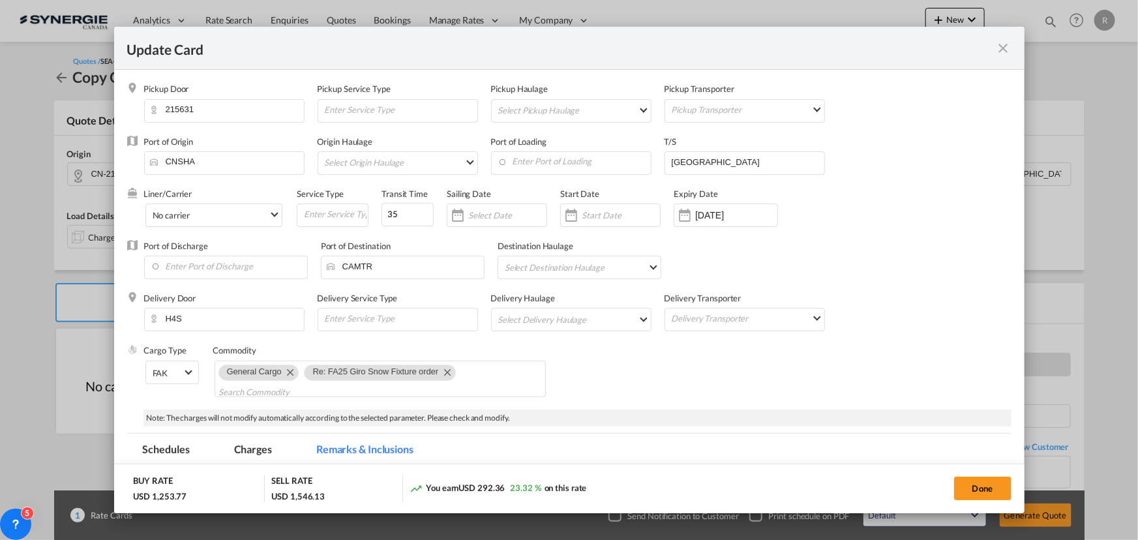
scroll to position [237, 0]
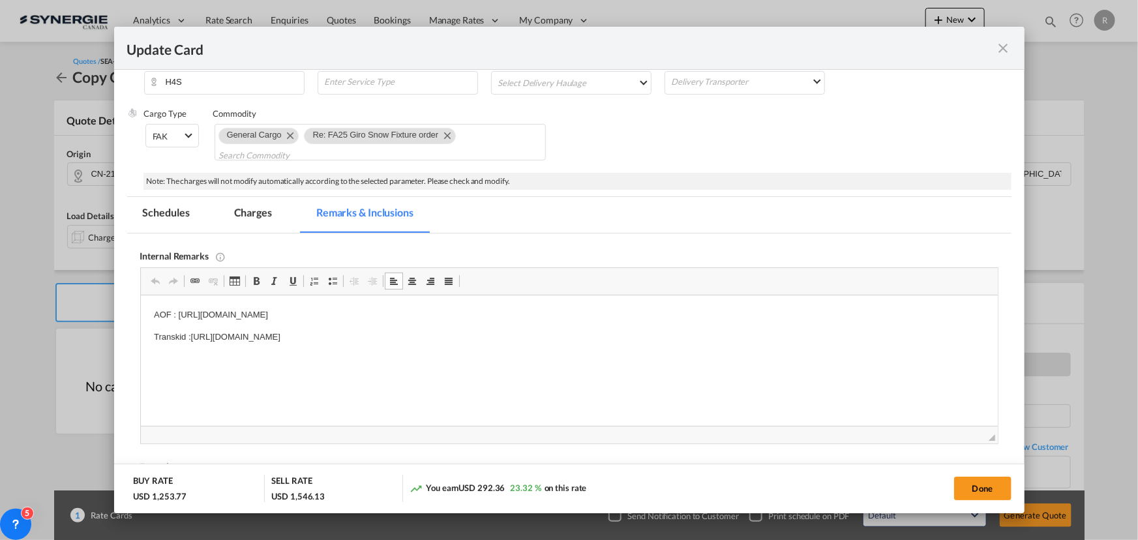
click at [997, 52] on md-icon "icon-close fg-AAA8AD m-0 pointer" at bounding box center [1004, 48] width 16 height 16
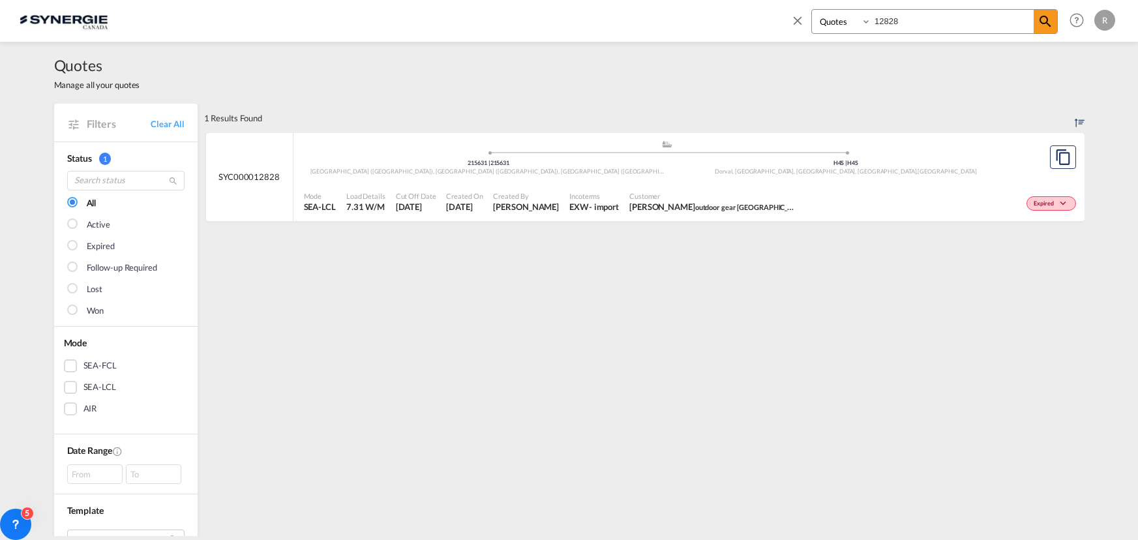
select select "Quotes"
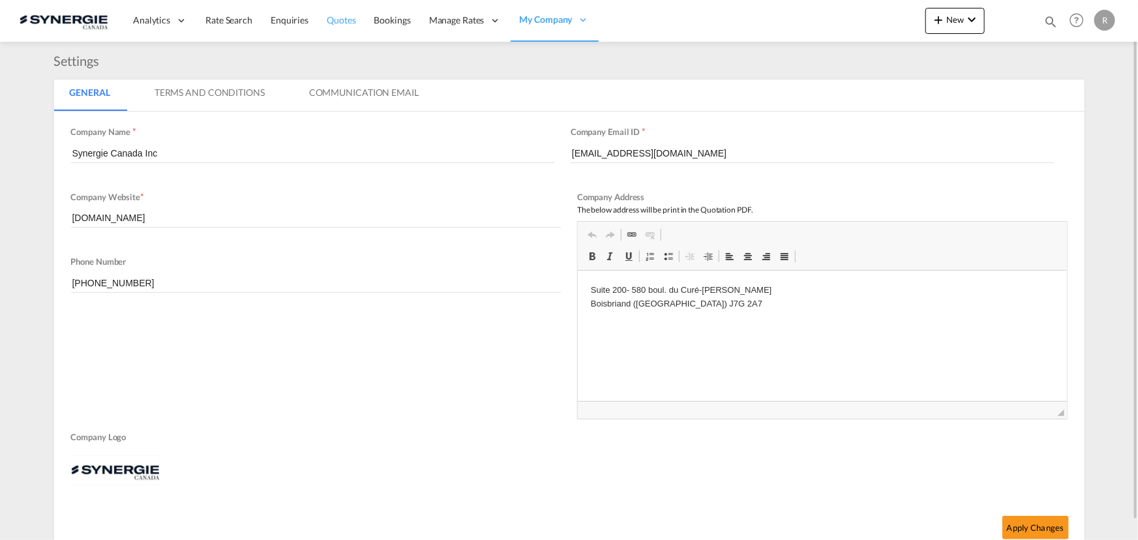
click at [333, 19] on span "Quotes" at bounding box center [341, 19] width 29 height 11
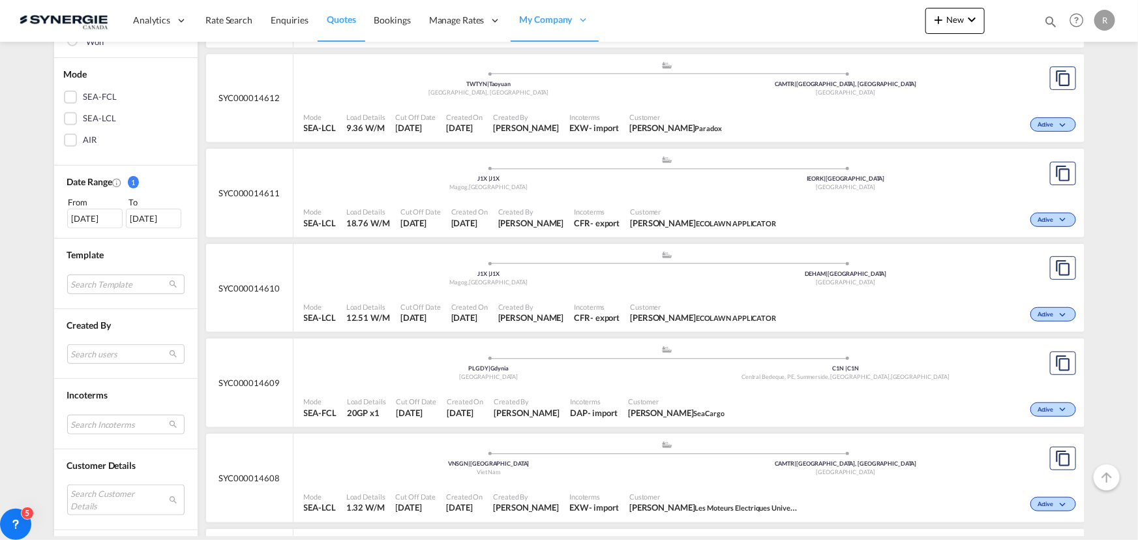
scroll to position [296, 0]
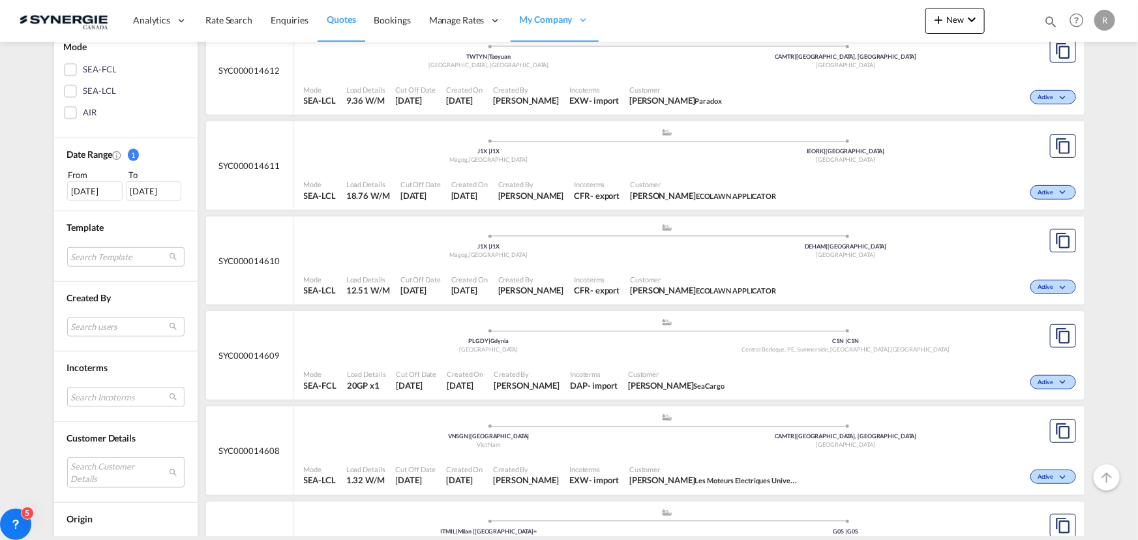
click at [134, 399] on md-select "Search Incoterms CPT-EXPORT carrier paid to CIF-IMPORT cost,insurance and freig…" at bounding box center [125, 397] width 117 height 20
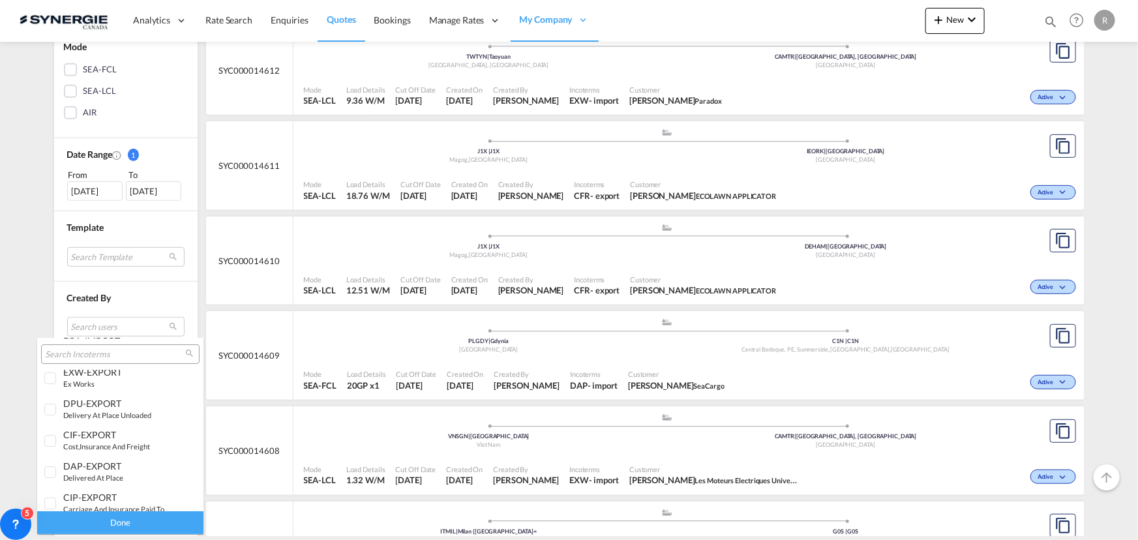
scroll to position [0, 0]
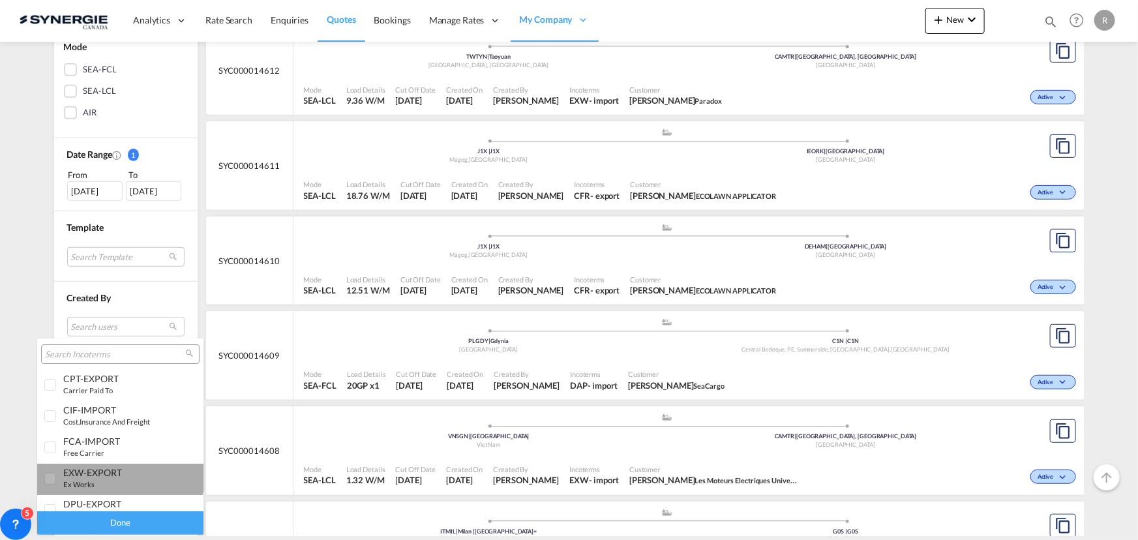
click at [119, 472] on div "EXW-EXPORT" at bounding box center [114, 472] width 102 height 11
click at [85, 519] on div "Done" at bounding box center [120, 522] width 166 height 23
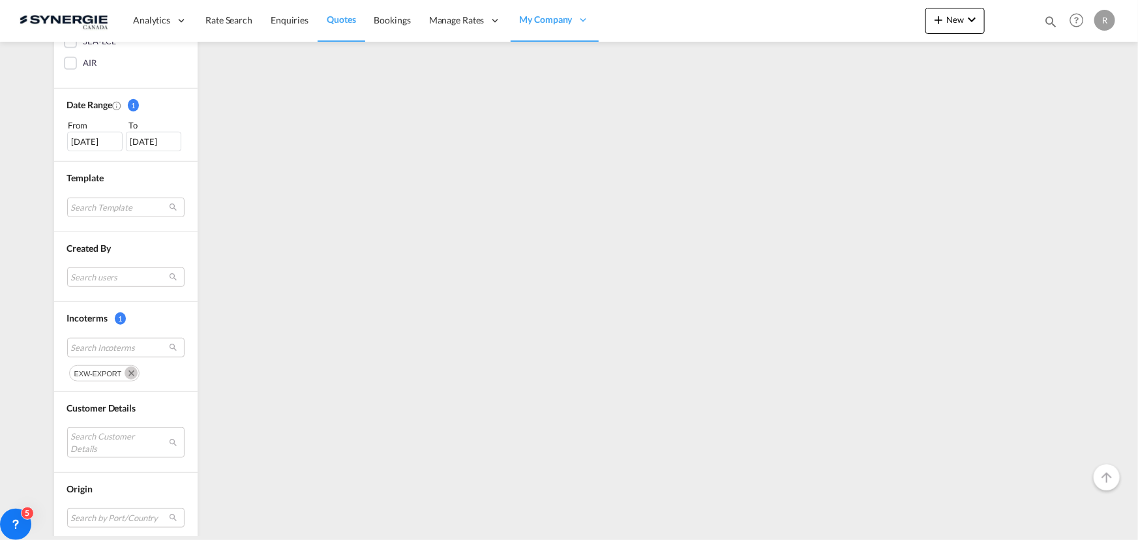
scroll to position [355, 0]
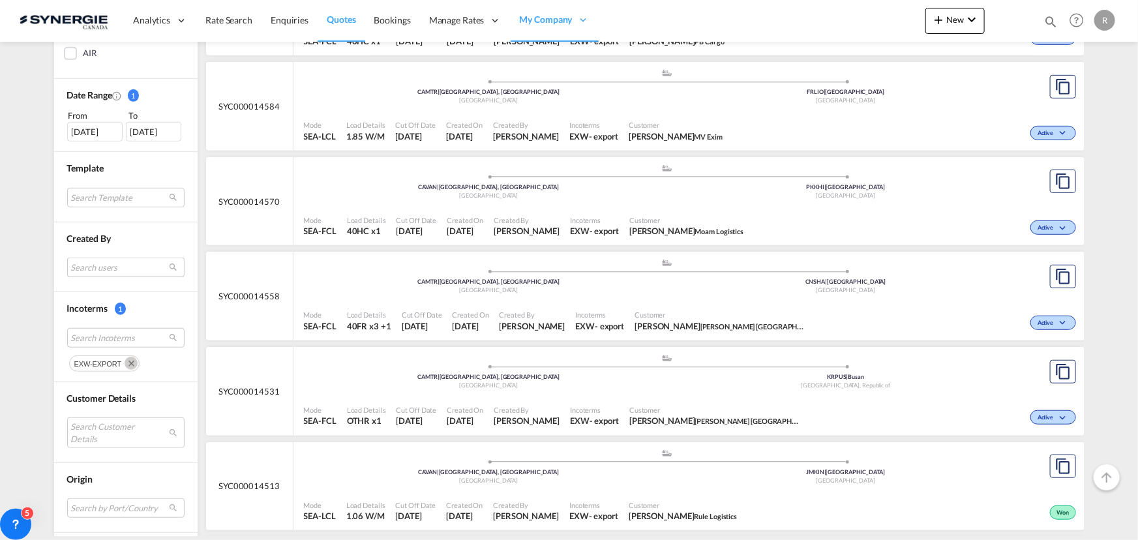
click at [116, 270] on md-select "Search users sugan T sugantha.rajan@freightfy.com raquel Jimenez raquel.jimenez…" at bounding box center [125, 268] width 117 height 20
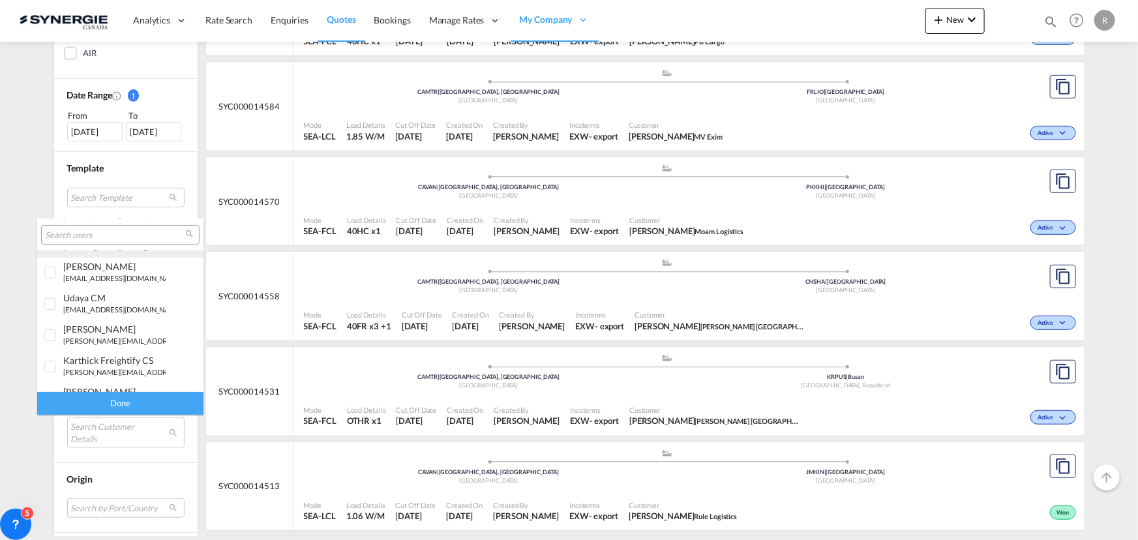
scroll to position [237, 0]
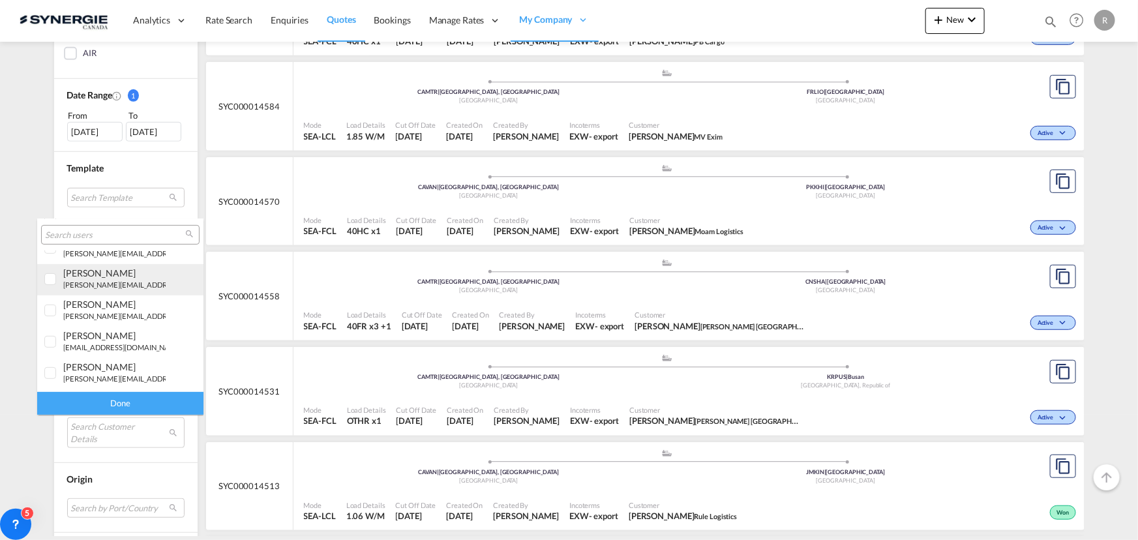
click at [97, 282] on small "r.ho@synergiecanada.com" at bounding box center [151, 284] width 176 height 8
click at [119, 402] on div "Done" at bounding box center [120, 403] width 166 height 23
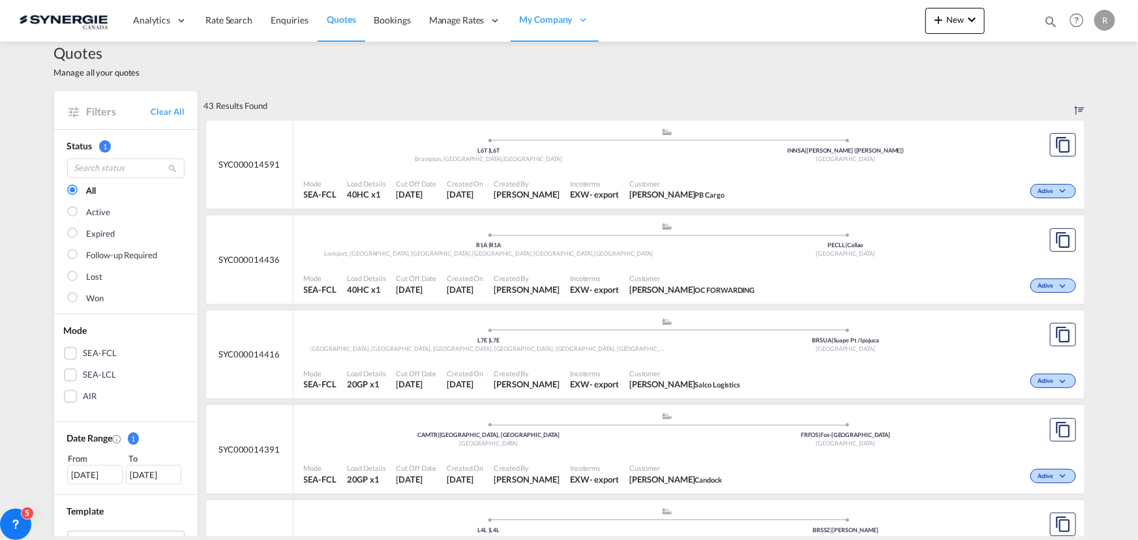
scroll to position [0, 0]
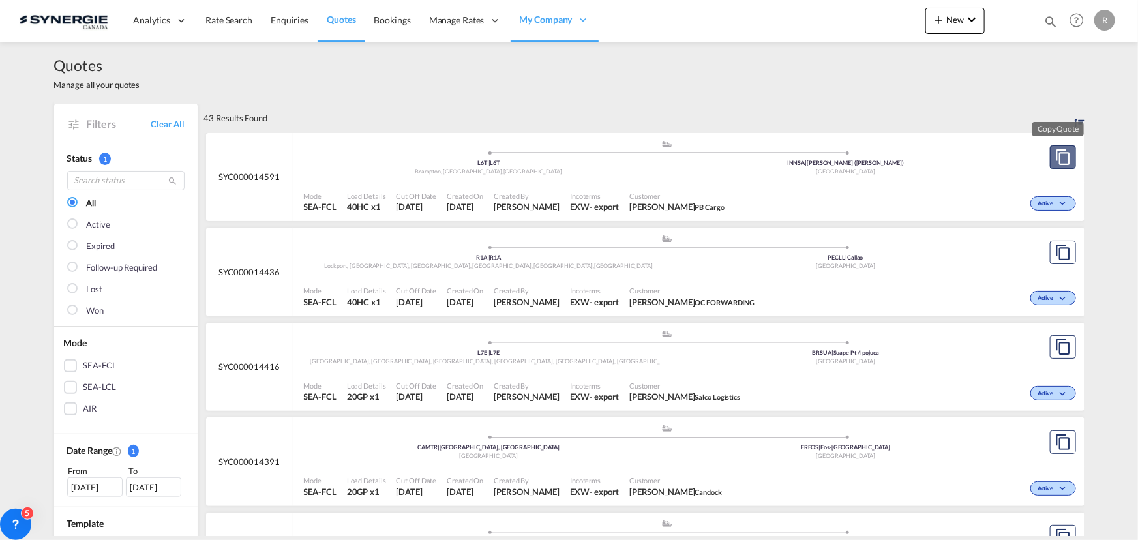
click at [1068, 164] on button "Copy Quote" at bounding box center [1063, 156] width 26 height 23
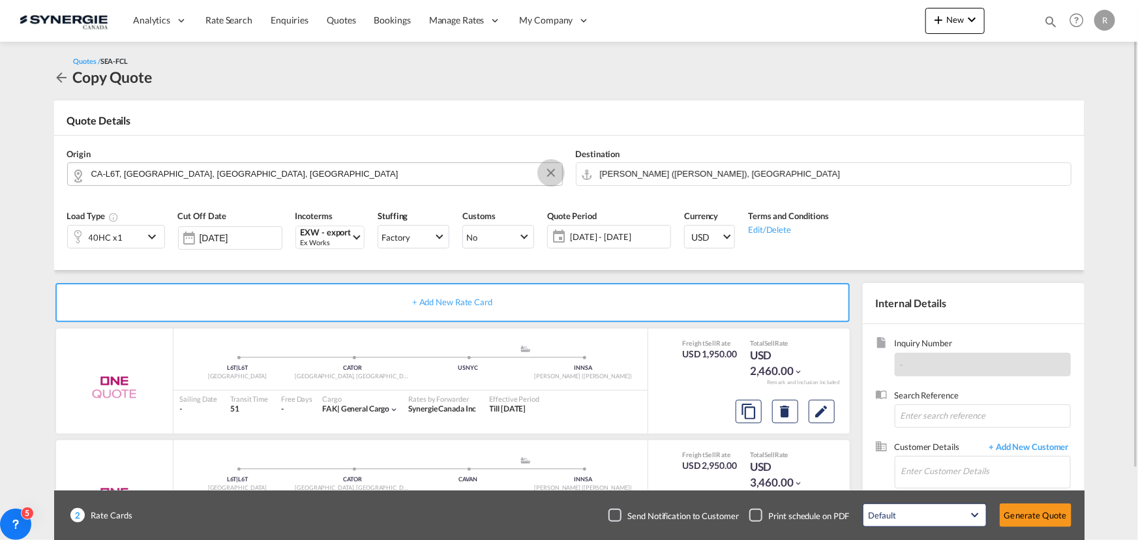
click at [548, 175] on button "Clear Input" at bounding box center [551, 173] width 20 height 20
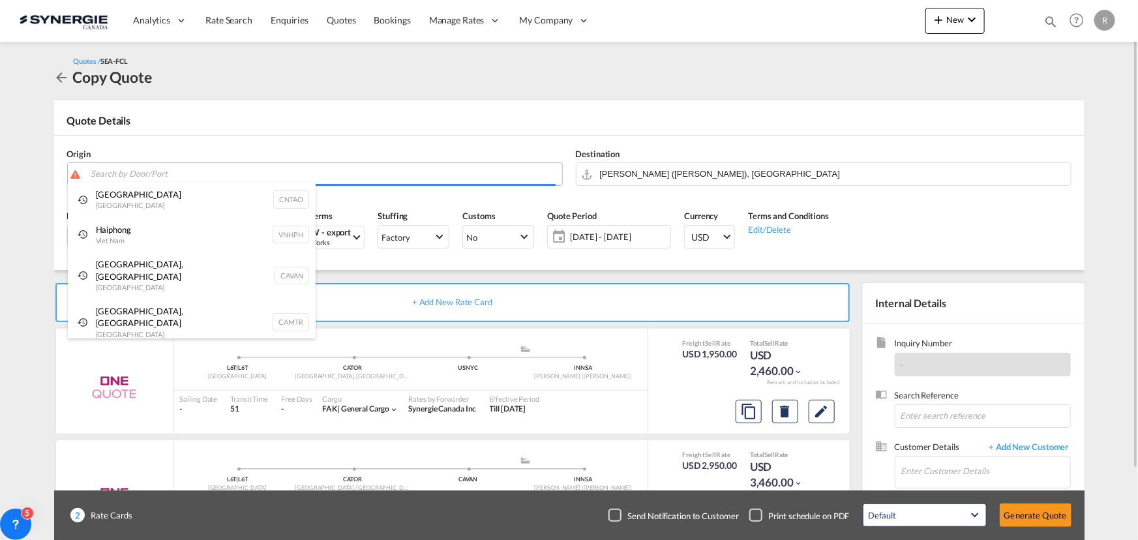
click at [140, 171] on body "Analytics Reports Dashboard Rate Search Enquiries Quotes Bookings" at bounding box center [569, 270] width 1138 height 540
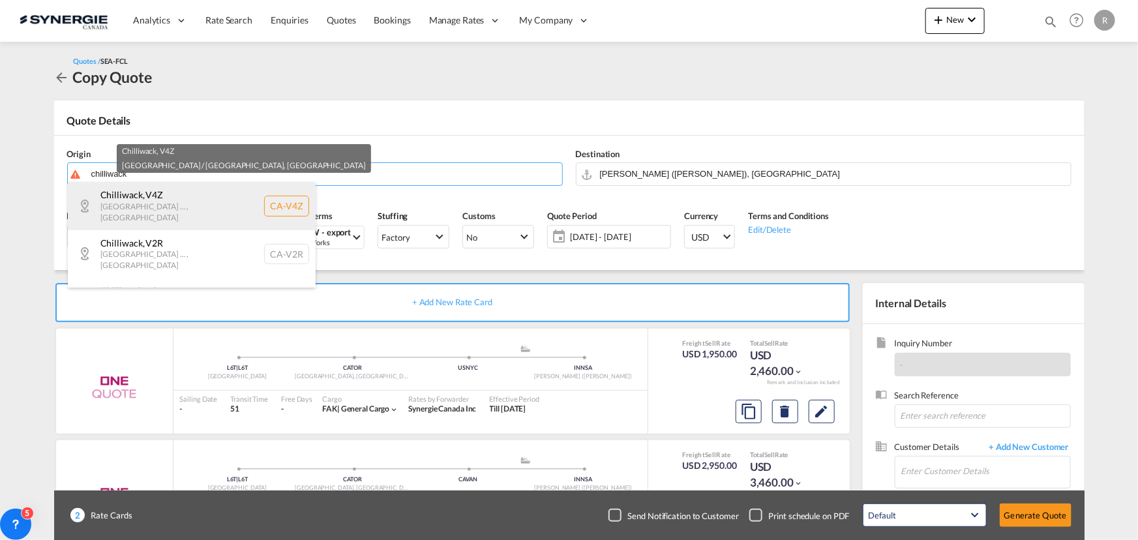
click at [137, 205] on div "Chilliwack , V4Z British Columbia ... , Canada CA-V4Z" at bounding box center [192, 206] width 248 height 48
type input "CA-V4Z, Chilliwack, British Columbia ..."
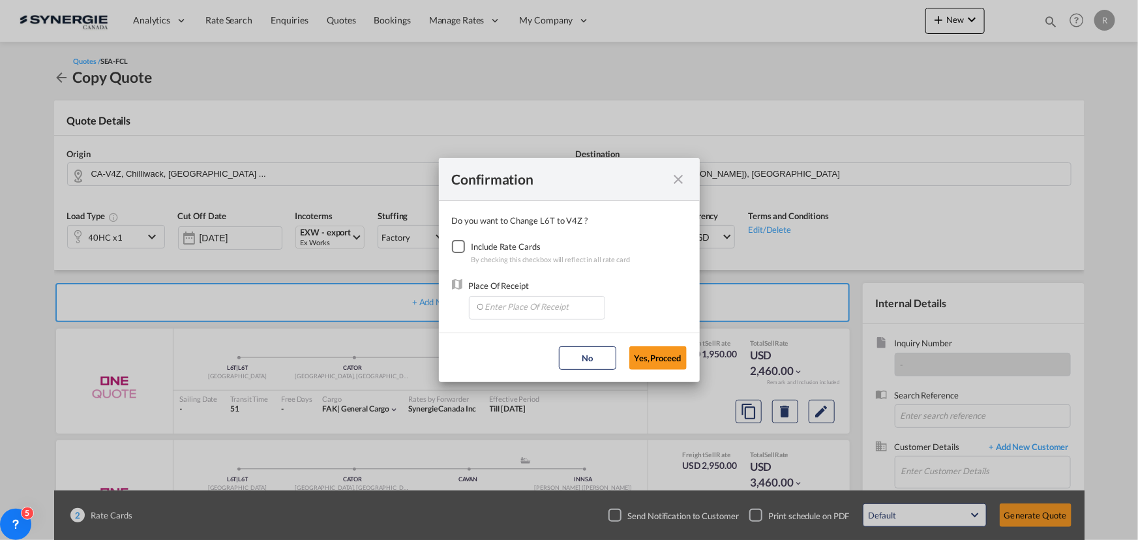
click at [460, 249] on div "Checkbox No Ink" at bounding box center [458, 246] width 13 height 13
click at [504, 304] on input "Enter Place Of Receipt" at bounding box center [540, 307] width 129 height 20
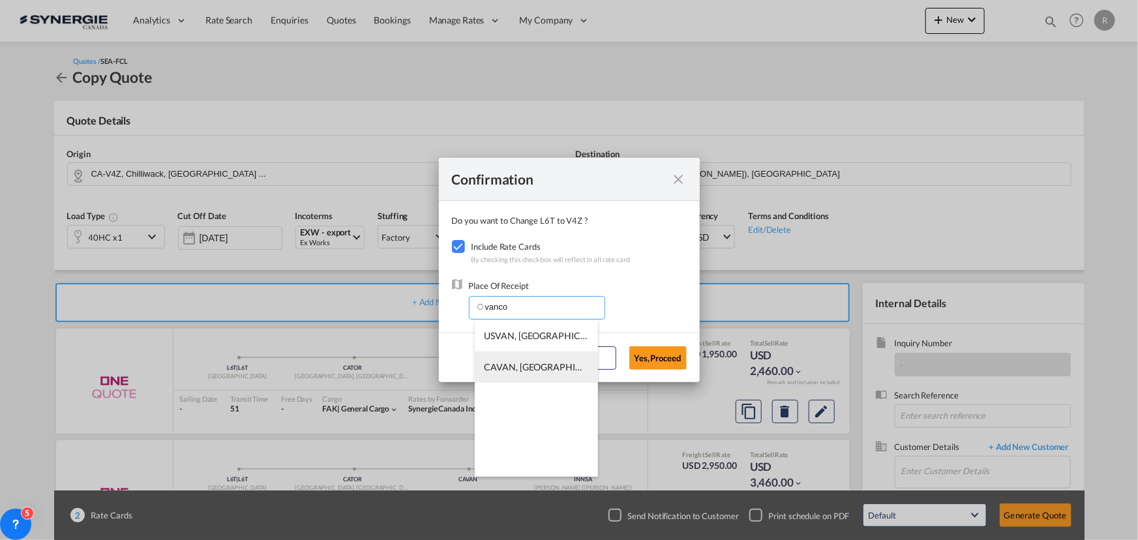
click at [511, 372] on span "CAVAN, Vancouver, BC, Canada, North America, Americas" at bounding box center [740, 366] width 511 height 11
type input "CAVAN, Vancouver, BC, Canada, North America, Americas"
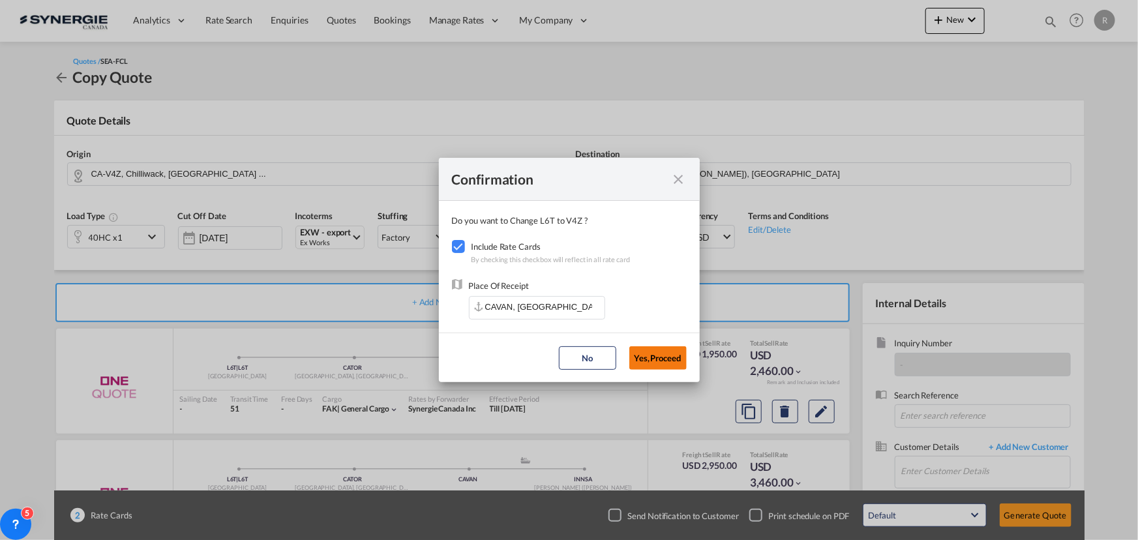
click at [661, 349] on button "Yes,Proceed" at bounding box center [657, 357] width 57 height 23
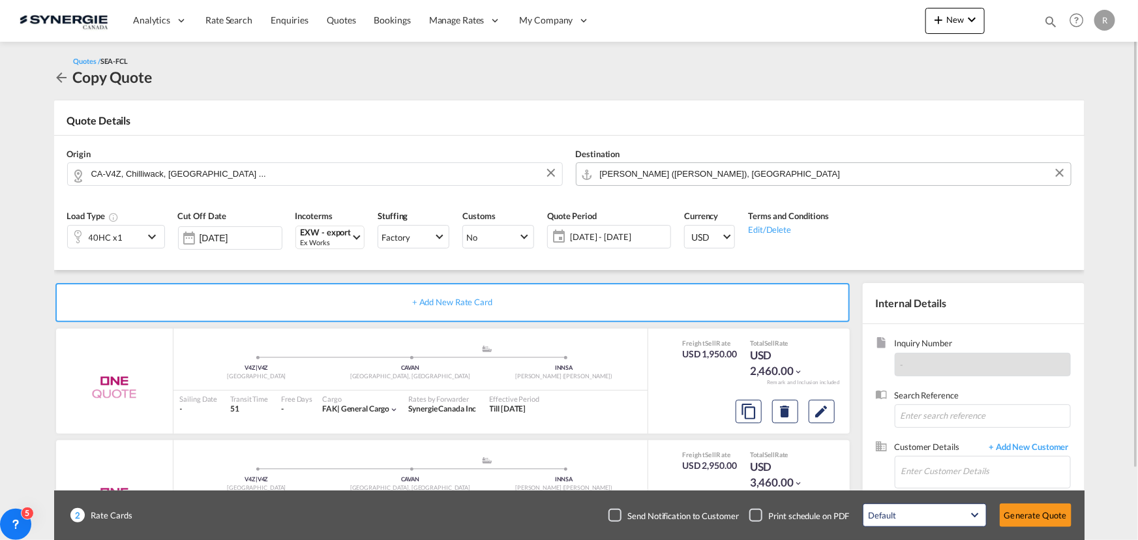
click at [799, 180] on input "Jawaharlal Nehru (Nhava Sheva), INNSA" at bounding box center [832, 173] width 464 height 23
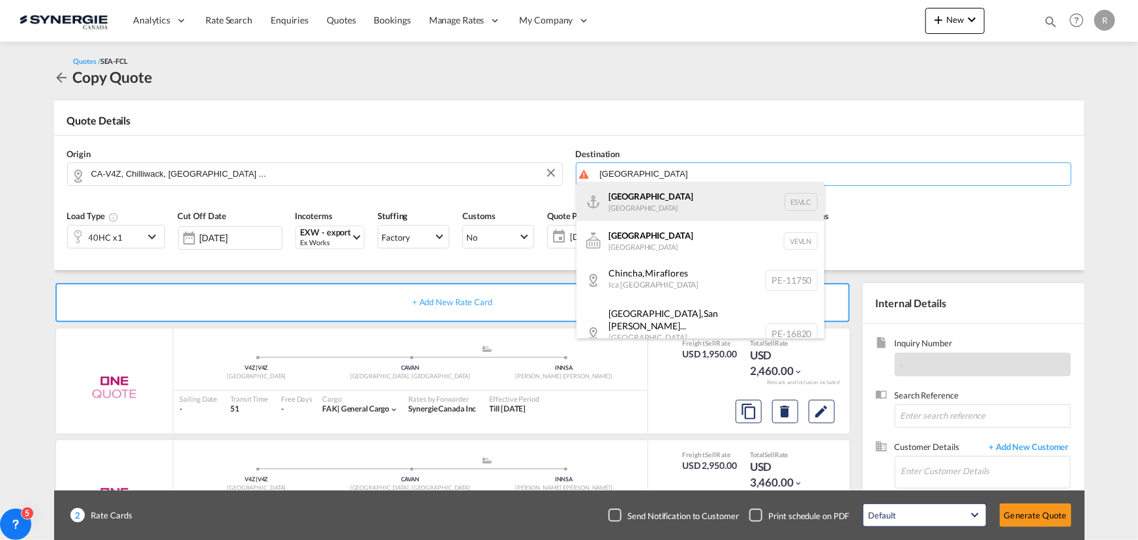
click at [617, 201] on div "Valencia Spain ESVLC" at bounding box center [701, 201] width 248 height 39
type input "[GEOGRAPHIC_DATA], ESVLC"
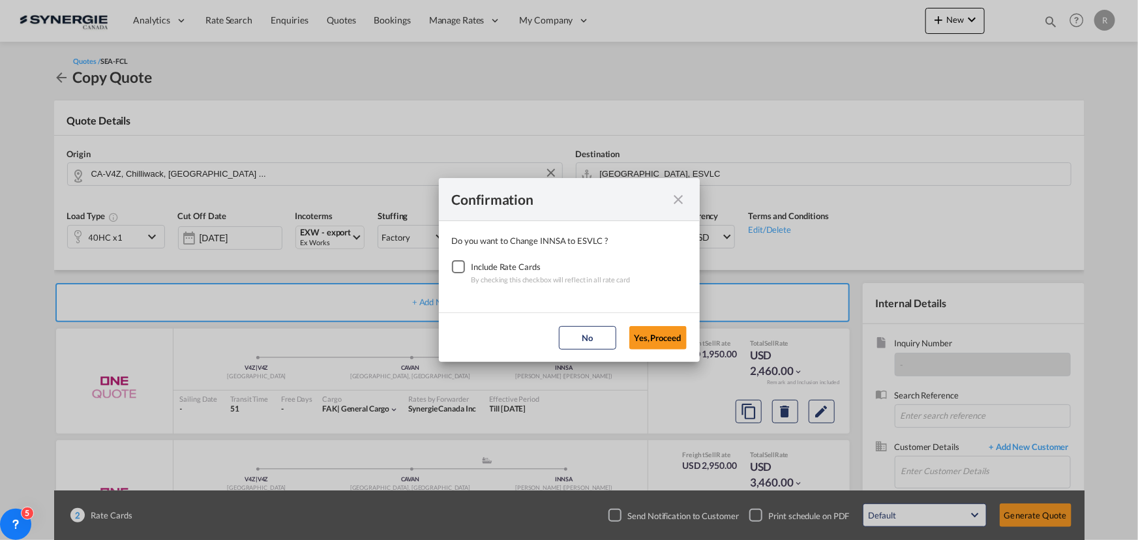
click at [458, 267] on div "Checkbox No Ink" at bounding box center [458, 266] width 13 height 13
click at [665, 339] on button "Yes,Proceed" at bounding box center [657, 337] width 57 height 23
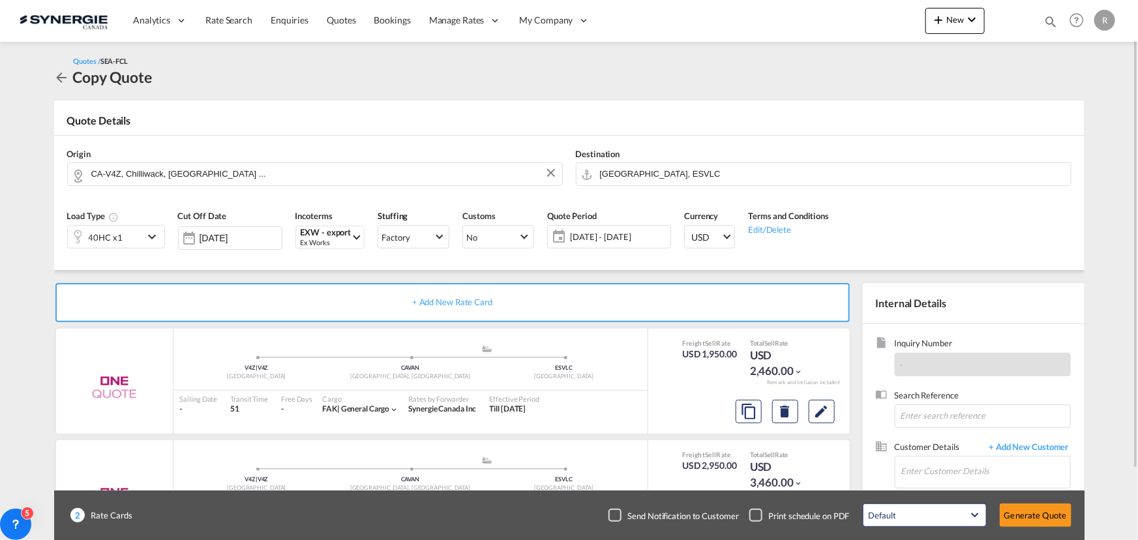
click at [619, 234] on span "05 Sep - 05 Oct 2025" at bounding box center [618, 237] width 97 height 12
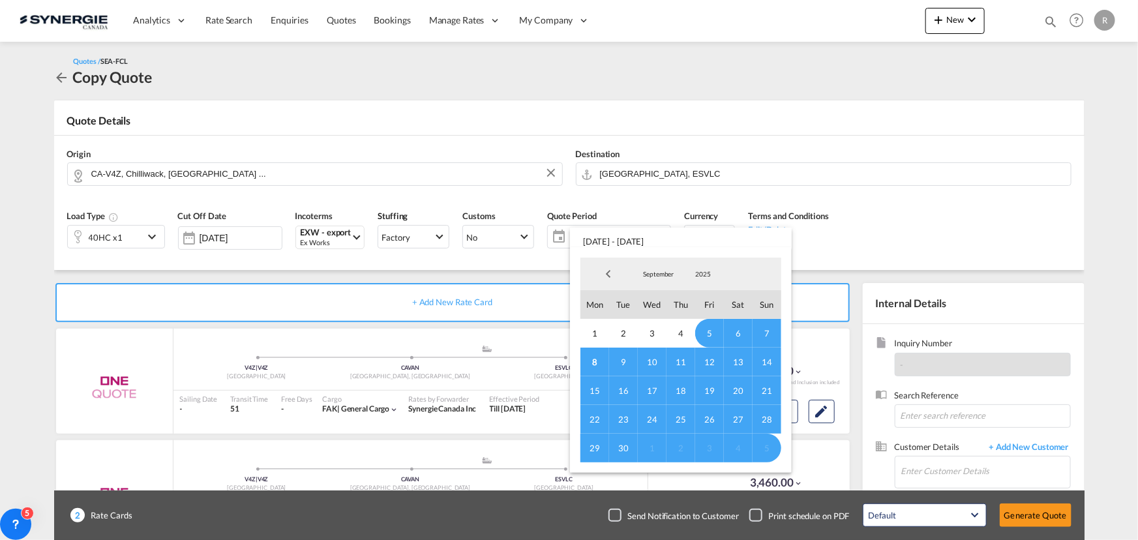
click at [618, 438] on span "30" at bounding box center [623, 448] width 29 height 29
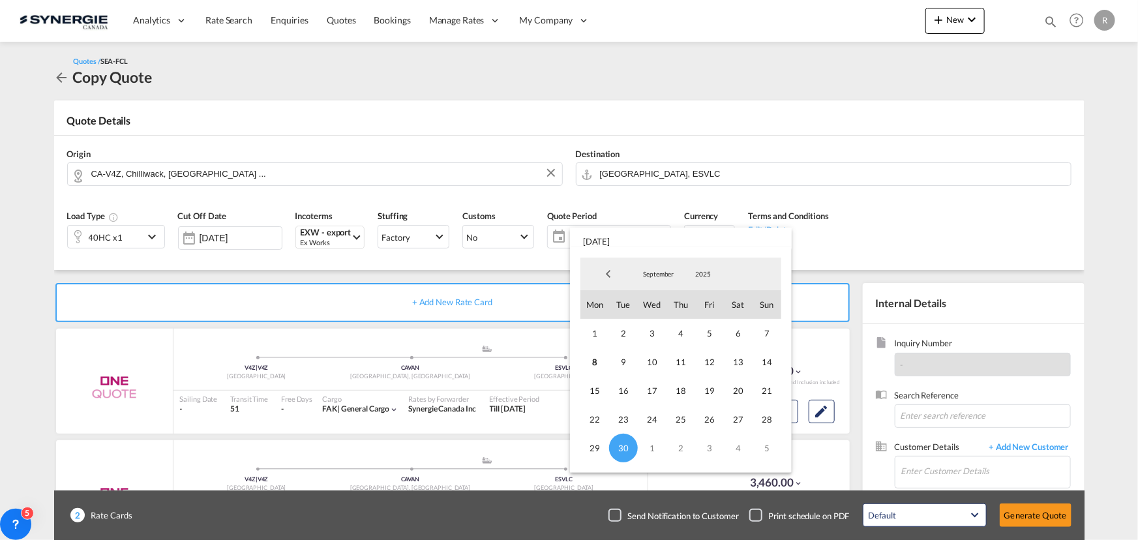
click at [858, 250] on md-backdrop at bounding box center [569, 270] width 1138 height 540
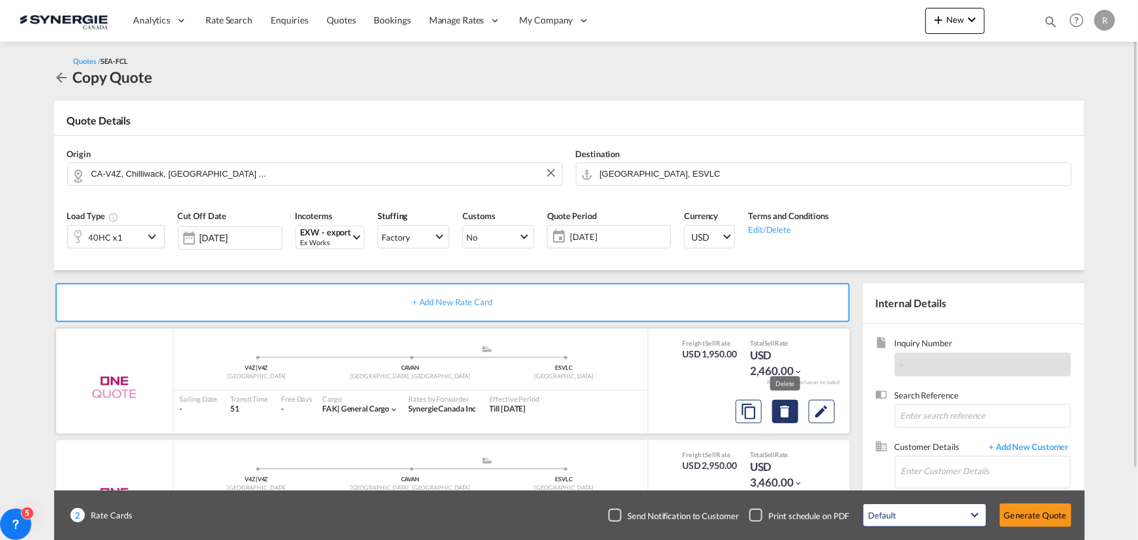
click at [781, 415] on md-icon "Delete" at bounding box center [786, 412] width 16 height 16
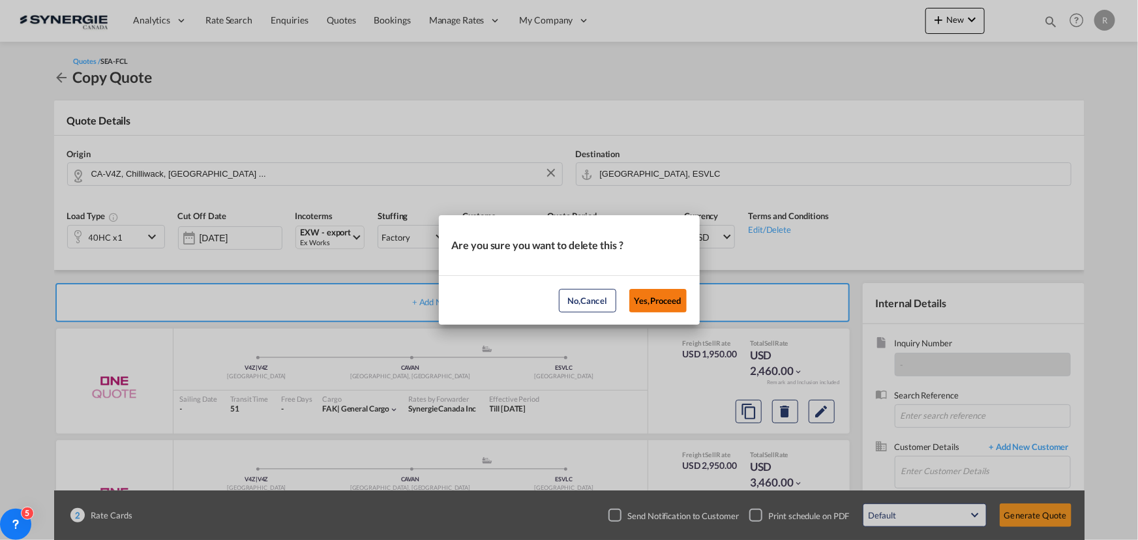
click at [660, 303] on button "Yes,Proceed" at bounding box center [657, 300] width 57 height 23
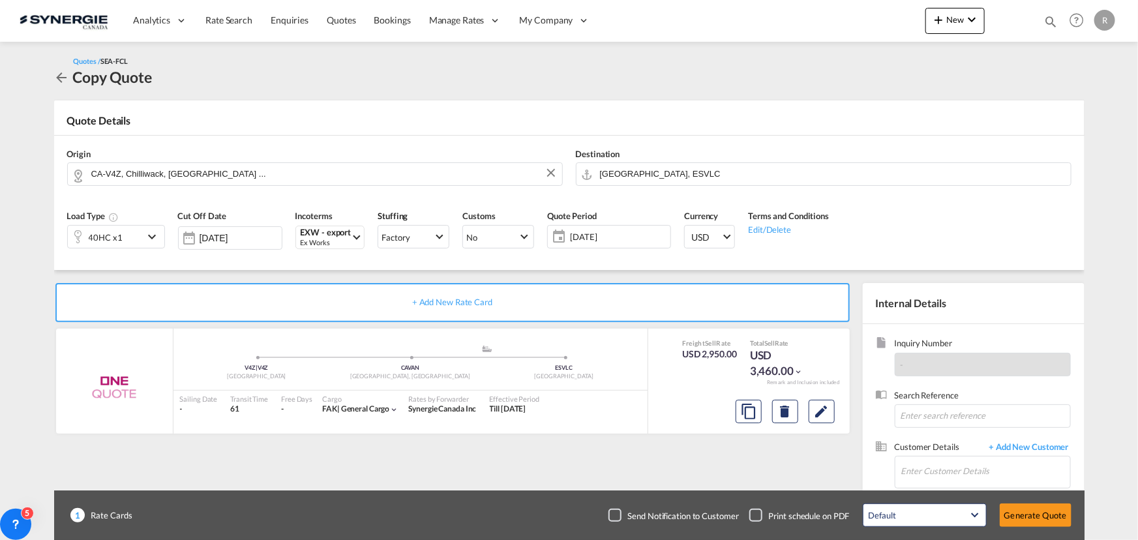
scroll to position [81, 0]
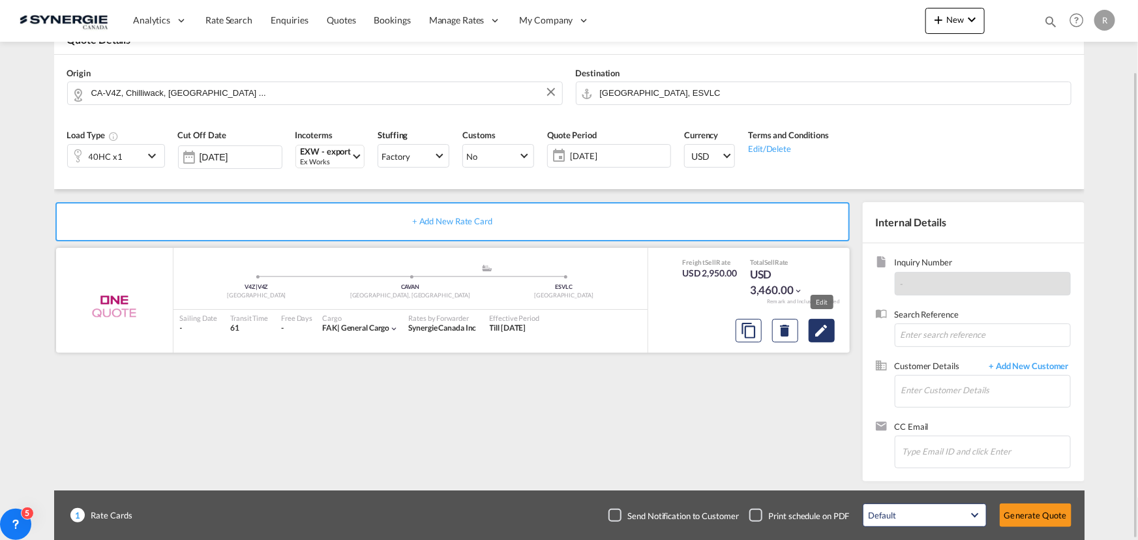
click at [828, 330] on md-icon "Edit" at bounding box center [822, 331] width 16 height 16
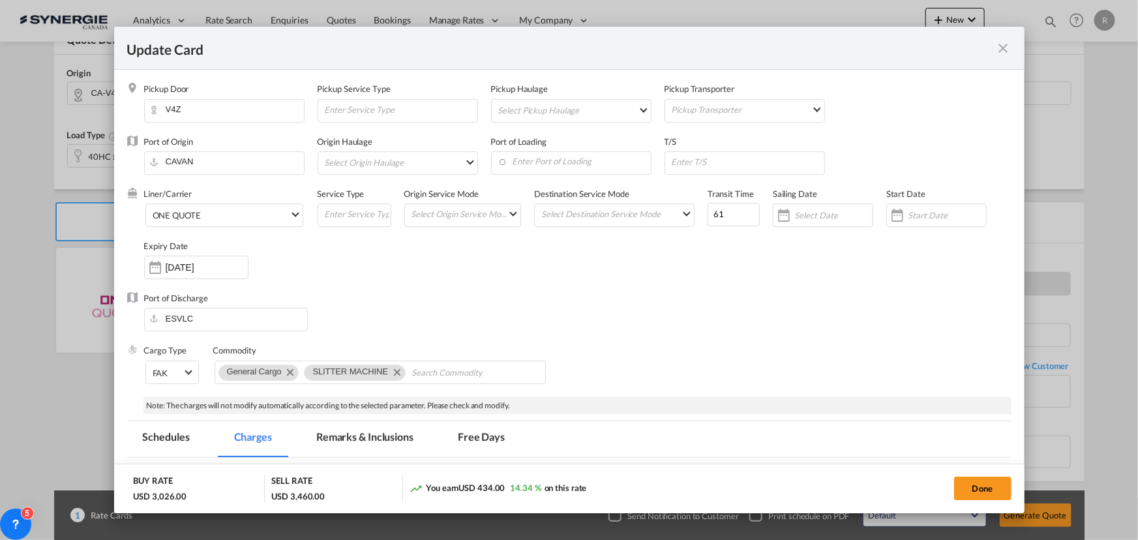
select select "per equipment"
select select "per B/L"
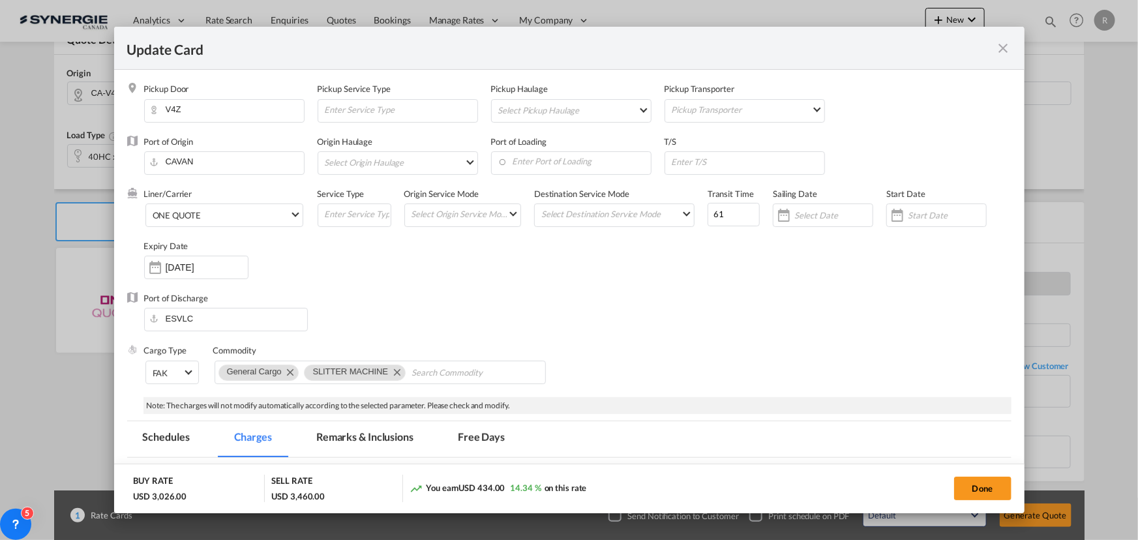
select select "per B/L"
select select "per shipment"
click at [262, 217] on span "ONE QUOTE" at bounding box center [221, 216] width 137 height 12
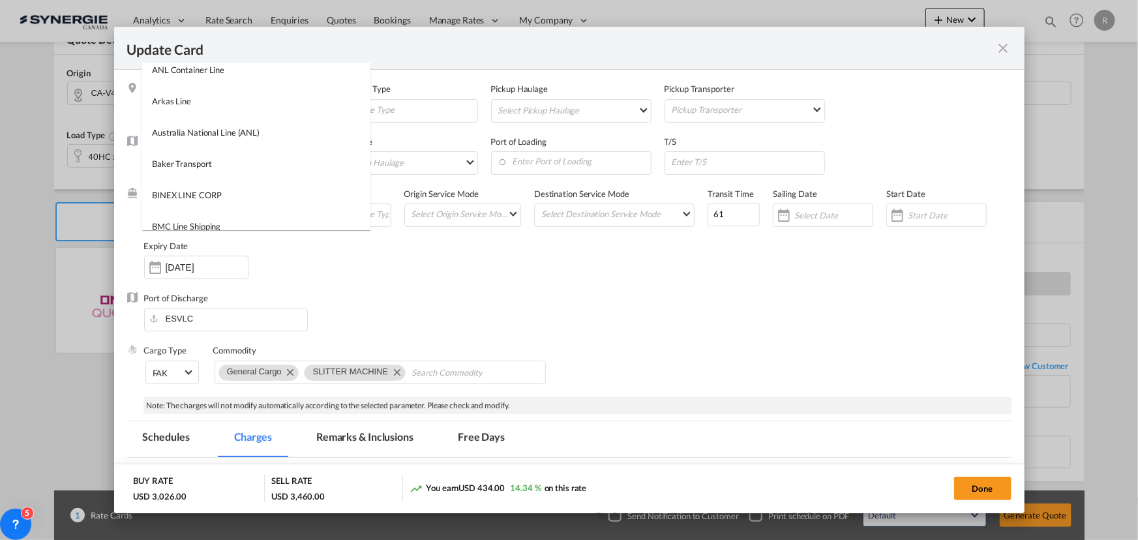
scroll to position [0, 0]
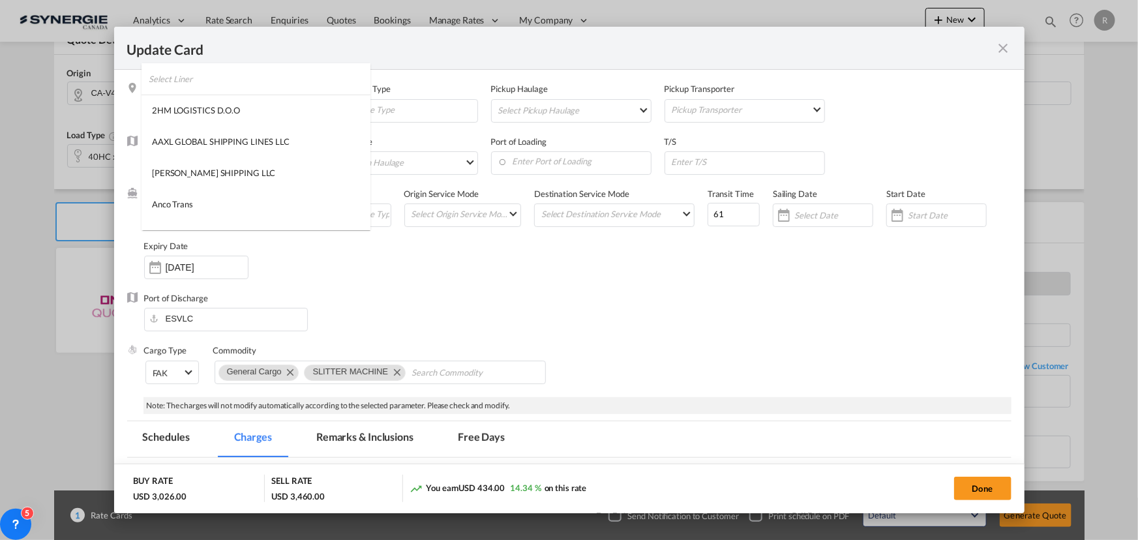
click at [324, 88] on input "search" at bounding box center [260, 78] width 222 height 31
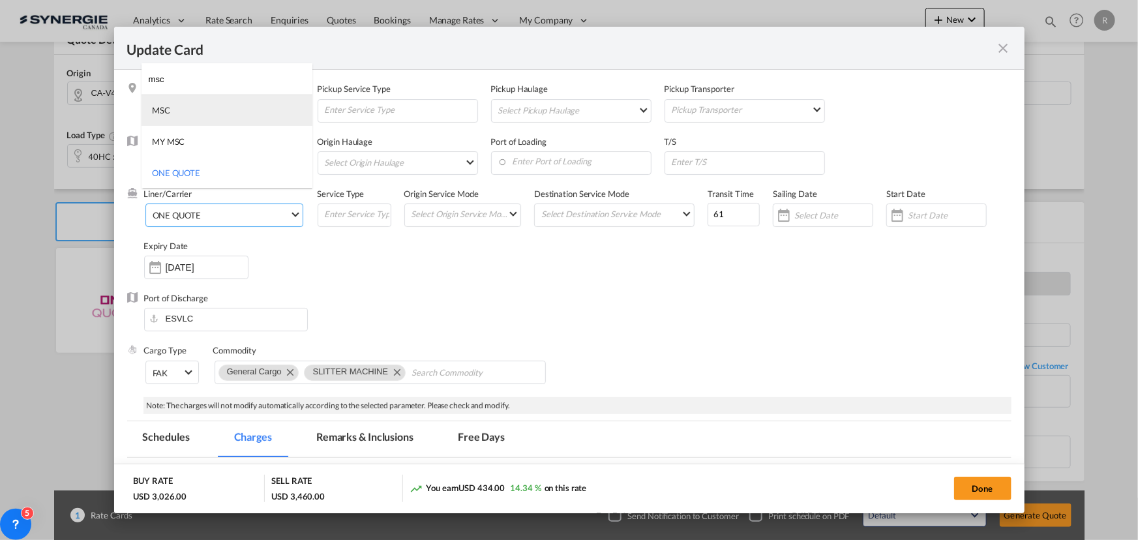
type input "msc"
click at [170, 111] on md-option "MSC" at bounding box center [227, 110] width 171 height 31
drag, startPoint x: 726, startPoint y: 215, endPoint x: 571, endPoint y: 164, distance: 163.4
click at [586, 194] on div "Liner/Carrier MSC Service Type Origin Service Mode Select Origin Service Mode S…" at bounding box center [578, 240] width 868 height 104
type input "55"
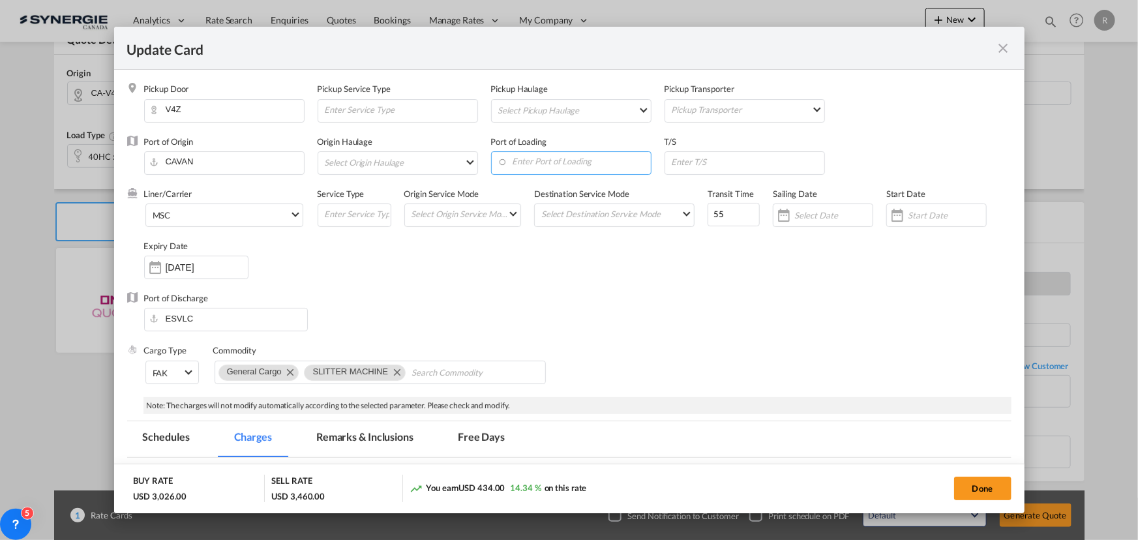
click at [530, 160] on input "Enter Port of Loading" at bounding box center [574, 162] width 153 height 20
click at [526, 219] on div "Vancouver, BC" at bounding box center [613, 216] width 230 height 12
type input "Vancouver, BC, CAVAN"
click at [202, 266] on input "18 Sep 2025" at bounding box center [207, 267] width 82 height 10
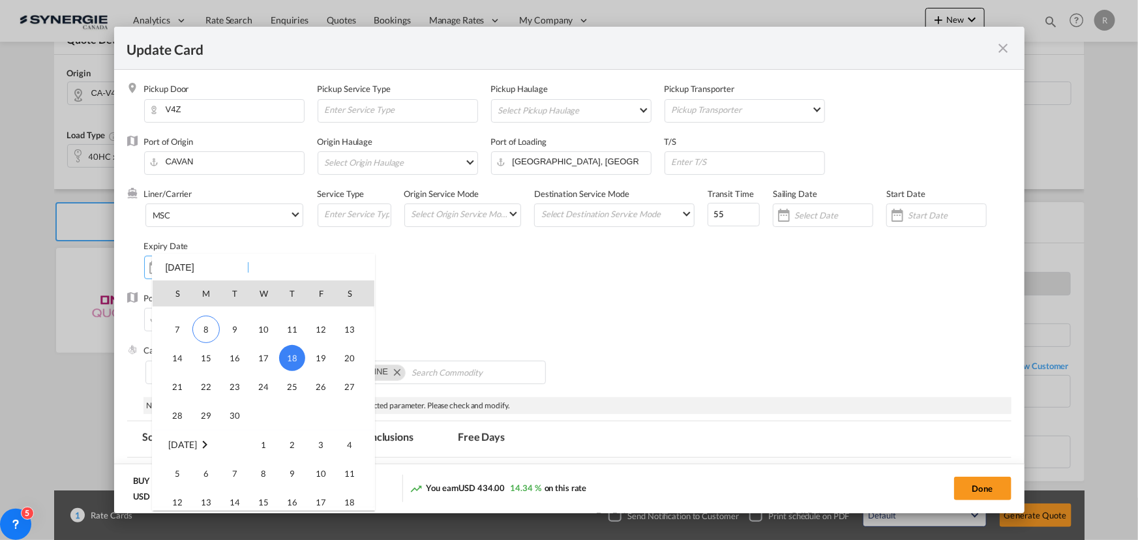
scroll to position [302209, 0]
click at [236, 408] on span "30" at bounding box center [235, 406] width 26 height 26
type input "30 Sep 2025"
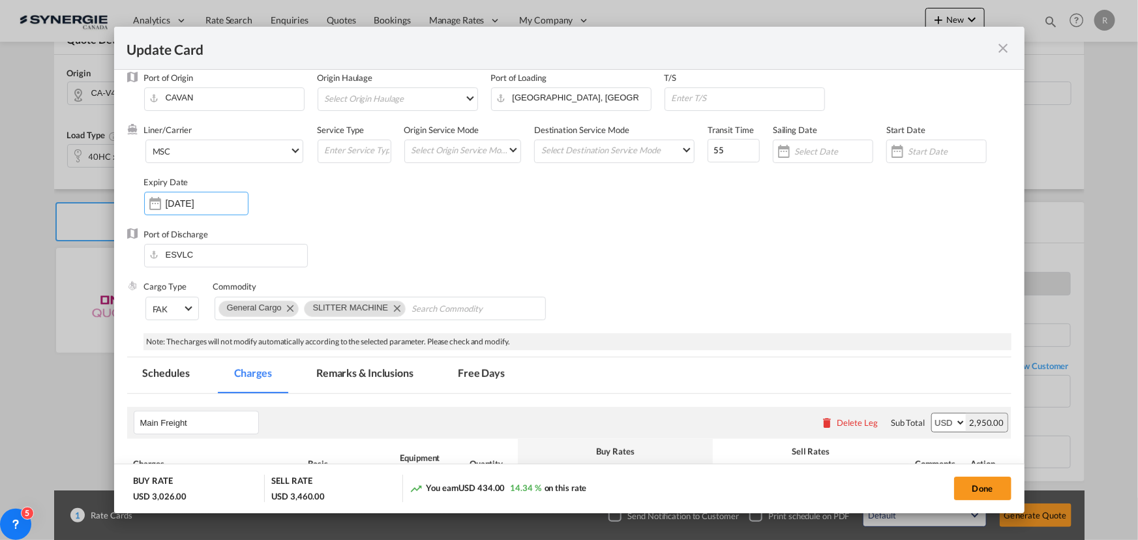
scroll to position [118, 0]
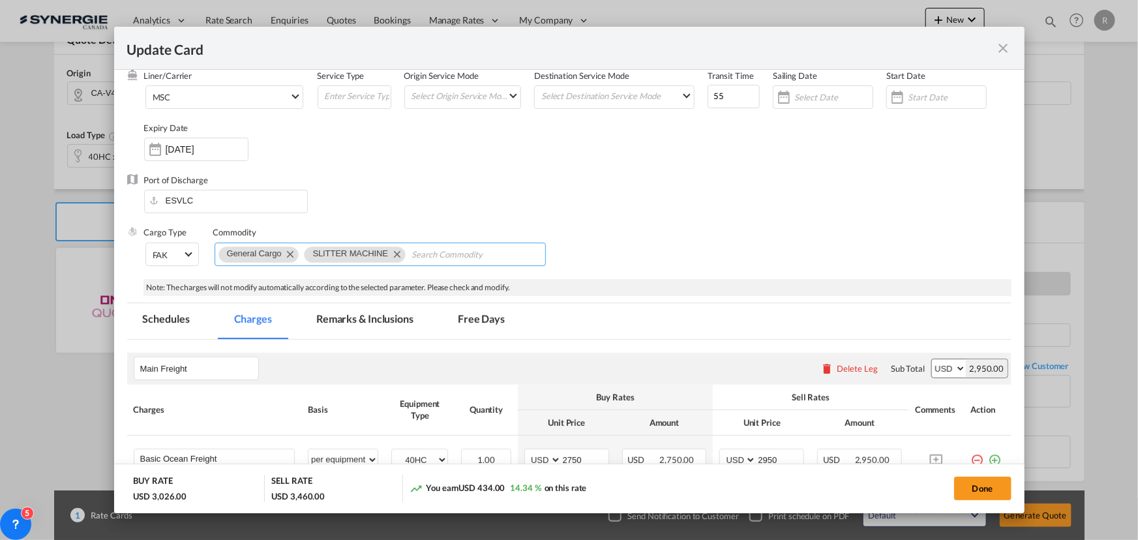
click at [398, 253] on md-icon "Remove SLITTER MACHINE" at bounding box center [397, 254] width 16 height 16
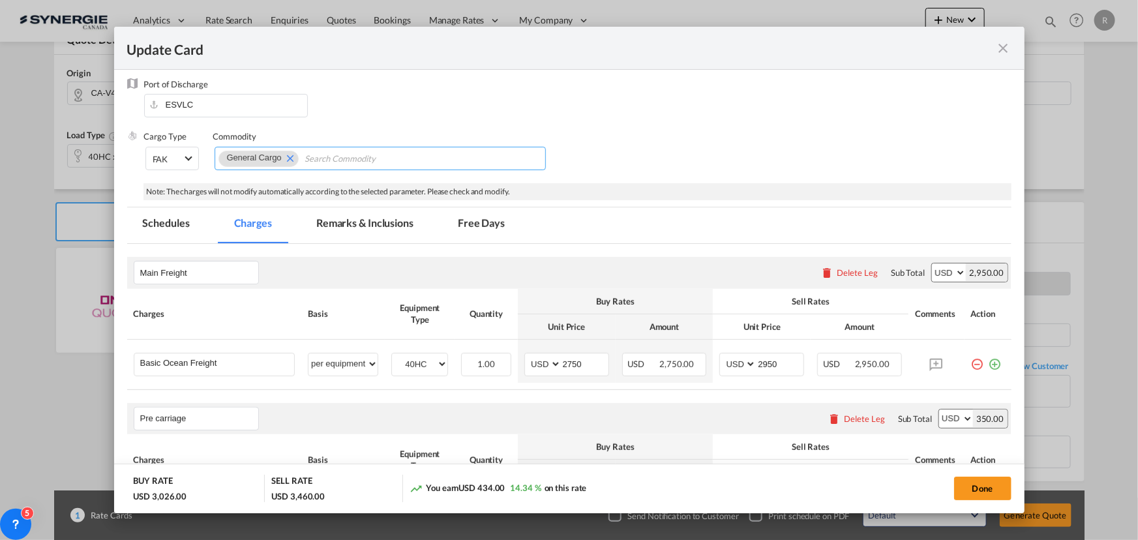
scroll to position [237, 0]
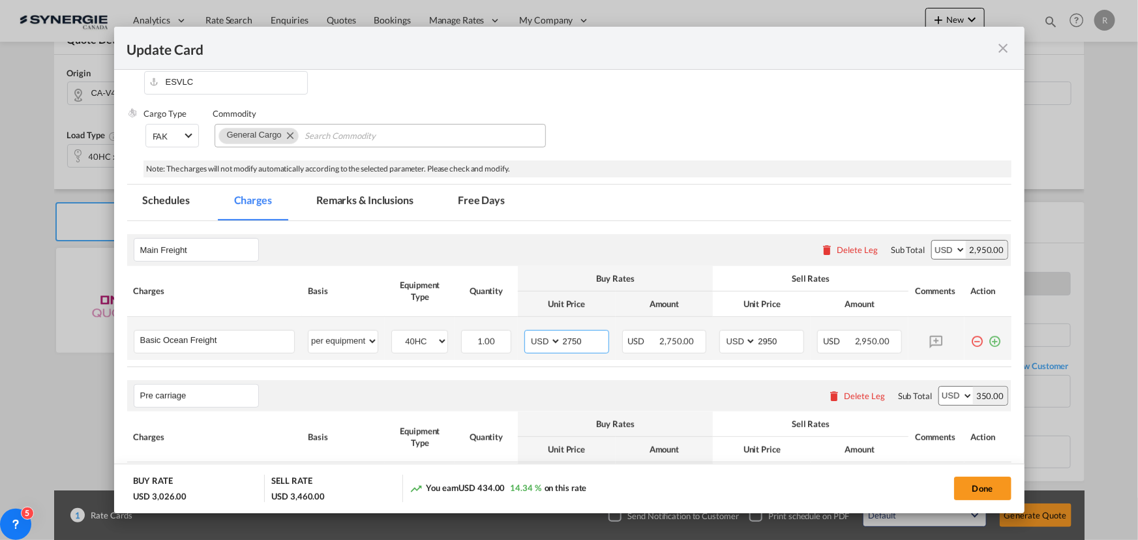
drag, startPoint x: 588, startPoint y: 339, endPoint x: 479, endPoint y: 324, distance: 110.0
click at [479, 324] on tr "Basic Ocean Freight Please Enter User Defined Charges Cannot Be Published per e…" at bounding box center [569, 338] width 884 height 43
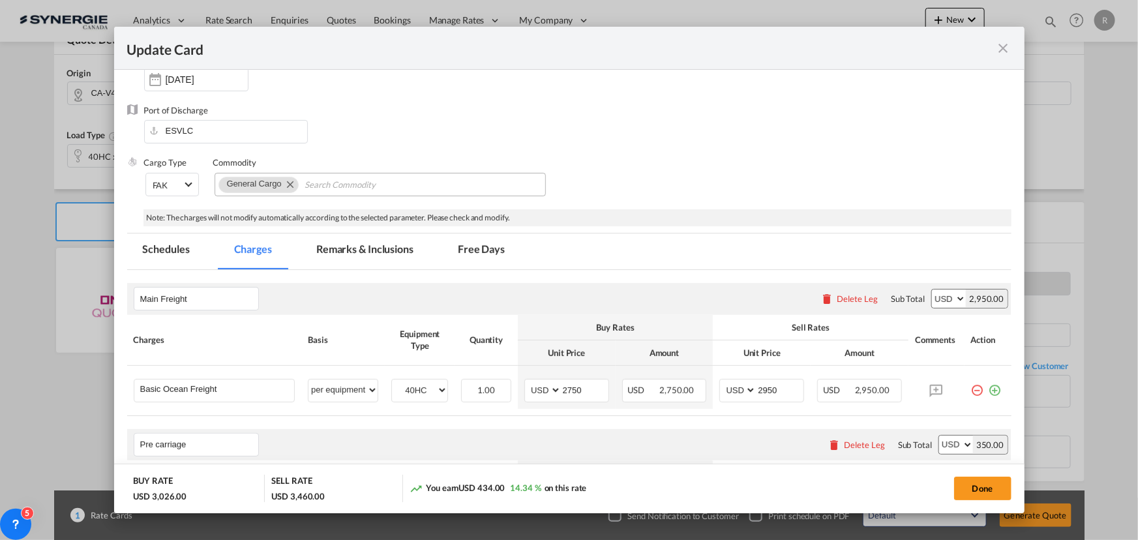
scroll to position [177, 0]
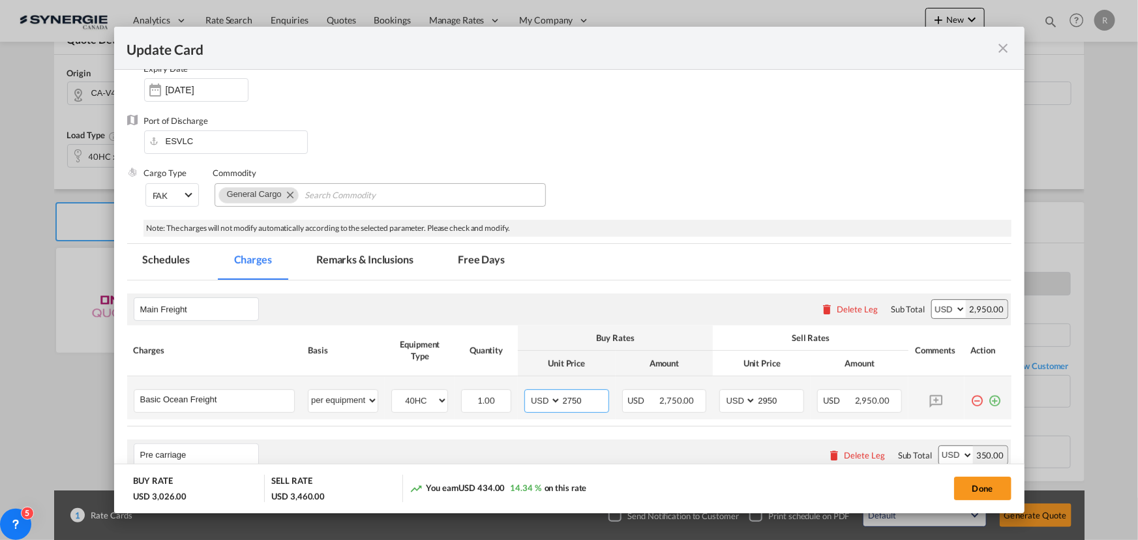
click at [584, 400] on input "2750" at bounding box center [585, 400] width 47 height 20
drag, startPoint x: 584, startPoint y: 400, endPoint x: 496, endPoint y: 386, distance: 89.8
click at [496, 386] on tr "Basic Ocean Freight Please Enter User Defined Charges Cannot Be Published per e…" at bounding box center [569, 397] width 884 height 43
type input "2306"
drag, startPoint x: 789, startPoint y: 401, endPoint x: 737, endPoint y: 398, distance: 52.2
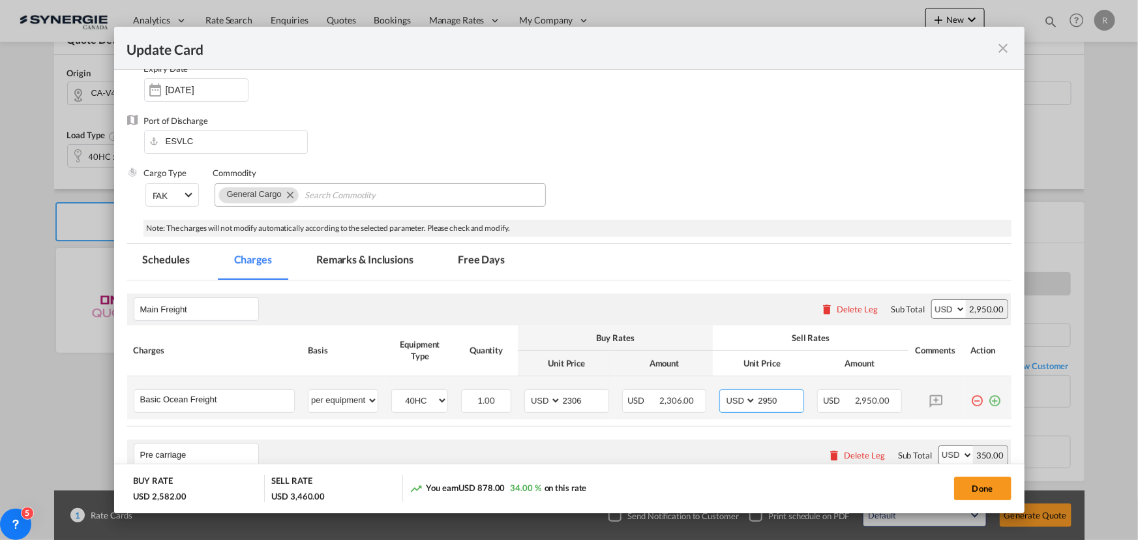
click at [738, 399] on md-input-container "AED AFN ALL AMD ANG AOA ARS AUD AWG AZN BAM BBD BDT BGN BHD BIF BMD BND BOB BRL…" at bounding box center [761, 400] width 85 height 23
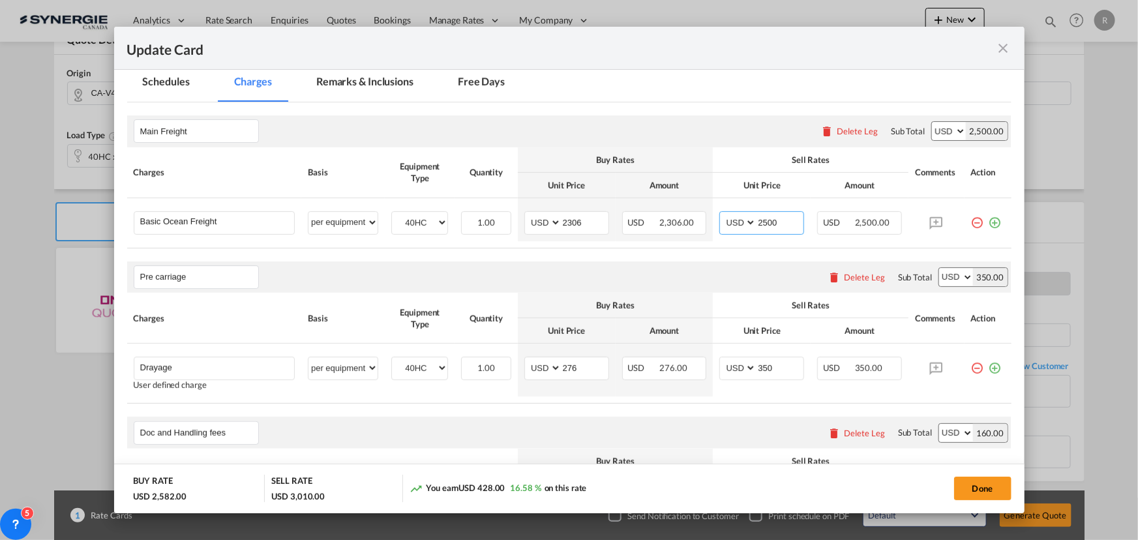
scroll to position [415, 0]
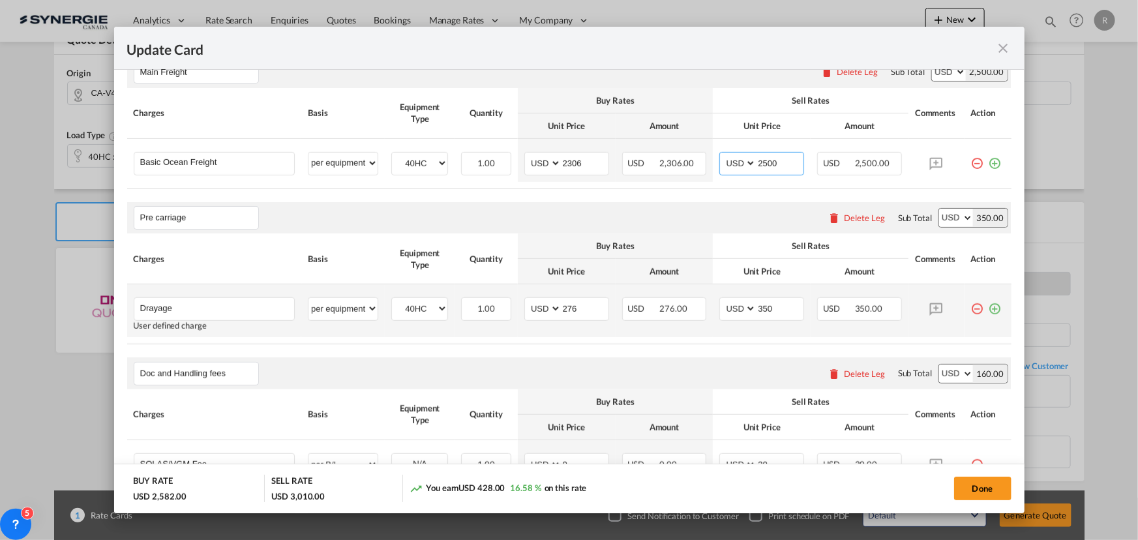
type input "2500"
click at [989, 310] on md-icon "icon-plus-circle-outline green-400-fg" at bounding box center [995, 303] width 13 height 13
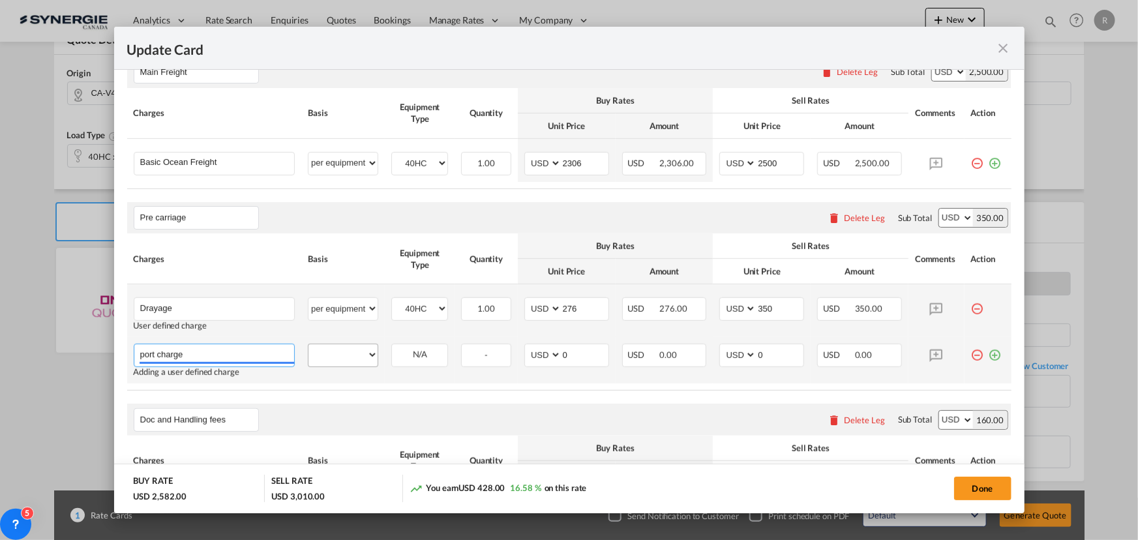
type input "port charge"
click at [342, 359] on select "per equipment per container per B/L per shipping bill per shipment per pallet p…" at bounding box center [343, 354] width 69 height 21
select select "per container"
click at [309, 344] on select "per equipment per container per B/L per shipping bill per shipment per pallet p…" at bounding box center [343, 354] width 69 height 21
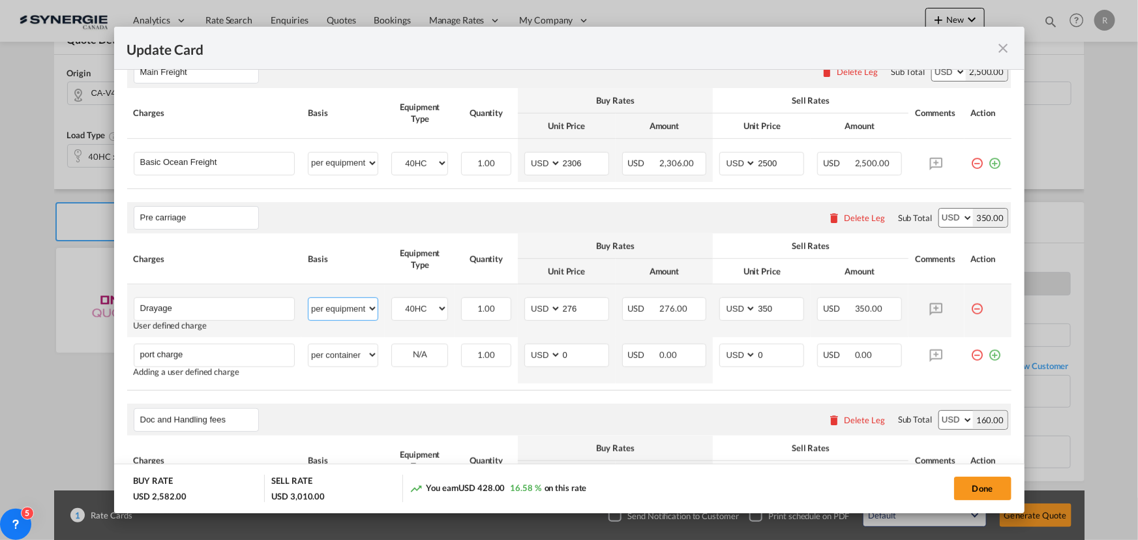
click at [338, 308] on select "per equipment per container per B/L per shipping bill per shipment per pallet p…" at bounding box center [343, 308] width 69 height 21
select select "per container"
click at [309, 298] on select "per equipment per container per B/L per shipping bill per shipment per pallet p…" at bounding box center [343, 308] width 69 height 21
drag, startPoint x: 584, startPoint y: 301, endPoint x: 457, endPoint y: 278, distance: 130.0
click at [481, 297] on tr "Drayage Please Enter User Defined Charges Cannot Be Published User defined char…" at bounding box center [569, 310] width 884 height 53
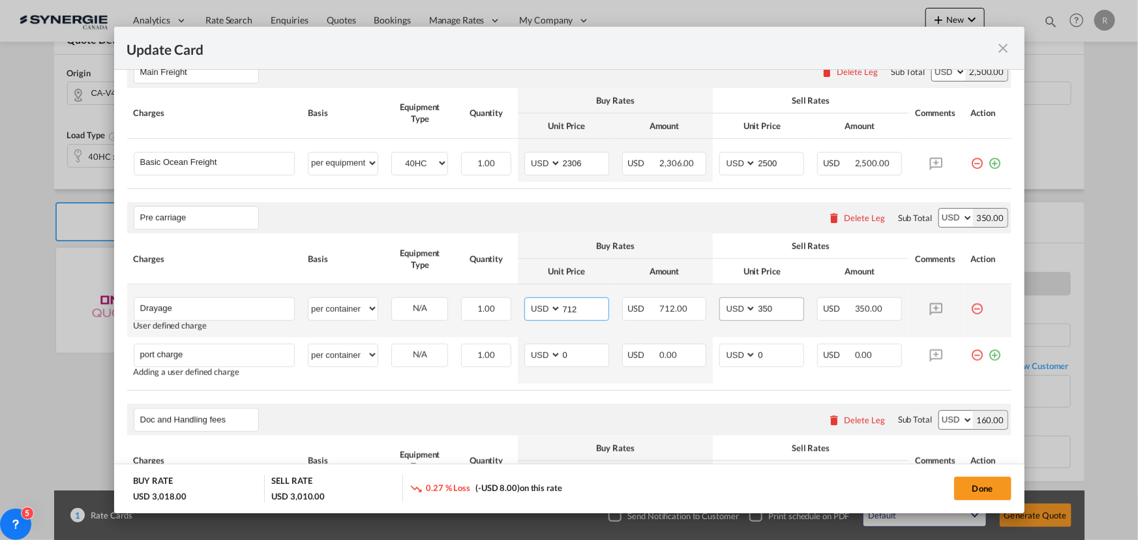
type input "712"
drag, startPoint x: 770, startPoint y: 309, endPoint x: 674, endPoint y: 294, distance: 97.2
click at [678, 299] on tr "Drayage Please Enter User Defined Charges Cannot Be Published User defined char…" at bounding box center [569, 310] width 884 height 53
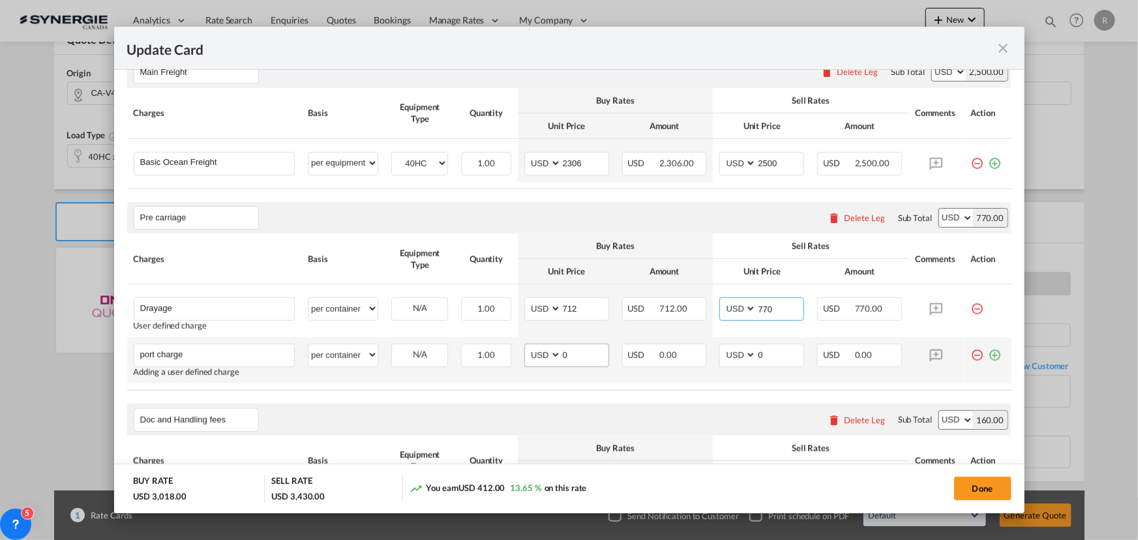
type input "770"
click at [541, 355] on md-input-container "AED AFN ALL AMD ANG AOA ARS AUD AWG AZN BAM BBD BDT BGN BHD BIF BMD BND BOB BRL…" at bounding box center [566, 355] width 85 height 23
type input "65"
drag, startPoint x: 770, startPoint y: 355, endPoint x: 664, endPoint y: 355, distance: 106.3
click at [664, 355] on tr "port charge Please Enter User Defined Charges Cannot Be Published Adding a user…" at bounding box center [569, 360] width 884 height 46
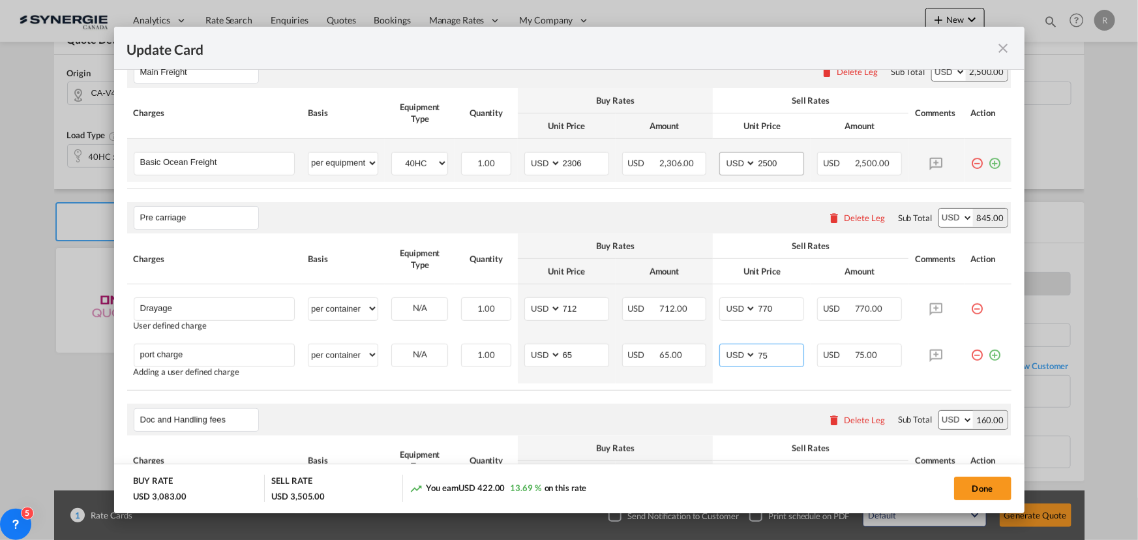
type input "75"
drag, startPoint x: 782, startPoint y: 158, endPoint x: 686, endPoint y: 154, distance: 96.0
click at [686, 154] on tr "Basic Ocean Freight Please Enter User Defined Charges Cannot Be Published per e…" at bounding box center [569, 160] width 884 height 43
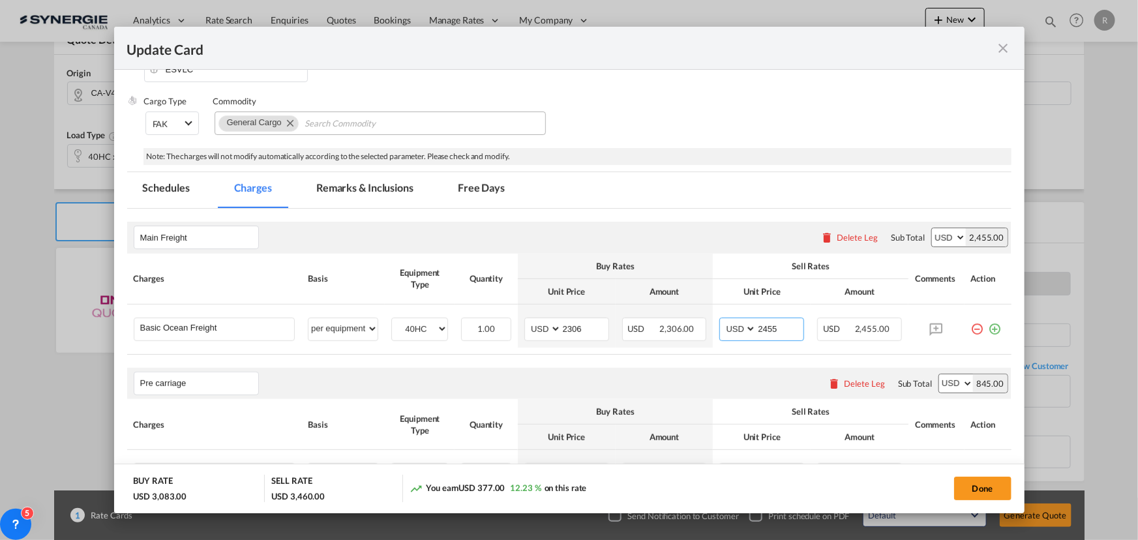
scroll to position [220, 0]
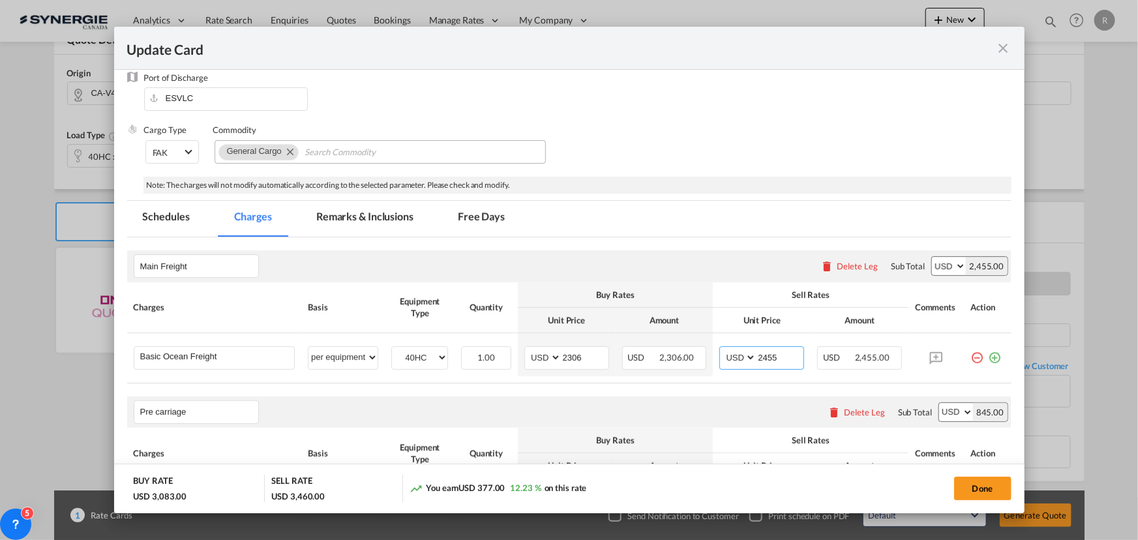
type input "2455"
click at [387, 217] on md-tab-item "Remarks & Inclusions" at bounding box center [365, 219] width 128 height 36
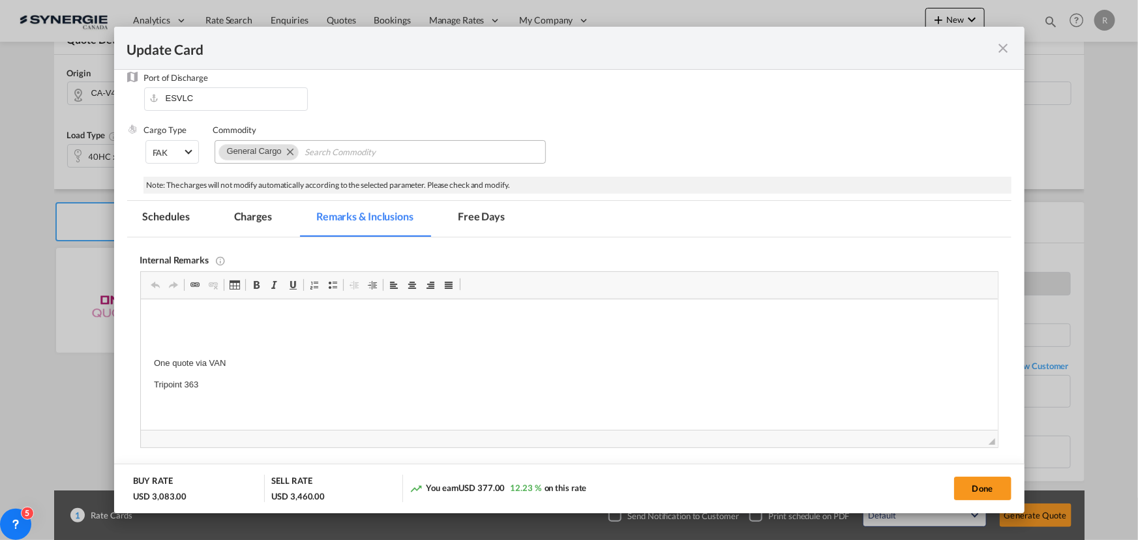
scroll to position [0, 0]
drag, startPoint x: 152, startPoint y: 316, endPoint x: 264, endPoint y: 385, distance: 131.2
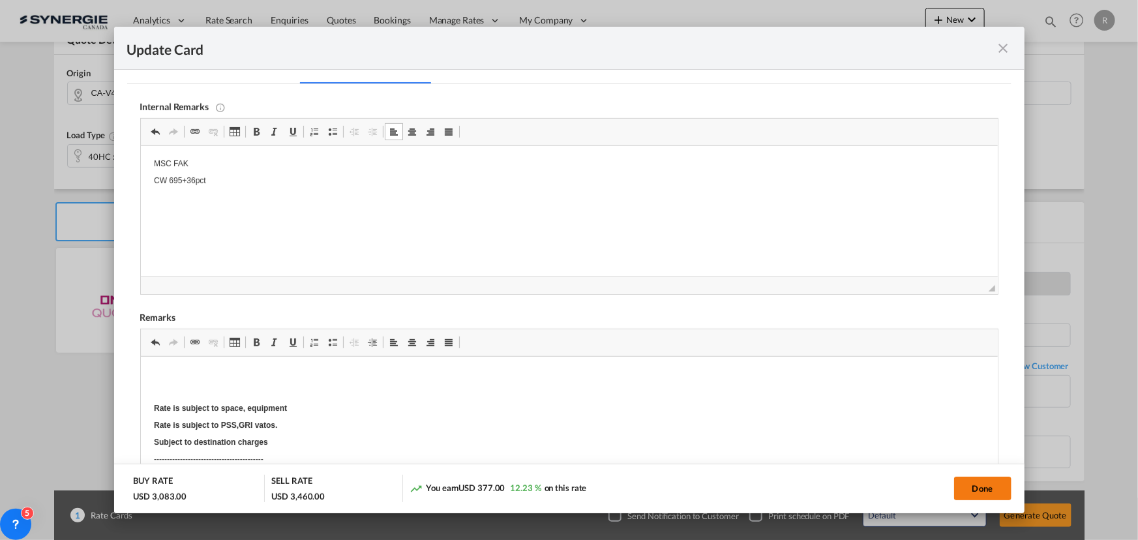
click at [1003, 495] on button "Done" at bounding box center [982, 488] width 57 height 23
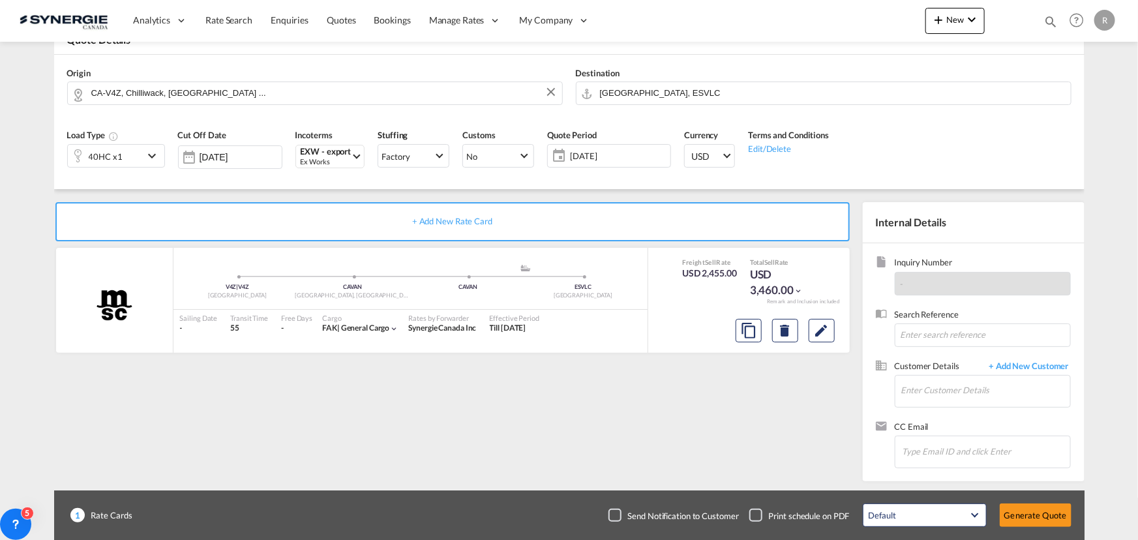
type input "29 Sep 2025"
click at [823, 329] on md-icon "Edit" at bounding box center [822, 331] width 16 height 16
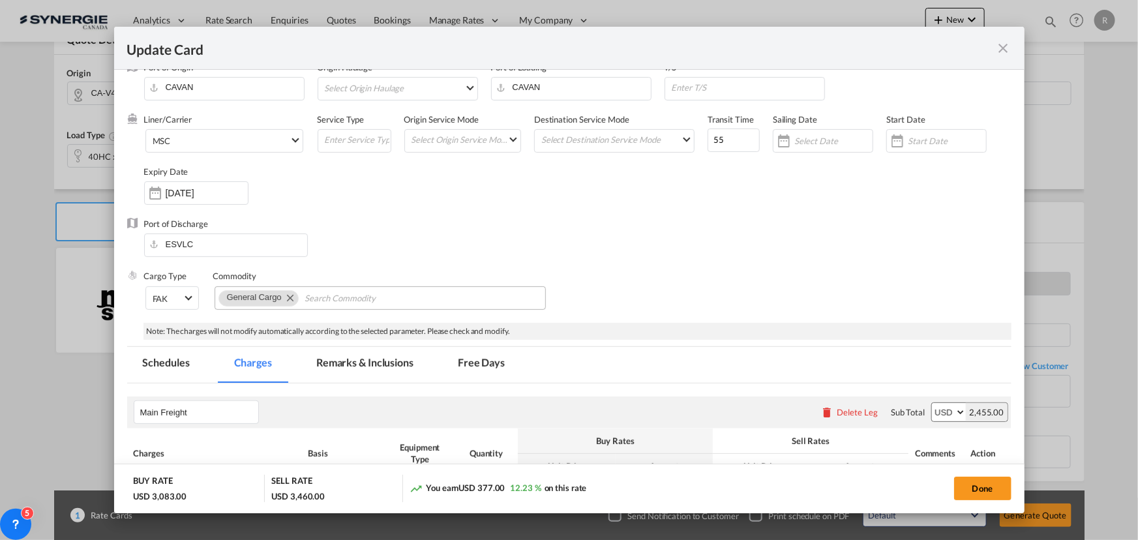
scroll to position [177, 0]
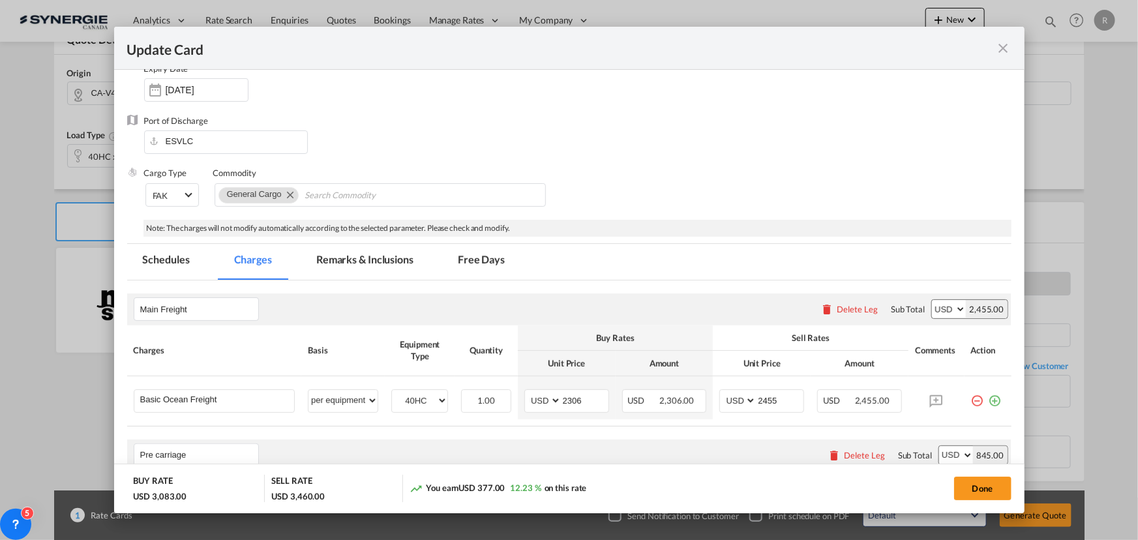
click at [391, 256] on md-tab-item "Remarks & Inclusions" at bounding box center [365, 262] width 128 height 36
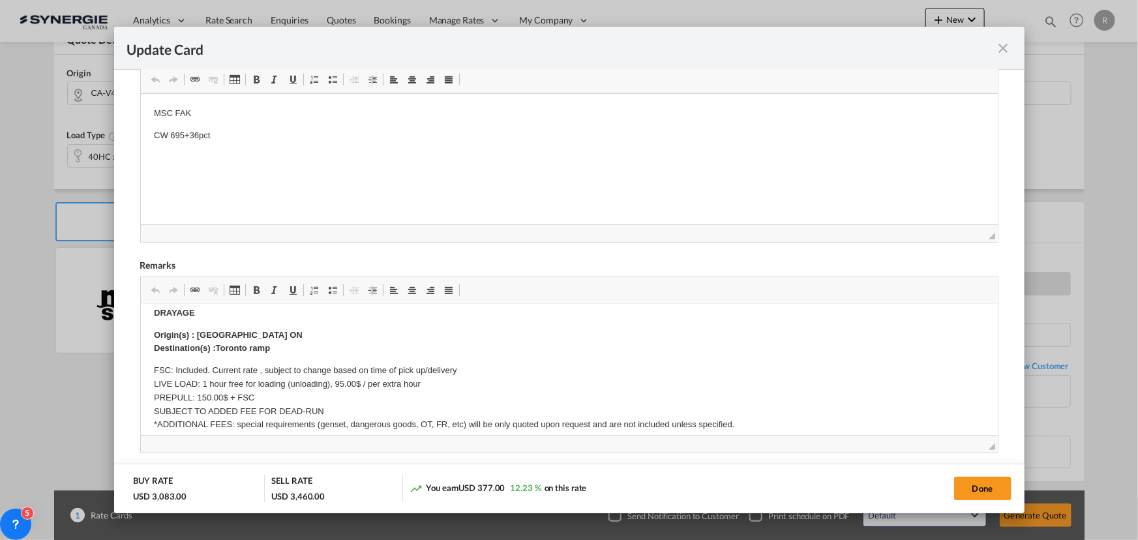
scroll to position [0, 0]
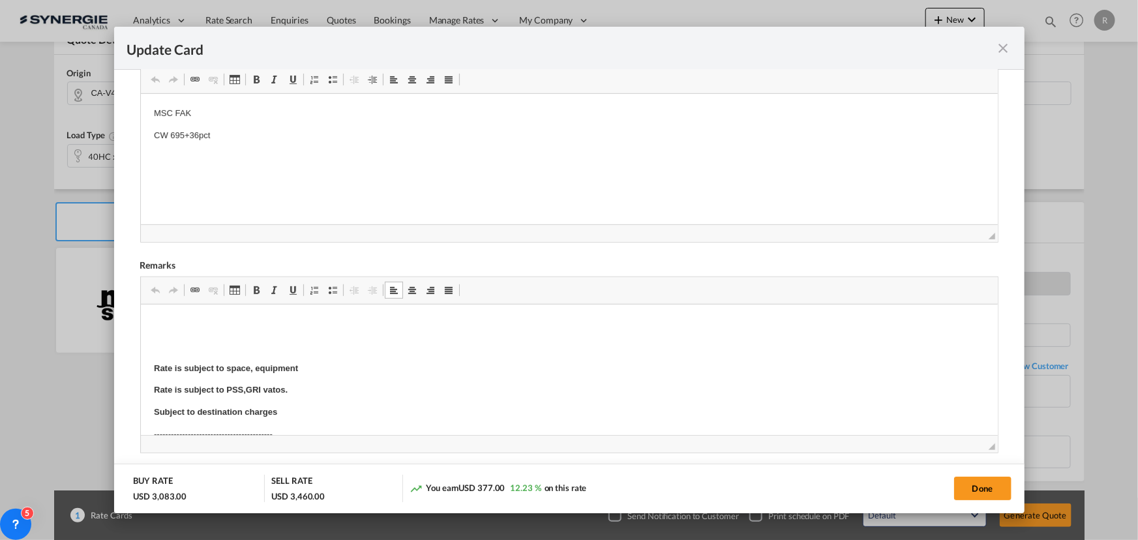
drag, startPoint x: 196, startPoint y: 333, endPoint x: 240, endPoint y: 331, distance: 43.7
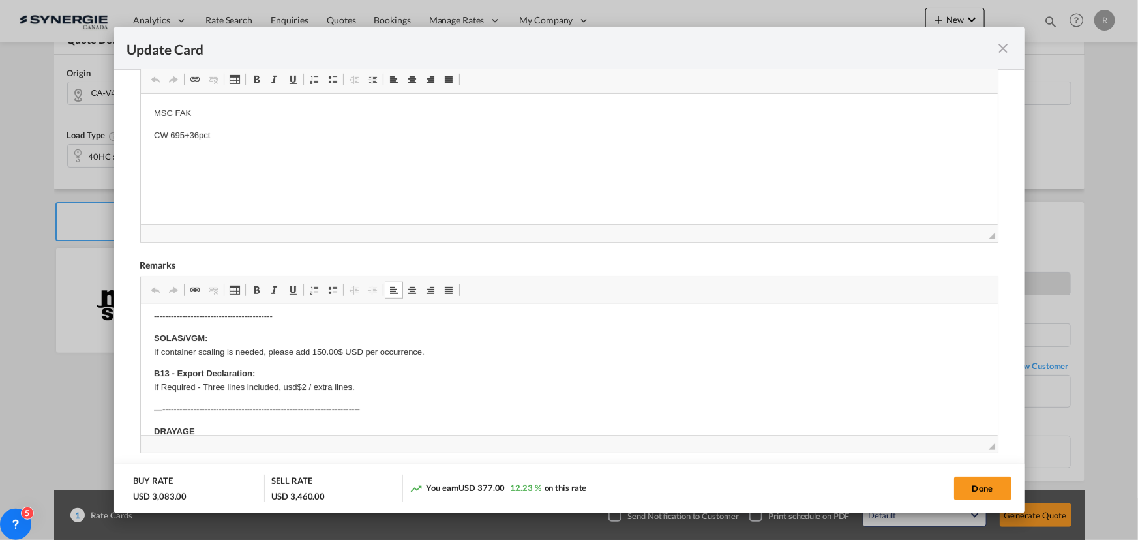
click at [223, 369] on strong "B13 - Export Declaration:" at bounding box center [203, 374] width 101 height 10
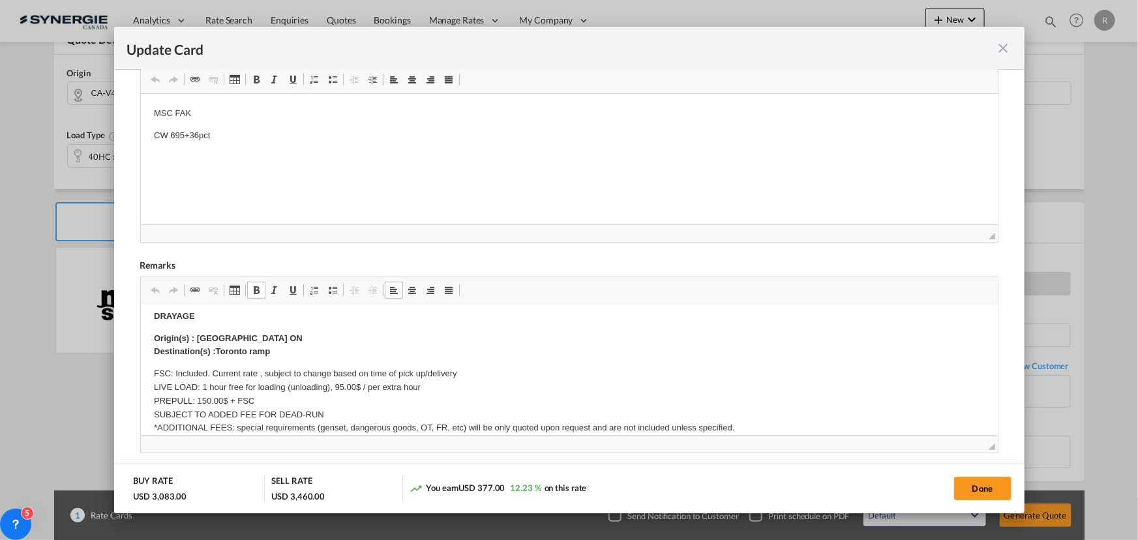
scroll to position [237, 0]
drag, startPoint x: 196, startPoint y: 332, endPoint x: 279, endPoint y: 332, distance: 83.5
click at [279, 332] on p "Origin(s) : Brampton ON Destination(s) :Toronto ramp" at bounding box center [568, 342] width 831 height 27
drag, startPoint x: 215, startPoint y: 347, endPoint x: 294, endPoint y: 344, distance: 79.0
click at [294, 344] on p "Origin(s) : CHILLIWACK ​​​​​​​ BC Destination(s) :Toronto ramp" at bounding box center [568, 342] width 831 height 27
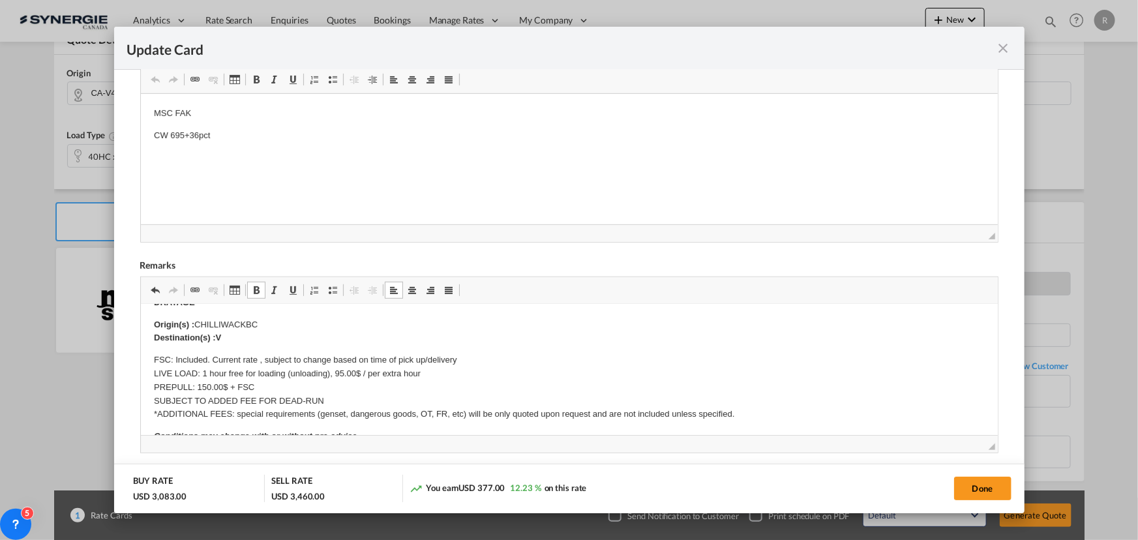
scroll to position [241, 0]
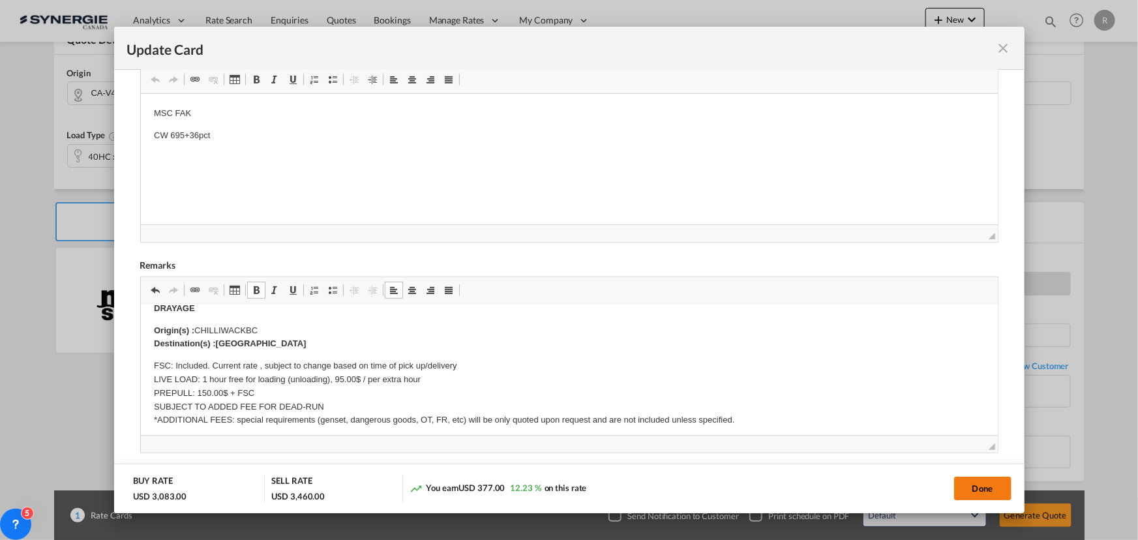
click at [988, 485] on button "Done" at bounding box center [982, 488] width 57 height 23
type input "29 Sep 2025"
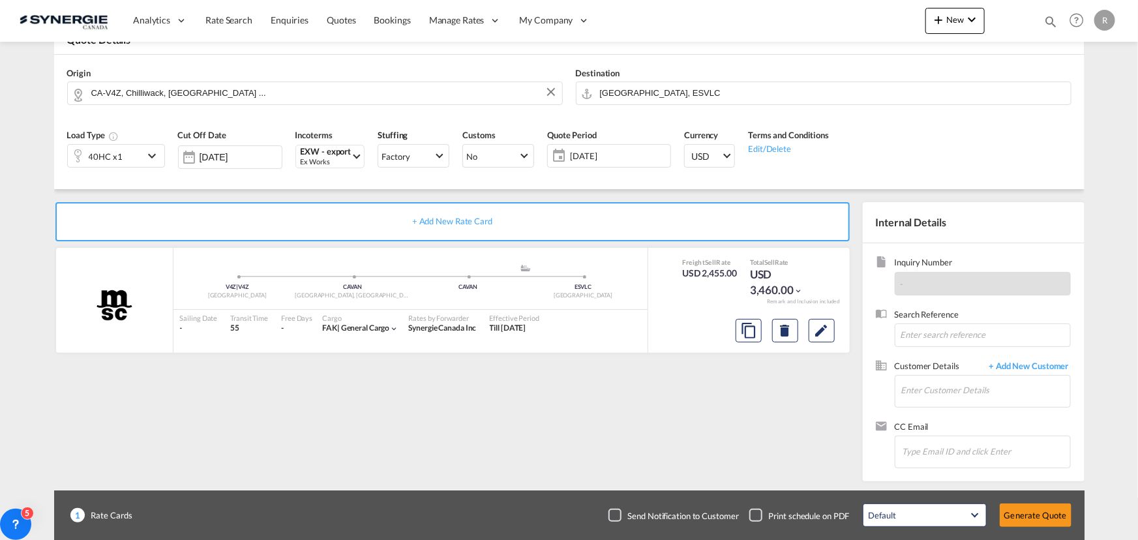
scroll to position [248, 0]
click at [917, 395] on input "Enter Customer Details" at bounding box center [985, 390] width 169 height 29
paste input "cristina.marti@moldtrans.es"
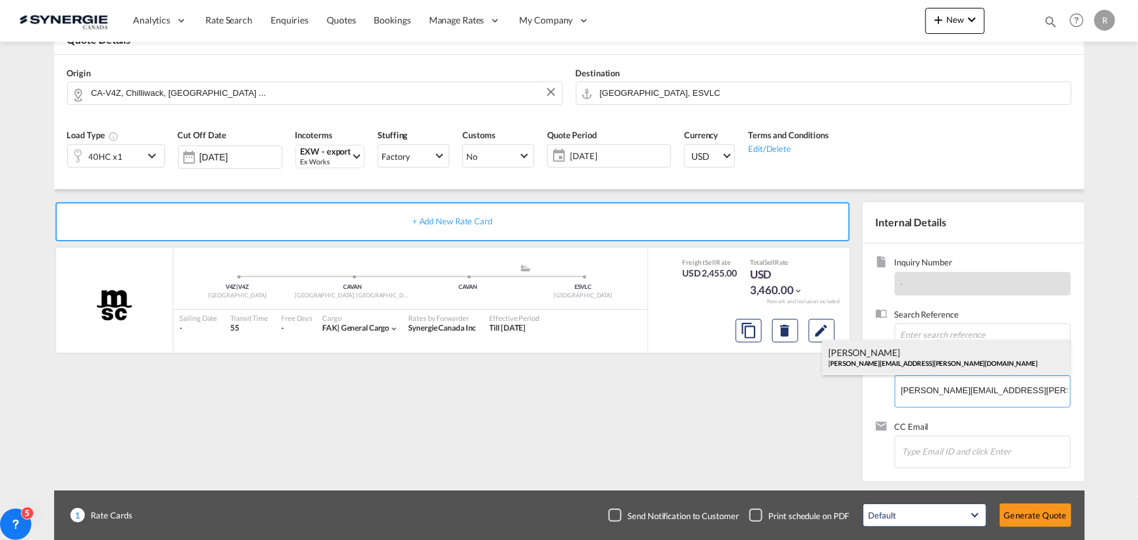
click at [903, 366] on div "Cristina Marti cristina.marti@moldtrans.es" at bounding box center [947, 357] width 248 height 35
type input "MOLDTRANS, Cristina Marti, cristina.marti@moldtrans.es"
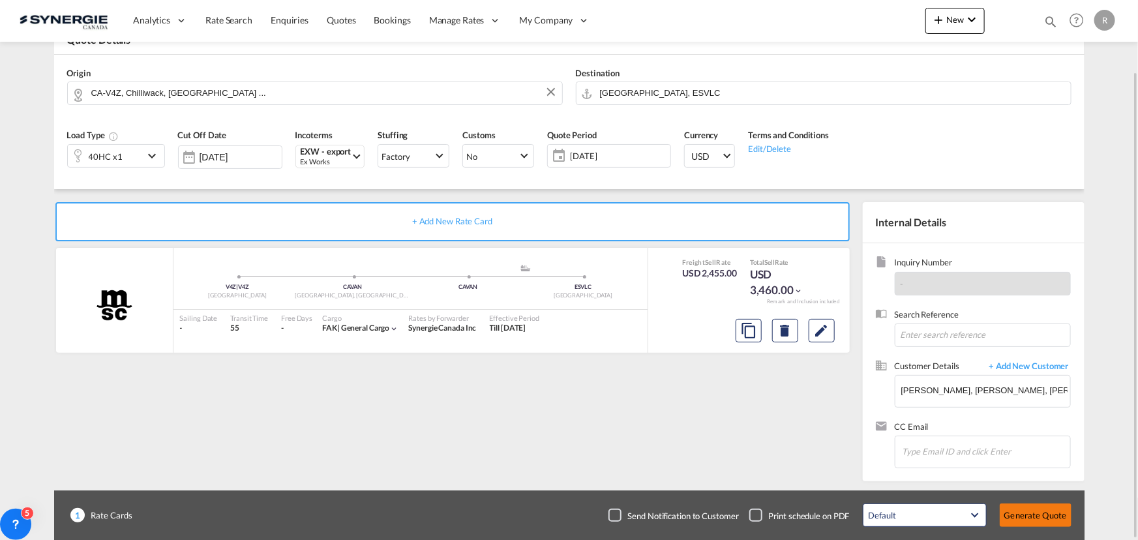
click at [1031, 509] on button "Generate Quote" at bounding box center [1036, 515] width 72 height 23
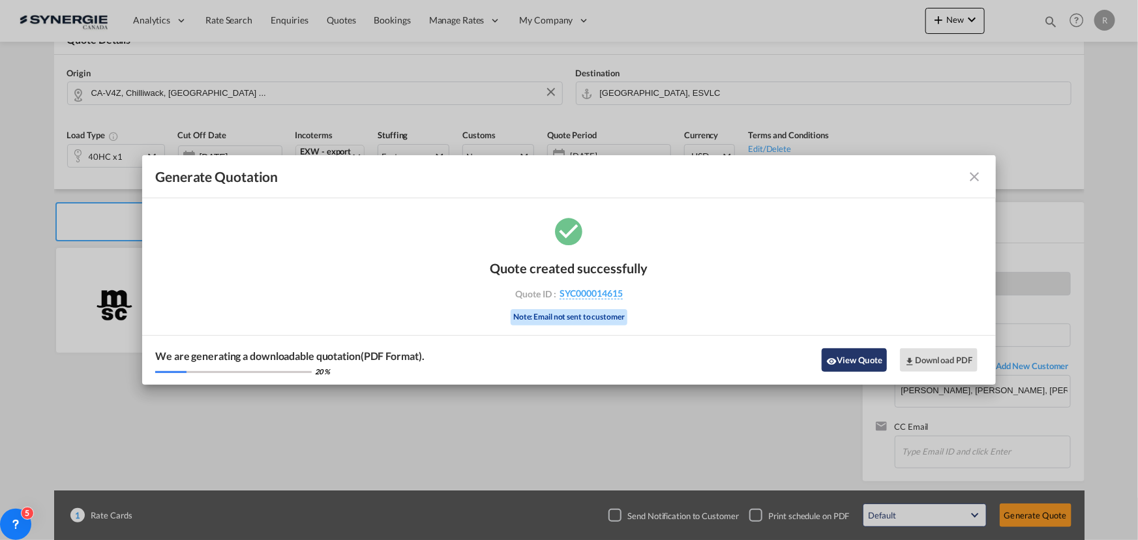
click at [861, 362] on button "View Quote" at bounding box center [854, 359] width 65 height 23
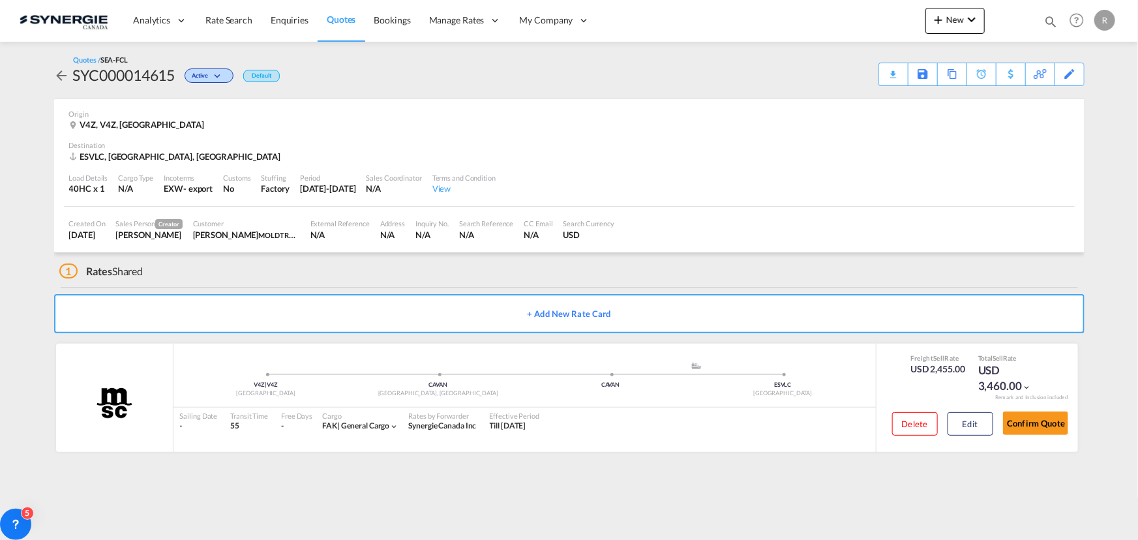
click at [0, 0] on div "Download Quote" at bounding box center [0, 0] width 0 height 0
click at [332, 19] on span "Quotes" at bounding box center [341, 19] width 29 height 11
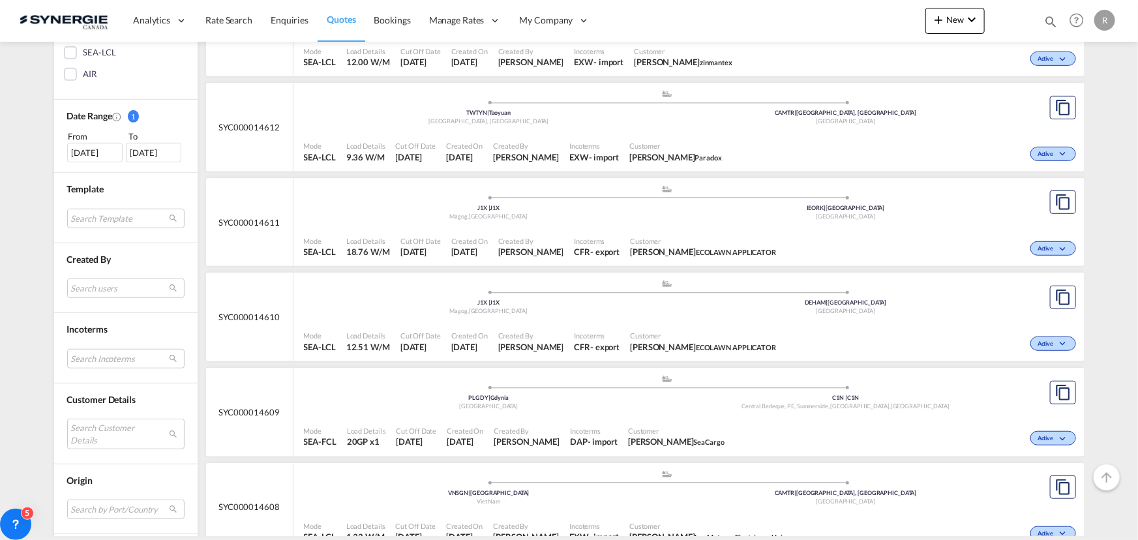
scroll to position [355, 0]
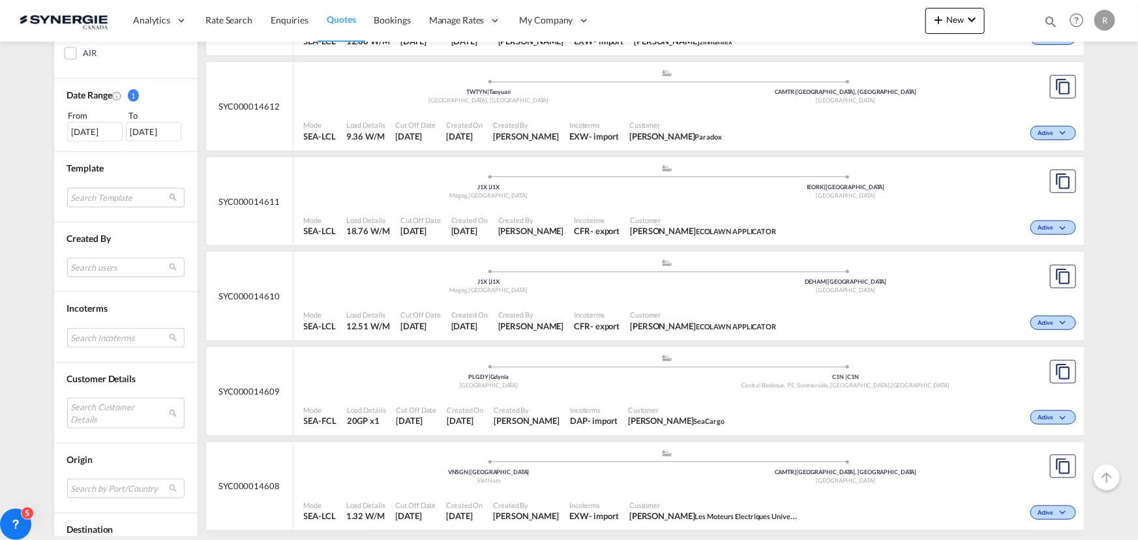
click at [110, 337] on md-select "Search Incoterms FCA-IMPORT free carrier FOB-IMPORT free on board DDP-EXPORT de…" at bounding box center [125, 338] width 117 height 20
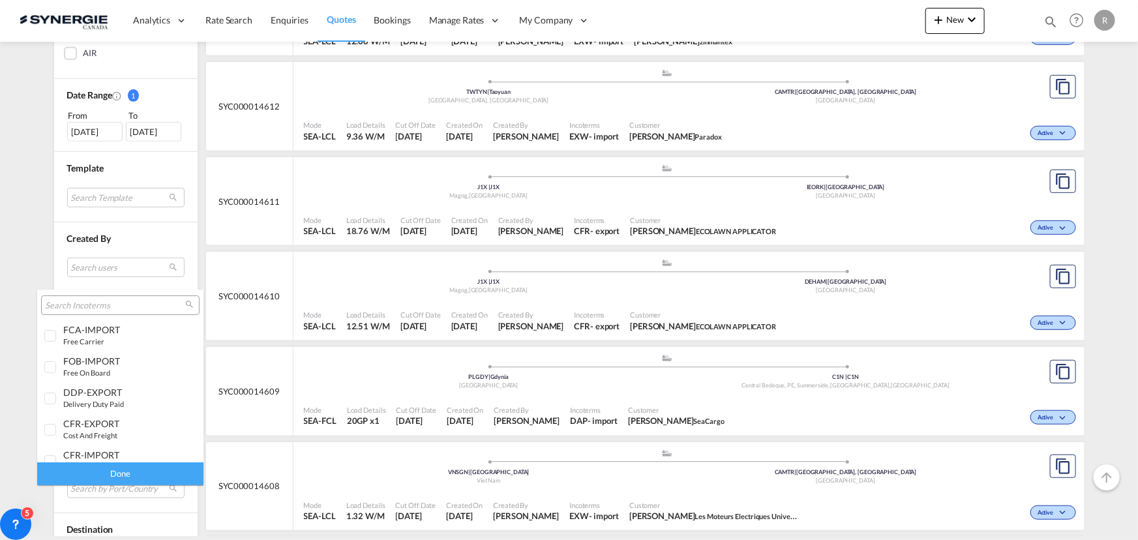
click at [99, 301] on input "search" at bounding box center [115, 306] width 140 height 12
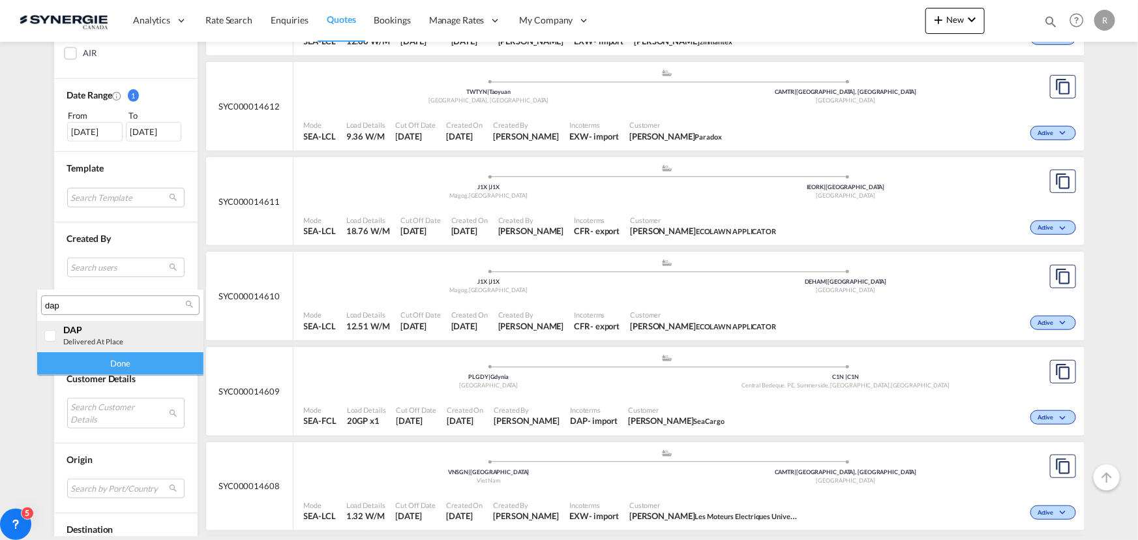
type input "dap"
click at [46, 330] on div at bounding box center [50, 336] width 13 height 13
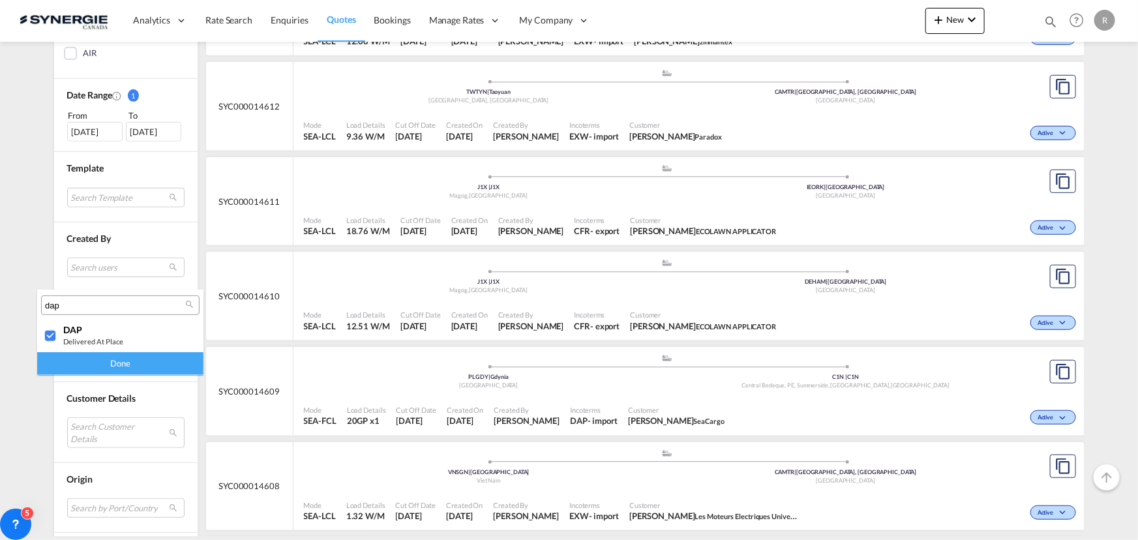
click at [115, 367] on div "Done" at bounding box center [120, 363] width 166 height 23
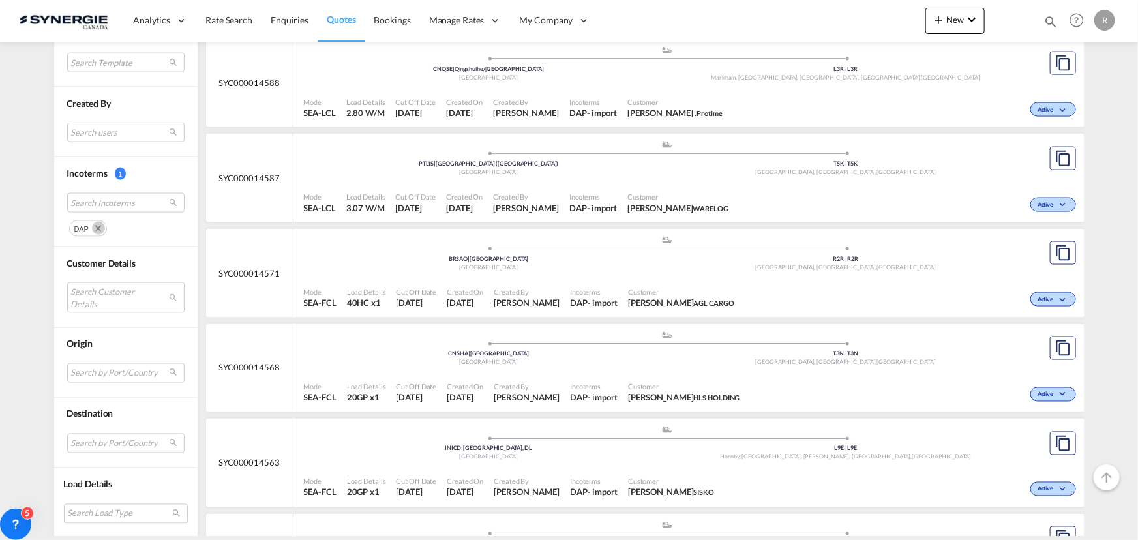
scroll to position [1008, 0]
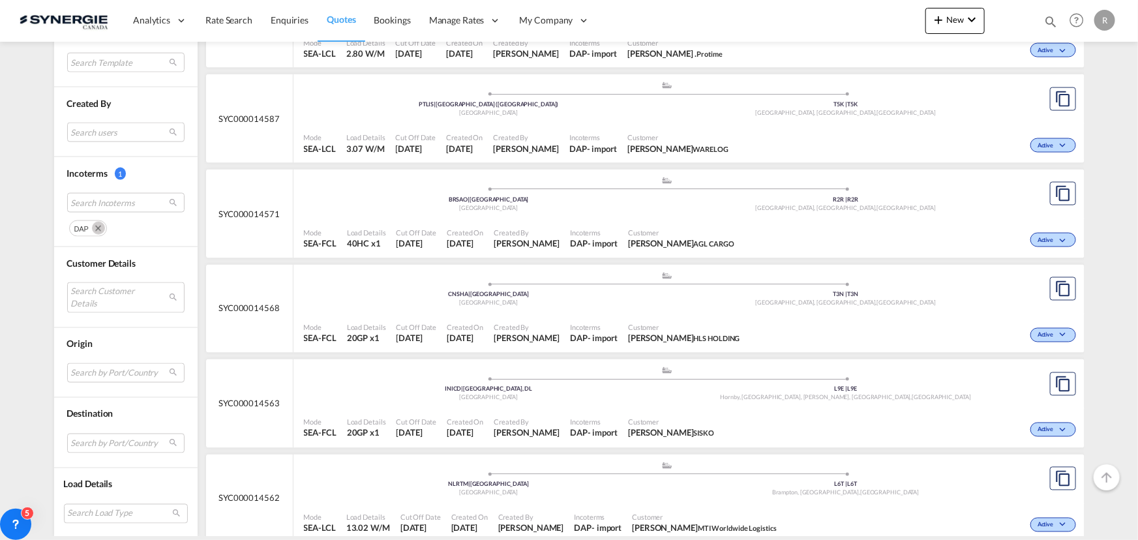
click at [897, 307] on div ".a{fill:#aaa8ad;} .a{fill:#aaa8ad;} CNSHA | Shanghai China T3N | T3N Calgary, A…" at bounding box center [667, 290] width 727 height 39
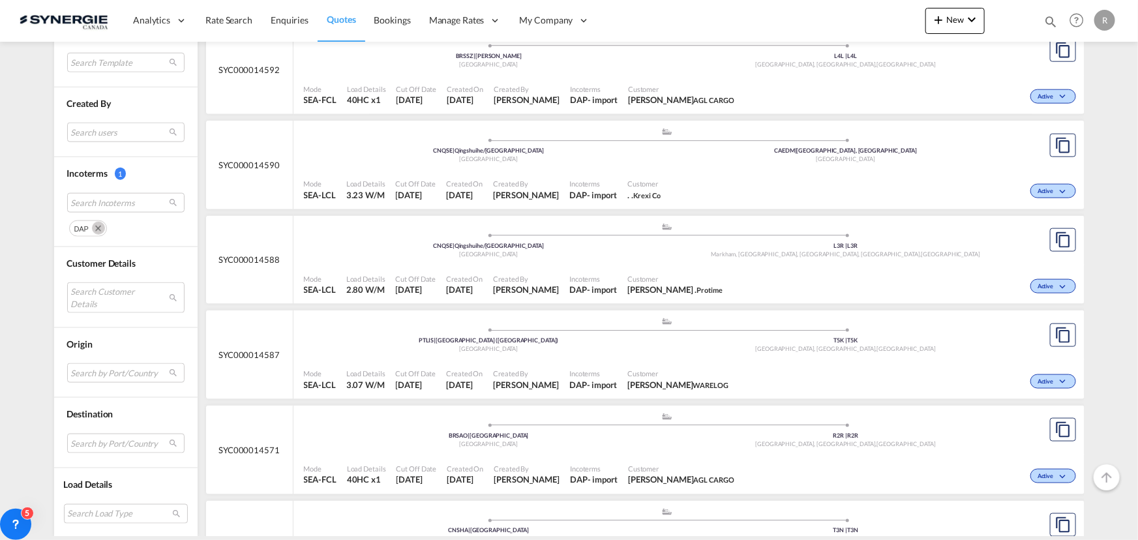
scroll to position [770, 0]
click at [865, 276] on div "Active" at bounding box center [904, 286] width 352 height 33
click at [92, 228] on md-icon "Remove" at bounding box center [98, 228] width 13 height 13
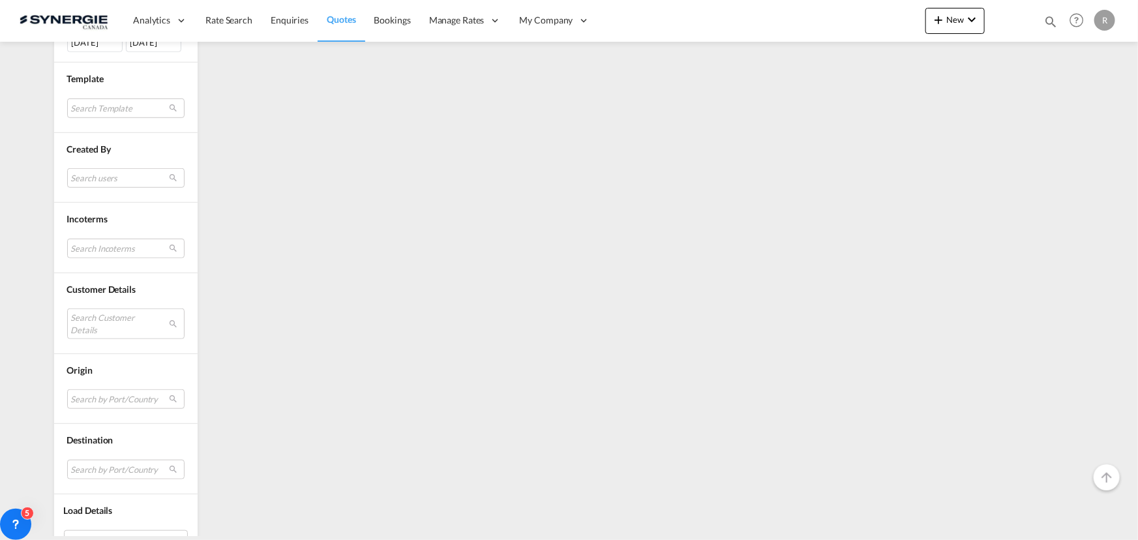
scroll to position [470, 0]
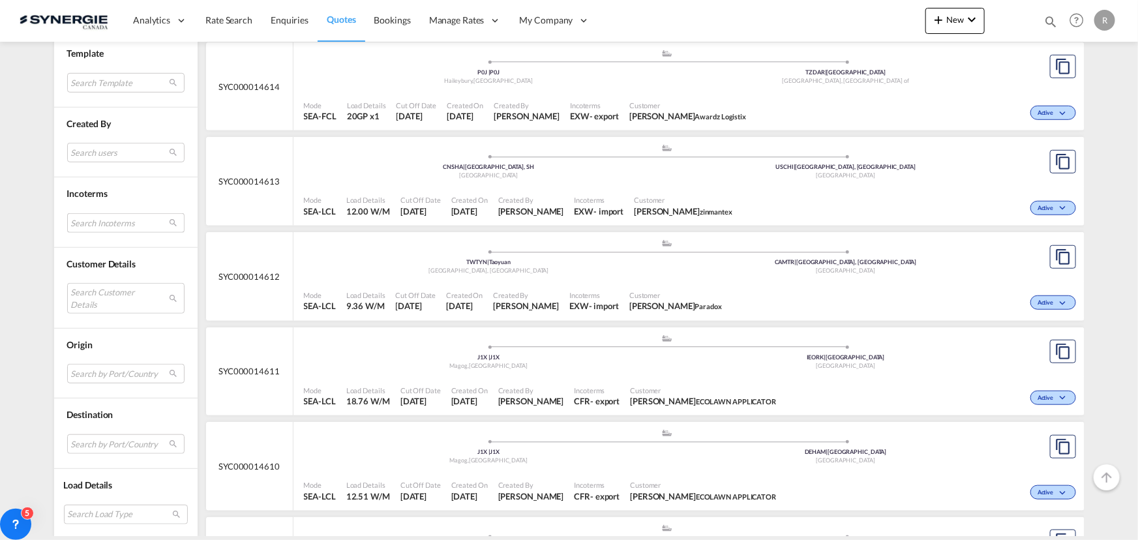
click at [88, 220] on md-select "Search Incoterms" at bounding box center [125, 223] width 117 height 20
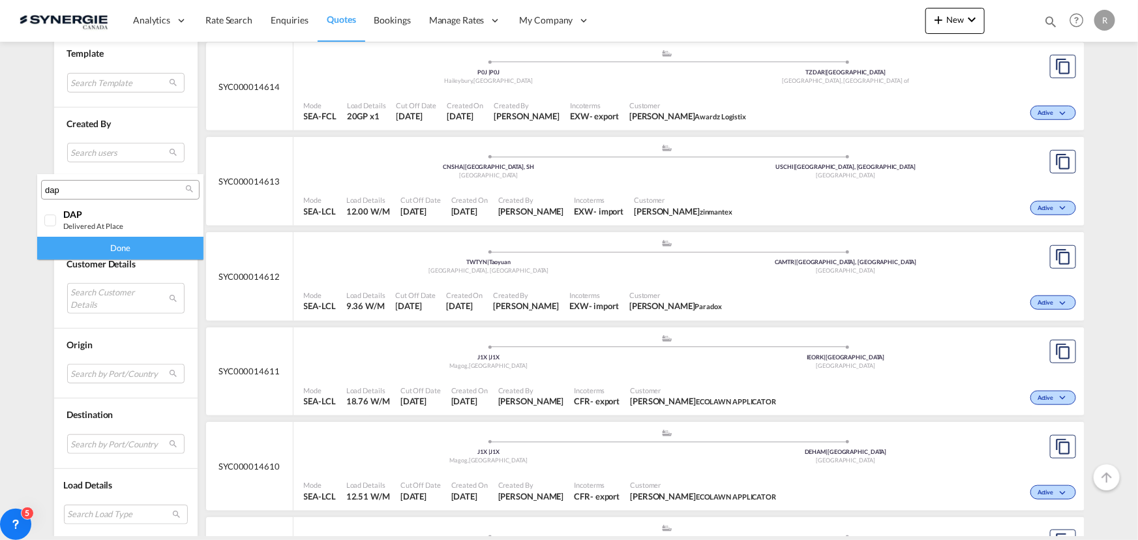
click at [78, 194] on input "dap" at bounding box center [115, 191] width 140 height 12
type input "exw"
click at [70, 222] on small "ex works" at bounding box center [78, 226] width 31 height 8
click at [143, 250] on div "Done" at bounding box center [120, 248] width 166 height 23
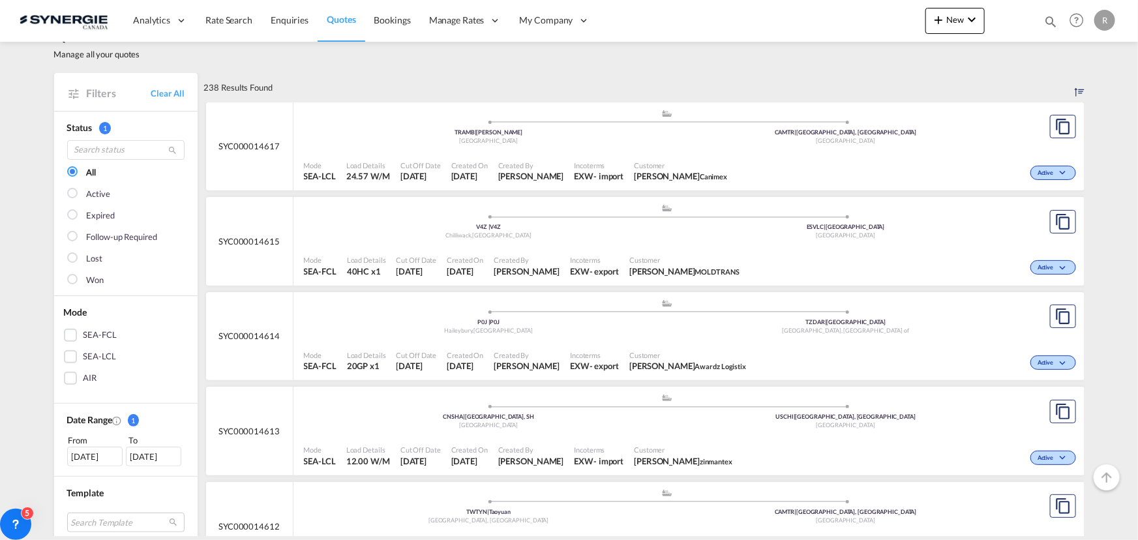
scroll to position [59, 0]
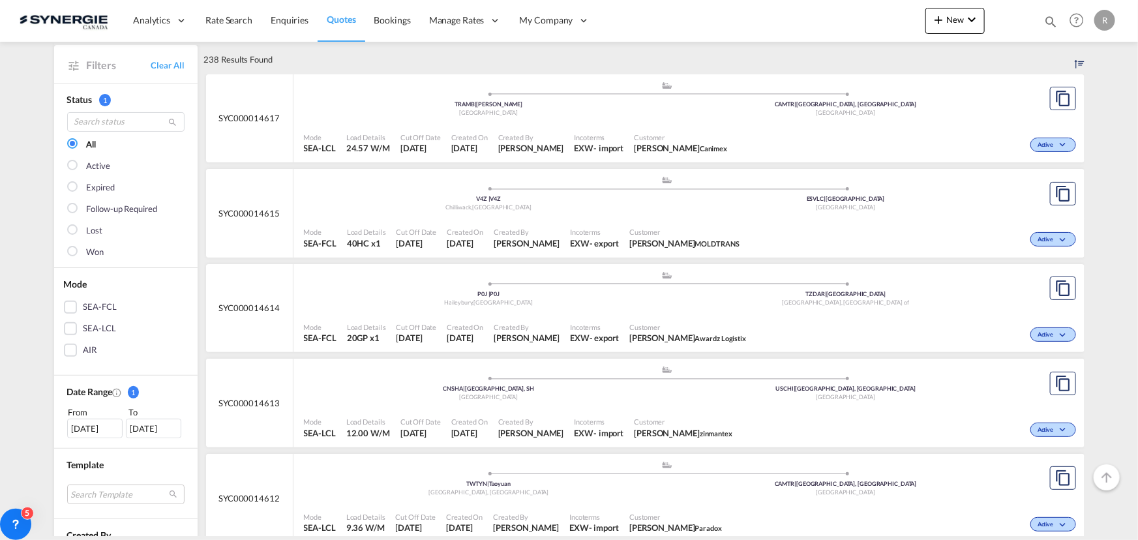
click at [830, 241] on div "Active" at bounding box center [912, 238] width 335 height 33
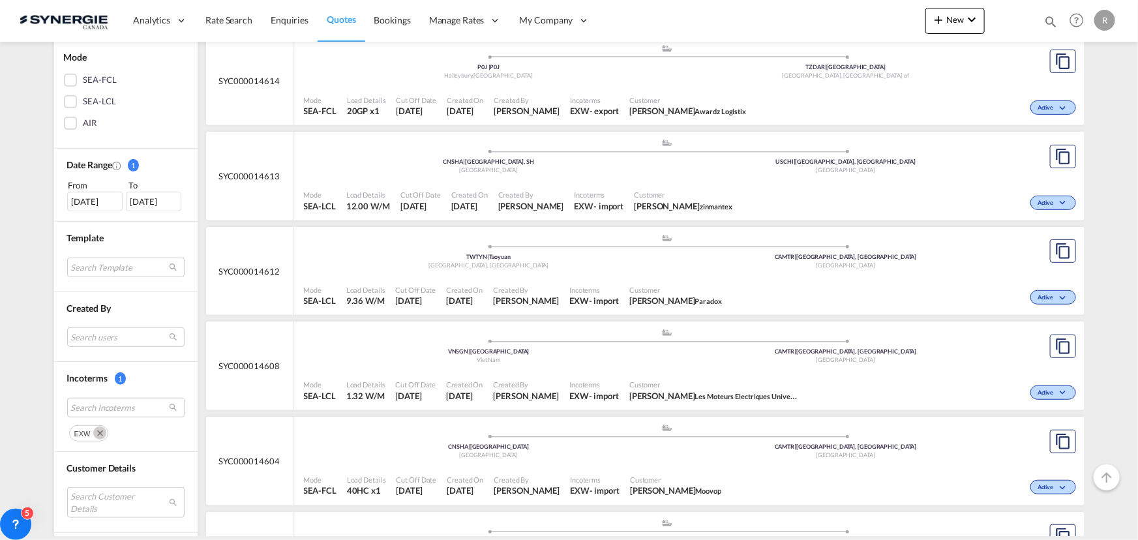
scroll to position [296, 0]
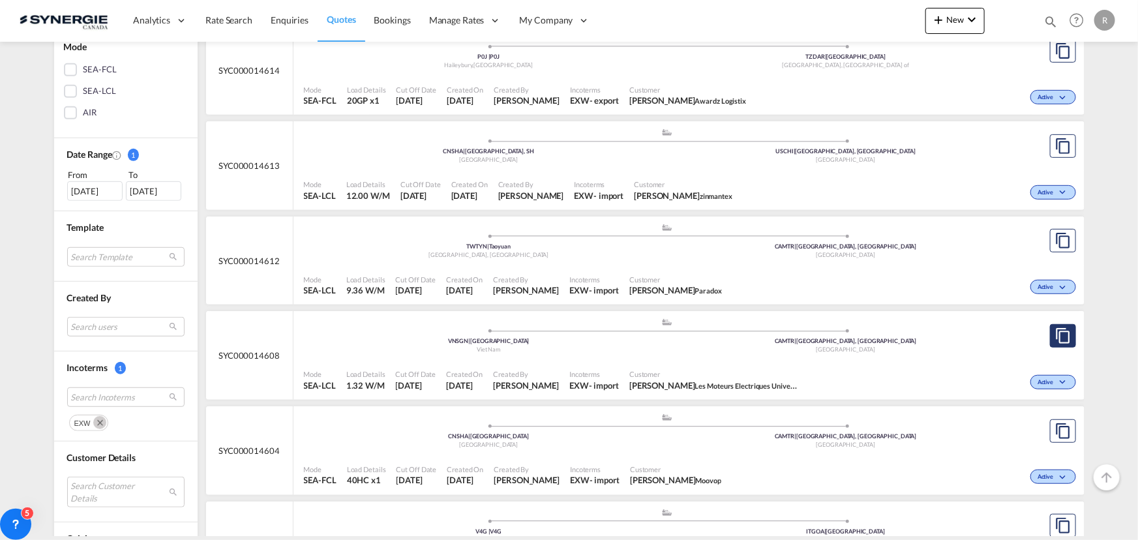
click at [1055, 340] on md-icon "assets/icons/custom/copyQuote.svg" at bounding box center [1063, 336] width 16 height 16
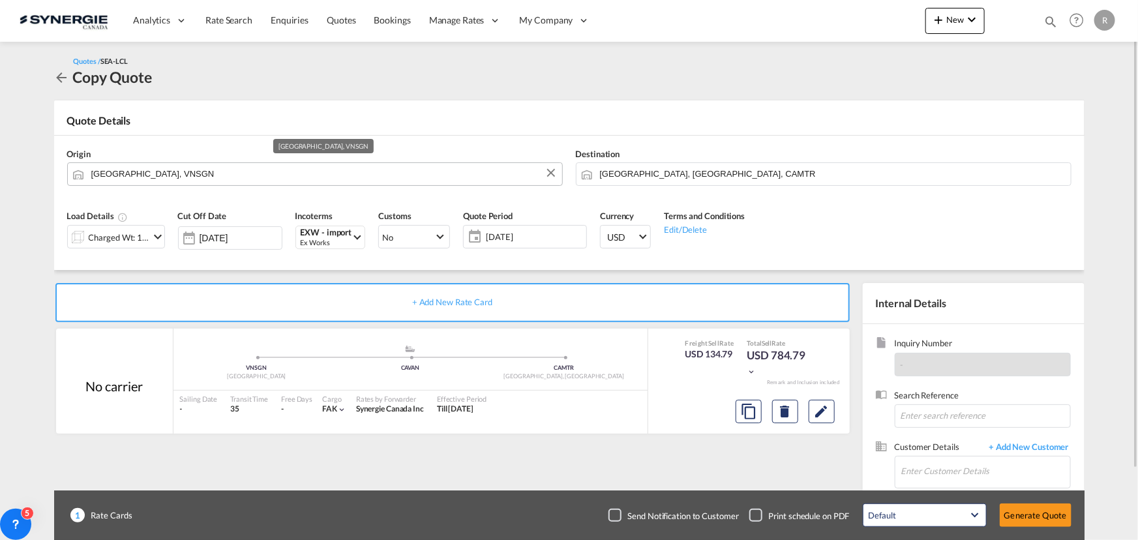
click at [245, 175] on input "Ho Chi Minh City, VNSGN" at bounding box center [323, 173] width 464 height 23
click at [548, 175] on button "Clear Input" at bounding box center [551, 173] width 20 height 20
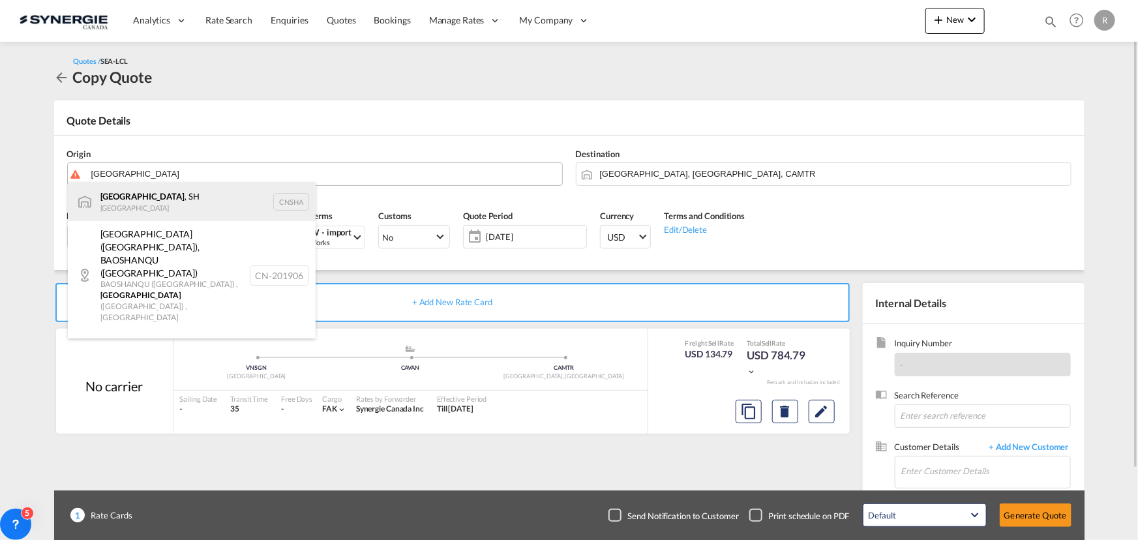
click at [94, 194] on div "Shanghai , SH China CNSHA" at bounding box center [192, 201] width 248 height 39
type input "Shanghai, SH, CNSHA"
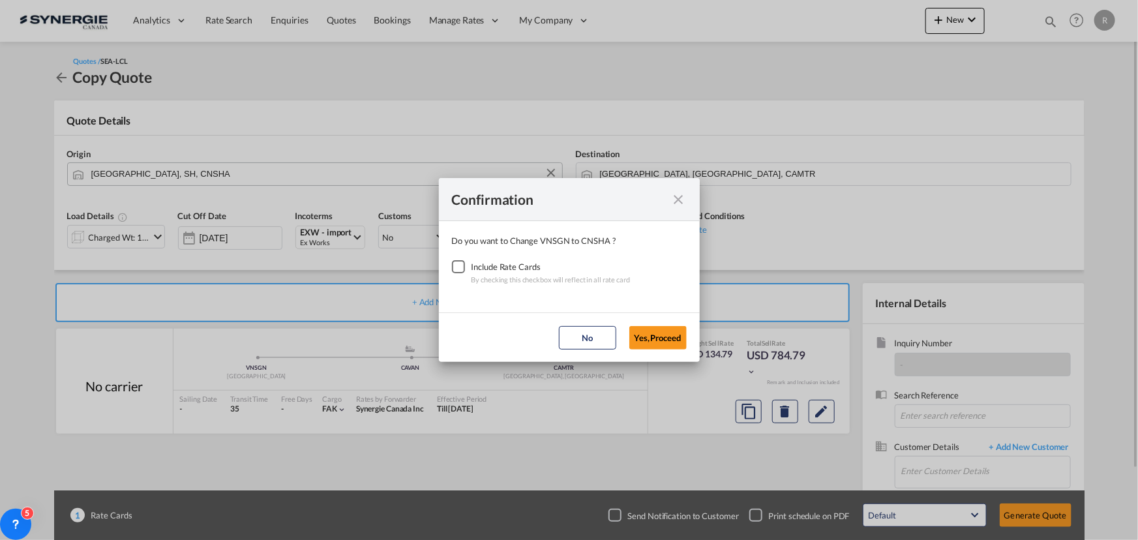
click at [455, 264] on div "Checkbox No Ink" at bounding box center [458, 266] width 13 height 13
click at [652, 335] on button "Yes,Proceed" at bounding box center [657, 337] width 57 height 23
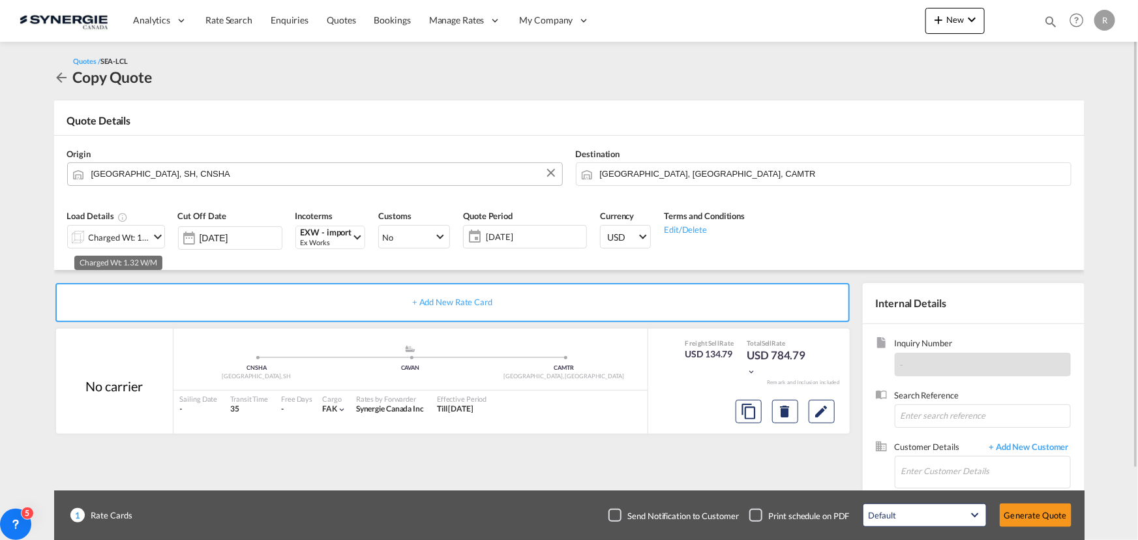
click at [126, 242] on div "Charged Wt: 1.32 W/M" at bounding box center [119, 237] width 61 height 18
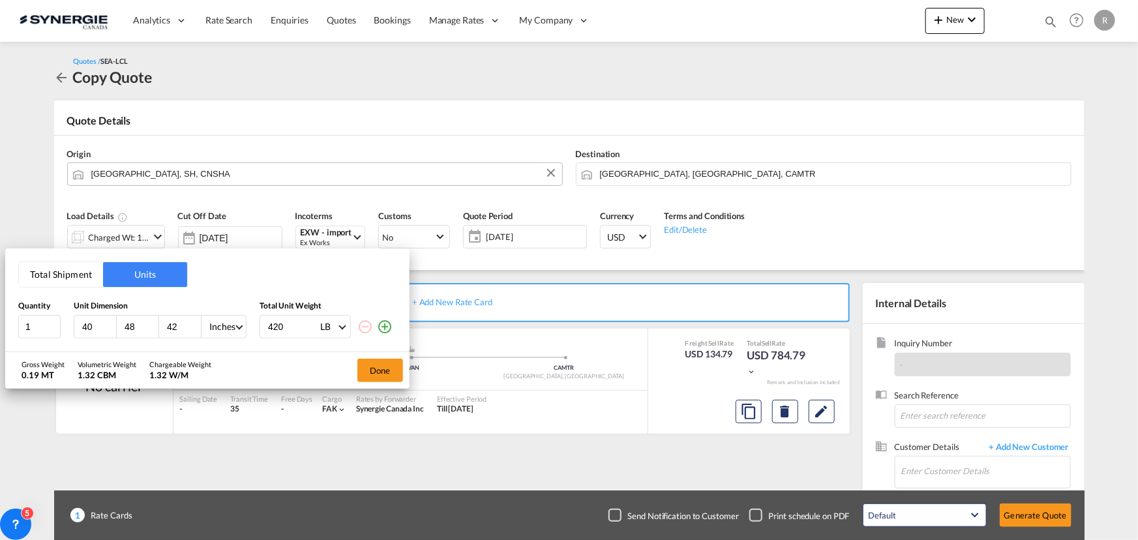
click at [60, 264] on button "Total Shipment" at bounding box center [61, 274] width 84 height 25
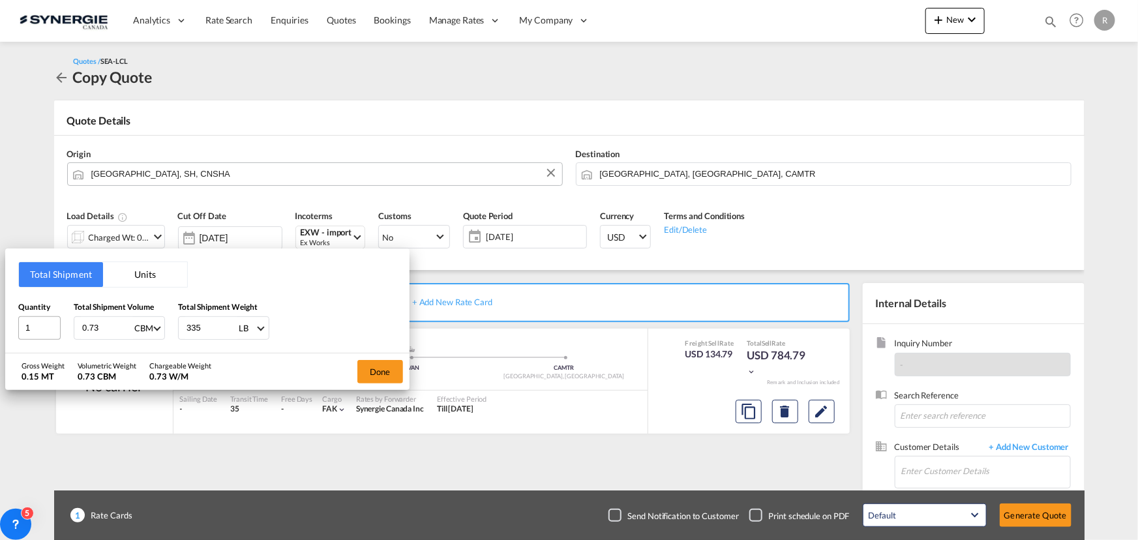
drag, startPoint x: 104, startPoint y: 325, endPoint x: 38, endPoint y: 318, distance: 65.6
click at [38, 318] on div "Quantity 1 Total Shipment Volume 0.73 CBM CBM CFT Total Shipment Weight 335 LB …" at bounding box center [207, 320] width 378 height 39
type input "0.5"
type input "300"
click at [254, 323] on span "LB" at bounding box center [248, 329] width 18 height 12
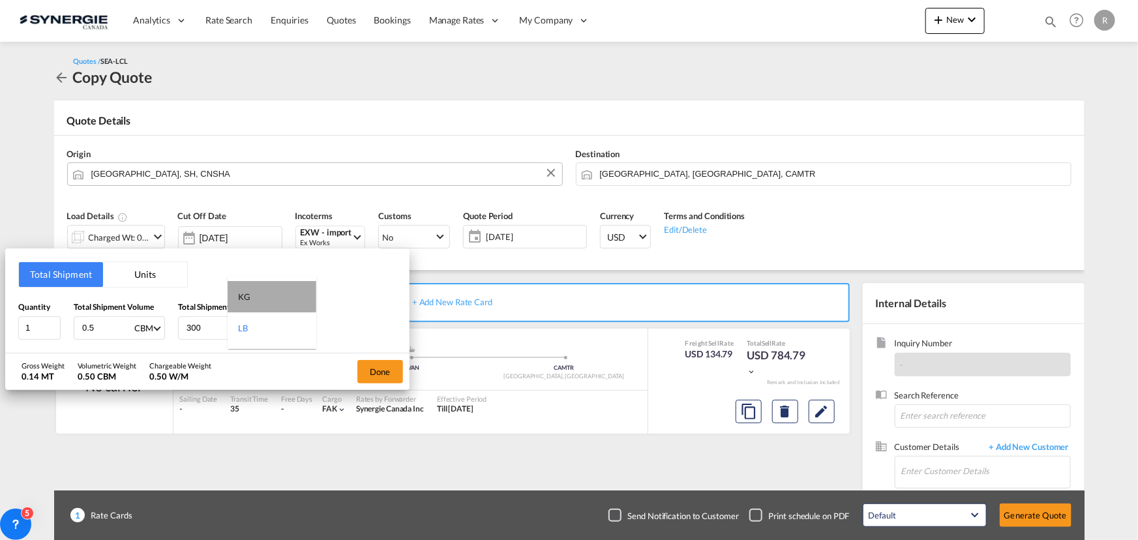
click at [256, 297] on md-option "KG" at bounding box center [272, 296] width 89 height 31
click at [384, 376] on button "Done" at bounding box center [380, 371] width 46 height 23
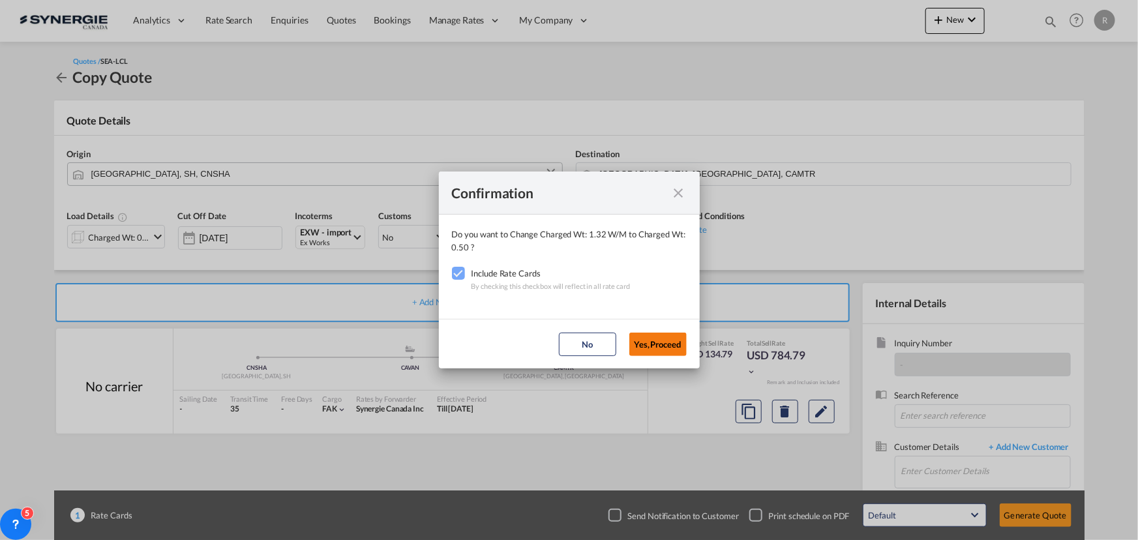
click at [678, 348] on button "Yes,Proceed" at bounding box center [657, 344] width 57 height 23
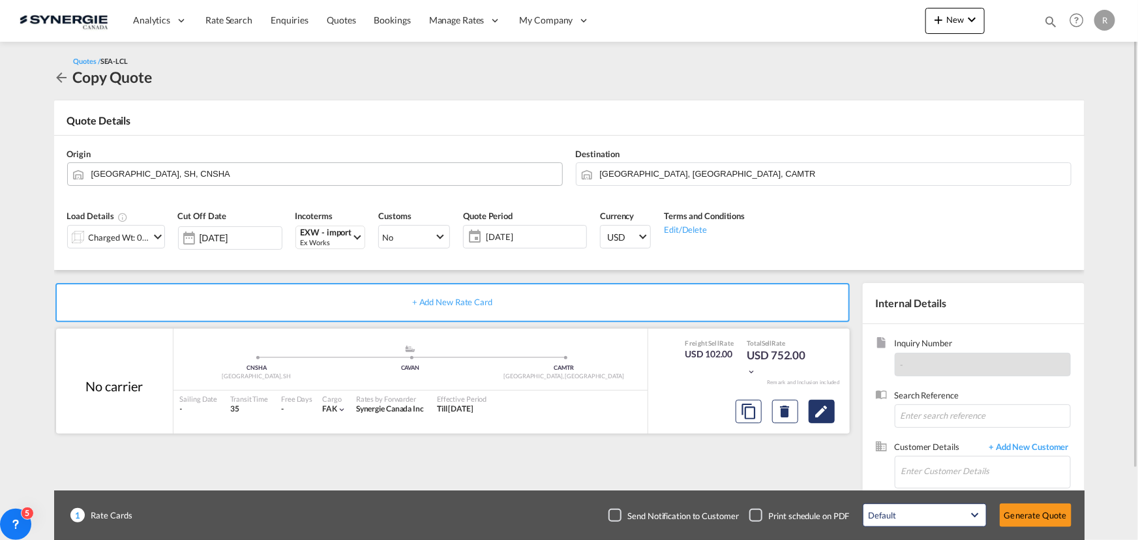
click at [819, 413] on md-icon "Edit" at bounding box center [822, 412] width 16 height 16
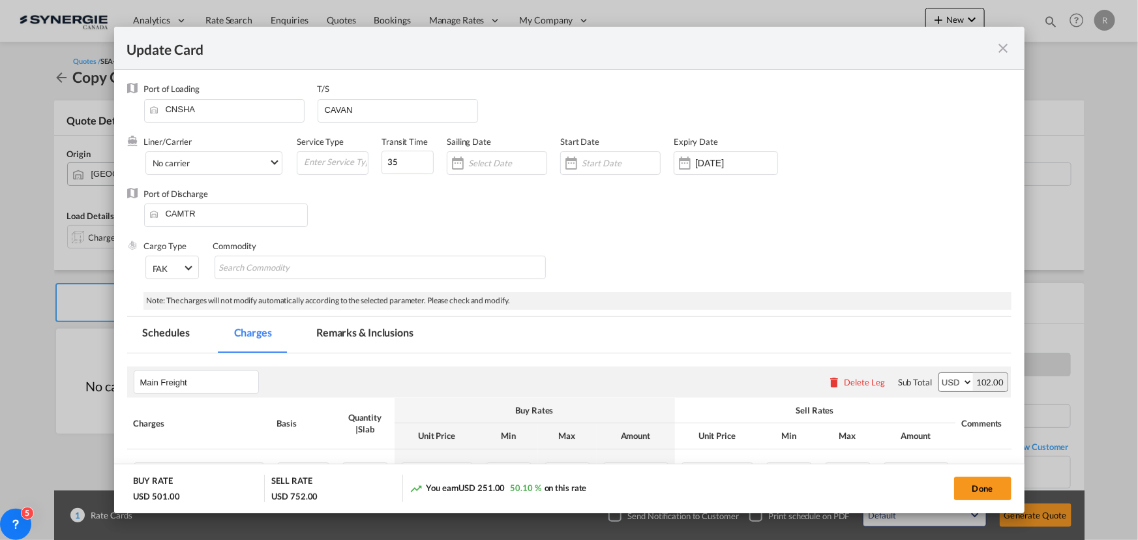
select select "per_w/m"
select select "flat"
select select "per_hbl"
select select "flat"
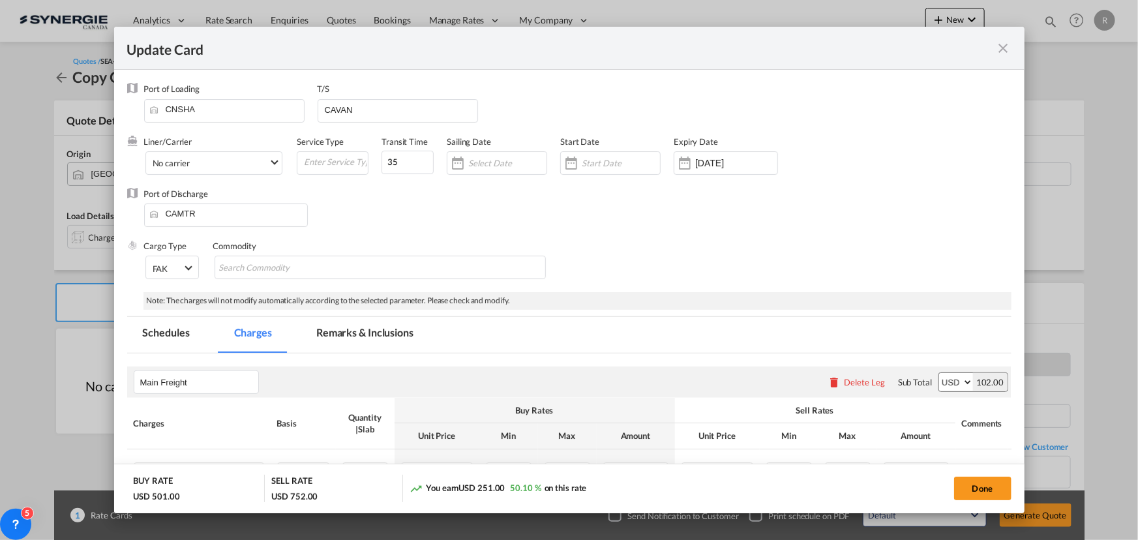
select select "per_shipment"
select select "per_bl"
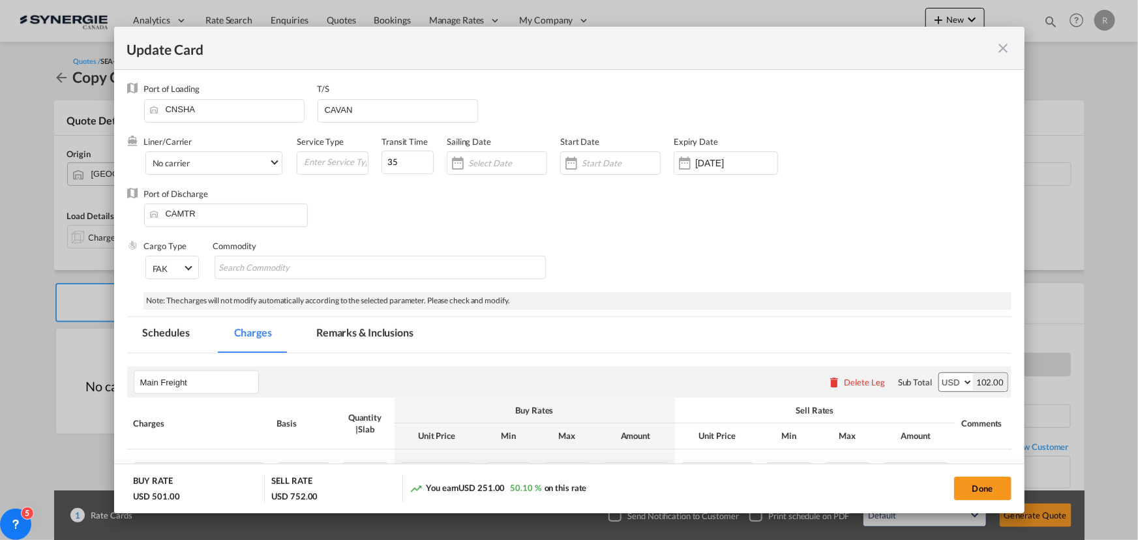
select select "per_shipment"
click at [382, 269] on md-chips-wrap "Chips container with autocompletion. Enter the text area, type text to search, …" at bounding box center [380, 267] width 331 height 23
paste input "Re: C/INSTALLATION ACQ - Machine parts - S/SHANGHAI JIJANSONG IND.++ME-250143907"
type input "Re: C/INSTALLATION ACQ - Machine parts - S/SHANGHAI JIJANSONG IND.++ME-250143907"
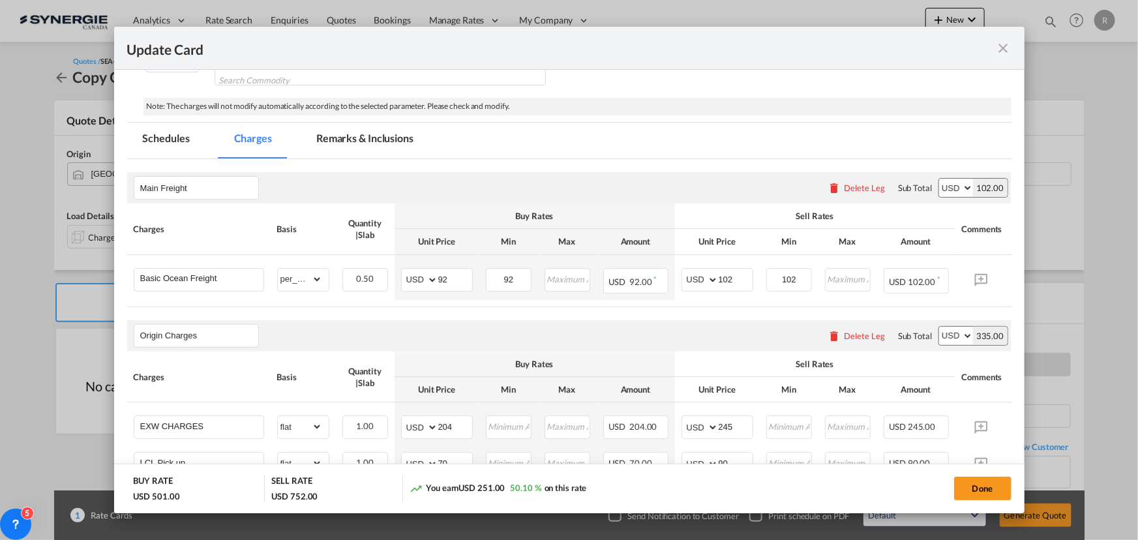
scroll to position [237, 0]
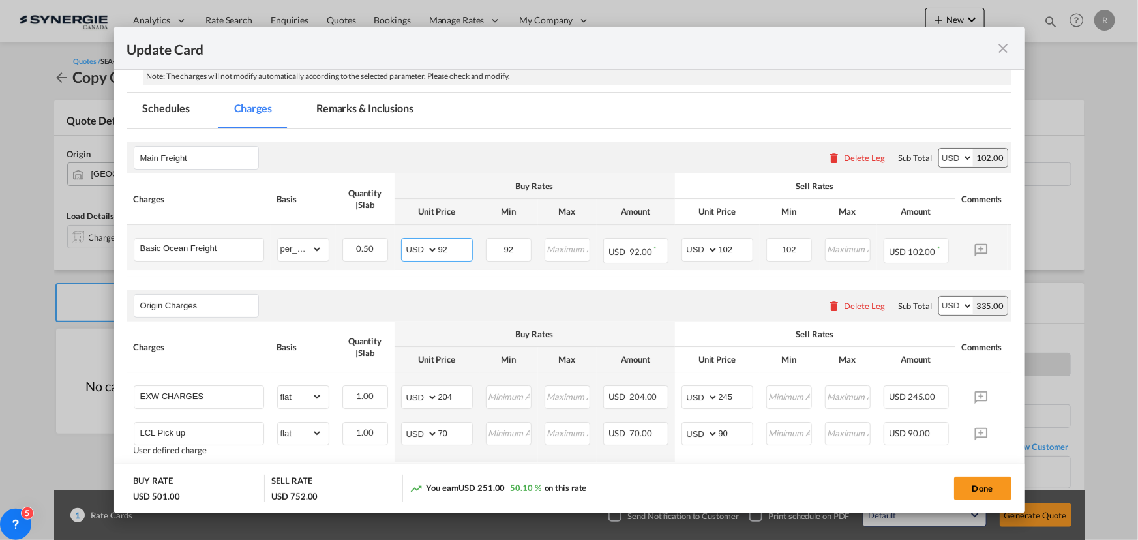
drag, startPoint x: 455, startPoint y: 246, endPoint x: 408, endPoint y: 240, distance: 46.7
click at [408, 240] on md-input-container "AED AFN ALL AMD ANG AOA ARS AUD AWG AZN BAM BBD BDT BGN BHD BIF BMD BND BOB BRL…" at bounding box center [437, 249] width 72 height 23
type input "66"
drag, startPoint x: 520, startPoint y: 249, endPoint x: 469, endPoint y: 235, distance: 52.9
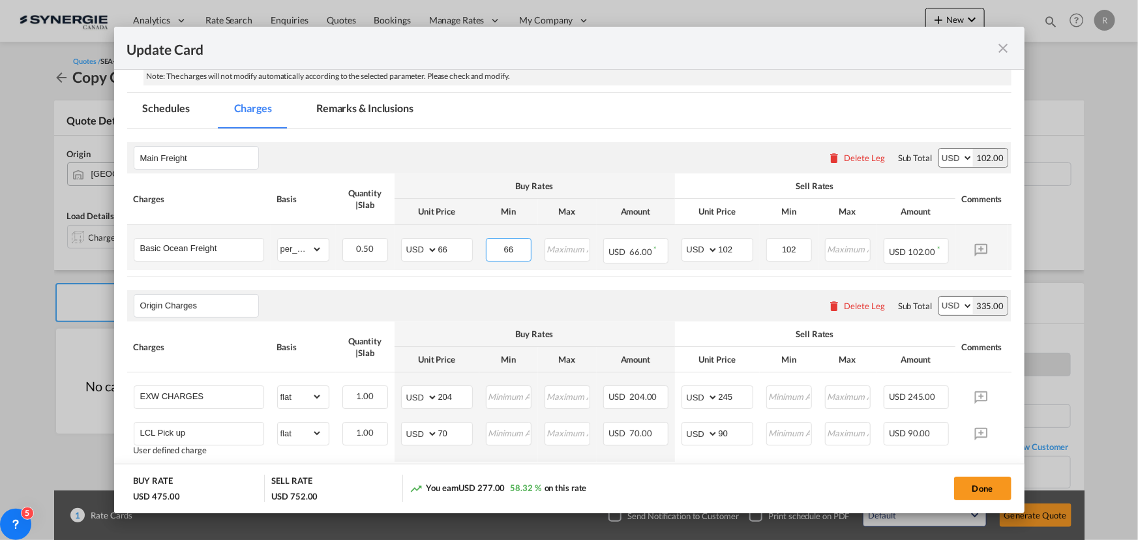
click at [469, 235] on tr "Basic Ocean Freight Please Enter Already Exists gross_weight volumetric_weight …" at bounding box center [589, 247] width 924 height 45
drag, startPoint x: 744, startPoint y: 250, endPoint x: 665, endPoint y: 236, distance: 80.1
click at [665, 236] on tr "Basic Ocean Freight Please Enter Already Exists gross_weight volumetric_weight …" at bounding box center [589, 247] width 924 height 45
type input "80"
click at [741, 250] on input "80" at bounding box center [736, 249] width 34 height 20
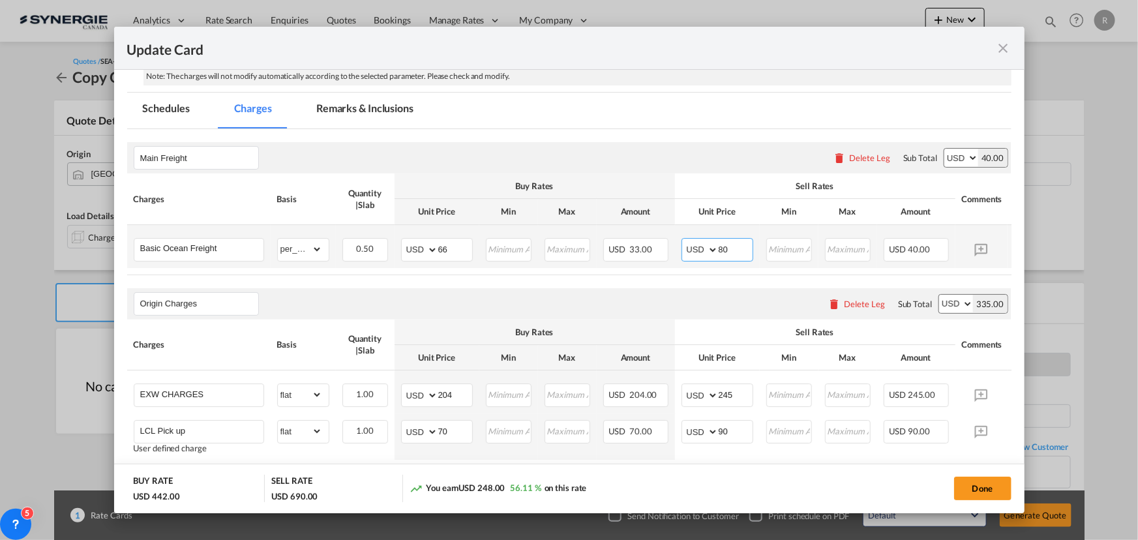
type input "8"
type input "90"
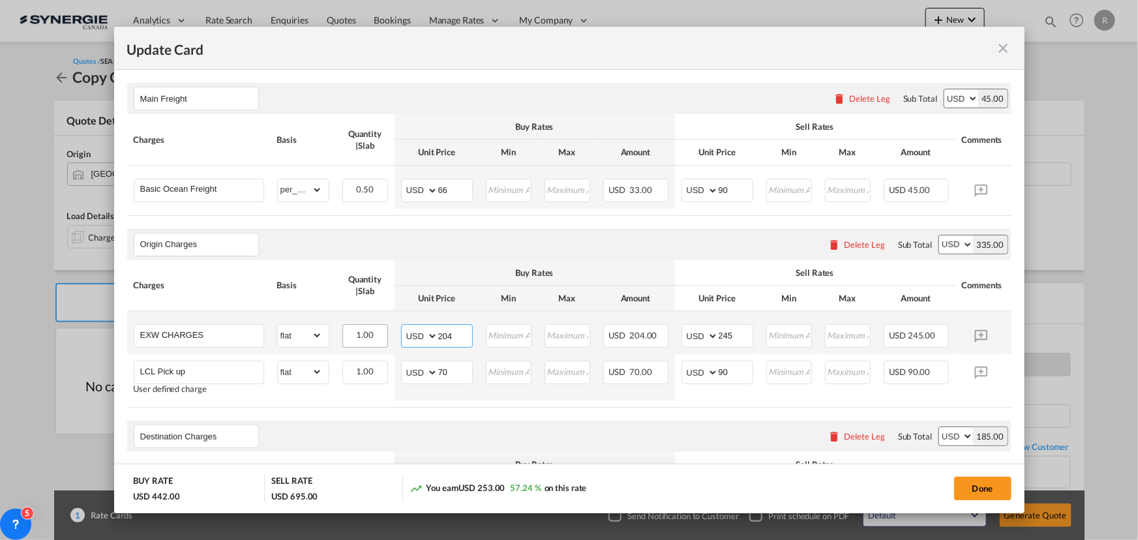
drag, startPoint x: 459, startPoint y: 339, endPoint x: 385, endPoint y: 327, distance: 75.4
click at [385, 327] on tr "EXW CHARGES Please Enter Already Exists gross_weight volumetric_weight per_ship…" at bounding box center [589, 332] width 924 height 43
type input "170"
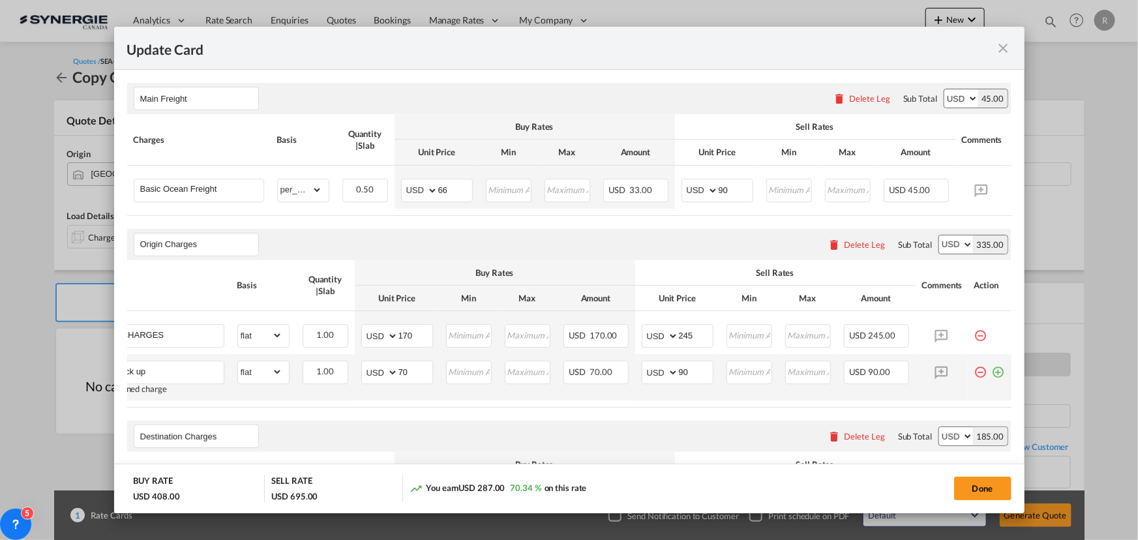
click at [975, 372] on md-icon "icon-minus-circle-outline red-400-fg pt-7" at bounding box center [981, 367] width 13 height 13
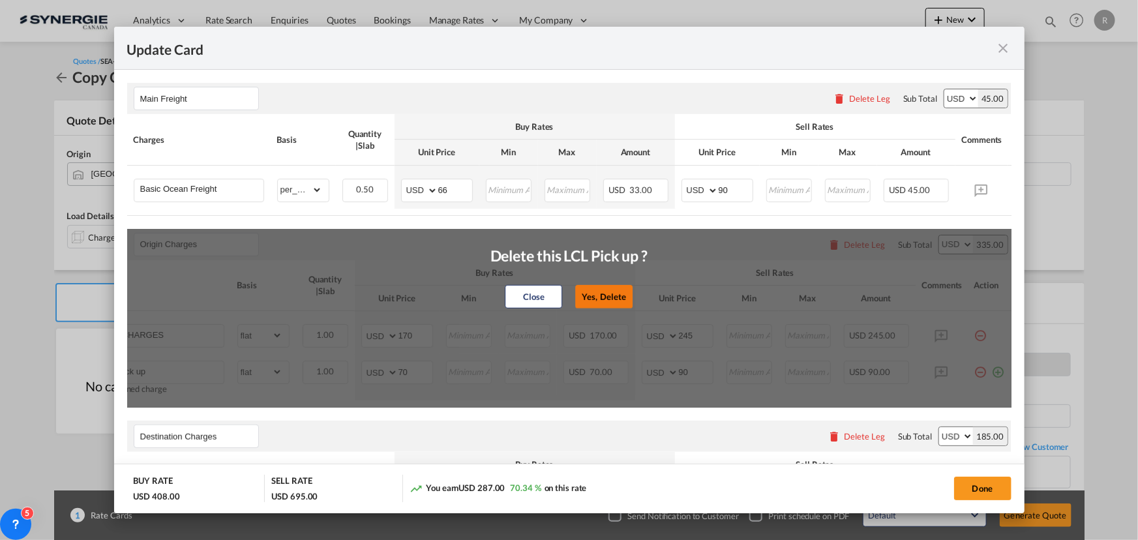
click at [589, 294] on button "Yes, Delete" at bounding box center [603, 296] width 57 height 23
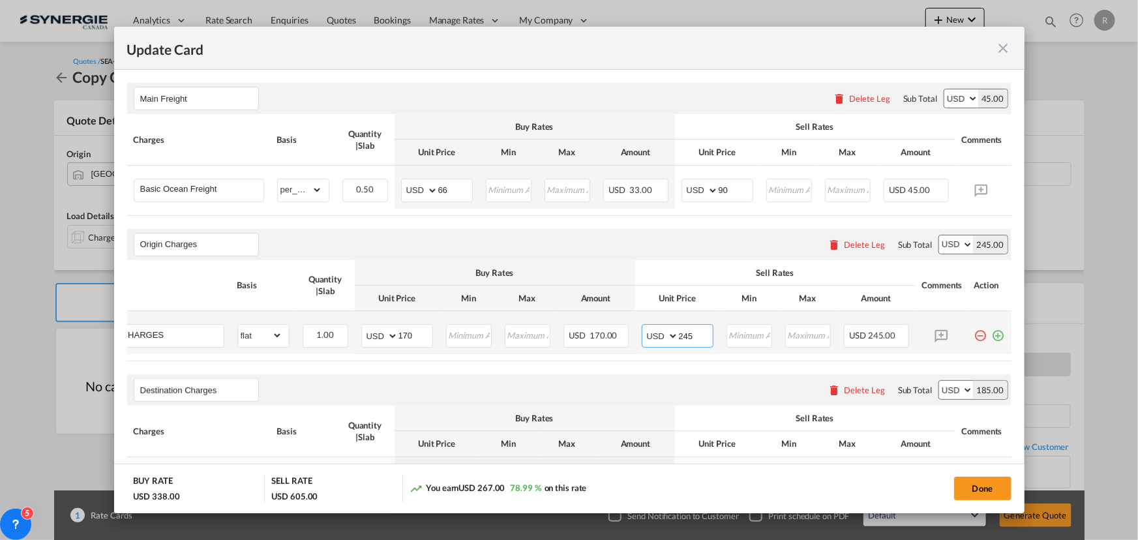
drag, startPoint x: 693, startPoint y: 339, endPoint x: 656, endPoint y: 333, distance: 37.5
click at [656, 333] on md-input-container "AED AFN ALL AMD ANG AOA ARS AUD AWG AZN BAM BBD BDT BGN BHD BIF BMD BND BOB BRL…" at bounding box center [678, 335] width 72 height 23
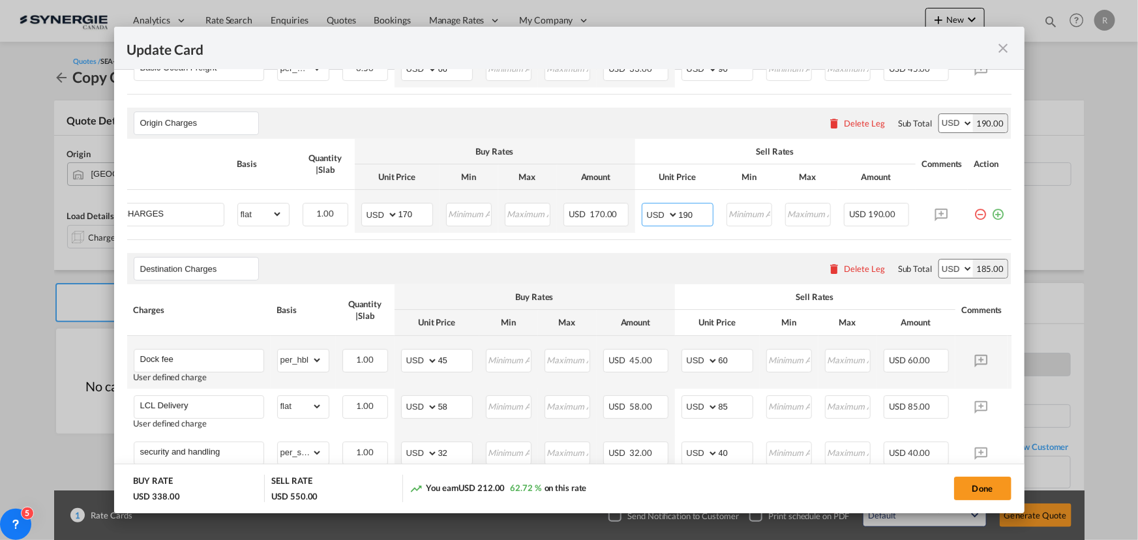
scroll to position [474, 0]
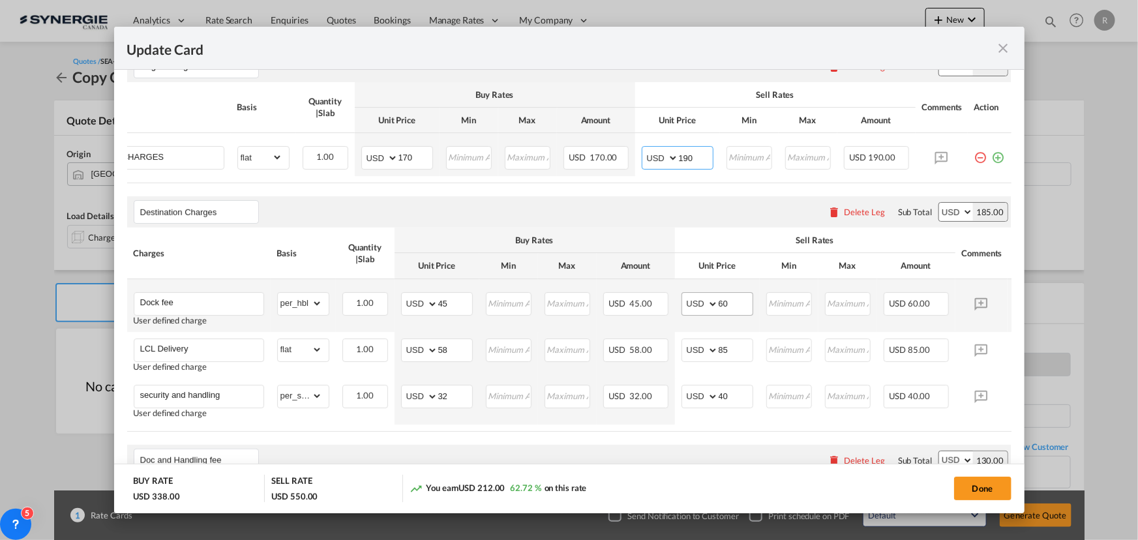
type input "190"
drag, startPoint x: 735, startPoint y: 310, endPoint x: 703, endPoint y: 306, distance: 32.8
click at [703, 306] on md-input-container "AED AFN ALL AMD ANG AOA ARS AUD AWG AZN BAM BBD BDT BGN BHD BIF BMD BND BOB BRL…" at bounding box center [718, 303] width 72 height 23
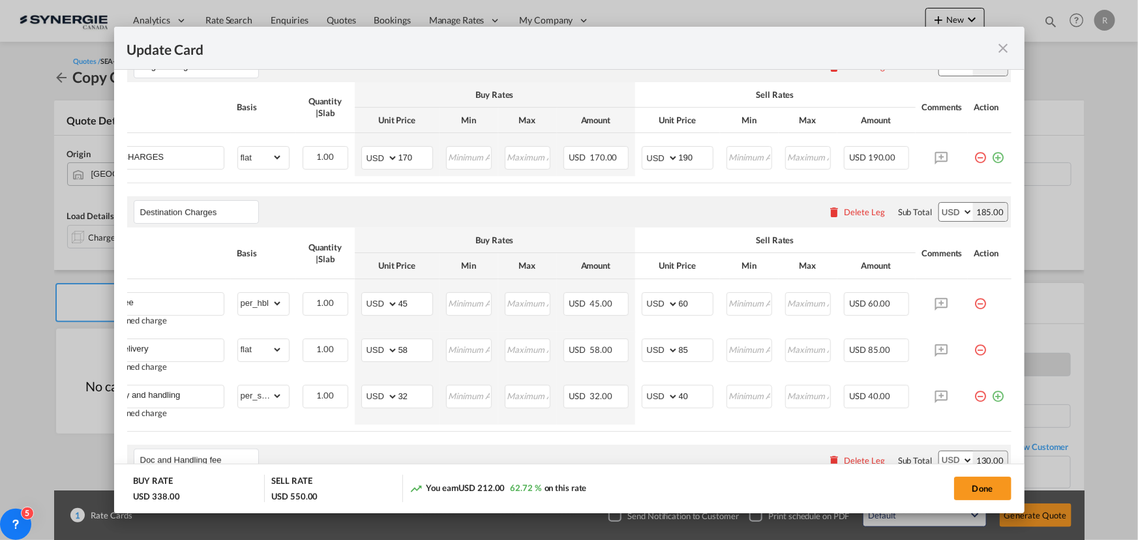
scroll to position [0, 48]
click at [975, 352] on md-icon "icon-minus-circle-outline red-400-fg pt-7" at bounding box center [981, 345] width 13 height 13
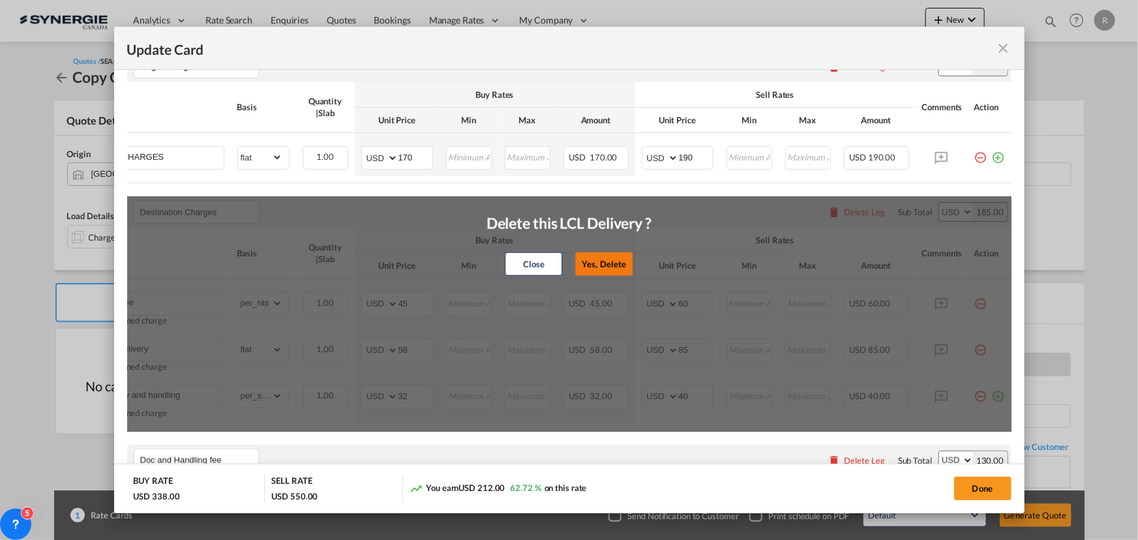
click at [606, 275] on button "Yes, Delete" at bounding box center [604, 263] width 57 height 23
type input "security and handling"
select select "per_shipment"
type input "32"
type input "40"
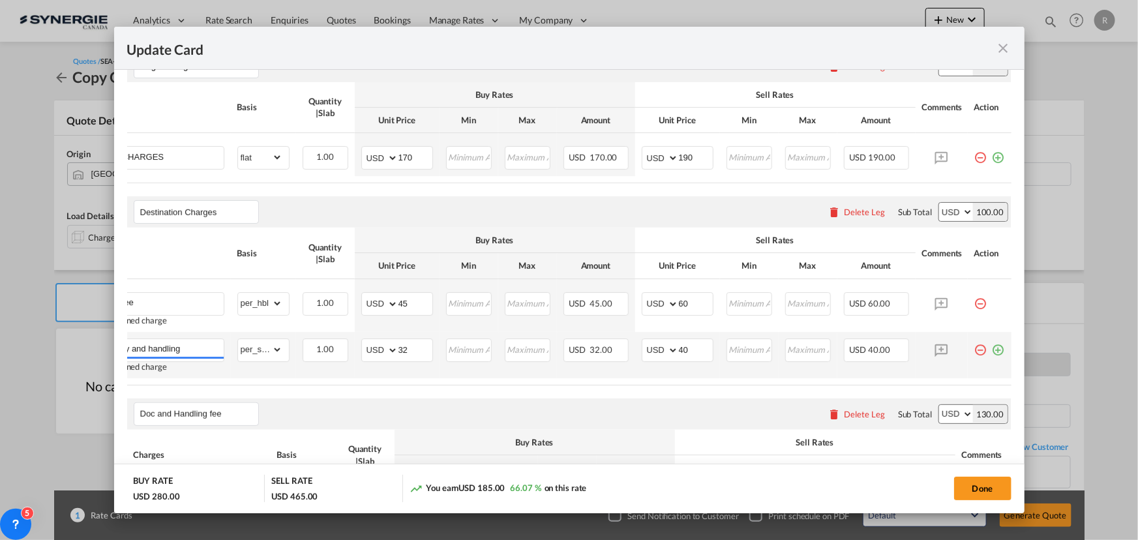
click at [975, 352] on md-icon "icon-minus-circle-outline red-400-fg pt-7" at bounding box center [981, 345] width 13 height 13
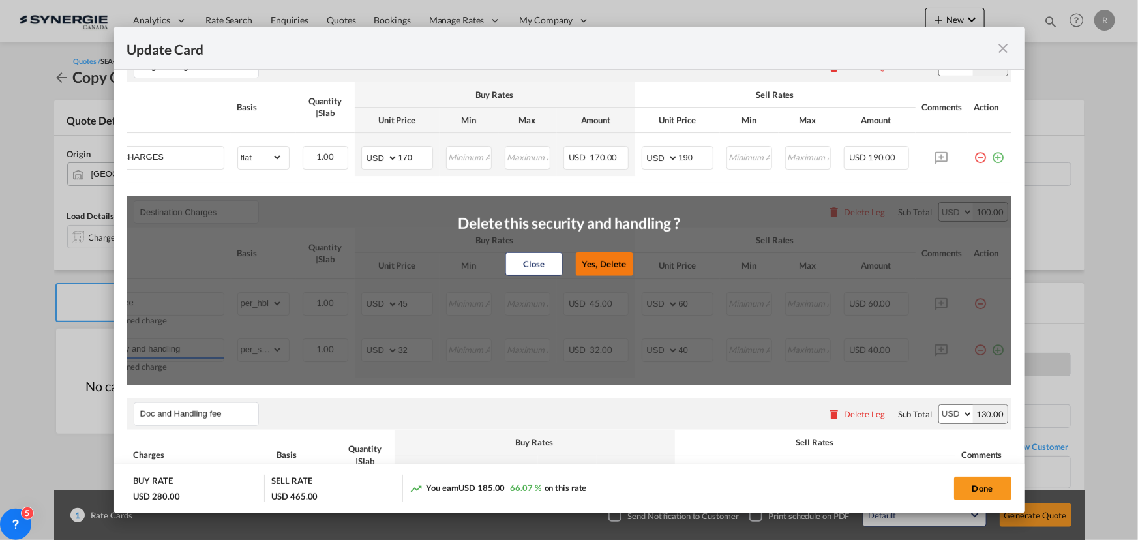
click at [600, 276] on button "Yes, Delete" at bounding box center [603, 263] width 57 height 23
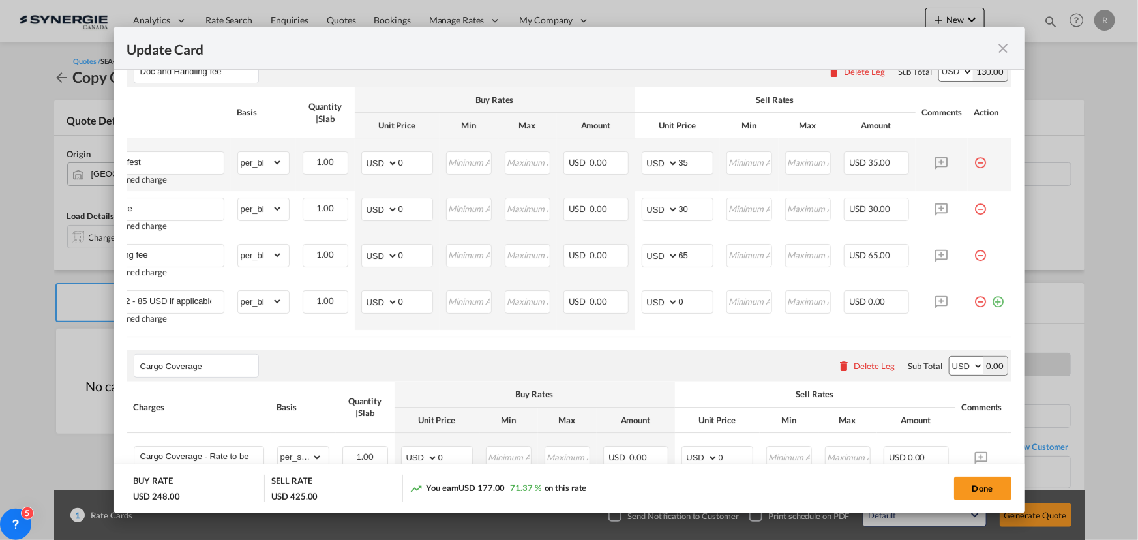
click at [975, 164] on md-icon "icon-minus-circle-outline red-400-fg pt-7" at bounding box center [981, 157] width 13 height 13
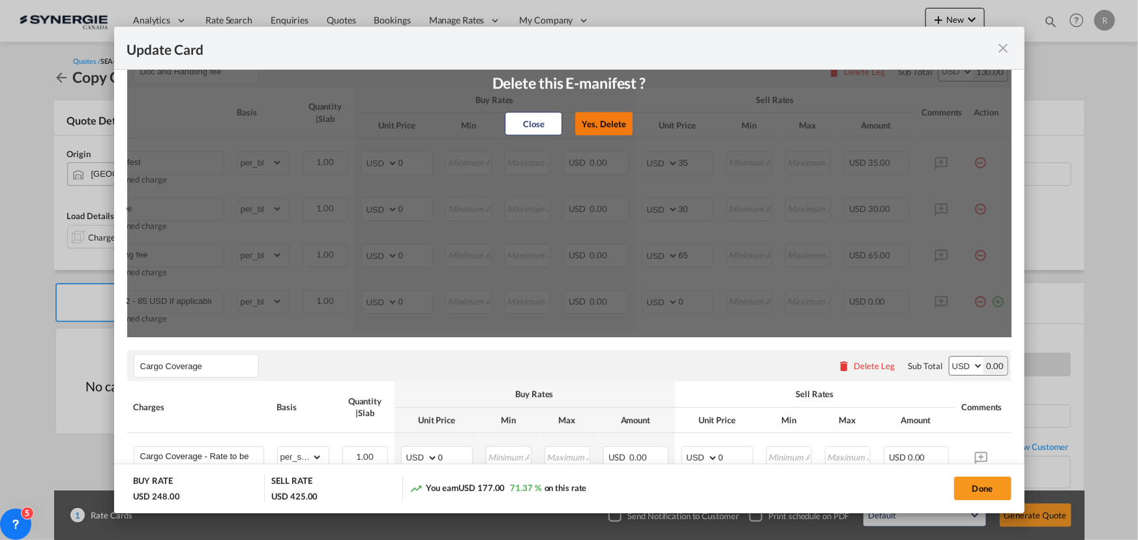
click at [590, 134] on button "Yes, Delete" at bounding box center [603, 123] width 57 height 23
type input "Doc Fee"
type input "30"
type input "Handling fee"
type input "65"
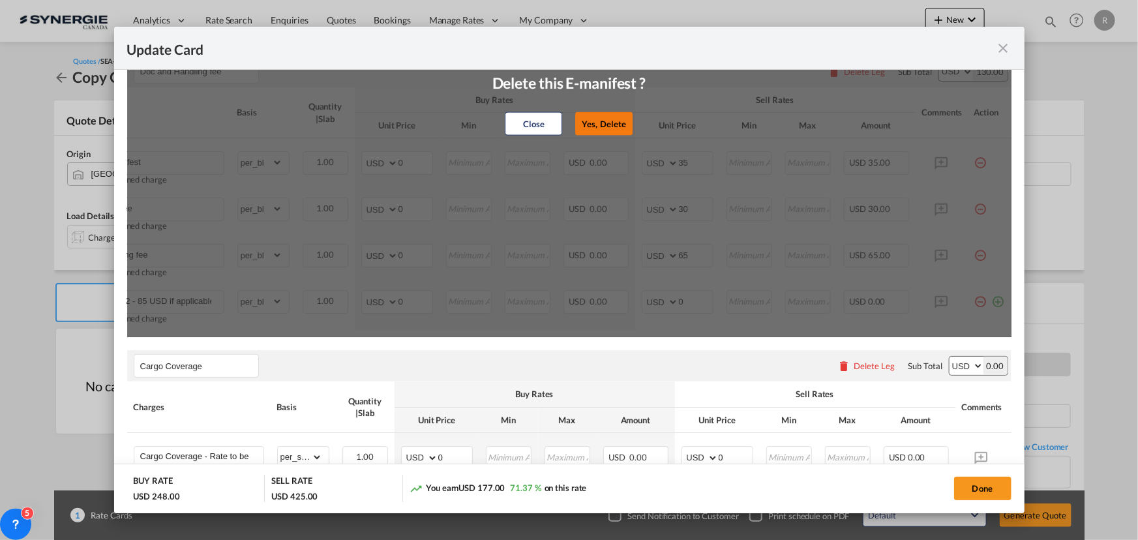
type input "ISF 5+2 - 85 USD if applicable"
type input "0"
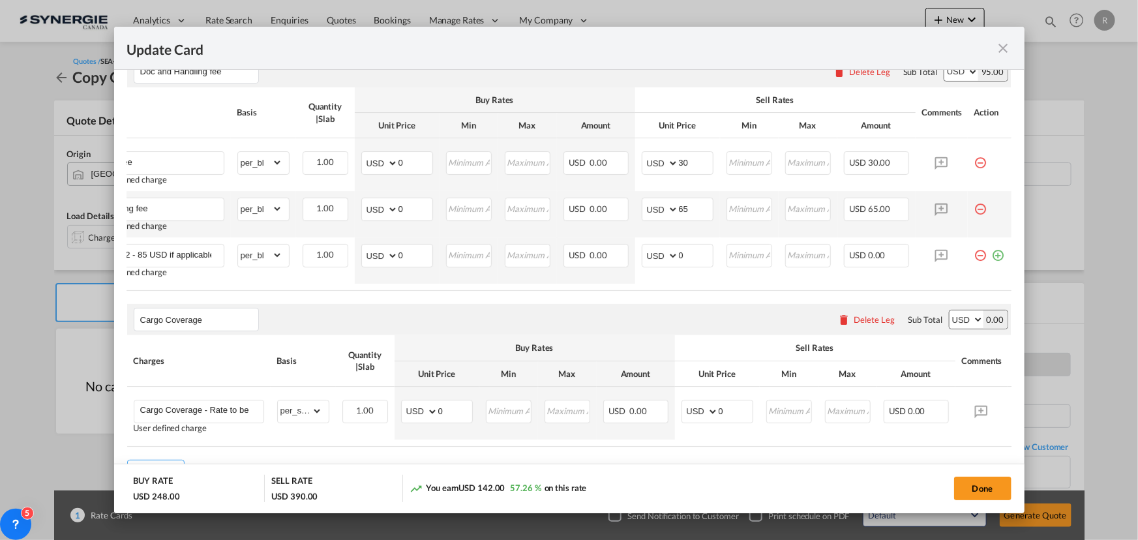
click at [975, 211] on md-icon "icon-minus-circle-outline red-400-fg pt-7" at bounding box center [981, 204] width 13 height 13
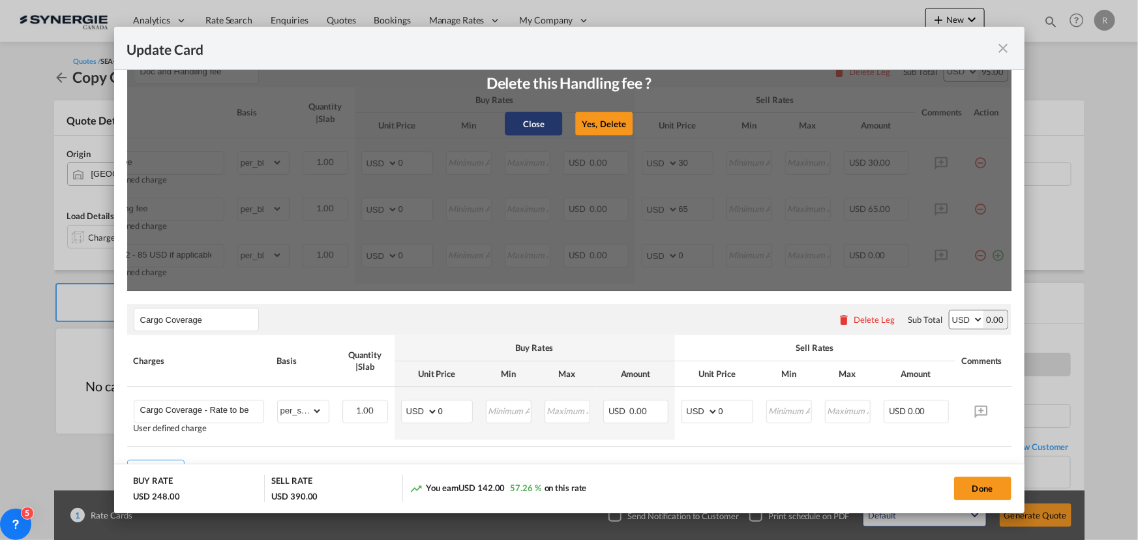
click at [534, 136] on button "Close" at bounding box center [534, 123] width 57 height 23
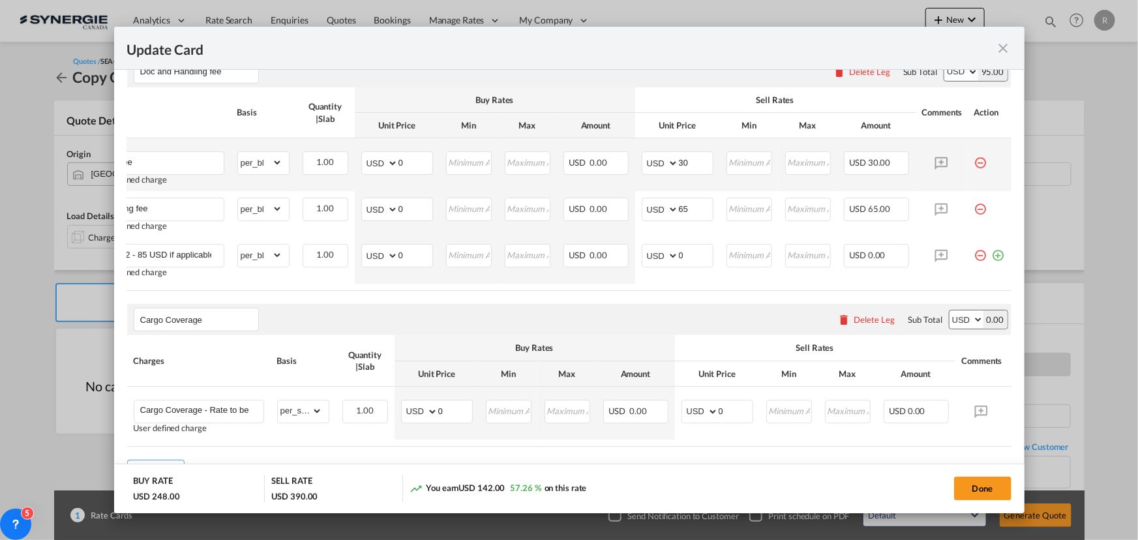
click at [975, 164] on md-icon "icon-minus-circle-outline red-400-fg pt-7" at bounding box center [981, 157] width 13 height 13
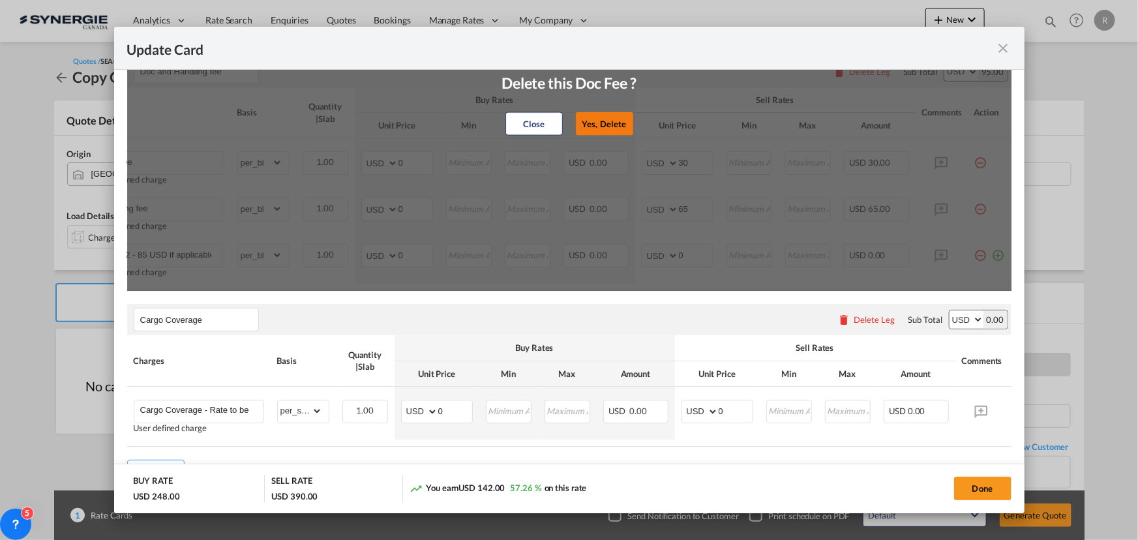
click at [601, 132] on button "Yes, Delete" at bounding box center [604, 123] width 57 height 23
type input "Handling fee"
type input "65"
type input "ISF 5+2 - 85 USD if applicable"
type input "0"
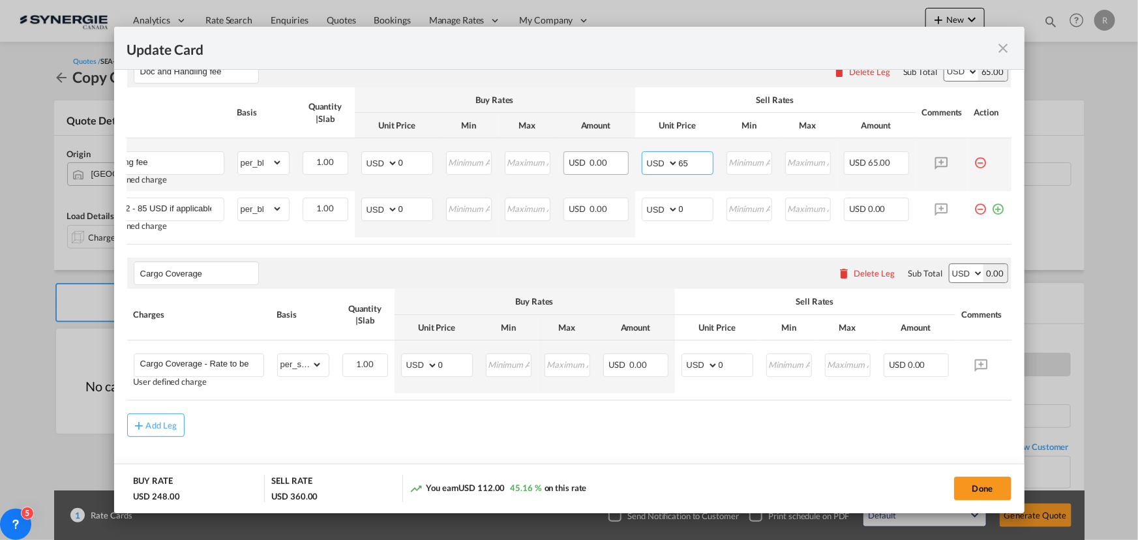
drag, startPoint x: 686, startPoint y: 170, endPoint x: 596, endPoint y: 162, distance: 90.3
click at [596, 162] on tr "Handling fee User defined charge Please Enter Already Exists gross_weight volum…" at bounding box center [549, 164] width 924 height 53
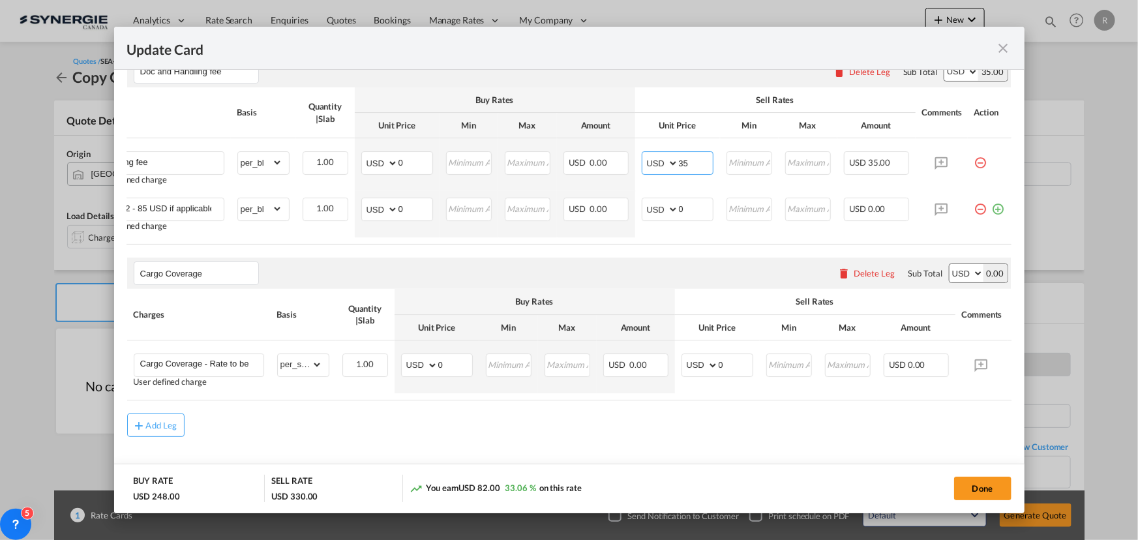
type input "35"
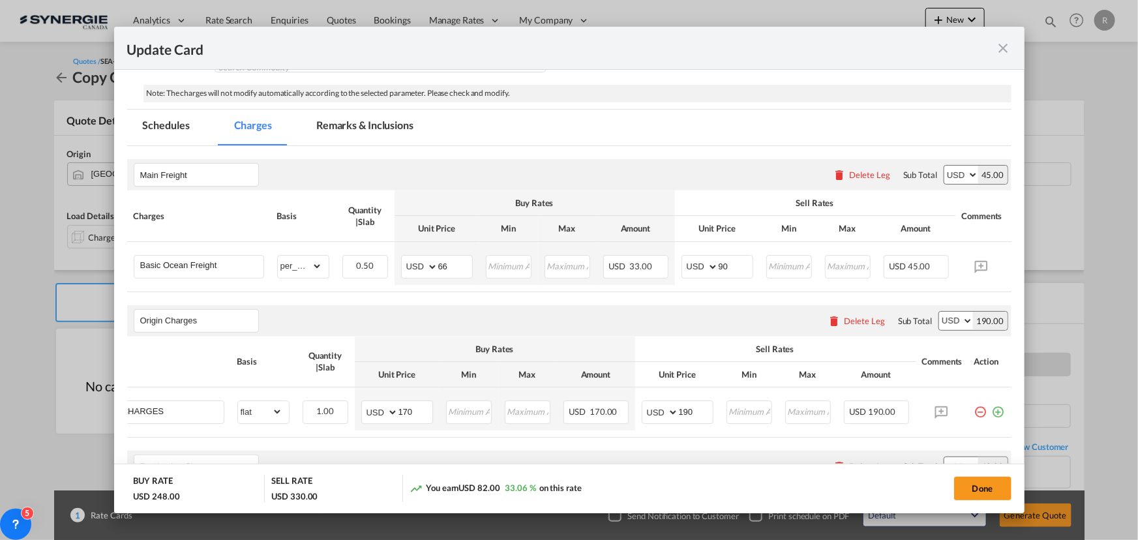
scroll to position [118, 0]
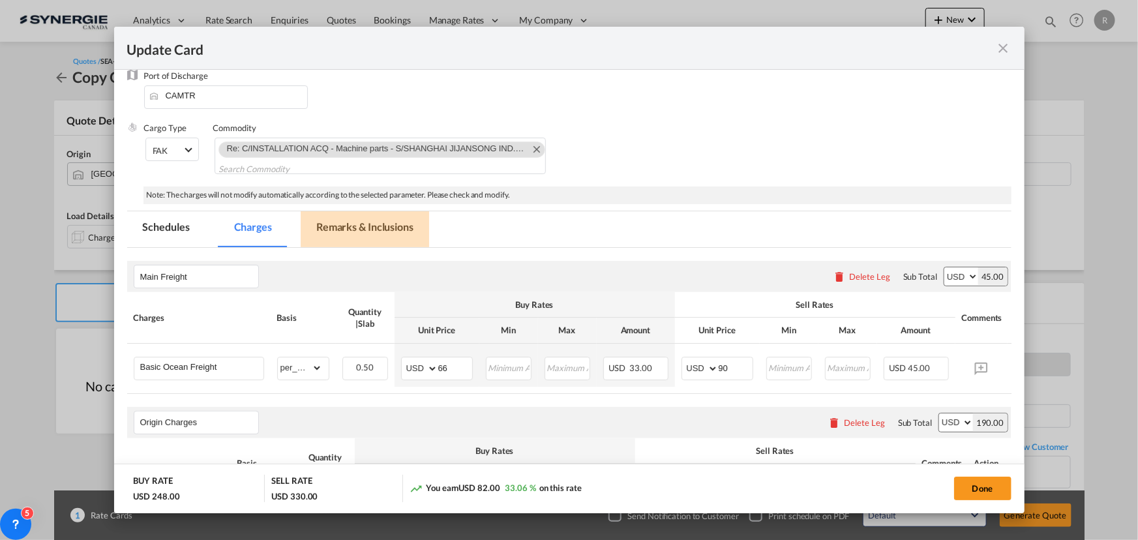
click at [381, 224] on md-tab-item "Remarks & Inclusions" at bounding box center [365, 229] width 128 height 36
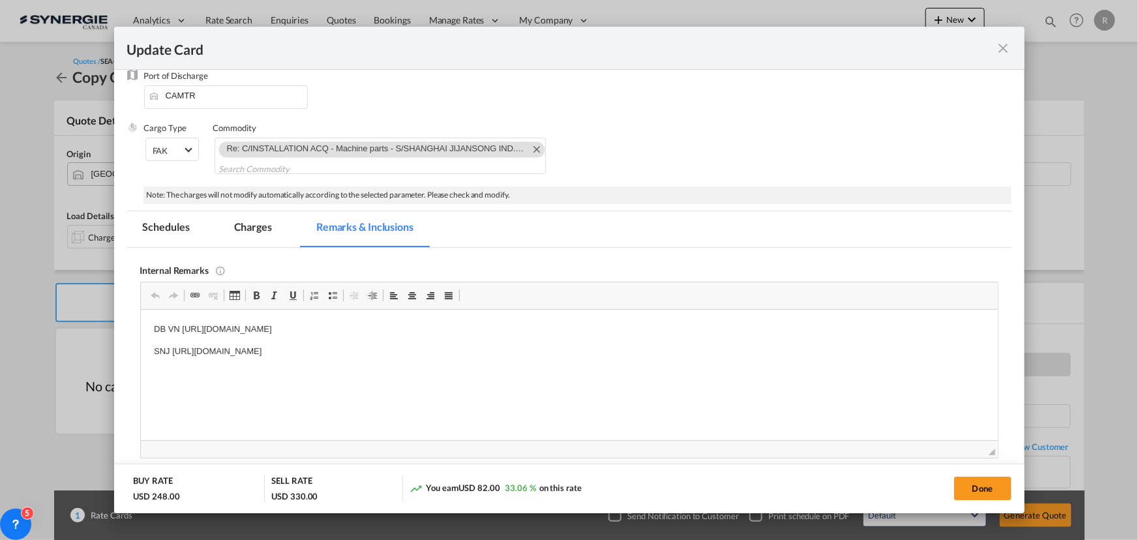
scroll to position [0, 0]
drag, startPoint x: 149, startPoint y: 323, endPoint x: 642, endPoint y: 372, distance: 494.9
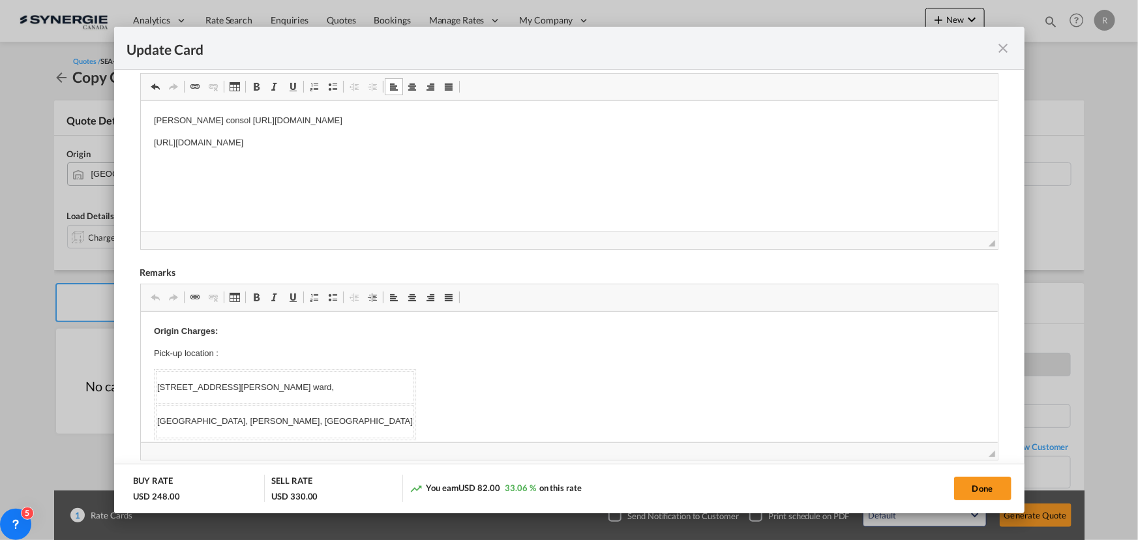
scroll to position [355, 0]
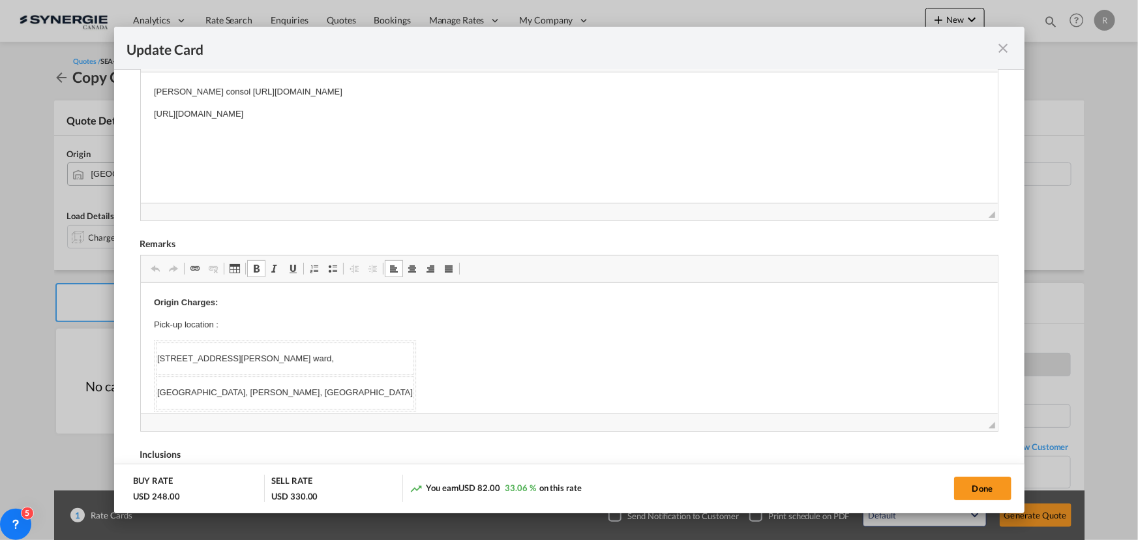
drag, startPoint x: 155, startPoint y: 321, endPoint x: 206, endPoint y: 330, distance: 52.3
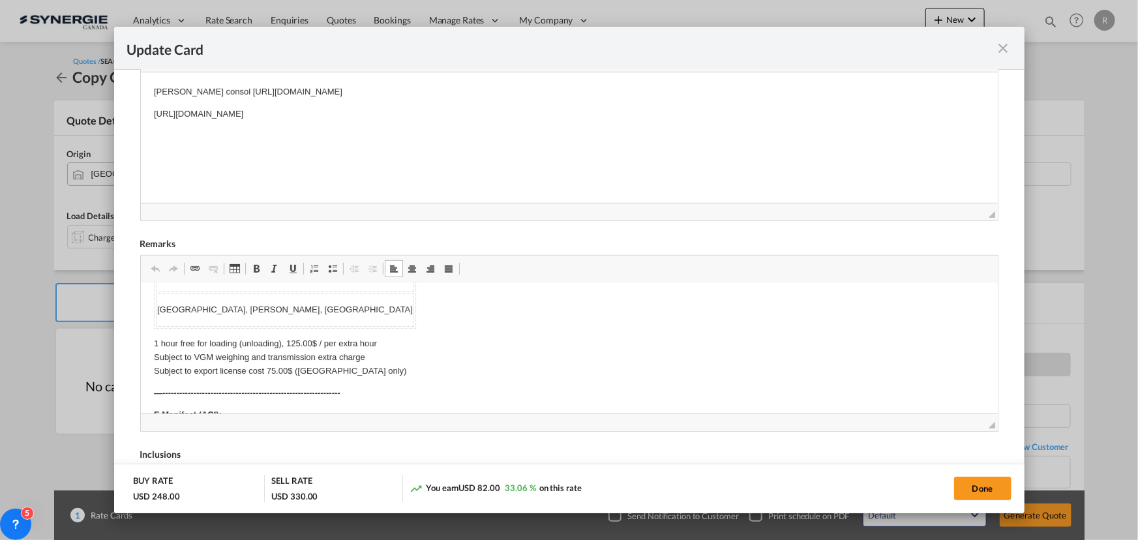
scroll to position [38, 0]
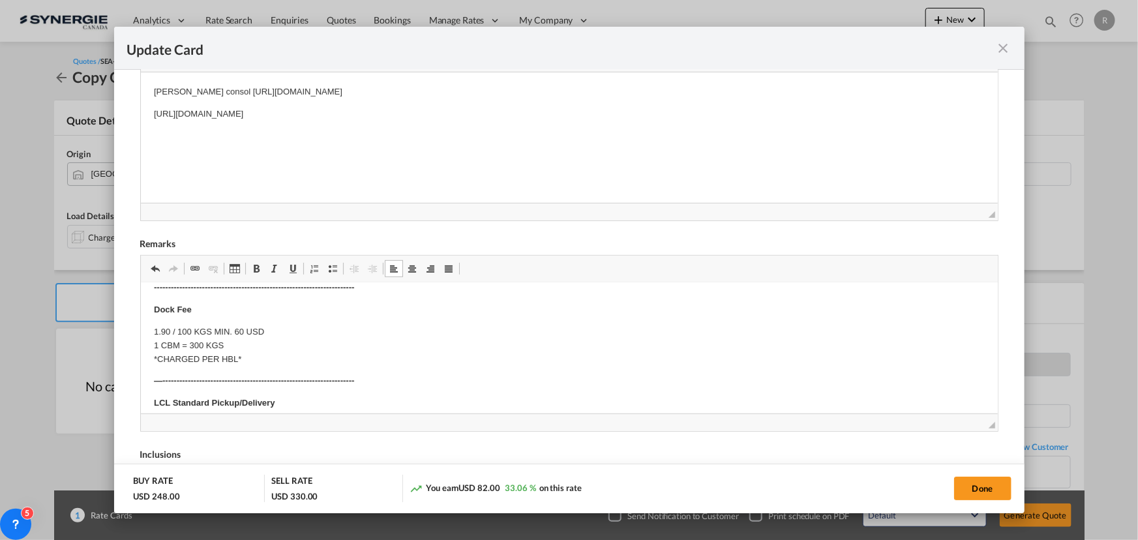
scroll to position [318, 0]
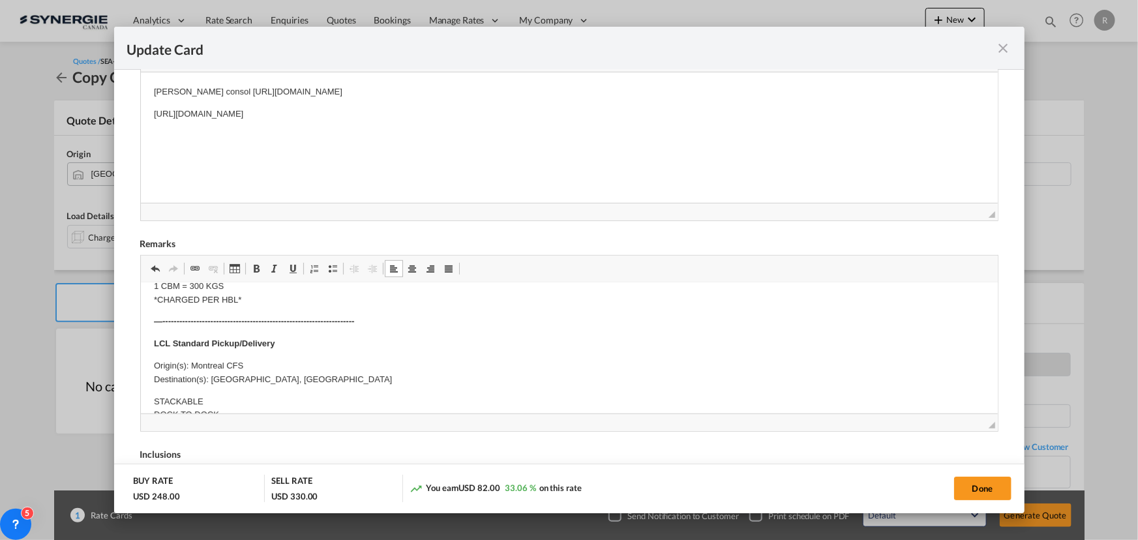
click at [192, 365] on p "Origin(s): Montreal CFS Destination(s): St Laurent, Montreal" at bounding box center [568, 372] width 831 height 27
drag, startPoint x: 192, startPoint y: 365, endPoint x: 272, endPoint y: 365, distance: 79.6
click at [272, 365] on p "Origin(s): Montreal CFS Destination(s): St Laurent, Montreal" at bounding box center [568, 372] width 831 height 27
drag, startPoint x: 211, startPoint y: 387, endPoint x: 333, endPoint y: 385, distance: 122.0
click at [333, 385] on p "Destination(s): St Laurent, Montreal" at bounding box center [568, 388] width 831 height 14
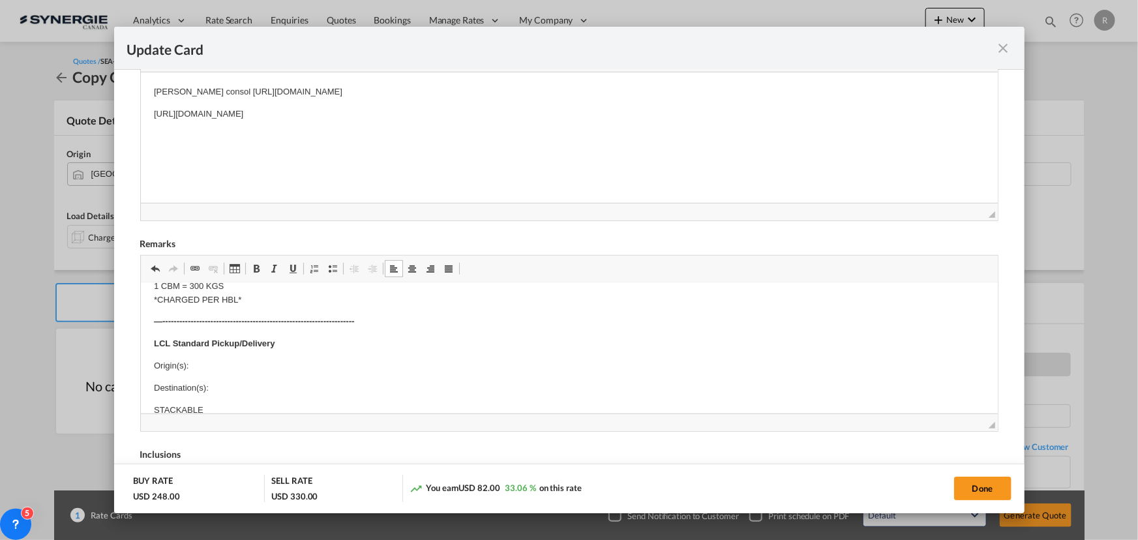
drag, startPoint x: 973, startPoint y: 486, endPoint x: 469, endPoint y: 405, distance: 510.0
click at [973, 486] on button "Done" at bounding box center [982, 488] width 57 height 23
type input "13 Sep 2025"
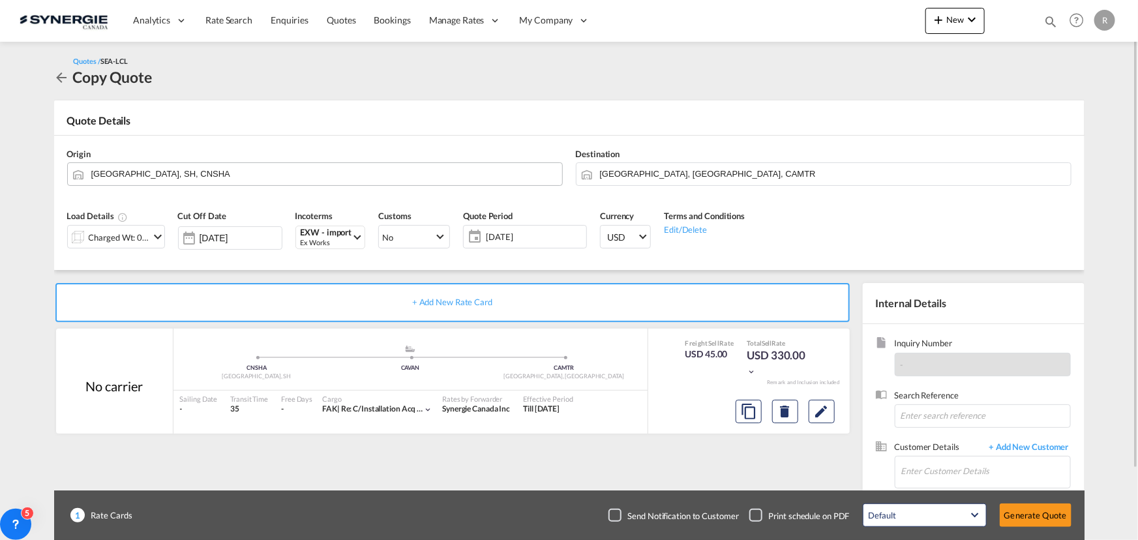
scroll to position [81, 0]
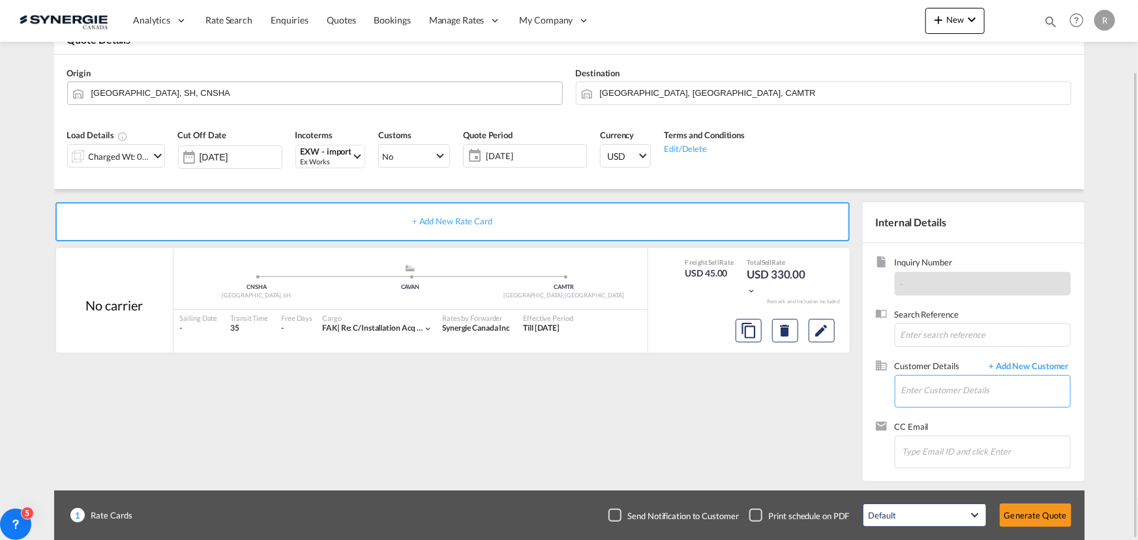
click at [965, 395] on input "Enter Customer Details" at bounding box center [985, 390] width 169 height 29
paste input "sebastien@installationacq.ca"
drag, startPoint x: 1034, startPoint y: 394, endPoint x: 714, endPoint y: 353, distance: 322.2
click at [714, 353] on div "+ Add New Rate Card No carrier added by you .a{fill:#aaa8ad;} .a{fill:#aaa8ad;}…" at bounding box center [569, 335] width 1031 height 292
drag, startPoint x: 952, startPoint y: 389, endPoint x: 866, endPoint y: 385, distance: 86.8
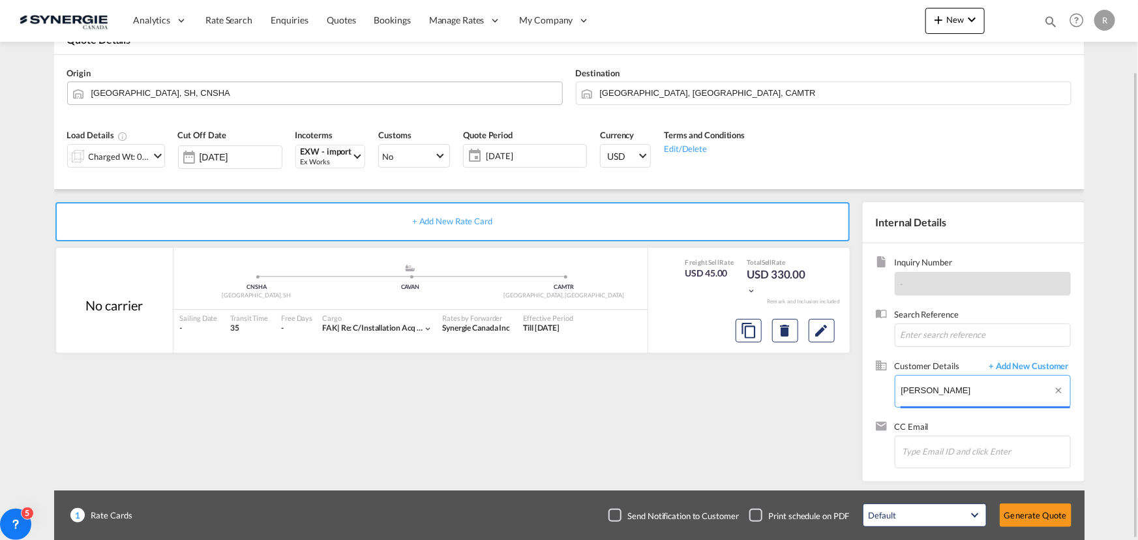
click at [866, 386] on div "Inquiry Number - Search Reference Customer Details + Add New Customer Enter Cus…" at bounding box center [974, 362] width 222 height 238
paste input "sebastien@installationacq.ca"
click at [1030, 401] on input "sebastien@installationacq.ca" at bounding box center [985, 390] width 169 height 29
type input "sebastien@installationacq.ca"
click at [1042, 363] on span "+ Add New Customer" at bounding box center [1027, 367] width 88 height 15
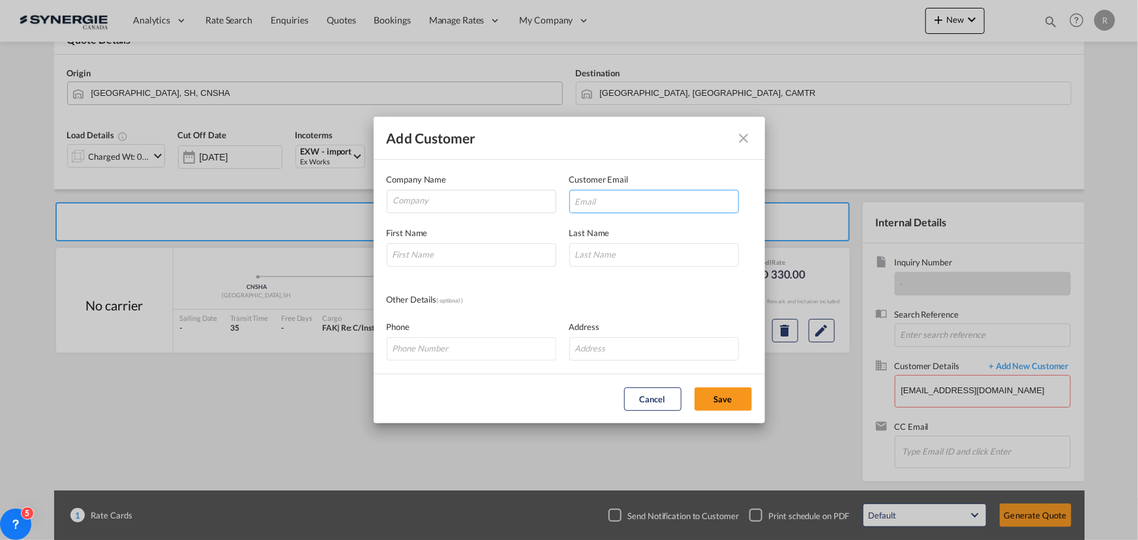
click at [616, 202] on input "Add Customer Company ..." at bounding box center [654, 201] width 170 height 23
click at [442, 204] on input "Company" at bounding box center [474, 200] width 162 height 20
drag, startPoint x: 646, startPoint y: 196, endPoint x: 410, endPoint y: 180, distance: 236.0
click at [410, 180] on div "Company Name Customer Email Installation Enter a valid Email Id" at bounding box center [569, 193] width 365 height 40
paste input "sebastien@installationacq.ca"
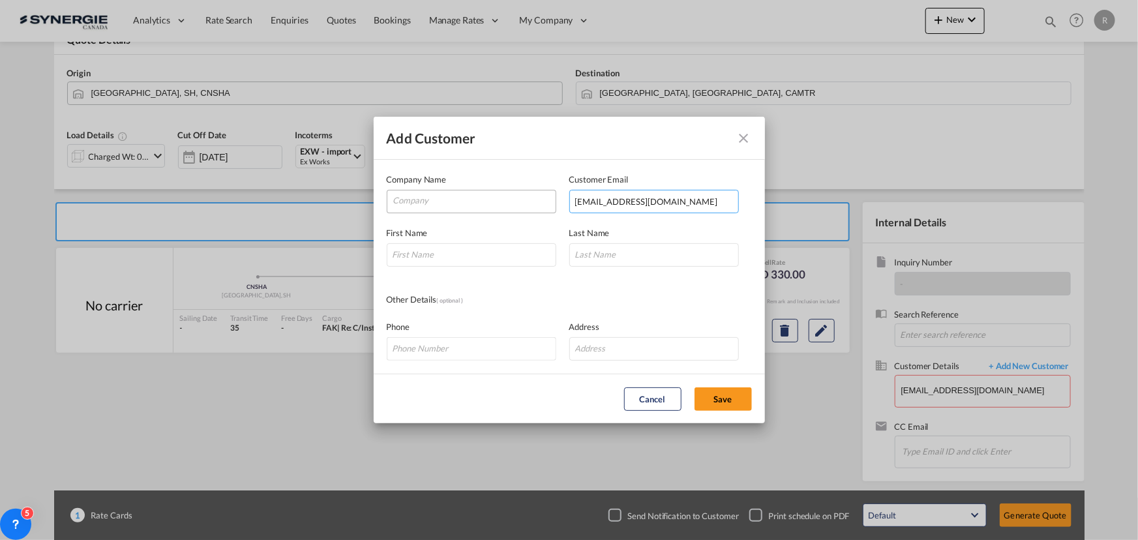
type input "sebastien@installationacq.ca"
click at [444, 202] on input "Company" at bounding box center [474, 200] width 162 height 20
type input "Installation ACQ"
type input "Sebastien"
type input "."
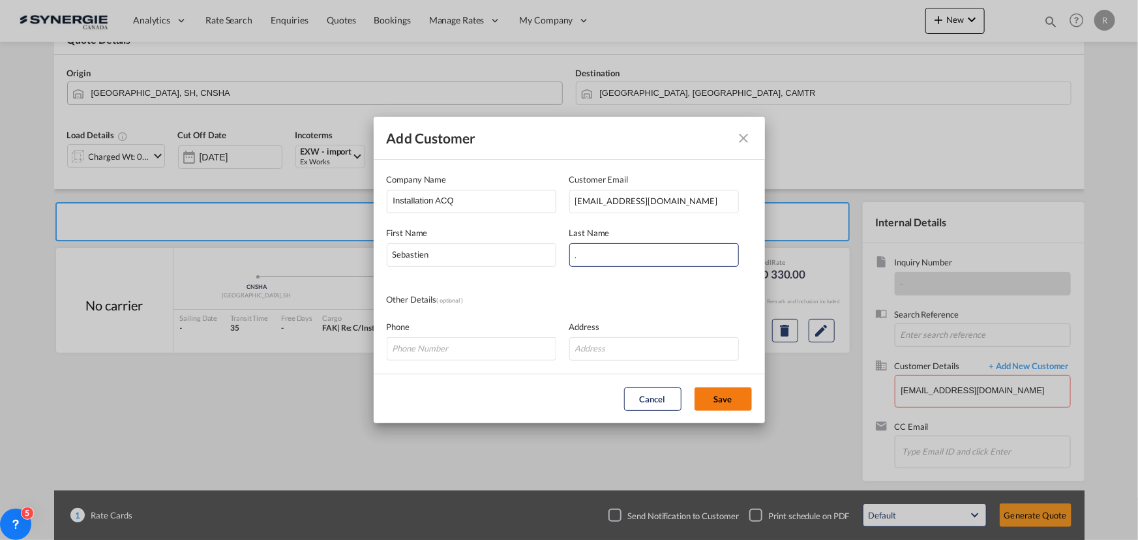
click at [726, 397] on button "Save" at bounding box center [723, 398] width 57 height 23
type input "Installation ACQ, Sebastien ., sebastien@installationacq.ca"
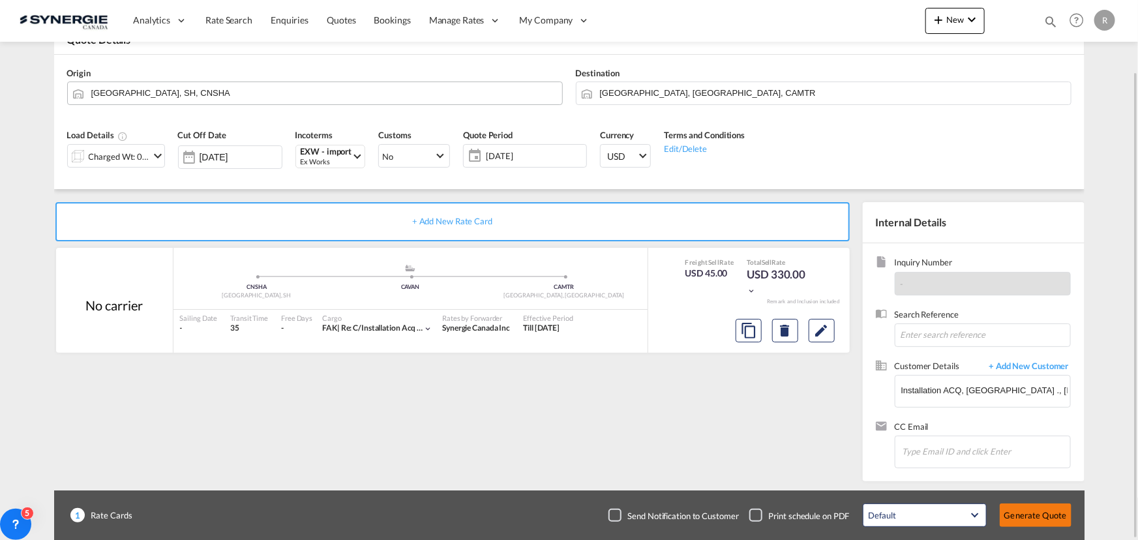
click at [1031, 519] on button "Generate Quote" at bounding box center [1036, 515] width 72 height 23
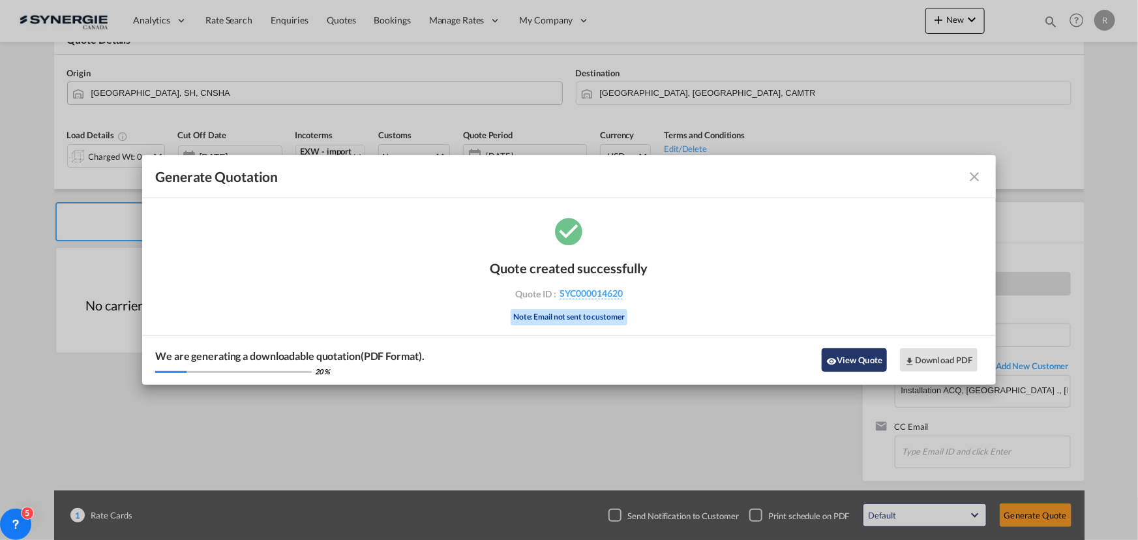
click at [849, 363] on button "View Quote" at bounding box center [854, 359] width 65 height 23
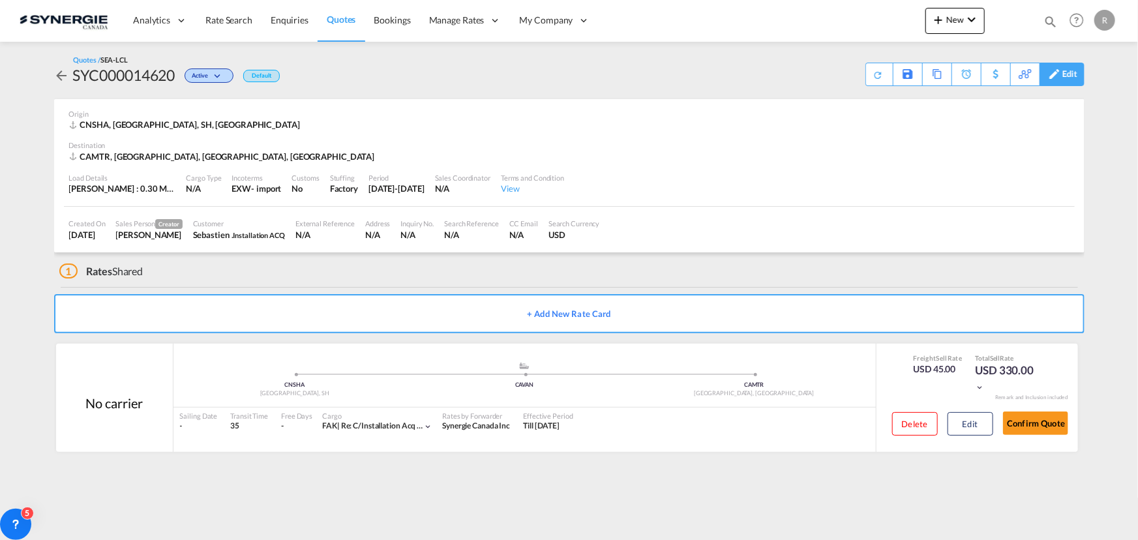
click at [1063, 81] on div "Edit" at bounding box center [1070, 74] width 15 height 22
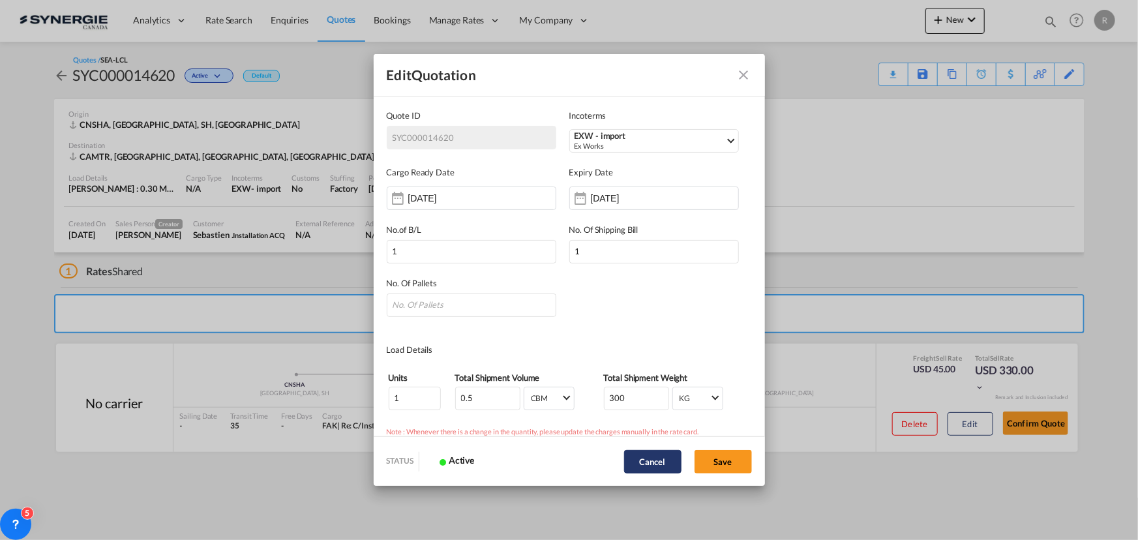
click at [648, 459] on button "Cancel" at bounding box center [652, 461] width 57 height 23
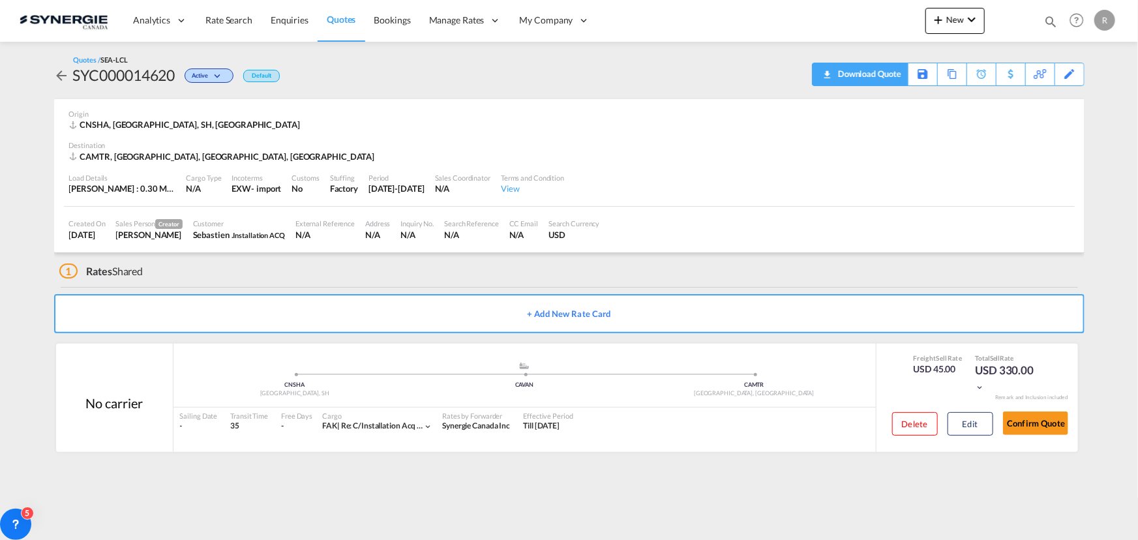
click at [853, 76] on div "Download Quote" at bounding box center [868, 73] width 67 height 21
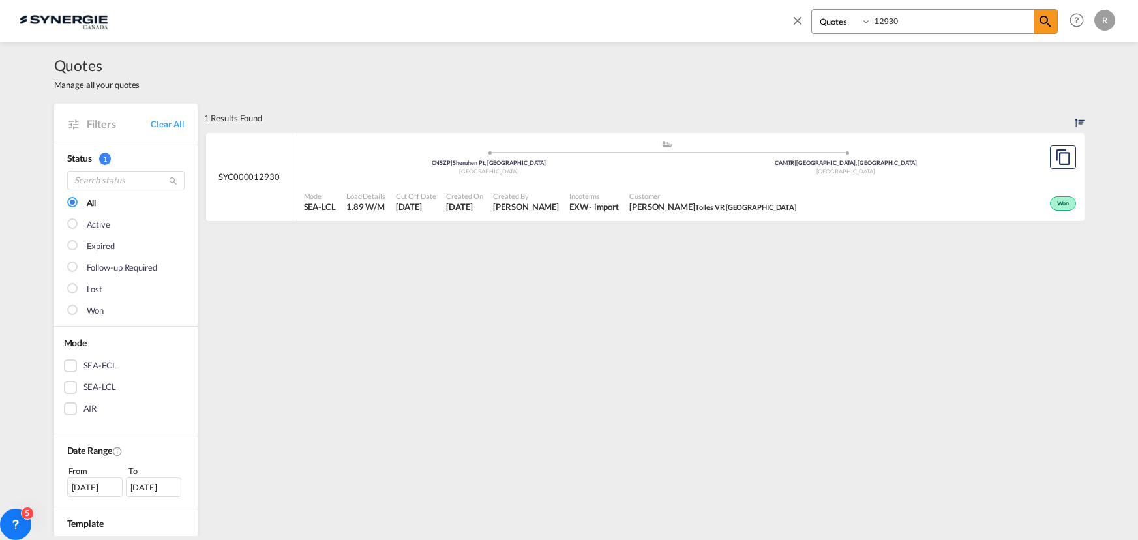
select select "Quotes"
click at [794, 16] on md-icon "icon-close" at bounding box center [798, 20] width 14 height 14
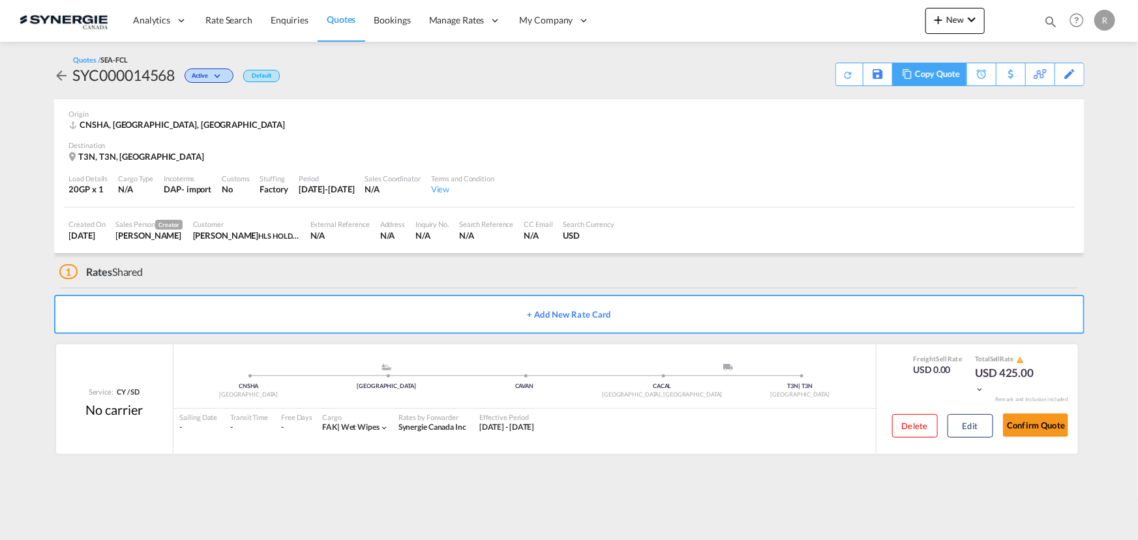
click at [946, 78] on div "Copy Quote" at bounding box center [937, 74] width 44 height 22
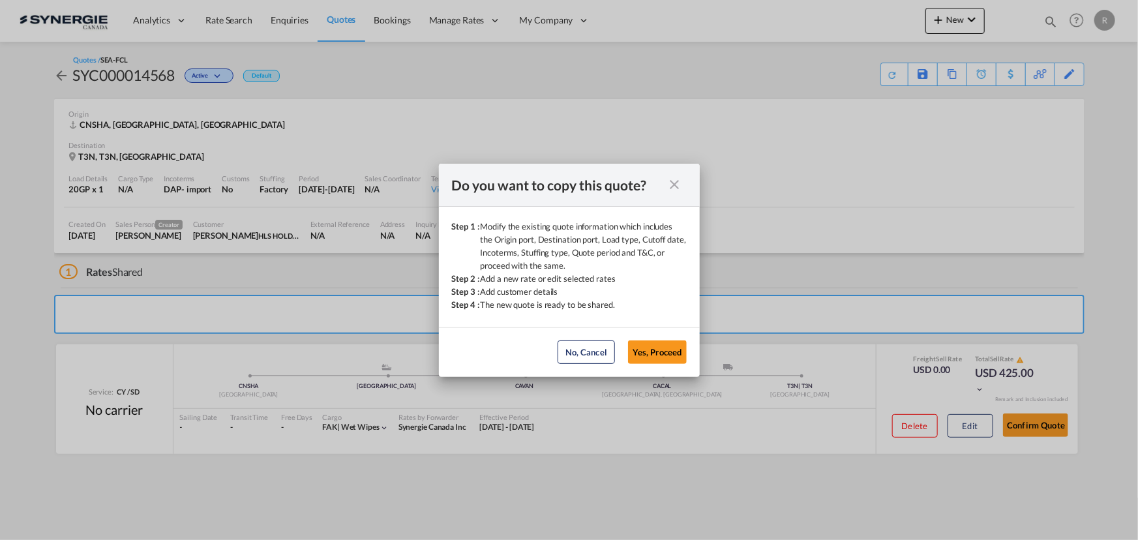
drag, startPoint x: 669, startPoint y: 354, endPoint x: 657, endPoint y: 357, distance: 12.8
click at [668, 355] on button "Yes, Proceed" at bounding box center [657, 351] width 59 height 23
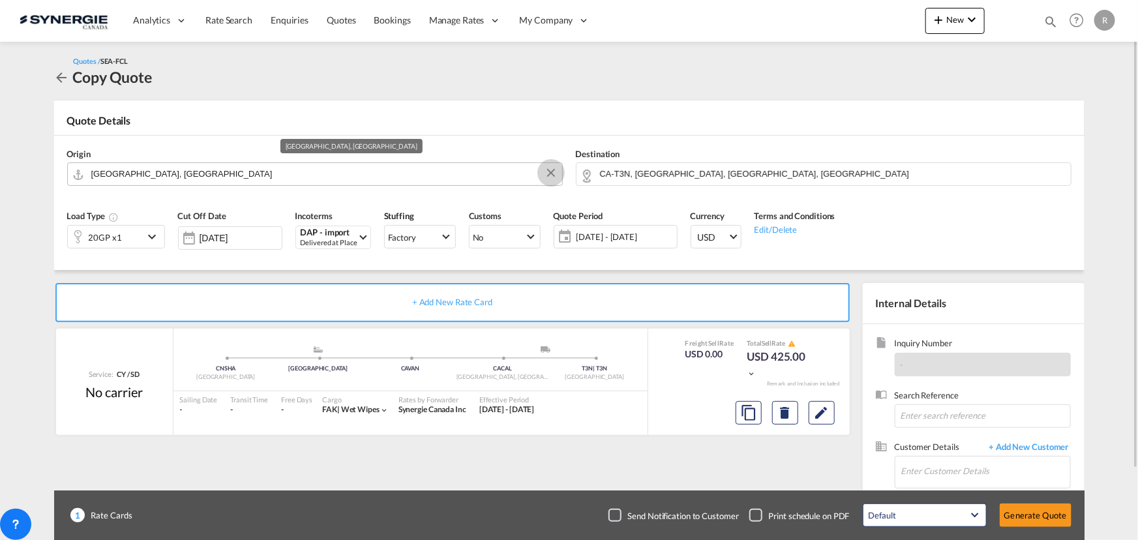
click at [550, 176] on button "Clear Input" at bounding box center [551, 173] width 20 height 20
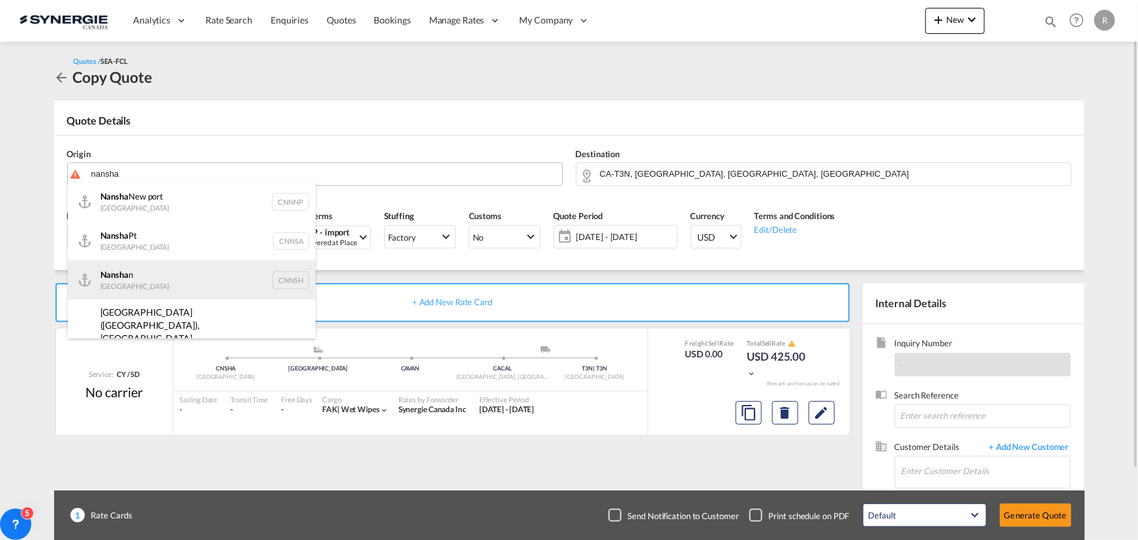
click at [128, 278] on div "Nansha n China CNNSH" at bounding box center [192, 279] width 248 height 39
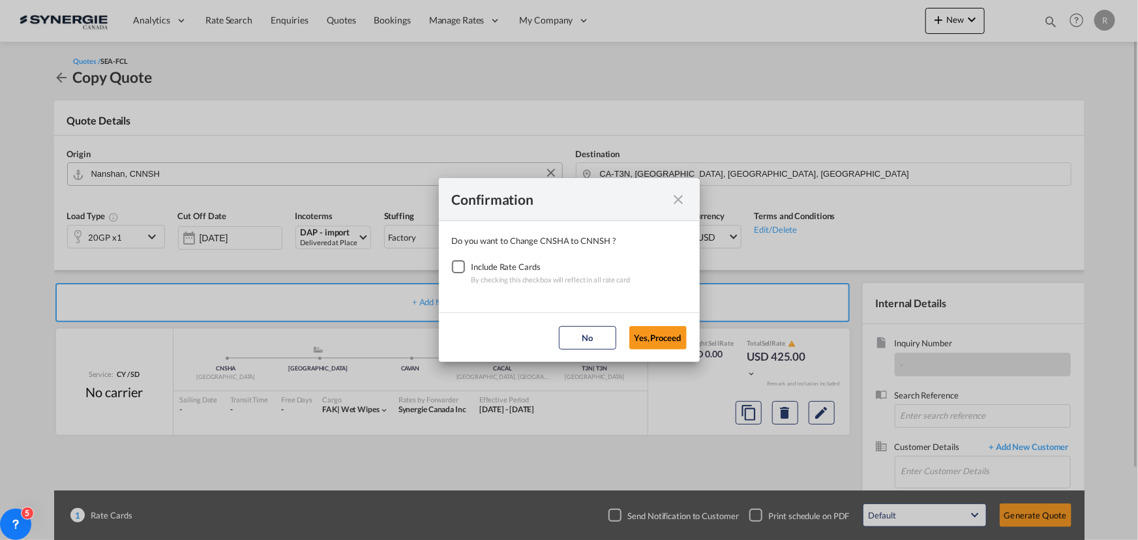
click at [676, 197] on md-icon "icon-close fg-AAA8AD cursor" at bounding box center [679, 200] width 16 height 16
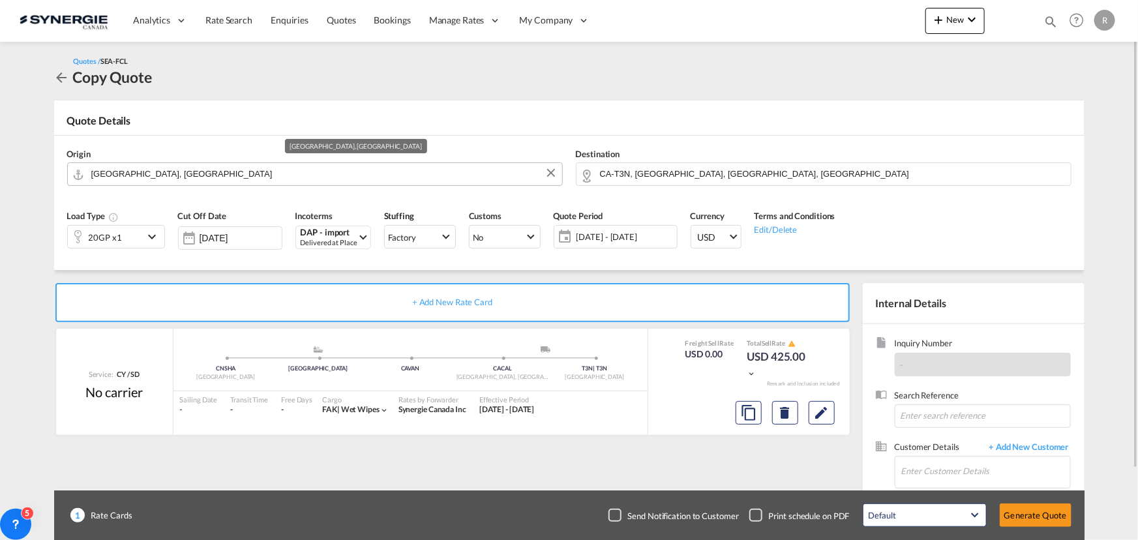
click at [466, 177] on input "Shanghai, CNSHA" at bounding box center [323, 173] width 464 height 23
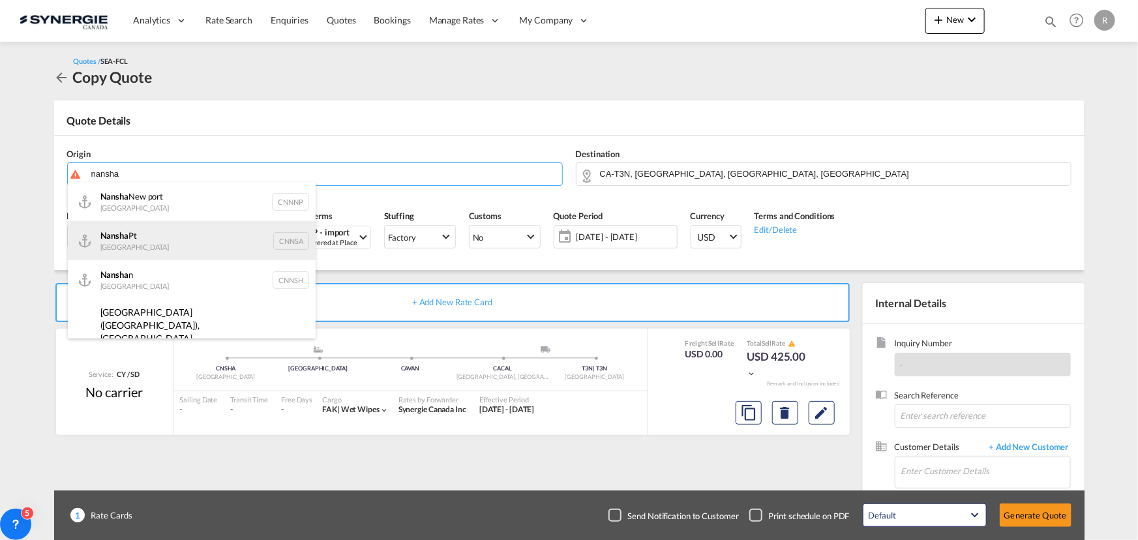
click at [132, 235] on div "Nansha Pt China CNNSA" at bounding box center [192, 240] width 248 height 39
type input "Nansha Pt, CNNSA"
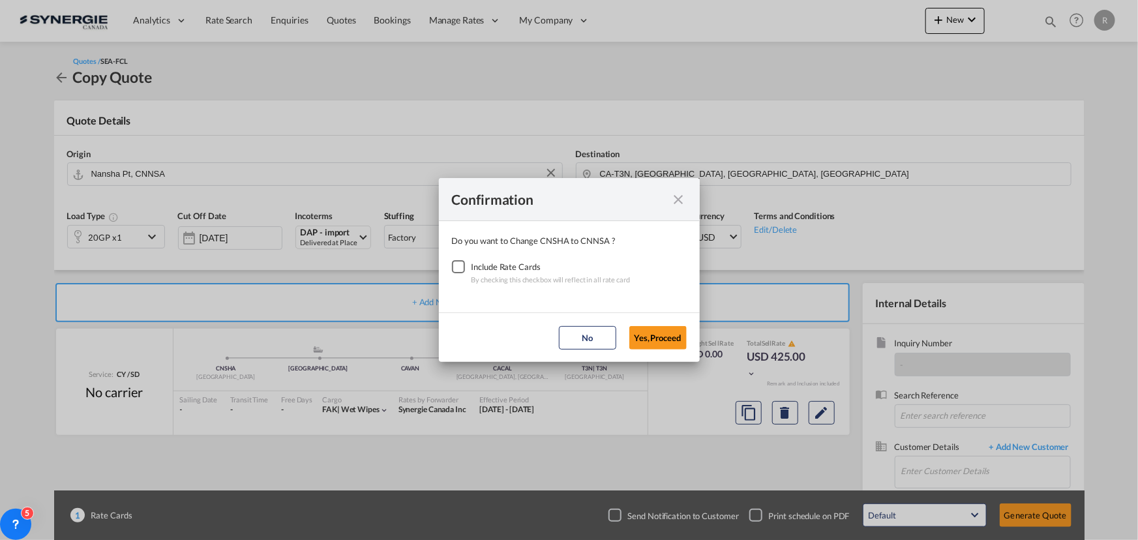
click at [463, 267] on div "Checkbox No Ink" at bounding box center [458, 266] width 13 height 13
click at [658, 335] on button "Yes,Proceed" at bounding box center [657, 337] width 57 height 23
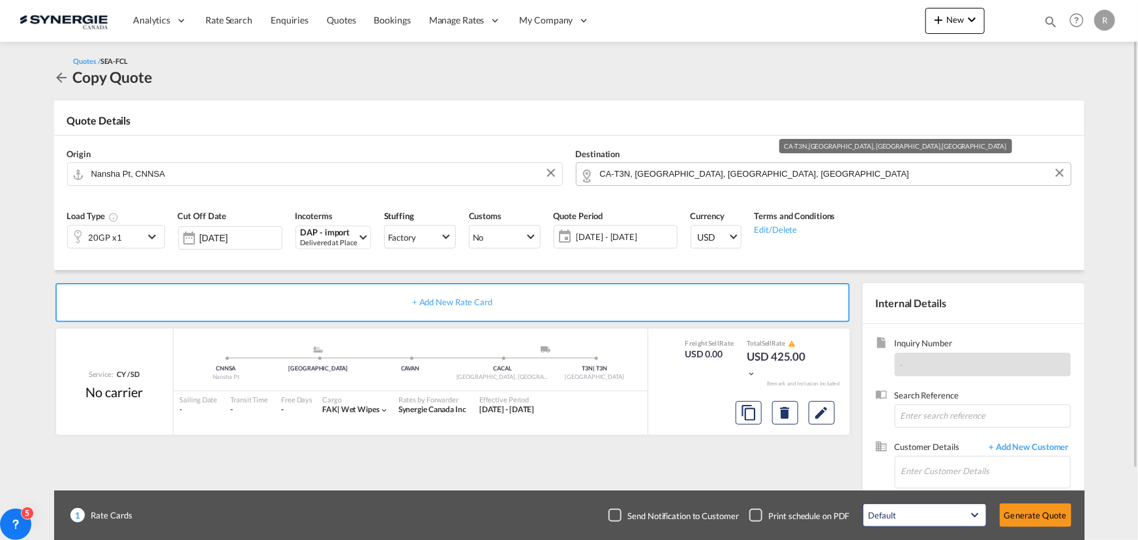
click at [766, 176] on input "CA-T3N, Calgary, AB, Alberta" at bounding box center [832, 173] width 464 height 23
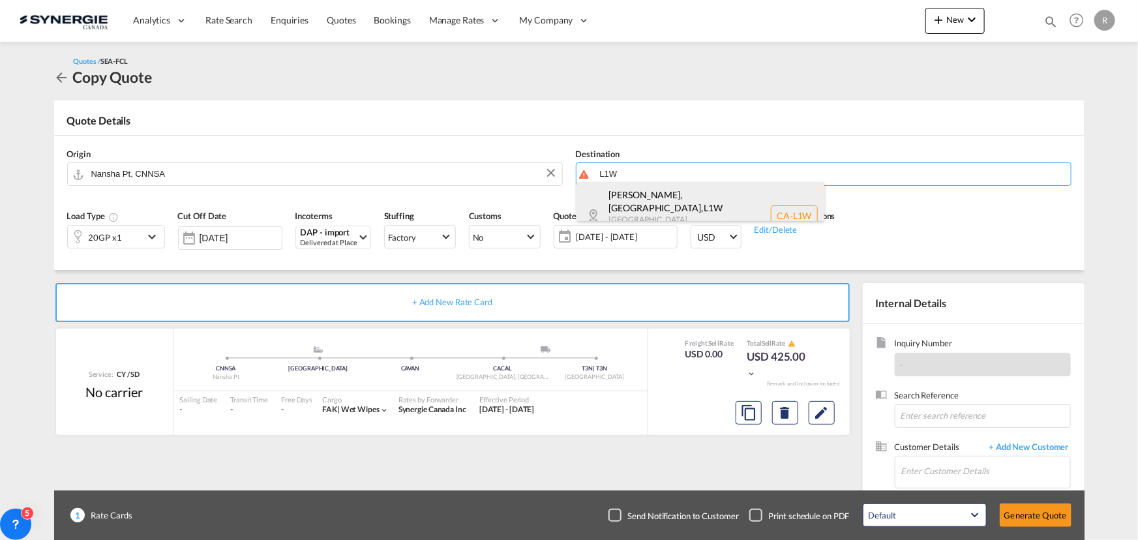
click at [631, 202] on div "Pickering, ON , L1W Ontario Canada CA-L1W" at bounding box center [701, 215] width 248 height 67
type input "CA-L1W, Pickering, ON, Ontario"
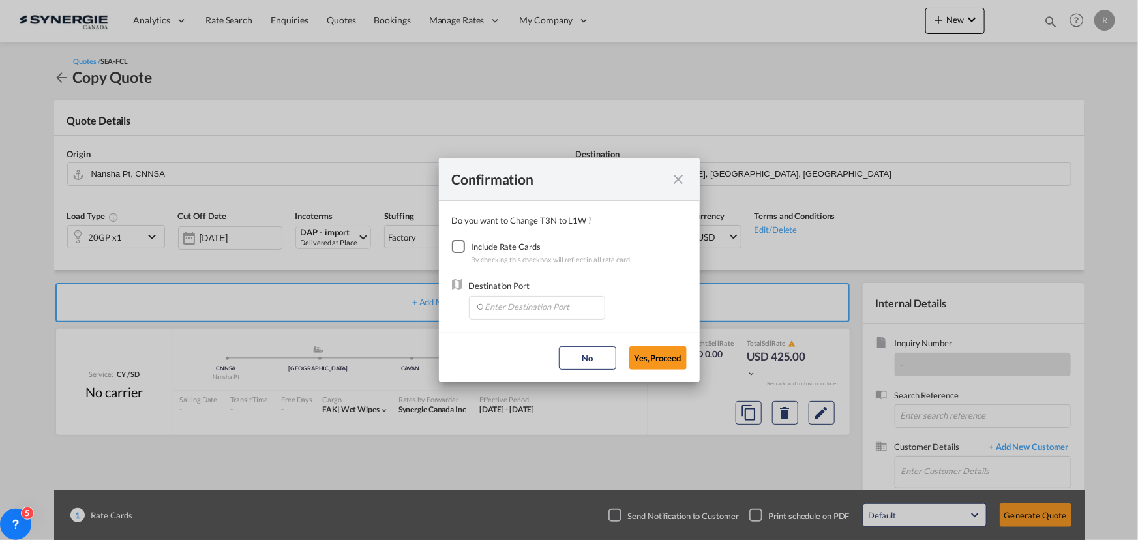
click at [458, 245] on div "Checkbox No Ink" at bounding box center [458, 246] width 13 height 13
click at [528, 312] on input "Enter Destination Port" at bounding box center [540, 307] width 129 height 20
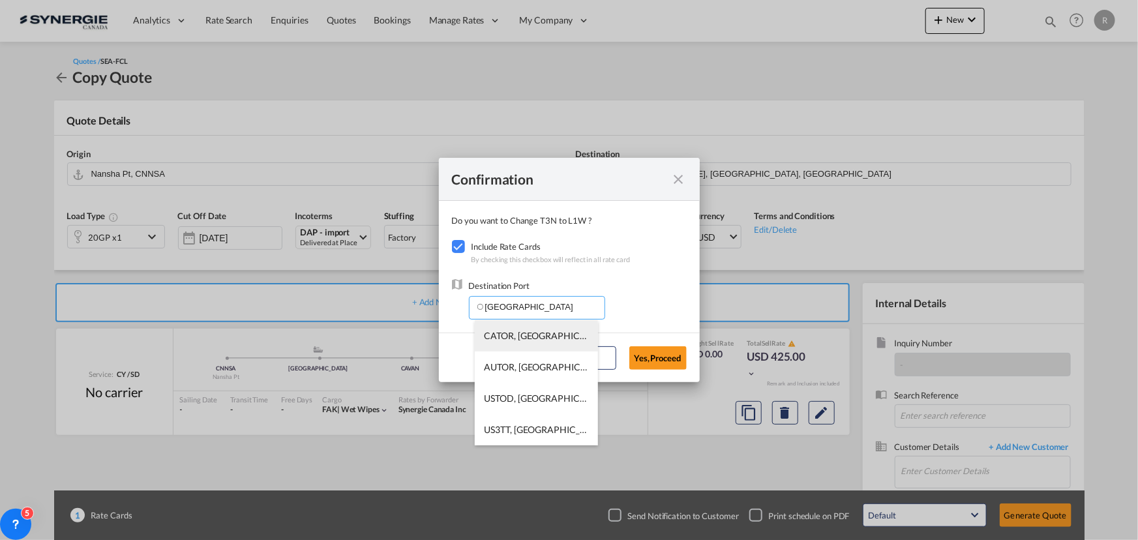
click at [525, 334] on span "CATOR, Toronto, ON, Canada, North America, Americas" at bounding box center [739, 335] width 509 height 11
type input "CATOR, Toronto, ON, Canada, North America, Americas"
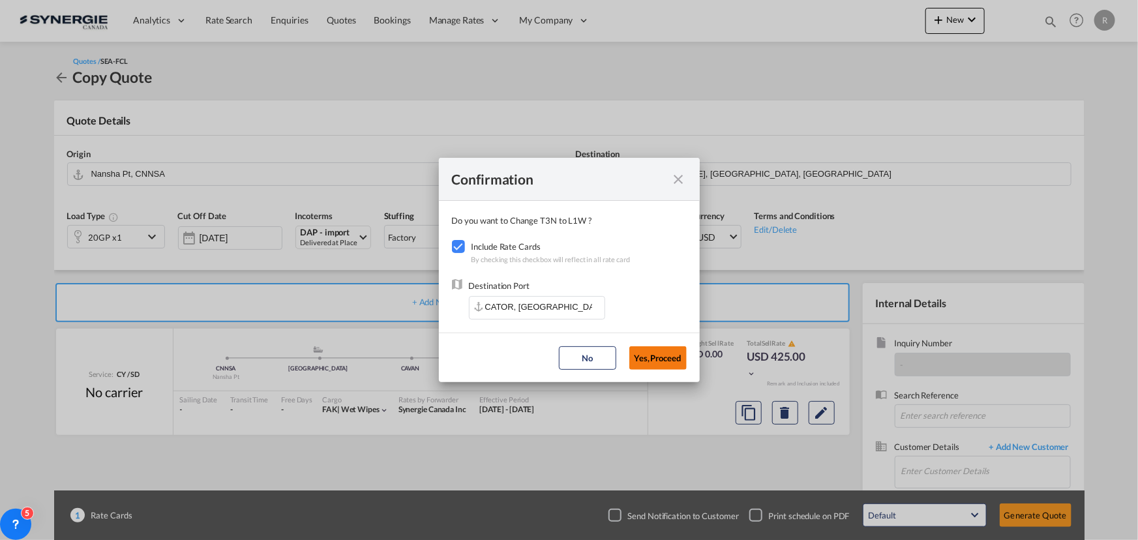
click at [673, 364] on button "Yes,Proceed" at bounding box center [657, 357] width 57 height 23
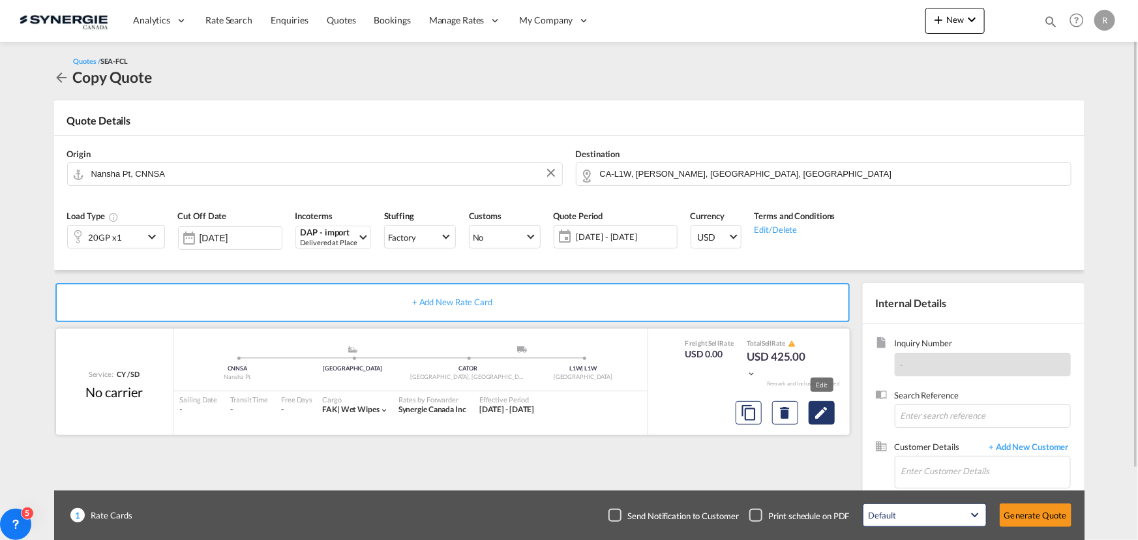
click at [819, 406] on md-icon "Edit" at bounding box center [822, 413] width 16 height 16
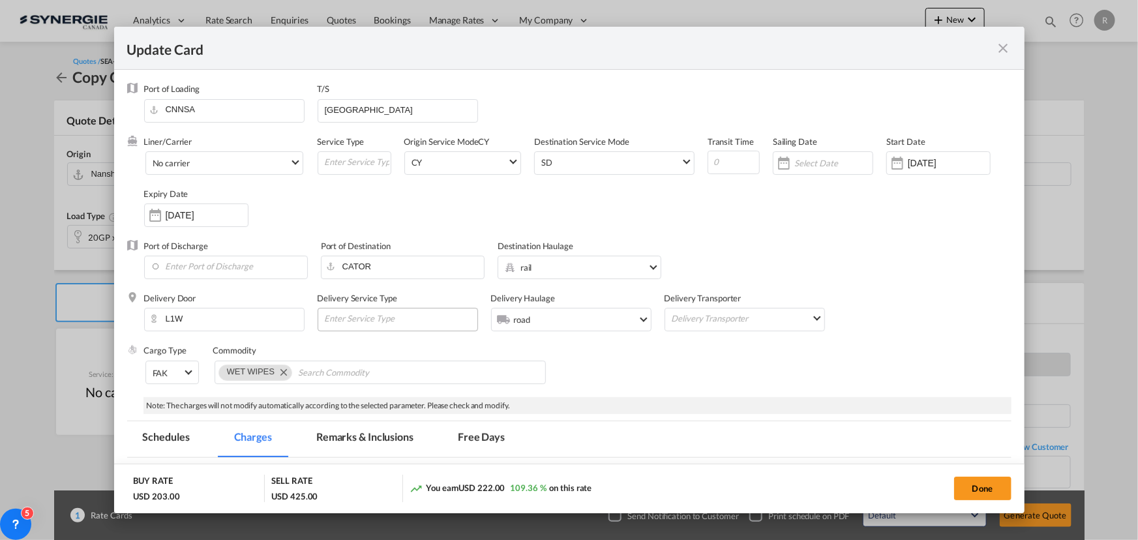
select select "per container"
select select "per B/L"
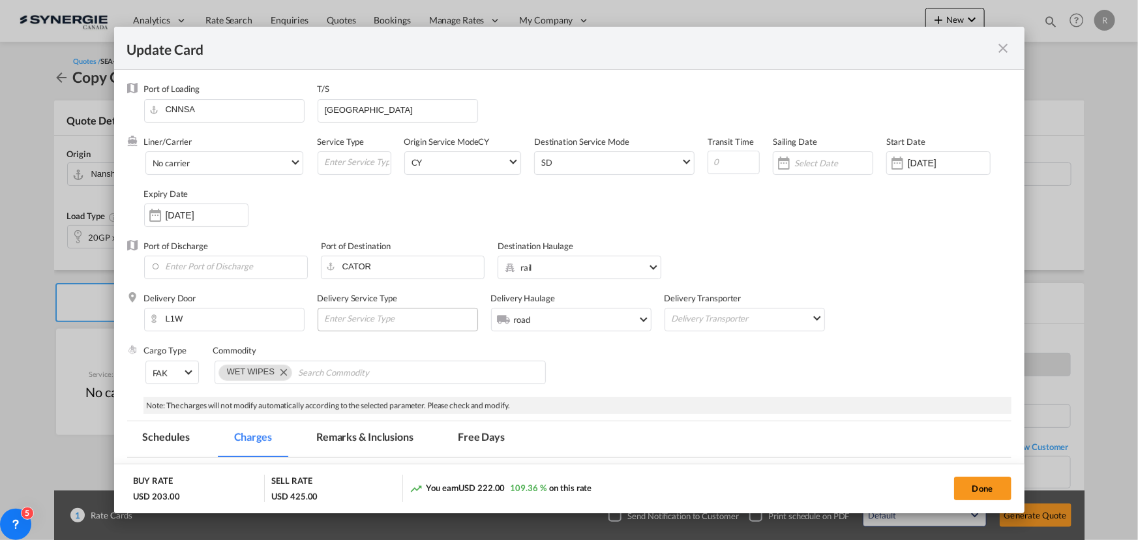
select select "per shipment"
click at [281, 371] on md-icon "Remove WET WIPES" at bounding box center [283, 372] width 16 height 16
click at [274, 363] on input "Chips input." at bounding box center [278, 373] width 119 height 21
type input "Plastic bottles"
click at [609, 215] on div "Liner/Carrier No carrier 2HM LOGISTICS D.O.O AAXL GLOBAL SHIPPING LINES LLC ABD…" at bounding box center [578, 188] width 868 height 104
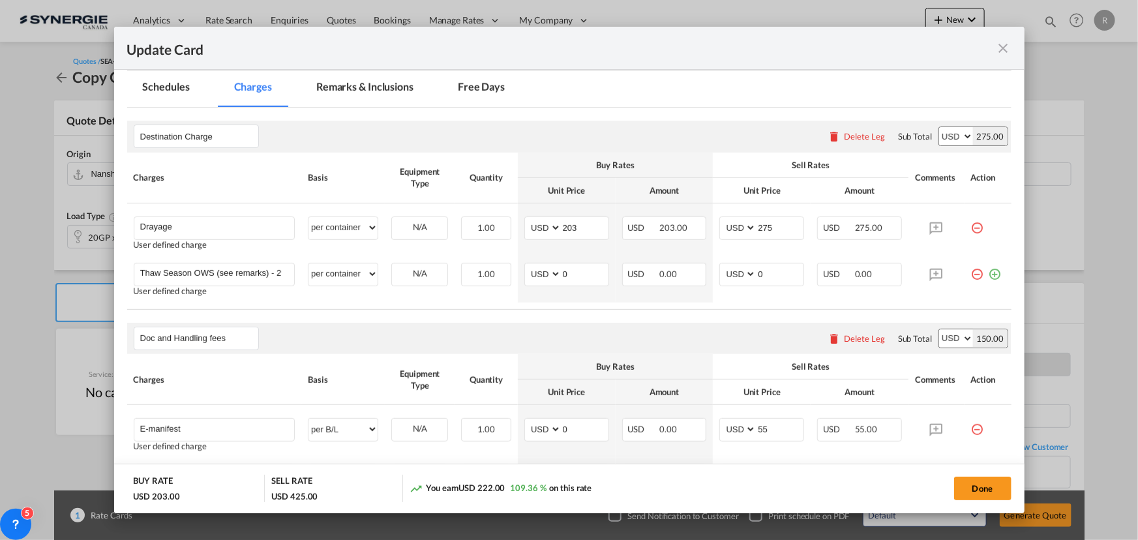
scroll to position [355, 0]
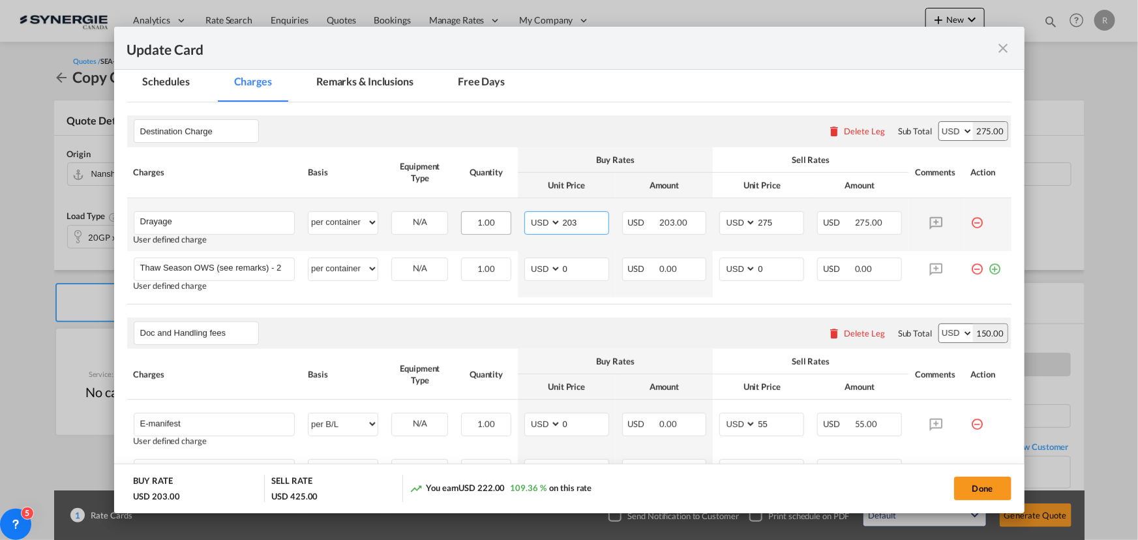
drag, startPoint x: 592, startPoint y: 221, endPoint x: 502, endPoint y: 219, distance: 89.4
click at [502, 219] on tr "Drayage Please Enter User Defined Charges Cannot Be Published User defined char…" at bounding box center [569, 224] width 884 height 53
type input "471"
drag, startPoint x: 755, startPoint y: 221, endPoint x: 700, endPoint y: 217, distance: 55.6
click at [700, 217] on tr "Drayage Please Enter User Defined Charges Cannot Be Published User defined char…" at bounding box center [569, 224] width 884 height 53
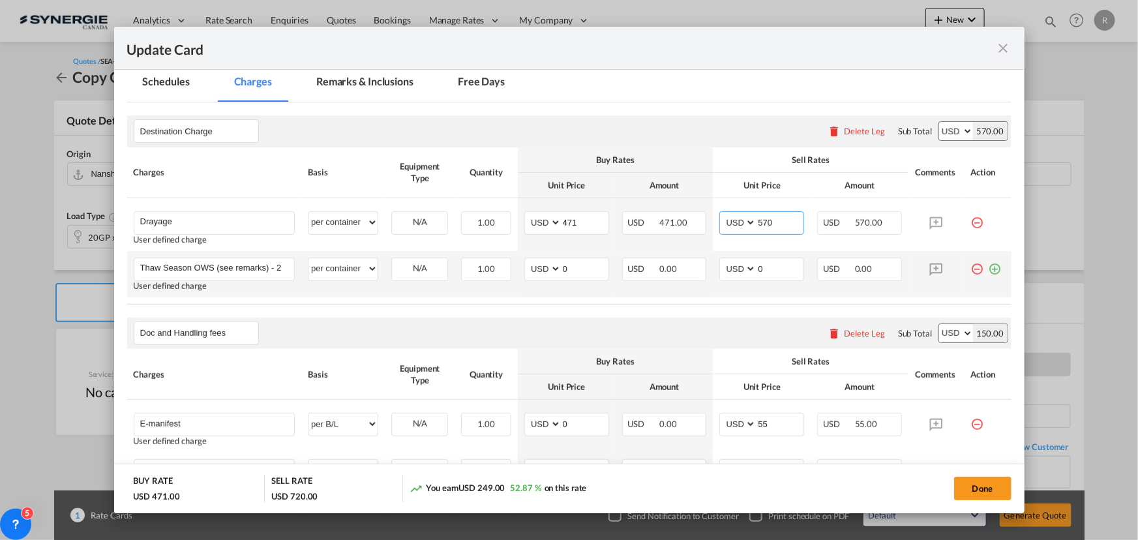
type input "570"
click at [971, 269] on md-icon "icon-minus-circle-outline red-400-fg" at bounding box center [977, 264] width 13 height 13
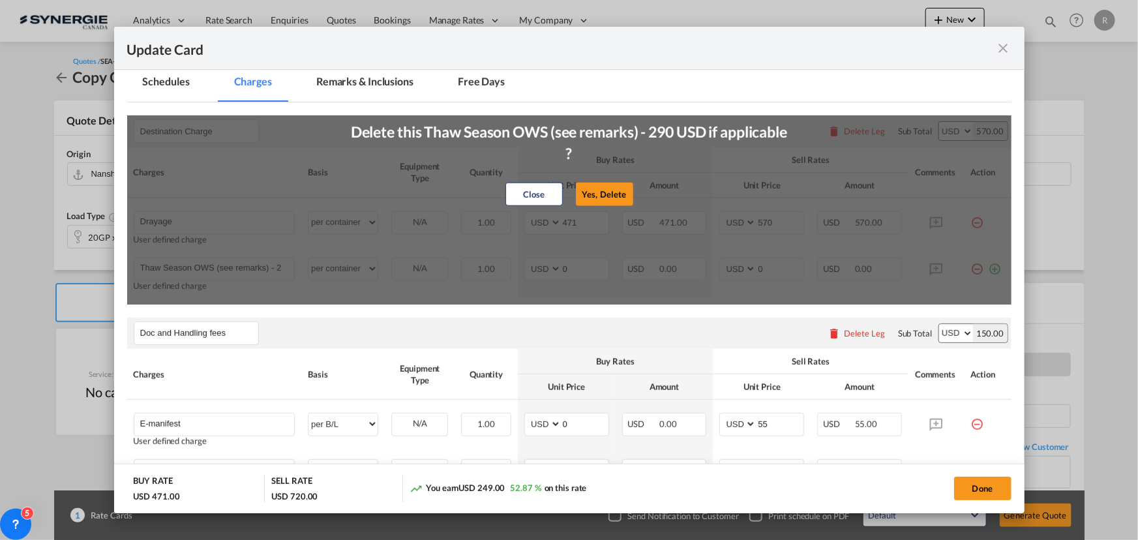
click at [612, 196] on button "Yes, Delete" at bounding box center [604, 194] width 57 height 23
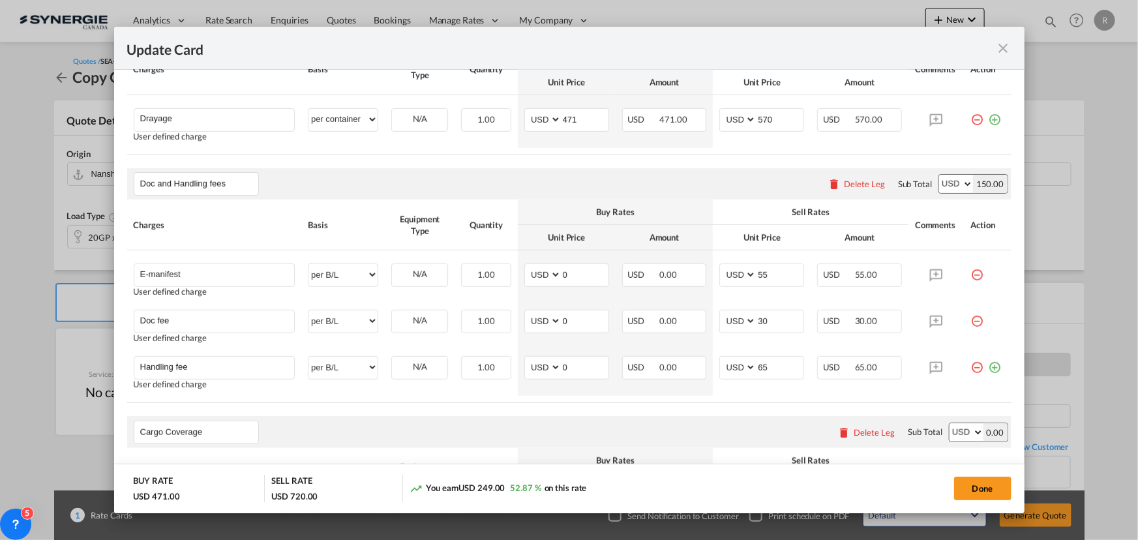
scroll to position [474, 0]
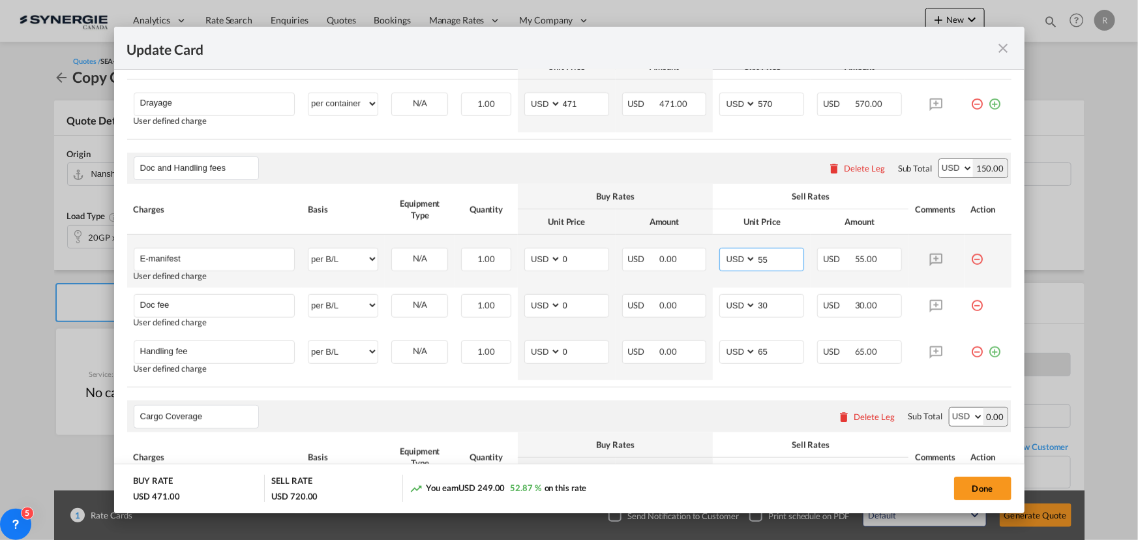
click at [725, 256] on md-input-container "AED AFN ALL AMD ANG AOA ARS AUD AWG AZN BAM BBD BDT BGN BHD BIF BMD BND BOB BRL…" at bounding box center [761, 259] width 85 height 23
type input "0"
click at [218, 260] on input "E-manifest" at bounding box center [217, 259] width 155 height 20
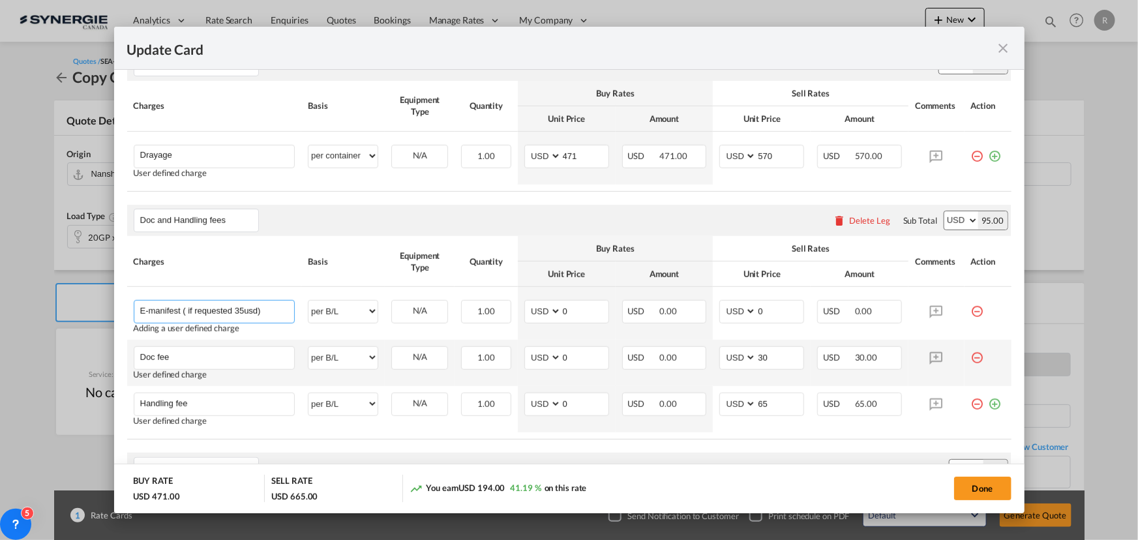
scroll to position [415, 0]
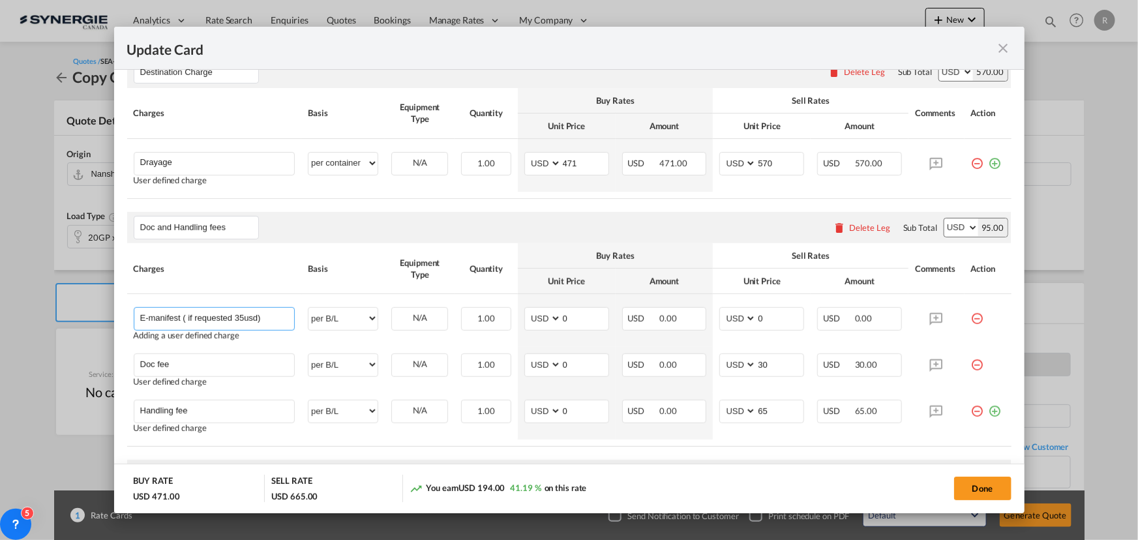
type input "E-manifest ( if requested 35usd)"
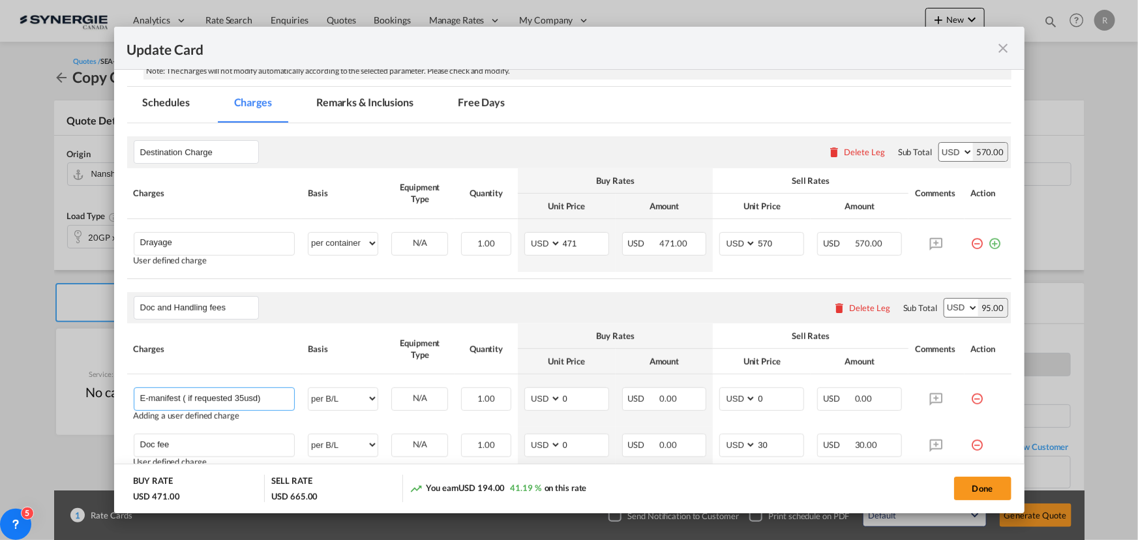
scroll to position [355, 0]
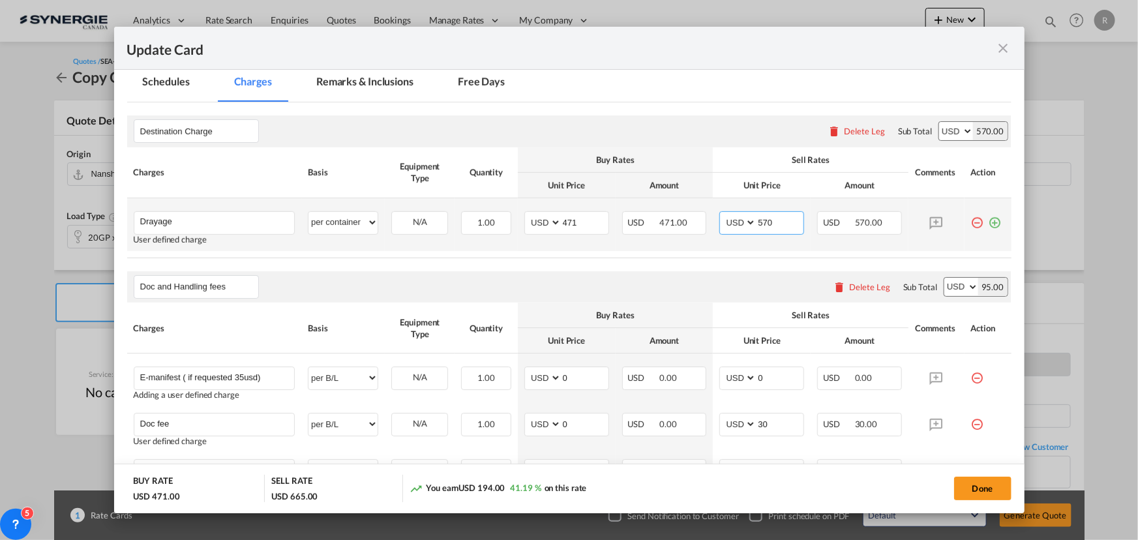
click at [769, 219] on input "570" at bounding box center [780, 222] width 47 height 20
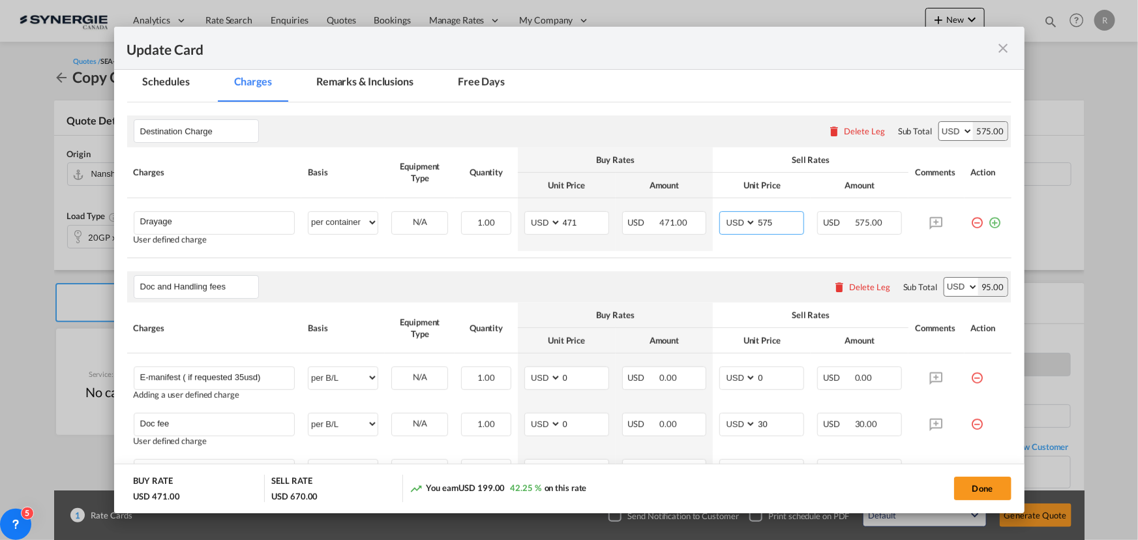
type input "575"
click at [360, 76] on md-tab-item "Remarks & Inclusions" at bounding box center [365, 84] width 128 height 36
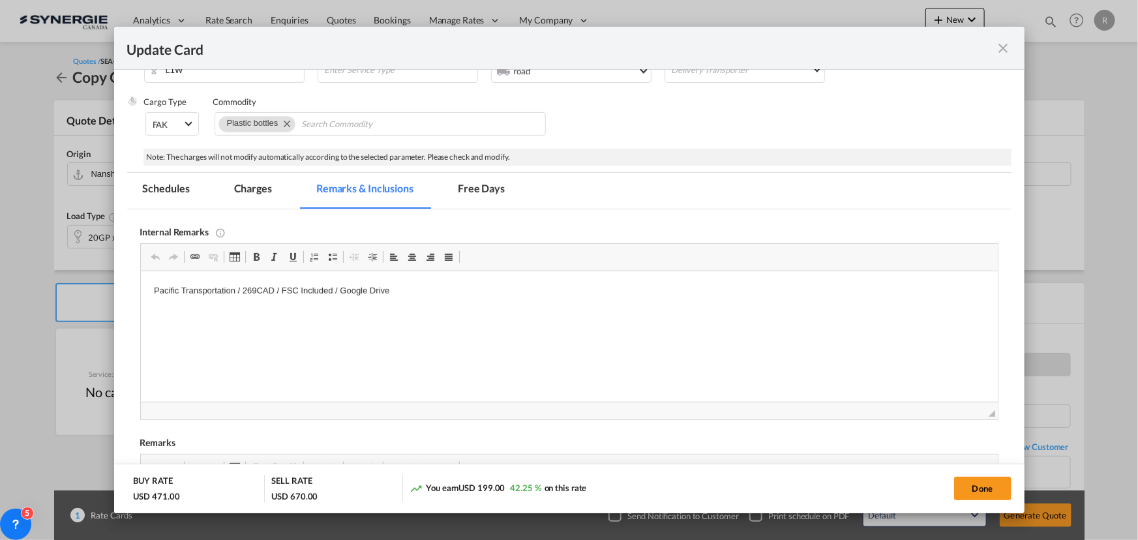
scroll to position [0, 0]
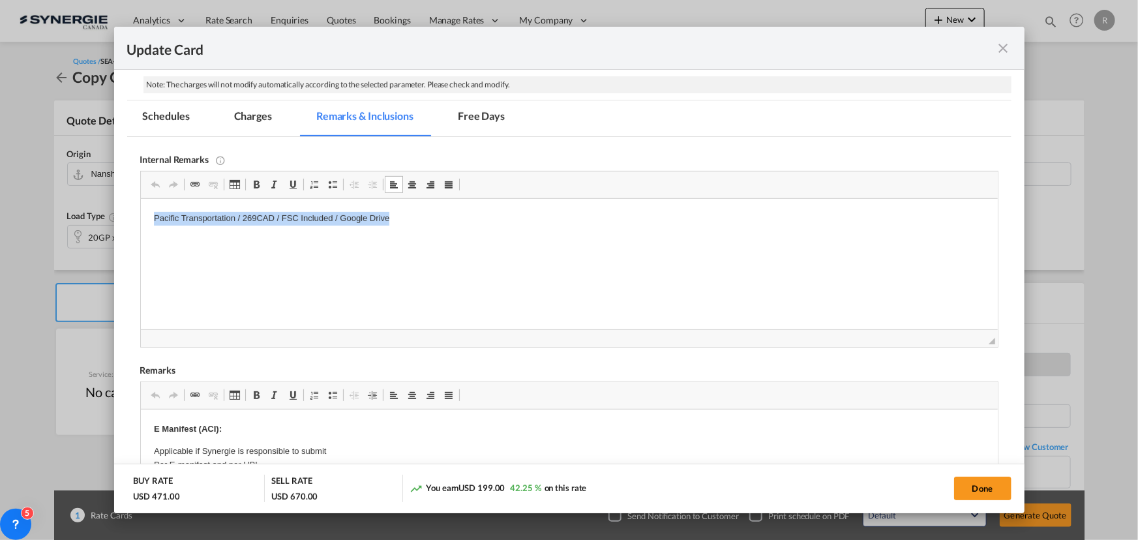
drag, startPoint x: 152, startPoint y: 215, endPoint x: 461, endPoint y: 228, distance: 308.8
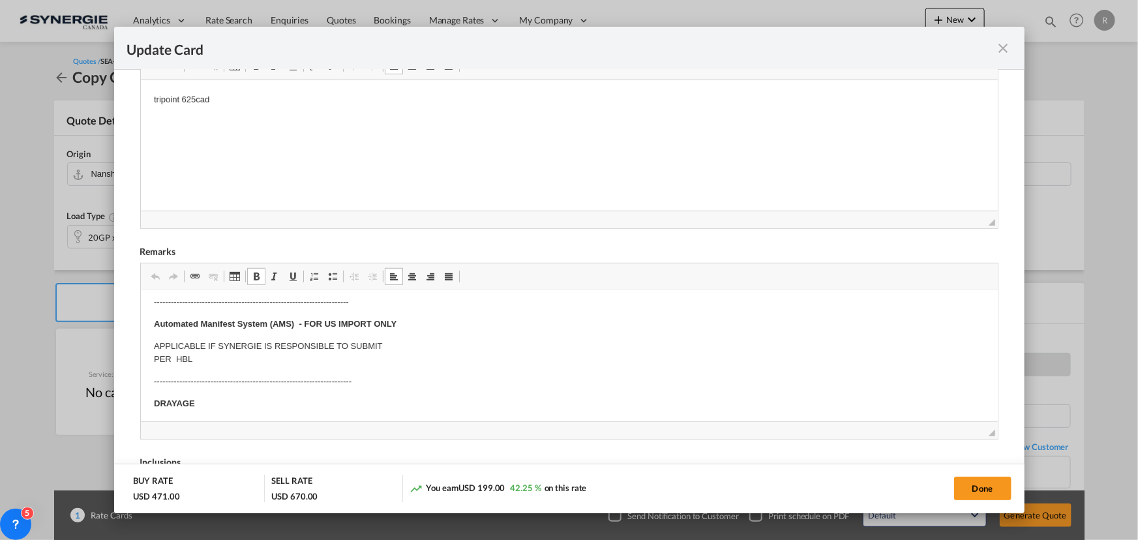
scroll to position [118, 0]
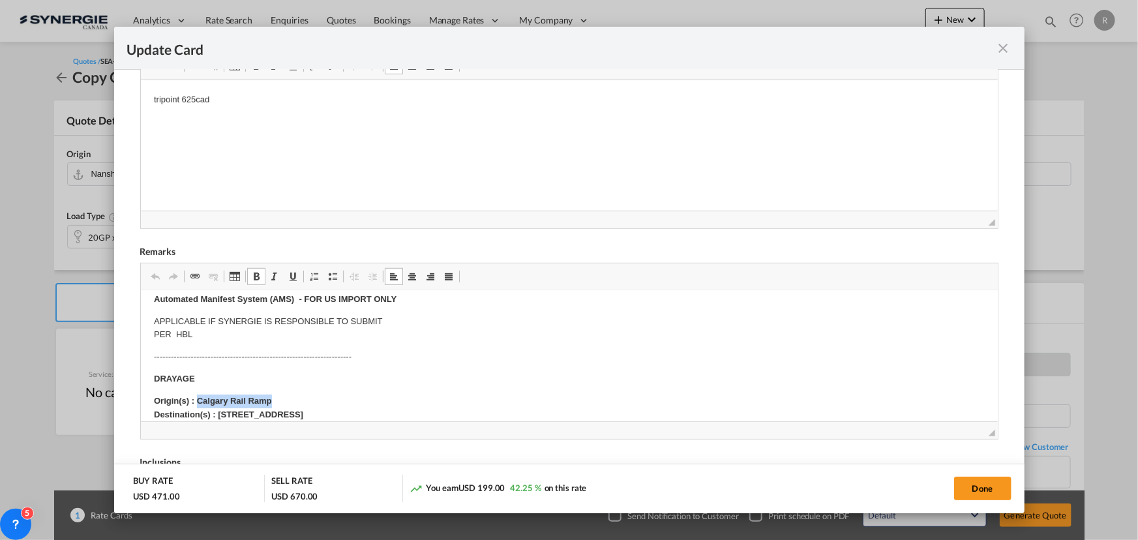
drag, startPoint x: 197, startPoint y: 399, endPoint x: 314, endPoint y: 397, distance: 116.8
click at [314, 397] on p "Origin(s) : Calgary Rail Ramp Destination(s) : 328 Skyview shores manor NE Calg…" at bounding box center [568, 408] width 831 height 27
click at [217, 418] on strong "Origin(s) : Pickering ON Destination(s) : 328 Skyview shores manor NE Calgary A…" at bounding box center [227, 407] width 149 height 23
drag, startPoint x: 196, startPoint y: 399, endPoint x: 260, endPoint y: 395, distance: 64.0
click at [260, 395] on p "Origin(s) : Pickering ON Destination(s) : 328 Skyview shores manor NE Calgary A…" at bounding box center [568, 408] width 831 height 27
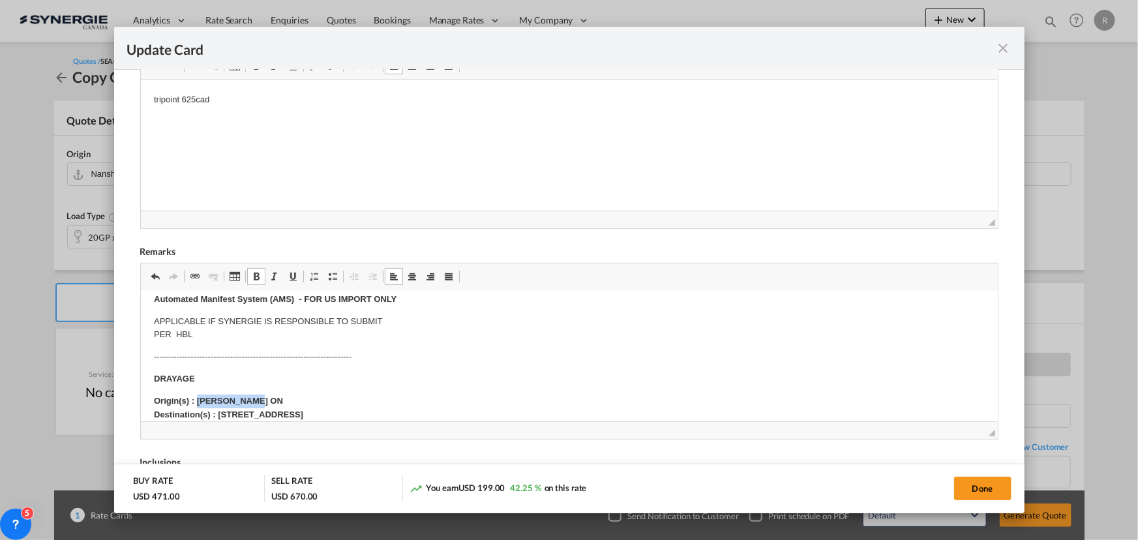
copy strong "Pickering ON"
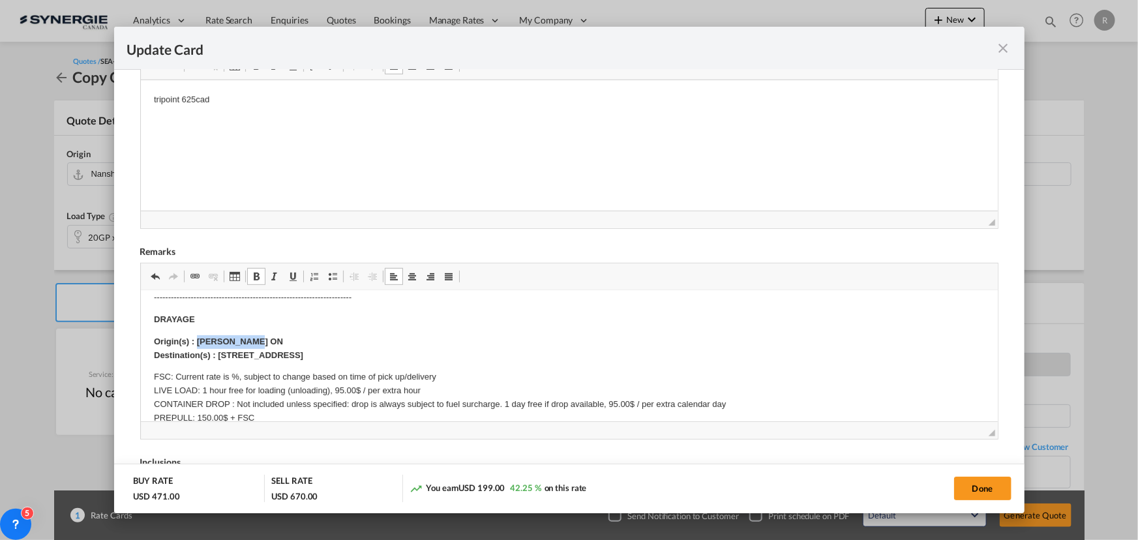
drag, startPoint x: 216, startPoint y: 354, endPoint x: 508, endPoint y: 351, distance: 292.2
click at [508, 351] on p "Origin(s) : Pickering ON Destination(s) : 328 Skyview shores manor NE Calgary A…" at bounding box center [568, 348] width 831 height 27
drag, startPoint x: 195, startPoint y: 339, endPoint x: 294, endPoint y: 335, distance: 98.6
click at [294, 335] on p "Origin(s) : Pickering ON Destination(s) :Pickering ON" at bounding box center [568, 348] width 831 height 27
click at [980, 494] on button "Done" at bounding box center [982, 488] width 57 height 23
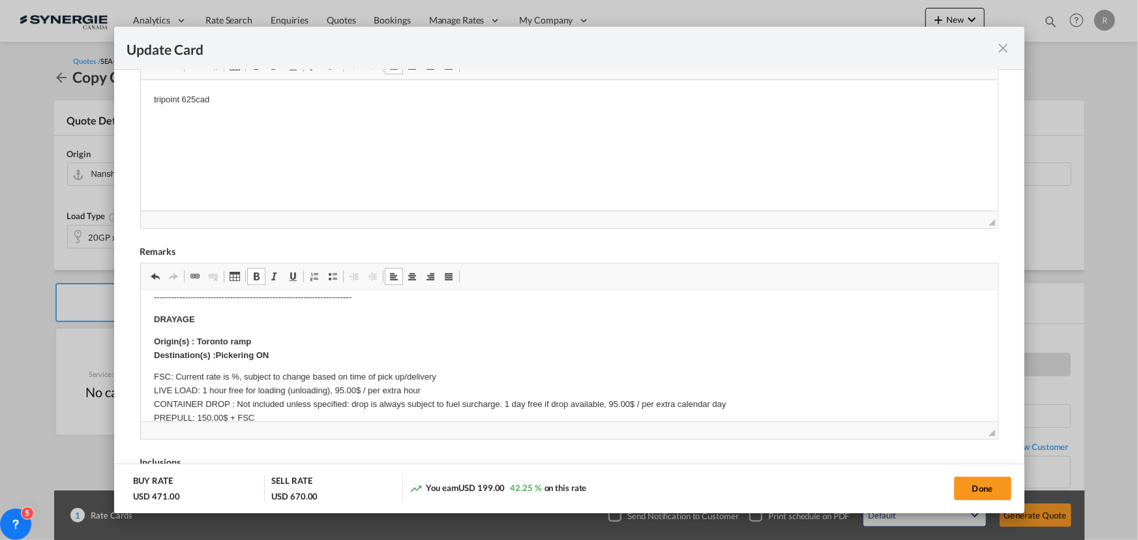
type input "[DATE]"
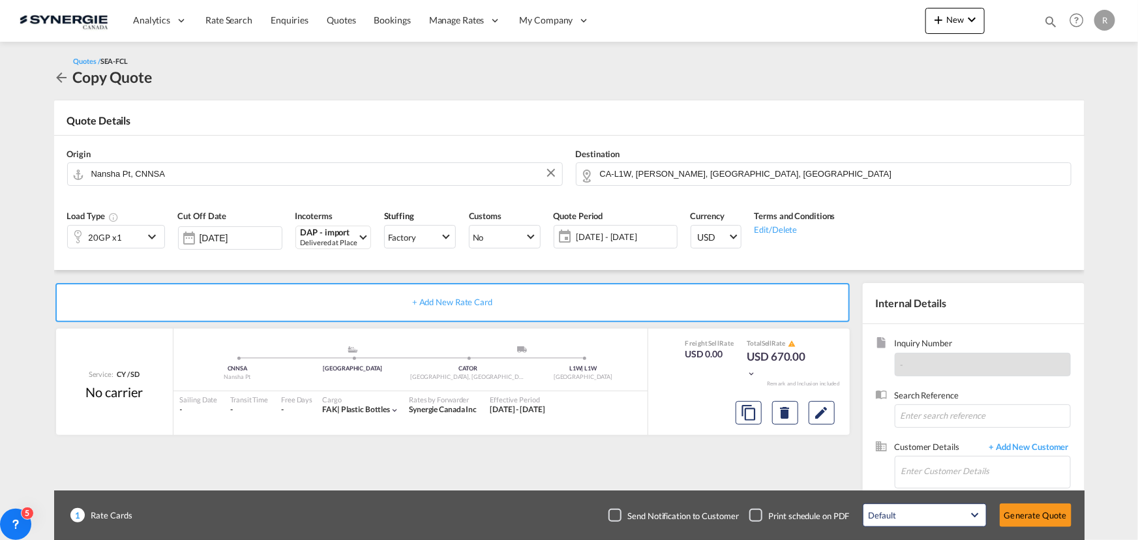
scroll to position [248, 0]
click at [922, 471] on input "Enter Customer Details" at bounding box center [985, 471] width 169 height 29
paste input "[PERSON_NAME][EMAIL_ADDRESS][DOMAIN_NAME]"
type input "[PERSON_NAME][EMAIL_ADDRESS][DOMAIN_NAME]"
click at [1020, 449] on span "+ Add New Customer" at bounding box center [1027, 448] width 88 height 15
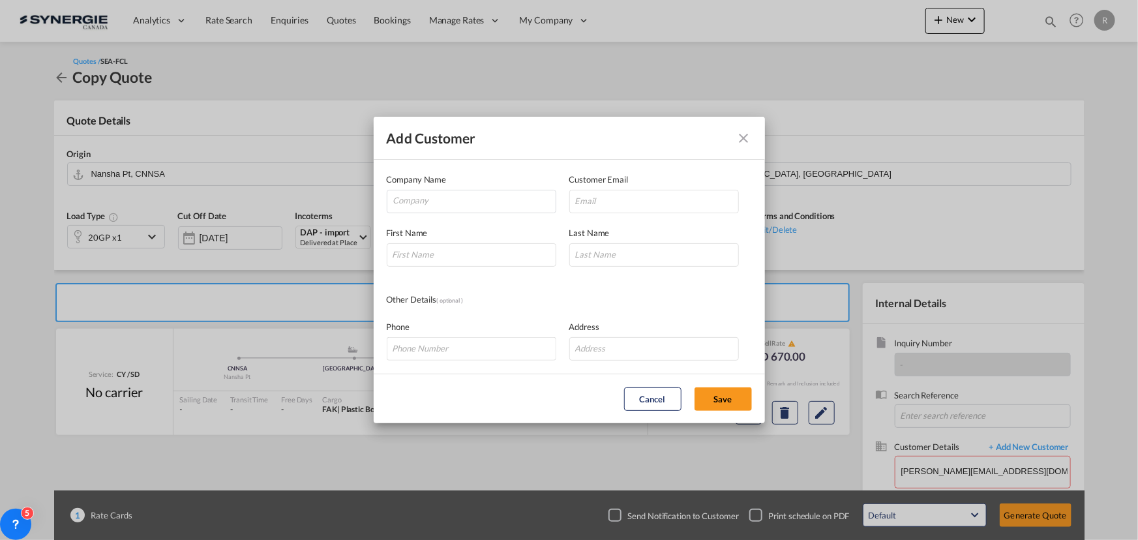
click at [602, 189] on div "Customer Email" at bounding box center [660, 193] width 183 height 40
click at [597, 200] on input "Add Customer Company ..." at bounding box center [654, 201] width 170 height 23
paste input "[PERSON_NAME][EMAIL_ADDRESS][DOMAIN_NAME]"
type input "[PERSON_NAME][EMAIL_ADDRESS][DOMAIN_NAME]"
click at [500, 203] on input "Company" at bounding box center [474, 200] width 162 height 20
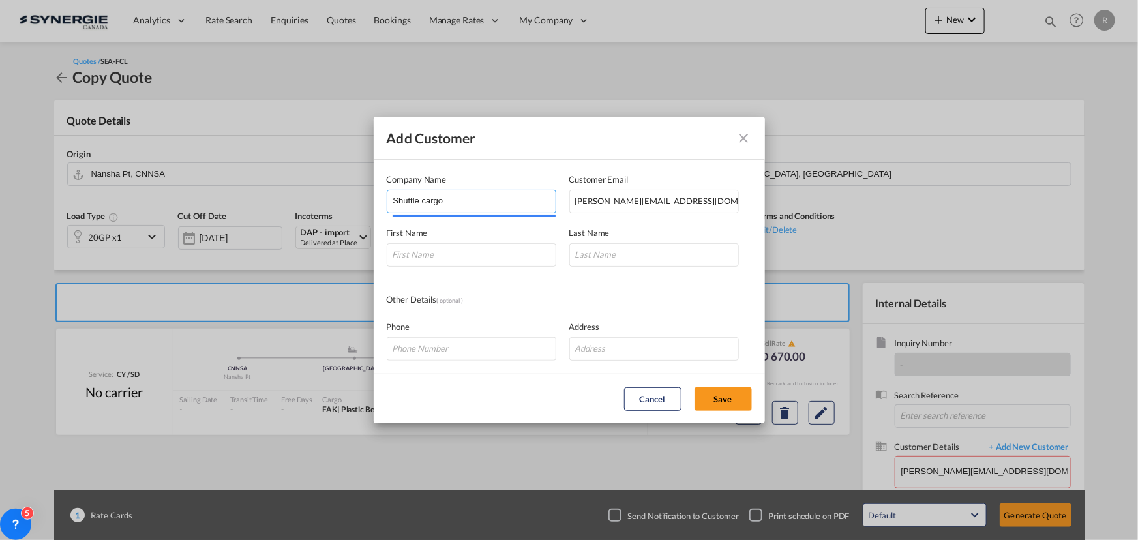
type input "Shuttle cargo"
type input "Anna"
type input "Xu"
click at [741, 391] on button "Save" at bounding box center [723, 398] width 57 height 23
type input "Shuttle cargo, Anna Xu, anna@shuttlecargo.cn"
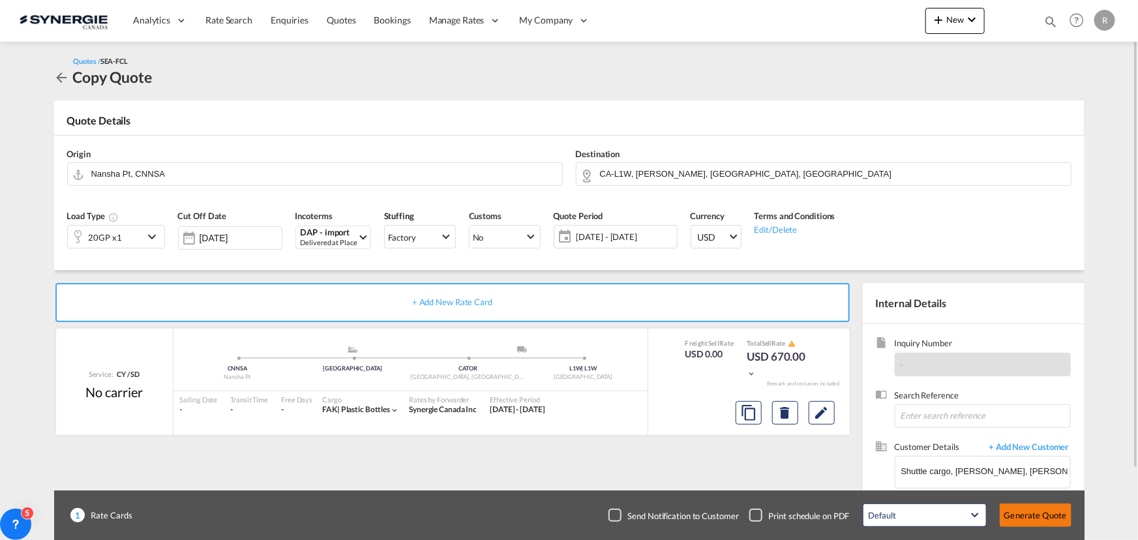
click at [1037, 515] on button "Generate Quote" at bounding box center [1036, 515] width 72 height 23
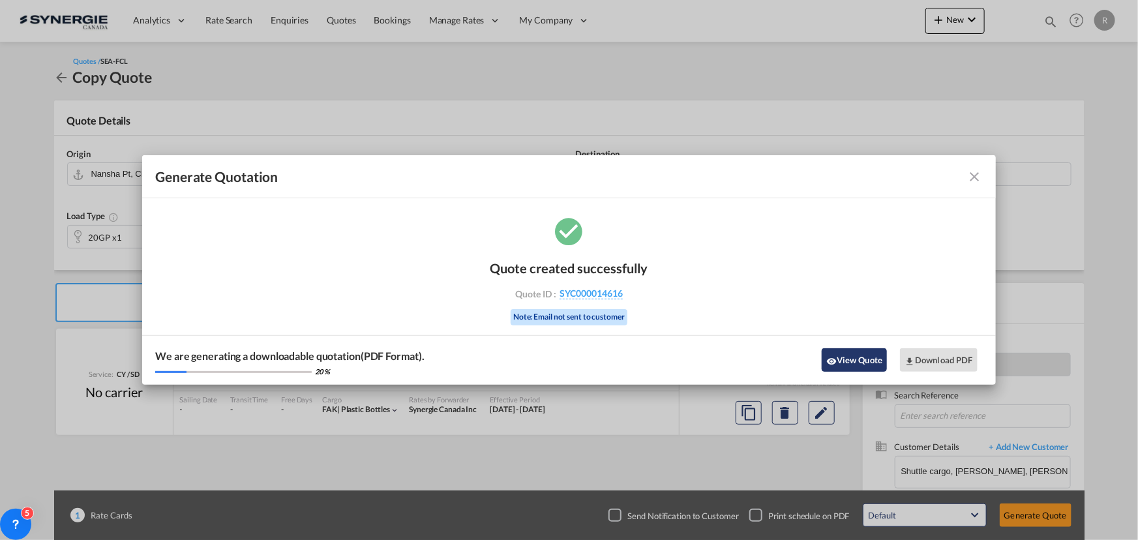
click at [860, 361] on button "View Quote" at bounding box center [854, 359] width 65 height 23
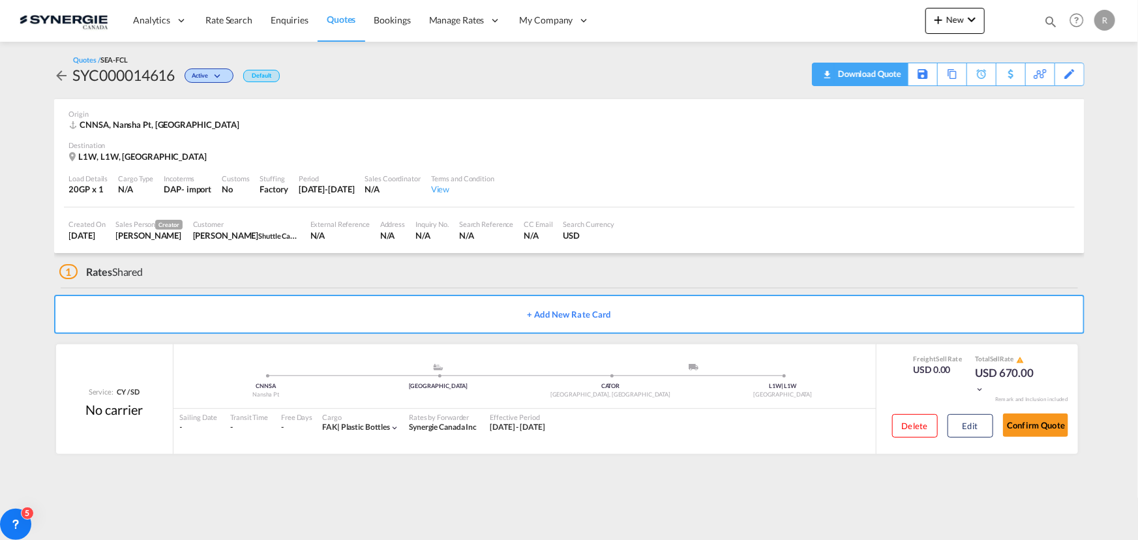
click at [887, 78] on div "Download Quote" at bounding box center [868, 73] width 67 height 21
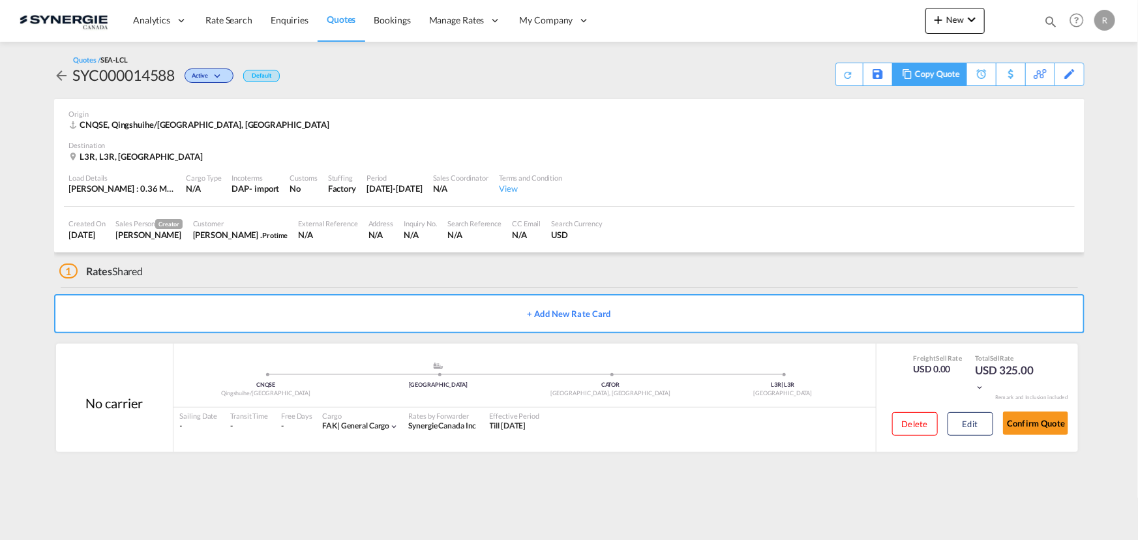
click at [920, 76] on div "Copy Quote" at bounding box center [937, 74] width 44 height 22
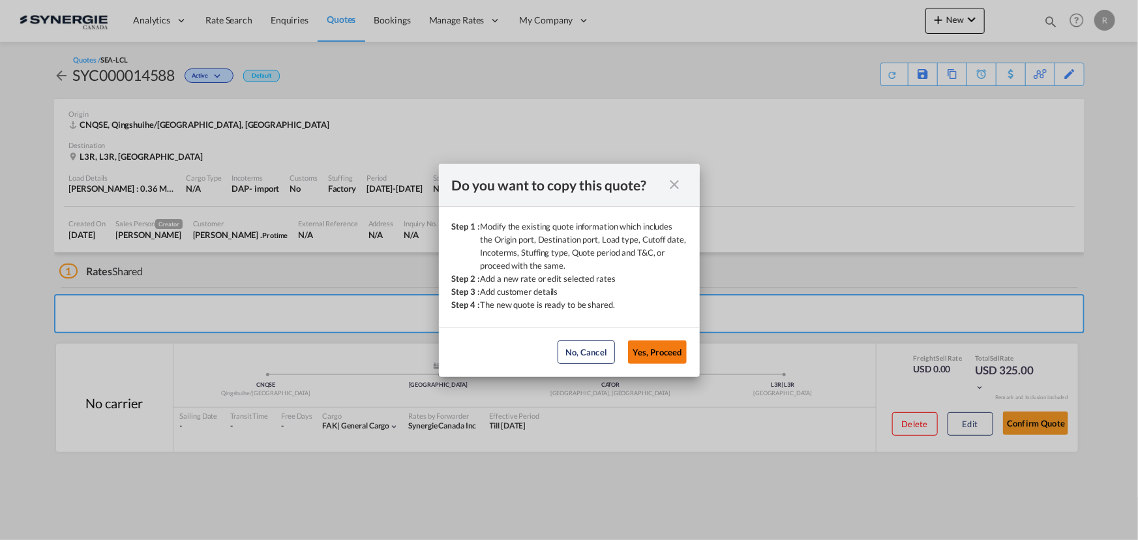
click at [650, 349] on button "Yes, Proceed" at bounding box center [657, 351] width 59 height 23
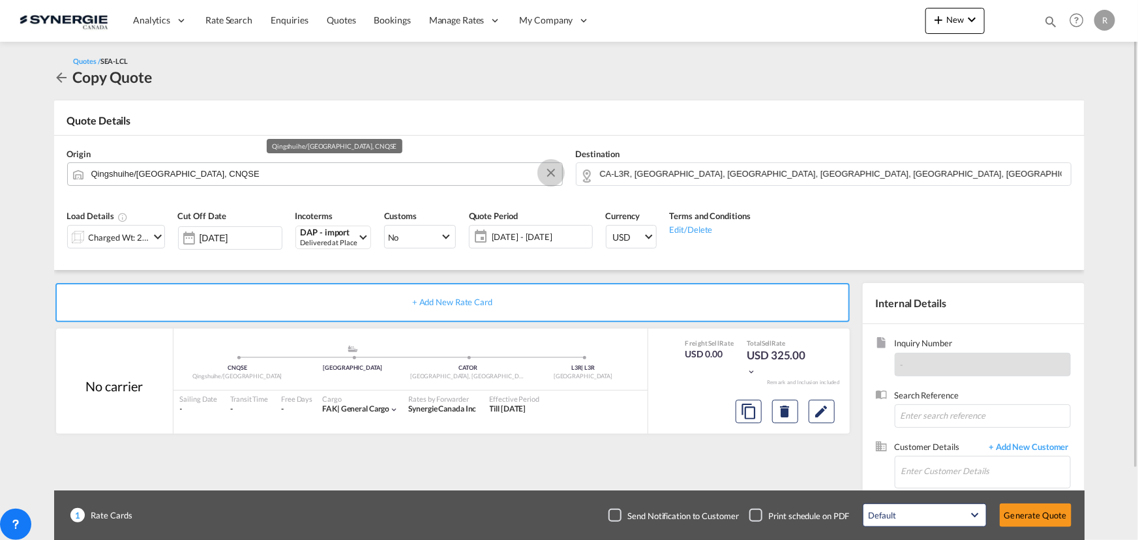
click at [550, 175] on button "Clear Input" at bounding box center [551, 173] width 20 height 20
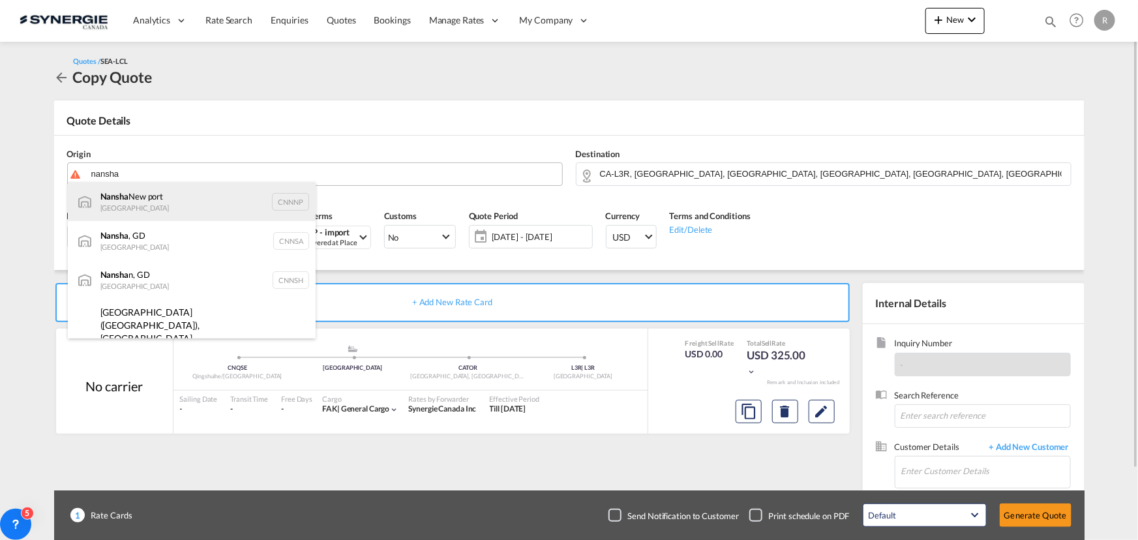
click at [133, 198] on div "Nansha New port China CNNNP" at bounding box center [192, 201] width 248 height 39
type input "Nansha New port, CNNNP"
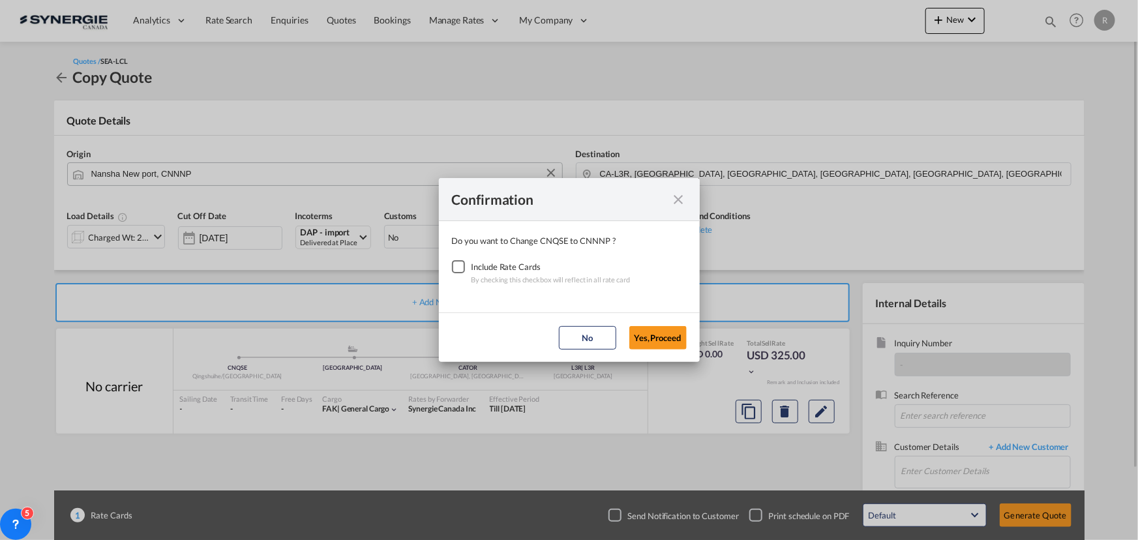
click at [463, 266] on div "Checkbox No Ink" at bounding box center [458, 266] width 13 height 13
click at [661, 337] on button "Yes,Proceed" at bounding box center [657, 337] width 57 height 23
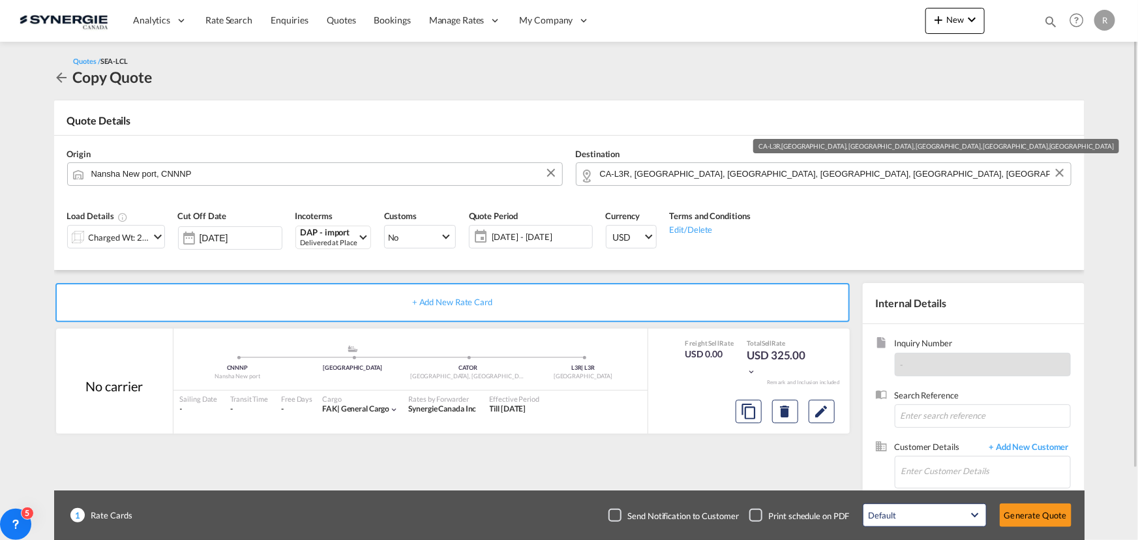
click at [838, 173] on input "CA-L3R, Markham, ON, Unionville, ON, Ontario" at bounding box center [832, 173] width 464 height 23
click at [1059, 175] on button "Clear Input" at bounding box center [1060, 173] width 20 height 20
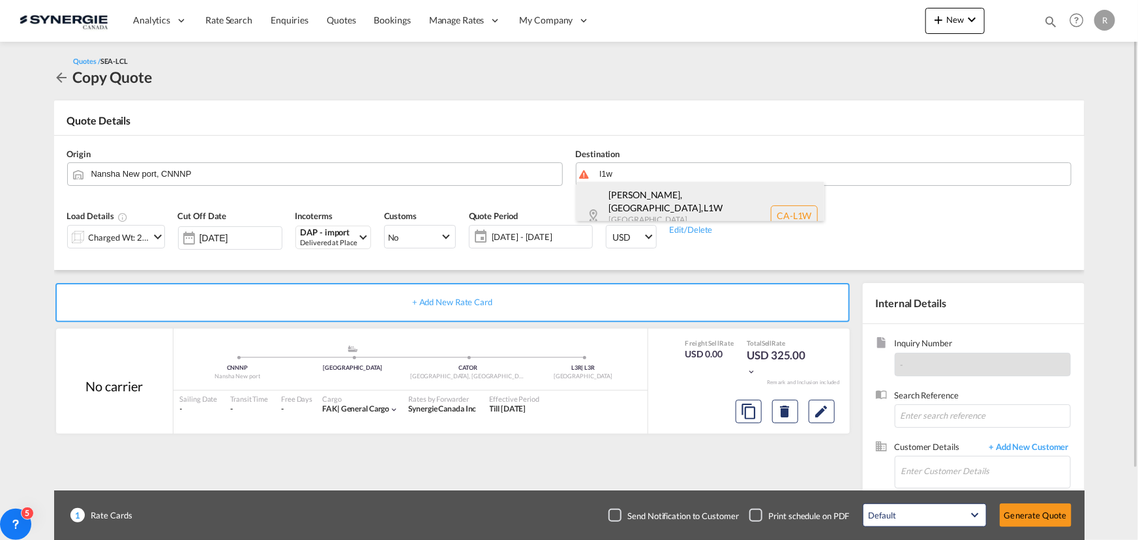
click at [678, 208] on div "Pickering, ON , L1W Ontario Canada CA-L1W" at bounding box center [701, 215] width 248 height 67
type input "CA-L1W, Pickering, ON, Ontario"
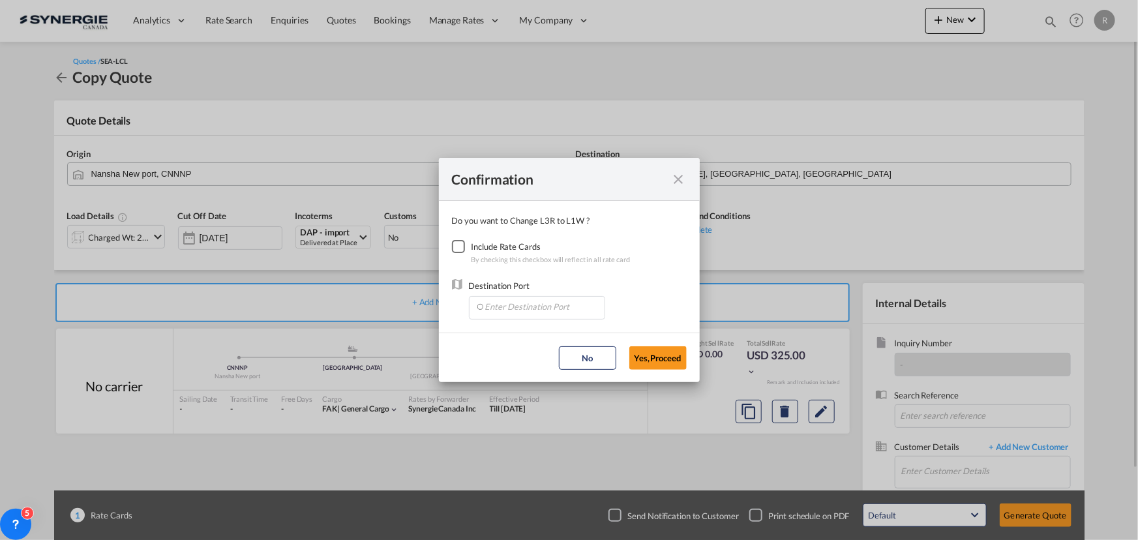
click at [463, 244] on div "Checkbox No Ink" at bounding box center [458, 246] width 13 height 13
click at [547, 308] on input "Enter Destination Port" at bounding box center [540, 307] width 129 height 20
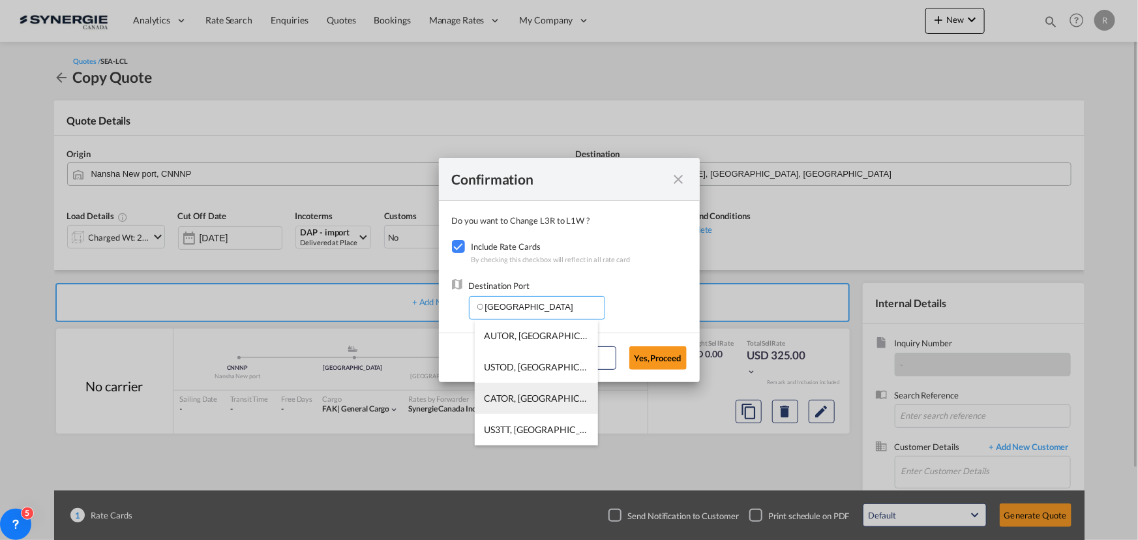
click at [507, 391] on li "CATOR, Toronto, ON, Canada, North America, Americas" at bounding box center [536, 398] width 123 height 31
type input "CATOR, Toronto, ON, Canada, North America, Americas"
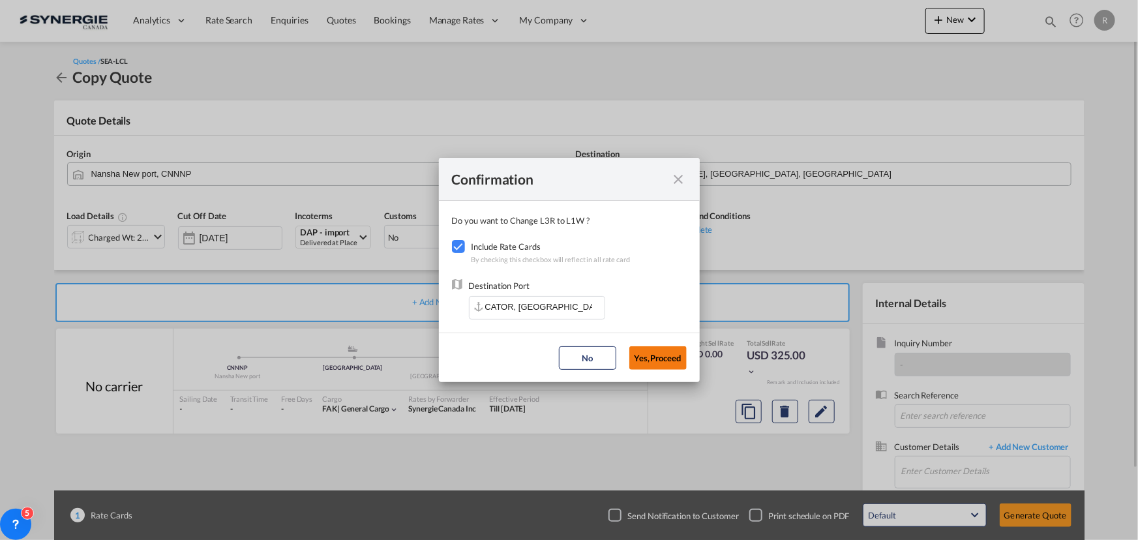
click at [686, 354] on button "Yes,Proceed" at bounding box center [657, 357] width 57 height 23
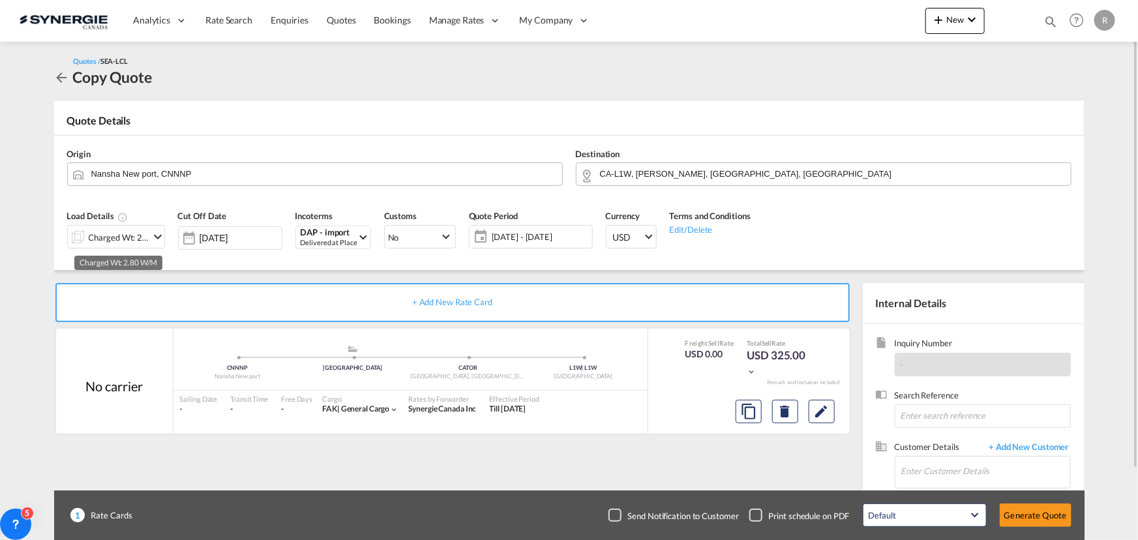
click at [120, 234] on div "Charged Wt: 2.80 W/M" at bounding box center [119, 237] width 61 height 18
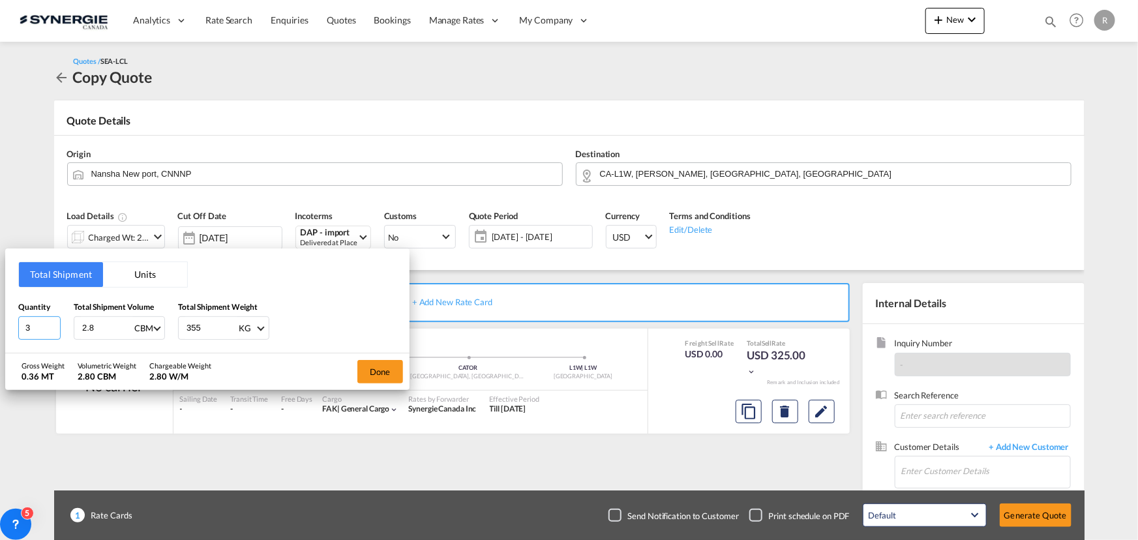
drag, startPoint x: 33, startPoint y: 323, endPoint x: -32, endPoint y: 316, distance: 64.9
click at [0, 316] on html "Analytics Reports Dashboard Rate Search Enquiries Quotes" at bounding box center [569, 270] width 1138 height 540
type input "13"
drag, startPoint x: 93, startPoint y: 325, endPoint x: 32, endPoint y: 316, distance: 62.0
click at [32, 316] on div "Quantity 13 Total Shipment Volume 2.8 CBM CBM CFT Total Shipment Weight 355 KG …" at bounding box center [207, 320] width 378 height 39
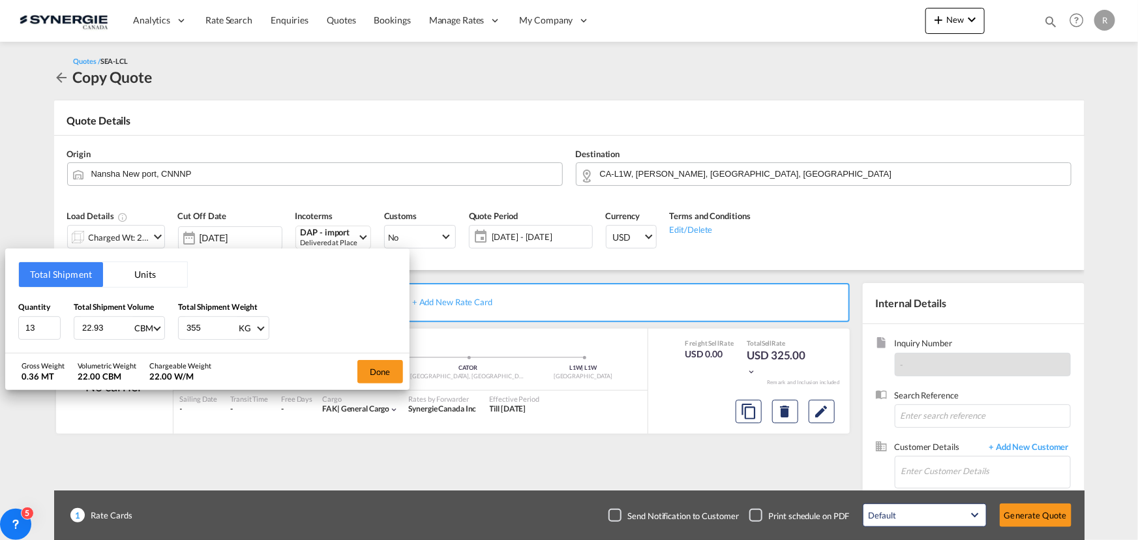
type input "22.93"
type input "1500"
click at [369, 377] on button "Done" at bounding box center [380, 371] width 46 height 23
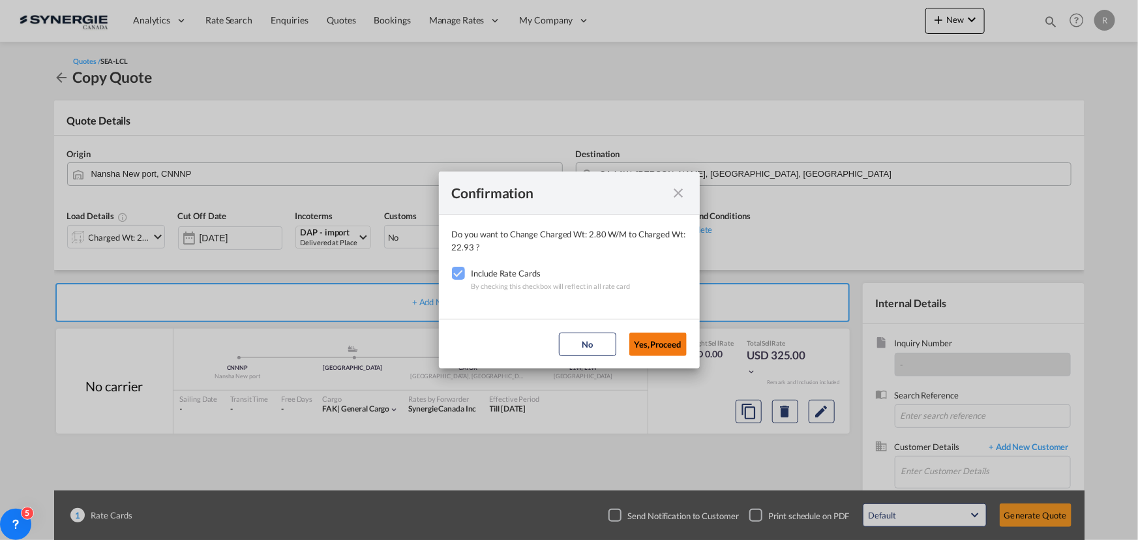
click at [667, 347] on button "Yes,Proceed" at bounding box center [657, 344] width 57 height 23
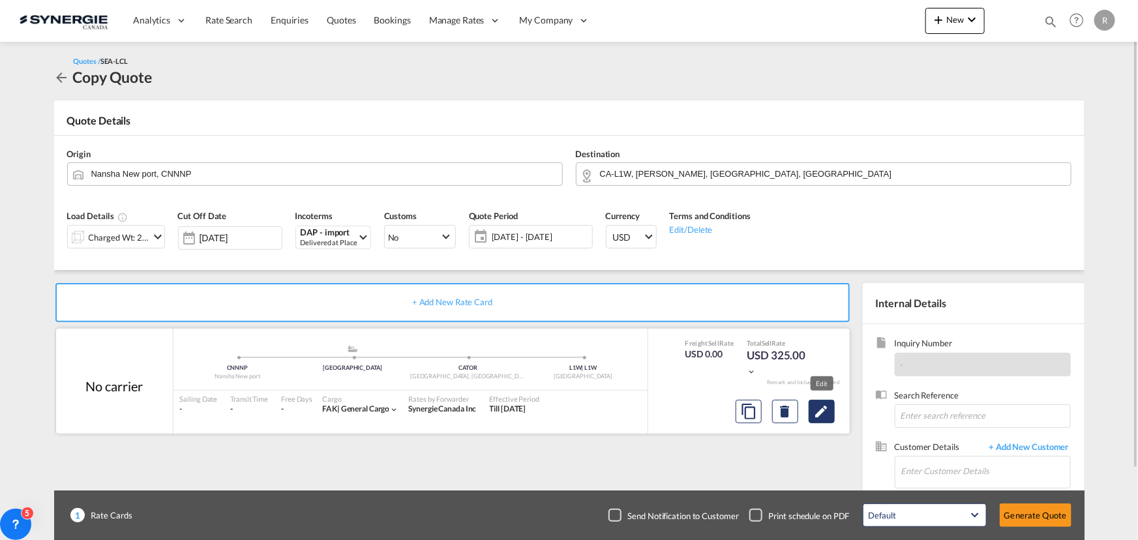
click at [817, 406] on md-icon "Edit" at bounding box center [822, 412] width 16 height 16
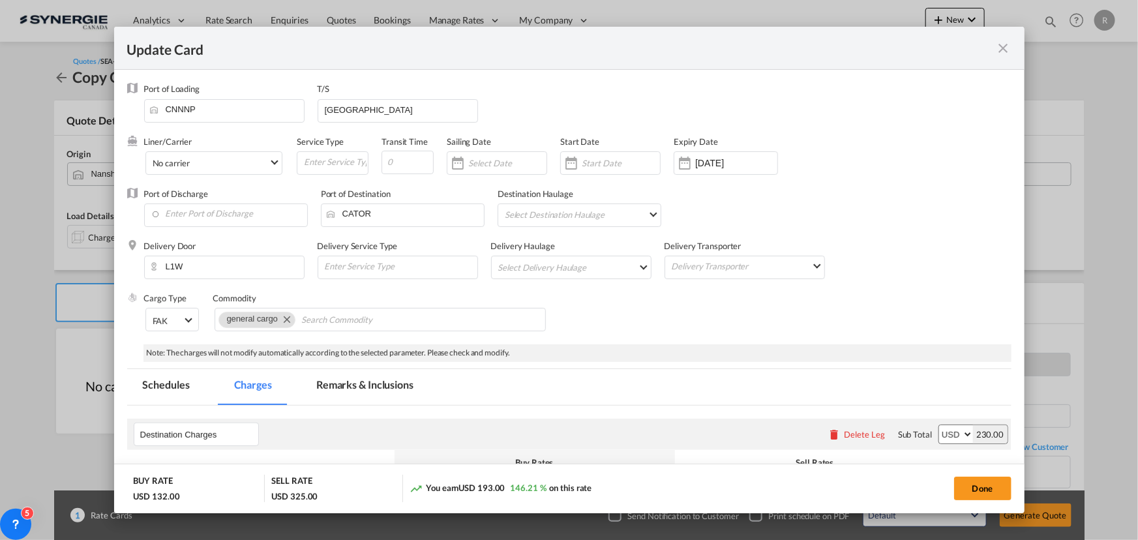
select select "flat"
select select "per_bl"
select select "per_shipment"
select select "per_bl"
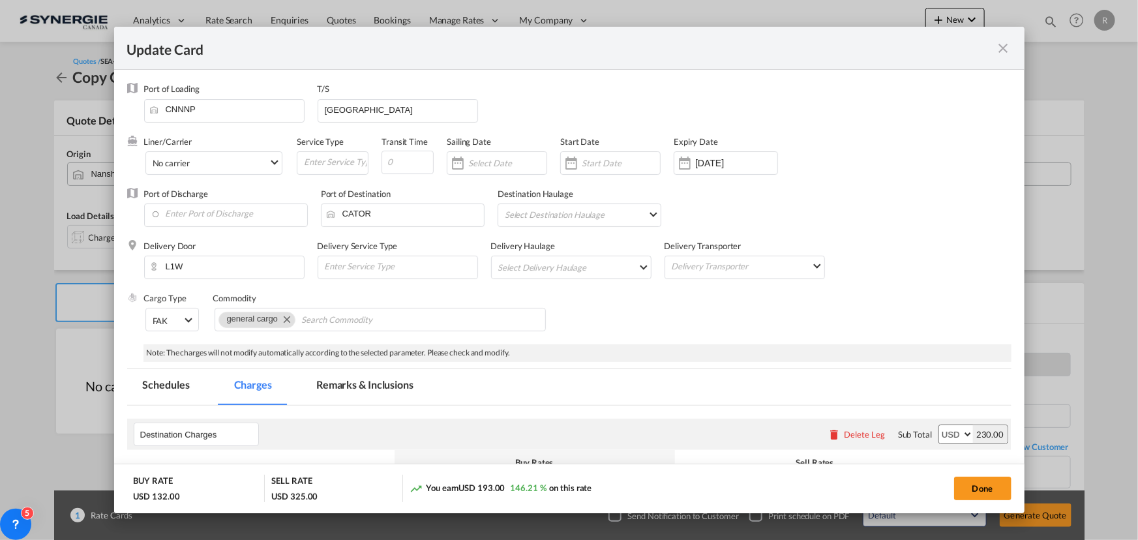
select select "per_bl"
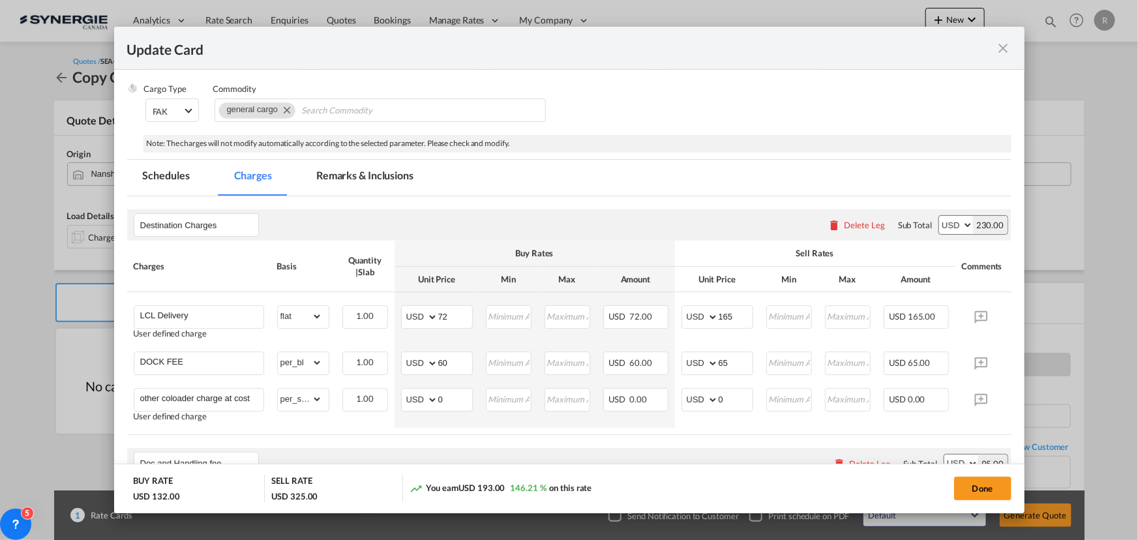
scroll to position [237, 0]
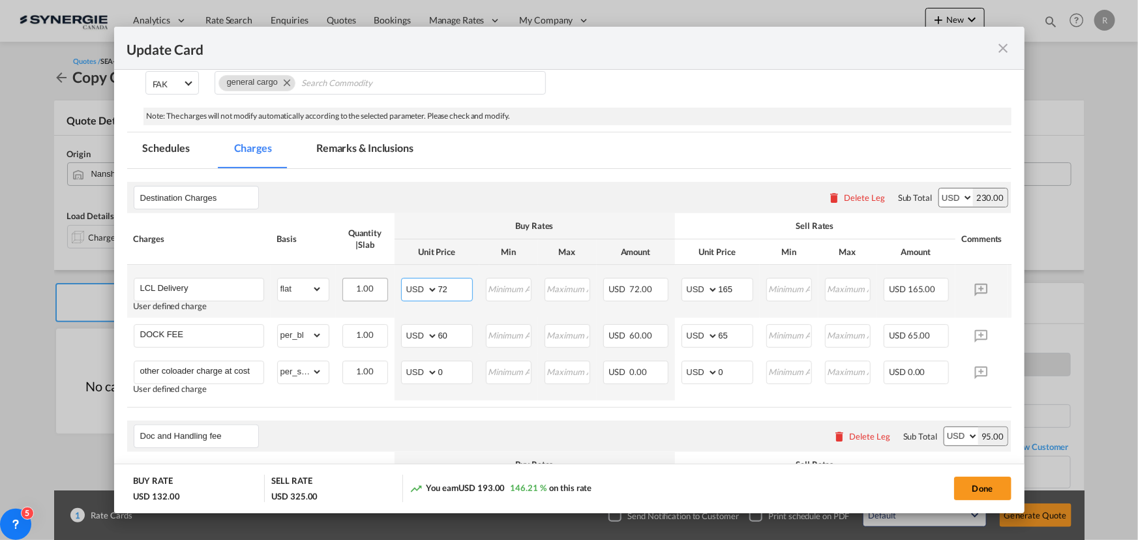
drag, startPoint x: 457, startPoint y: 290, endPoint x: 375, endPoint y: 284, distance: 81.7
click at [375, 284] on tr "LCL Delivery User defined charge Please Enter Already Exists gross_weight volum…" at bounding box center [589, 291] width 924 height 53
type input "257"
drag, startPoint x: 743, startPoint y: 291, endPoint x: 673, endPoint y: 291, distance: 69.8
click at [673, 291] on tr "LCL Delivery User defined charge Please Enter Already Exists gross_weight volum…" at bounding box center [589, 291] width 924 height 53
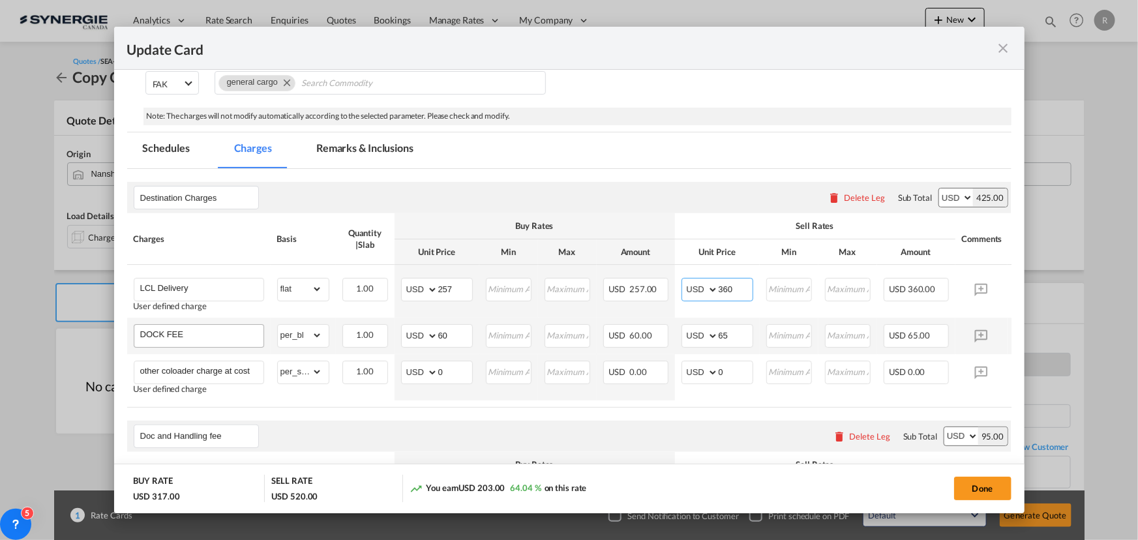
type input "360"
click at [214, 335] on input "DOCK FEE" at bounding box center [201, 335] width 123 height 20
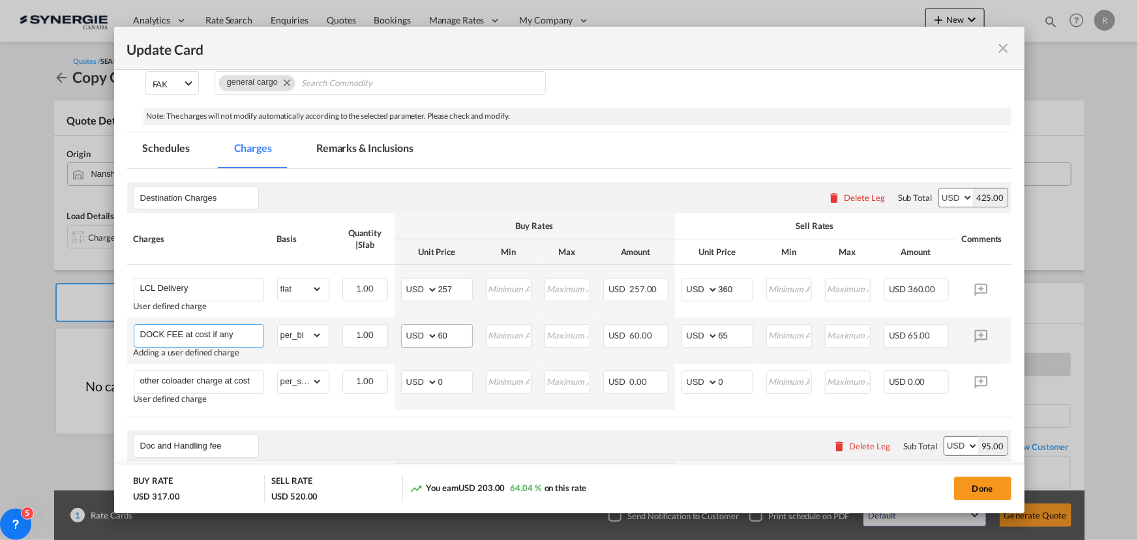
type input "DOCK FEE at cost if any"
drag, startPoint x: 431, startPoint y: 333, endPoint x: 371, endPoint y: 331, distance: 59.4
click at [372, 331] on tr "DOCK FEE at cost if any Adding a user defined charge Please Enter Already Exist…" at bounding box center [589, 341] width 924 height 46
click at [462, 332] on input "60" at bounding box center [455, 335] width 34 height 20
drag, startPoint x: 462, startPoint y: 332, endPoint x: 408, endPoint y: 326, distance: 54.5
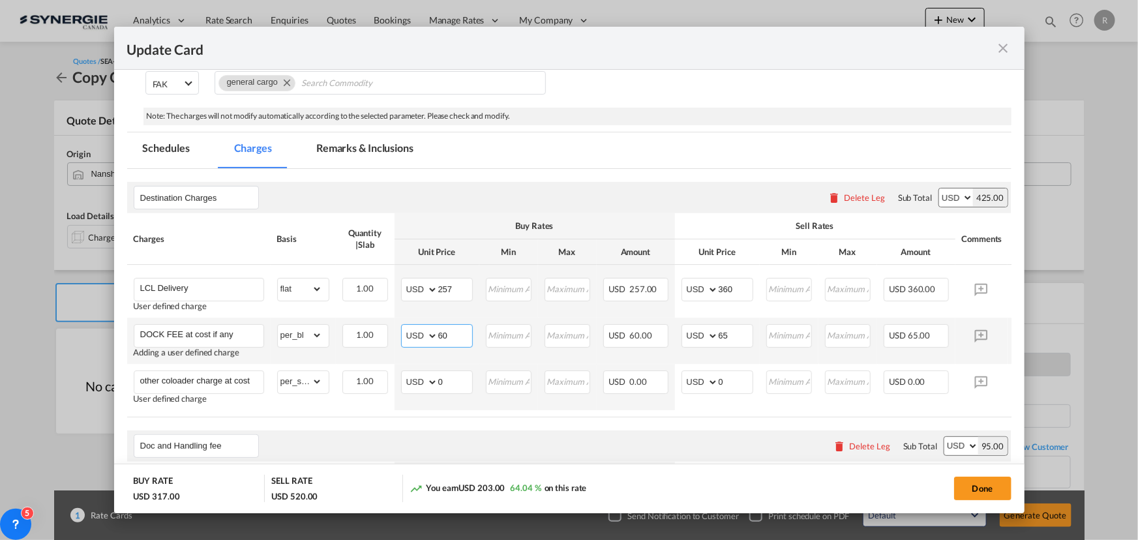
click at [408, 326] on md-input-container "AED AFN ALL AMD ANG AOA ARS AUD AWG AZN BAM BBD BDT BGN BHD BIF BMD BND BOB BRL…" at bounding box center [437, 335] width 72 height 23
type input "0"
drag, startPoint x: 729, startPoint y: 329, endPoint x: 678, endPoint y: 328, distance: 50.2
click at [678, 328] on td "AED AFN ALL AMD ANG AOA ARS AUD AWG AZN BAM BBD BDT BGN BHD BIF BMD BND BOB BRL…" at bounding box center [717, 341] width 85 height 46
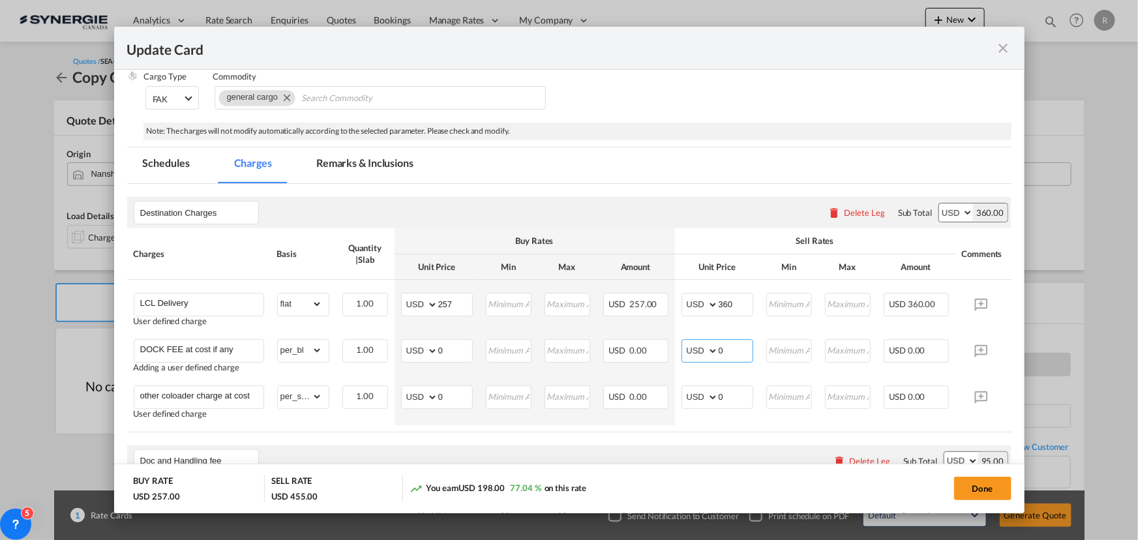
scroll to position [177, 0]
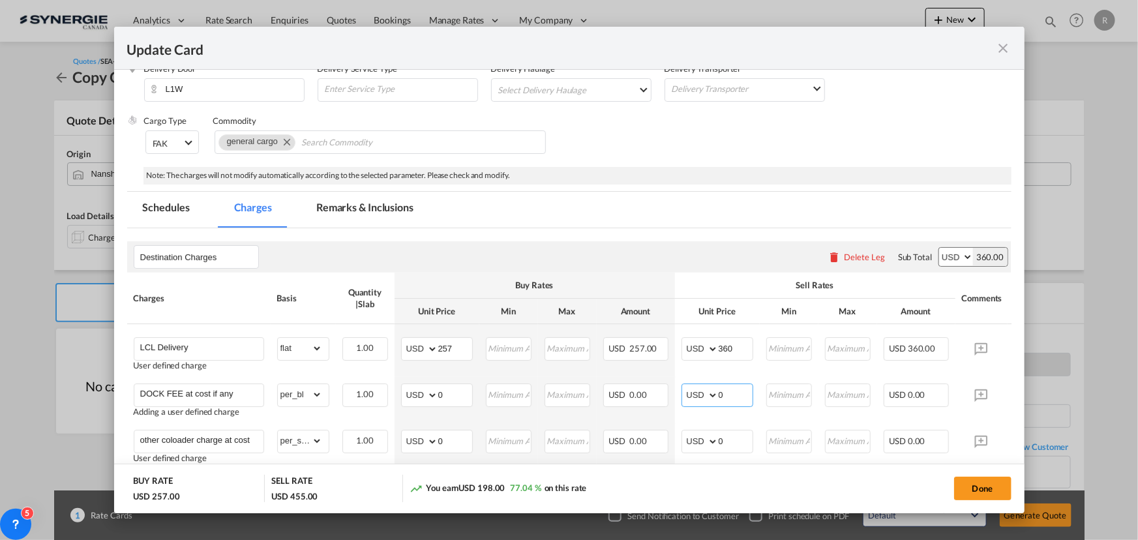
type input "0"
click at [357, 207] on md-tab-item "Remarks & Inclusions" at bounding box center [365, 210] width 128 height 36
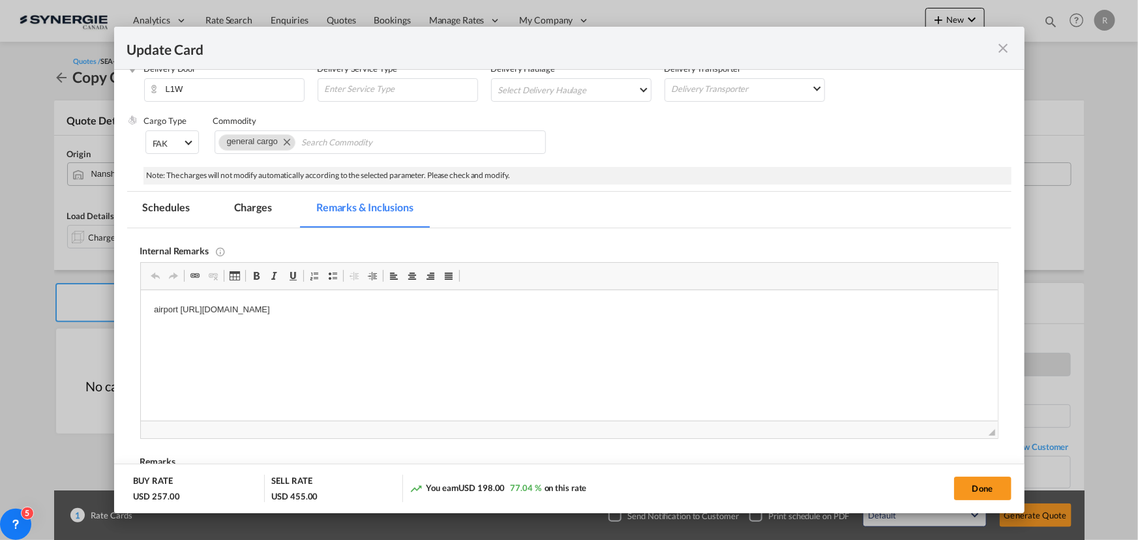
scroll to position [0, 0]
click at [179, 307] on p "airport https://app.frontapp.com/open/msg_1hgi8ymn?key=Ihsn9D5X3uOMwHZ1c6I27s_t…" at bounding box center [568, 310] width 831 height 14
drag, startPoint x: 179, startPoint y: 308, endPoint x: 649, endPoint y: 317, distance: 470.4
click at [649, 317] on html "airport https://app.frontapp.com/open/msg_1hgi8ymn?key=Ihsn9D5X3uOMwHZ1c6I27s_t…" at bounding box center [568, 310] width 857 height 40
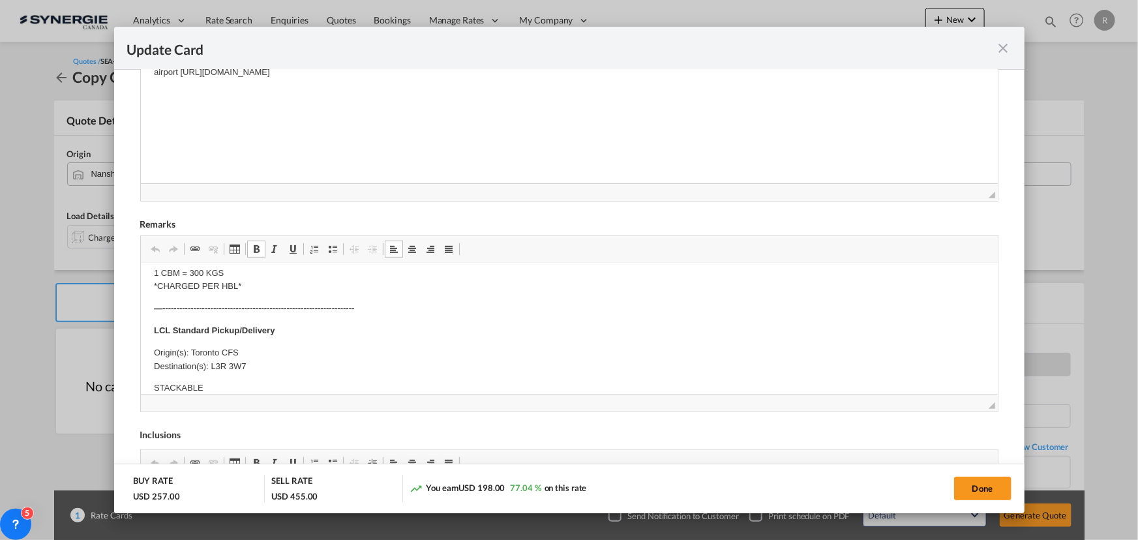
scroll to position [237, 0]
click at [266, 368] on body "E Manifest (ACI): Applicable if Synergie is responsible to submit Per E-manifes…" at bounding box center [568, 447] width 831 height 814
click at [270, 357] on p "Origin(s): Toronto CFS Destination(s): L3R 3W7" at bounding box center [568, 355] width 831 height 27
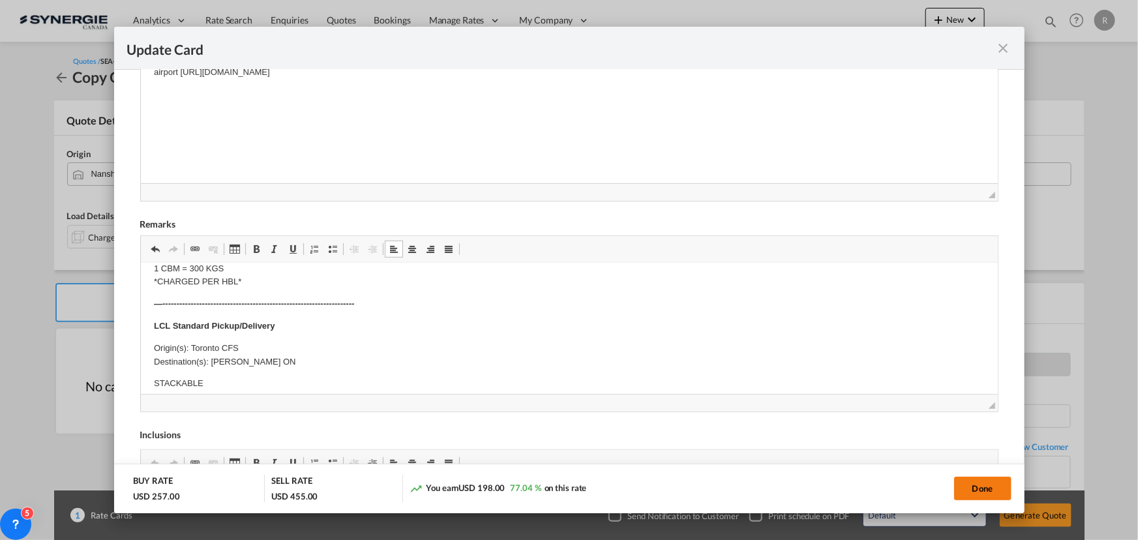
click at [980, 492] on button "Done" at bounding box center [982, 488] width 57 height 23
type input "[DATE]"
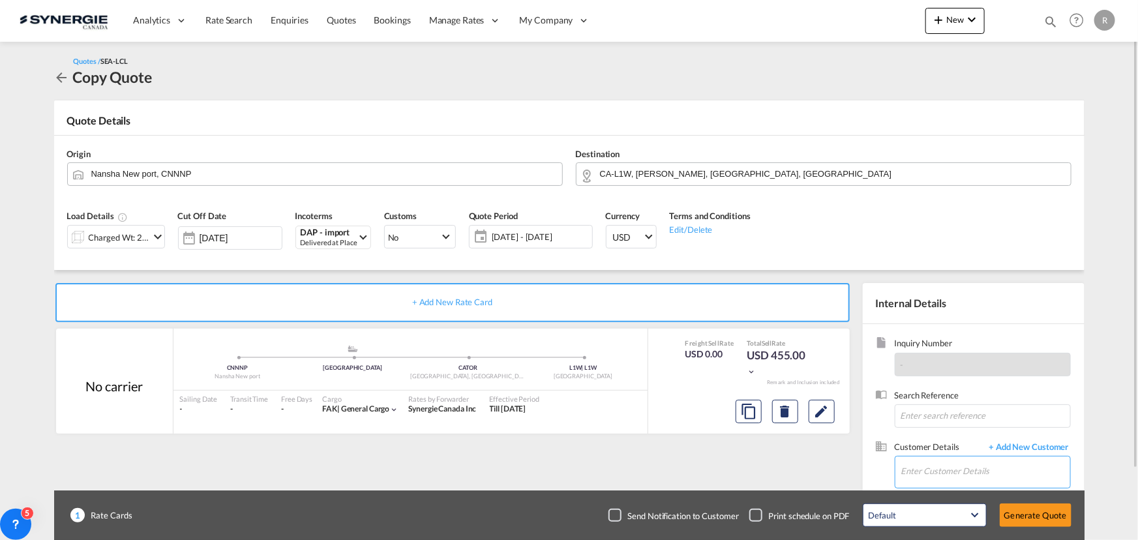
click at [928, 469] on input "Enter Customer Details" at bounding box center [985, 471] width 169 height 29
click at [848, 437] on div "Anna Xu anna@ shuttlecargo .cn" at bounding box center [947, 438] width 248 height 35
type input "Shuttle Cargo, Anna Xu, anna@shuttlecargo.cn"
click at [1034, 521] on button "Generate Quote" at bounding box center [1036, 515] width 72 height 23
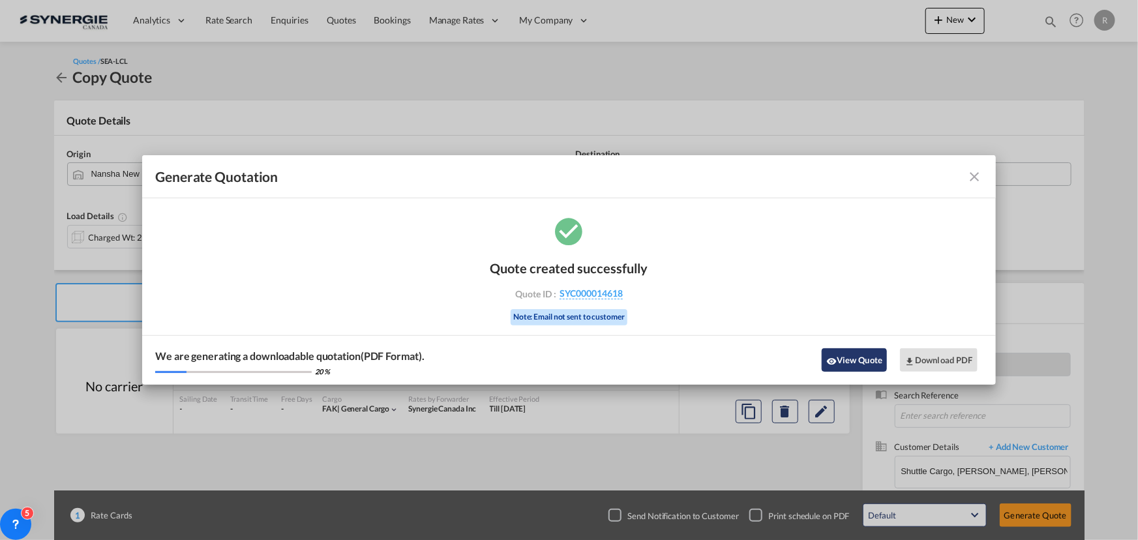
click at [849, 367] on button "View Quote" at bounding box center [854, 359] width 65 height 23
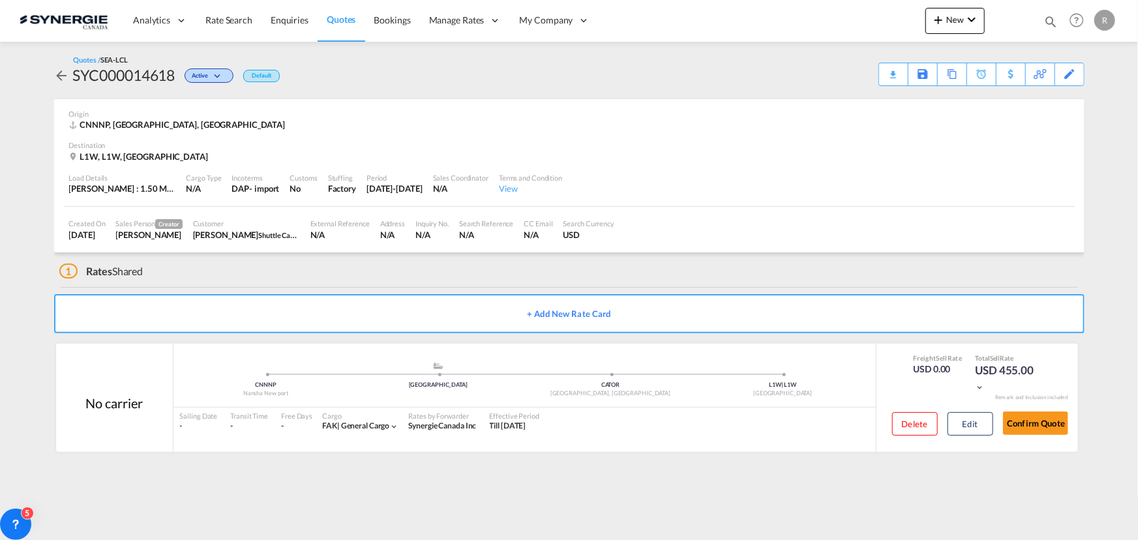
click at [0, 0] on div "Download Quote" at bounding box center [0, 0] width 0 height 0
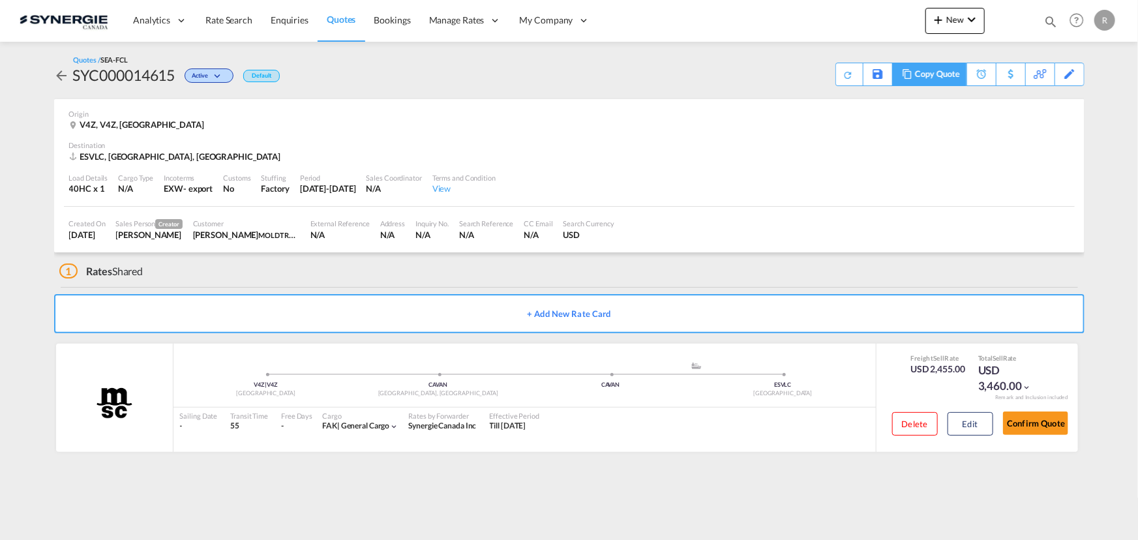
click at [939, 76] on div "Copy Quote" at bounding box center [937, 74] width 44 height 22
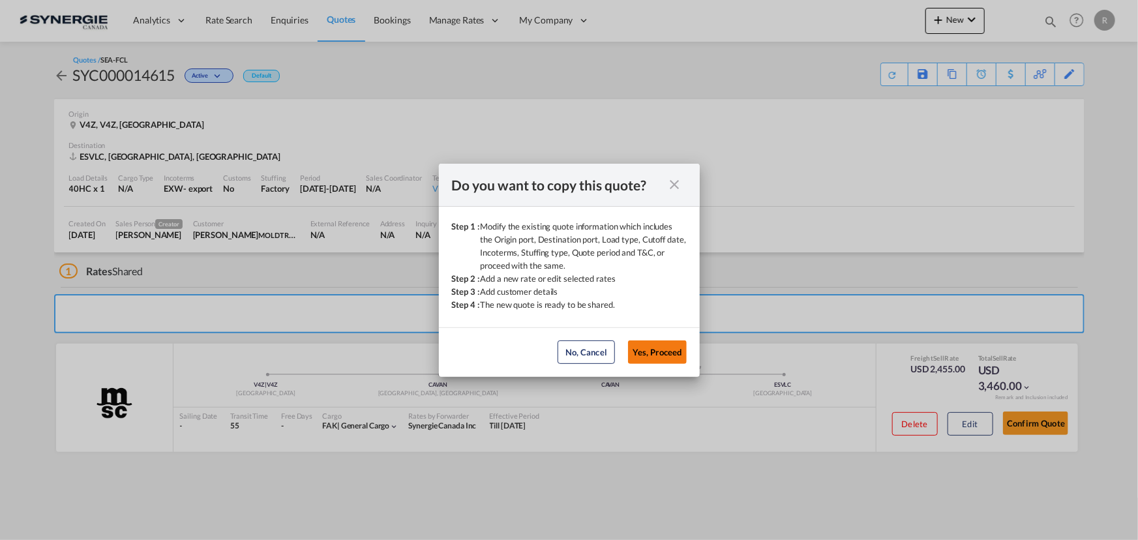
click at [661, 352] on button "Yes, Proceed" at bounding box center [657, 351] width 59 height 23
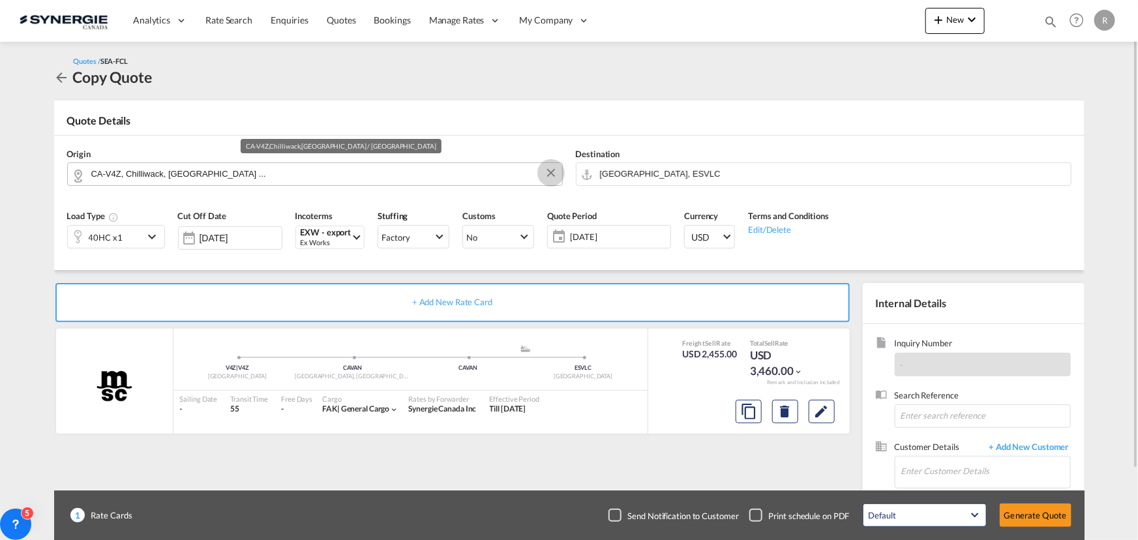
click at [550, 178] on button "Clear Input" at bounding box center [551, 173] width 20 height 20
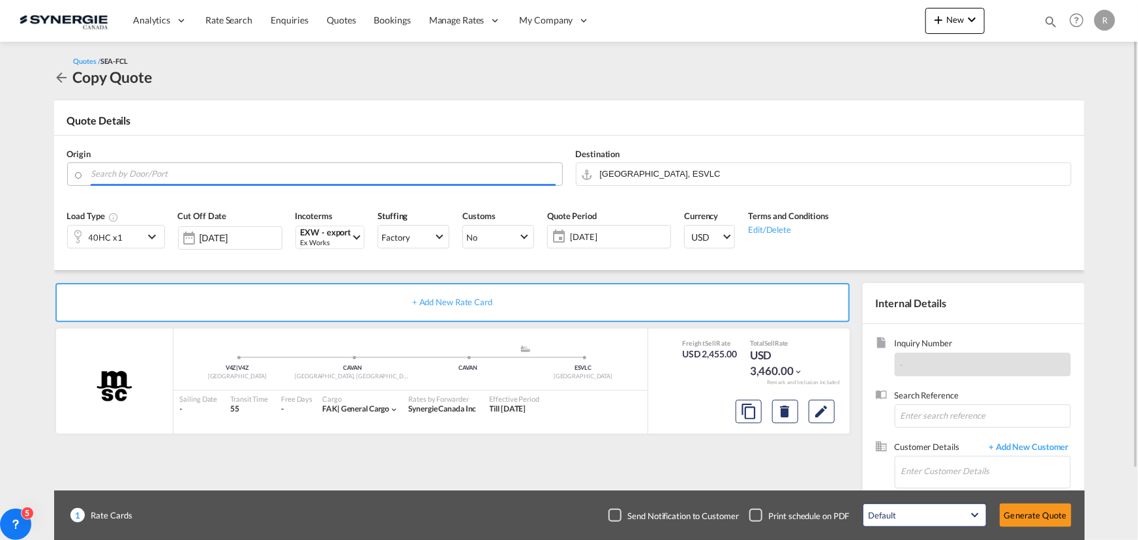
click at [417, 170] on input "Search by Door/Port" at bounding box center [323, 173] width 464 height 23
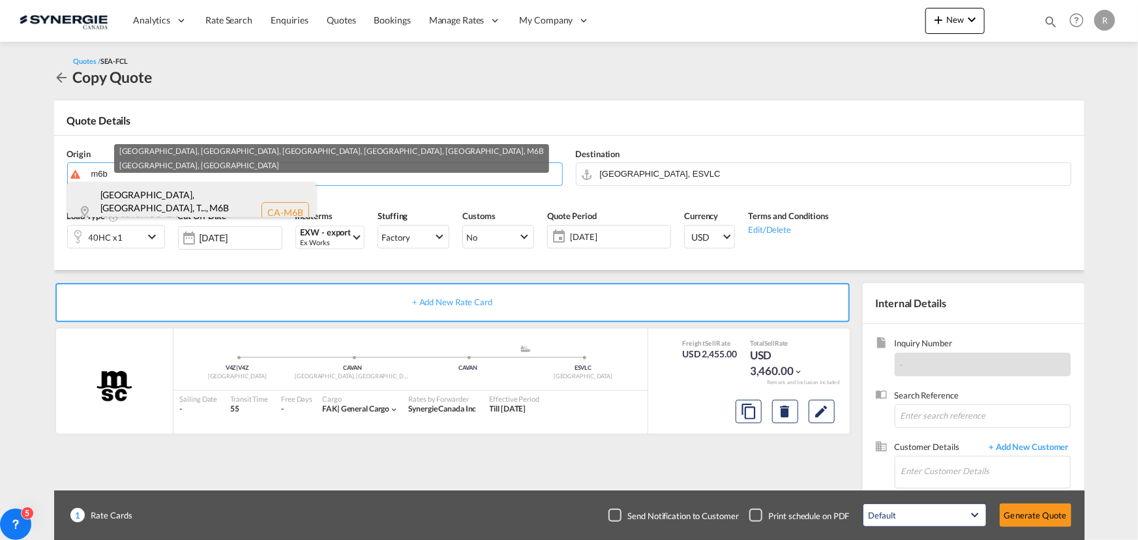
click at [136, 202] on div "[GEOGRAPHIC_DATA], [GEOGRAPHIC_DATA], T... , M6B Ontario , [GEOGRAPHIC_DATA] CA…" at bounding box center [192, 212] width 248 height 61
type input "CA-M6B, [GEOGRAPHIC_DATA], [GEOGRAPHIC_DATA], [GEOGRAPHIC_DATA], [GEOGRAPHIC_DA…"
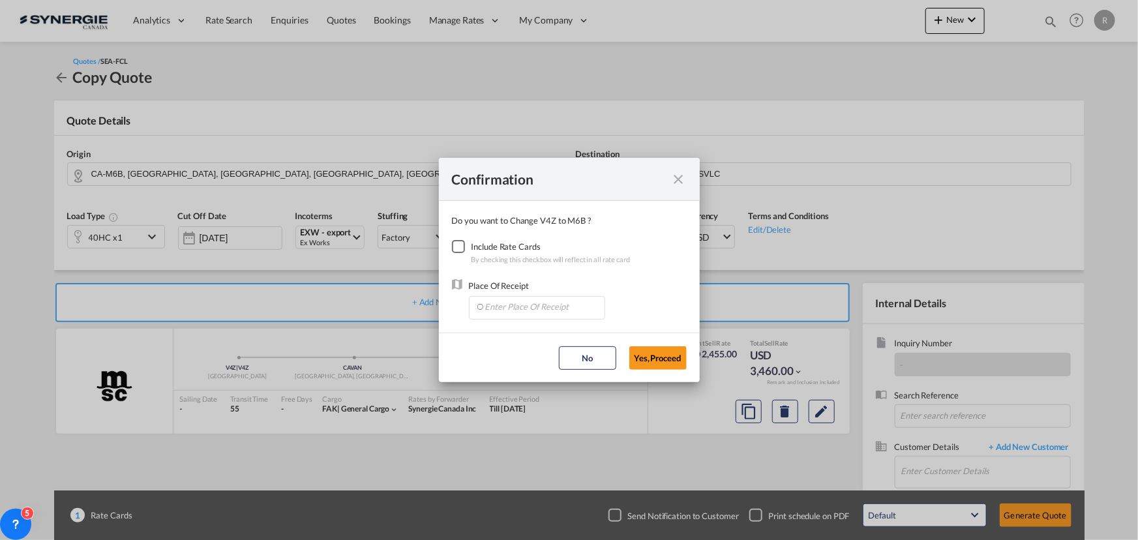
click at [462, 245] on div "Checkbox No Ink" at bounding box center [458, 246] width 13 height 13
click at [524, 306] on input "Enter Place Of Receipt" at bounding box center [540, 307] width 129 height 20
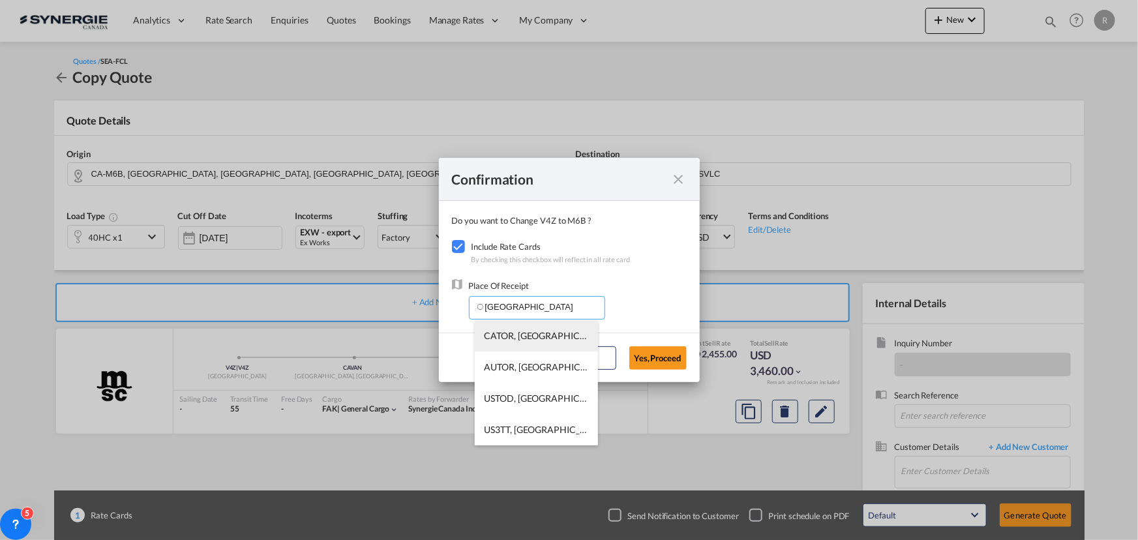
click at [491, 333] on span "CATOR, [GEOGRAPHIC_DATA], [GEOGRAPHIC_DATA], [GEOGRAPHIC_DATA], [GEOGRAPHIC_DAT…" at bounding box center [739, 335] width 509 height 11
type input "CATOR, [GEOGRAPHIC_DATA], [GEOGRAPHIC_DATA], [GEOGRAPHIC_DATA], [GEOGRAPHIC_DAT…"
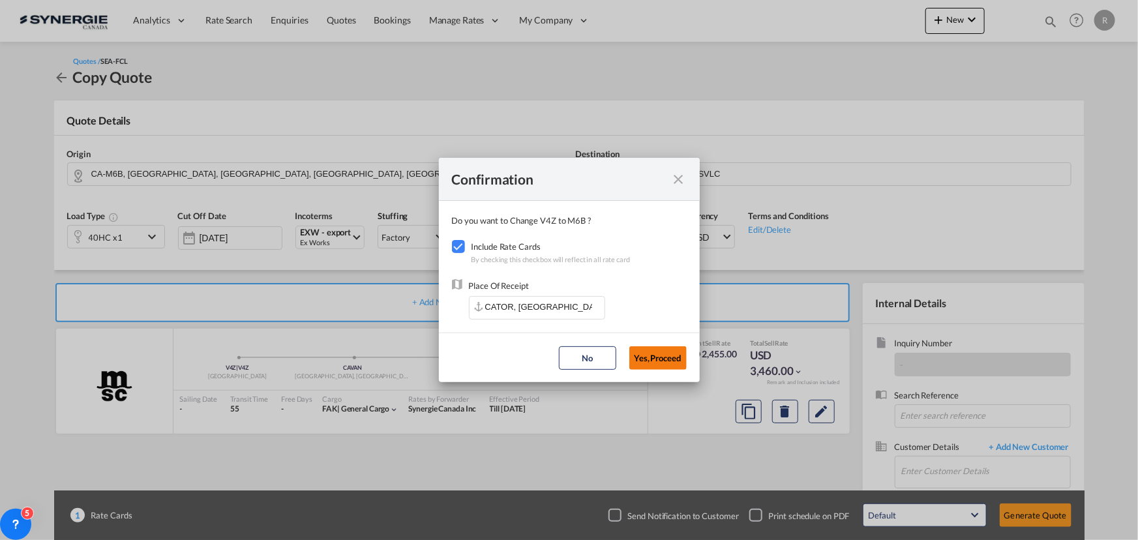
click at [665, 361] on button "Yes,Proceed" at bounding box center [657, 357] width 57 height 23
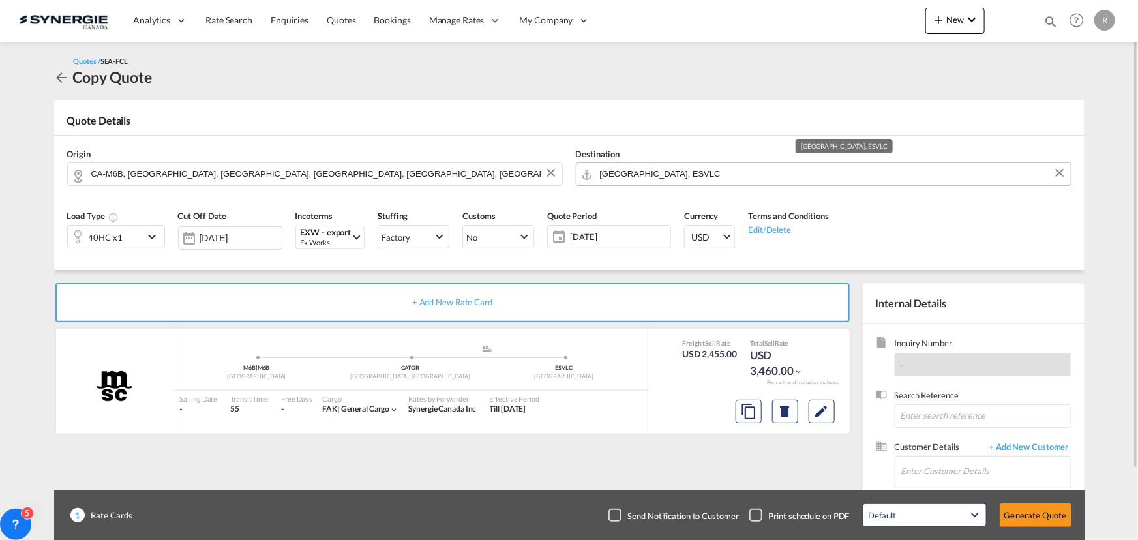
click at [708, 180] on input "[GEOGRAPHIC_DATA], ESVLC" at bounding box center [832, 173] width 464 height 23
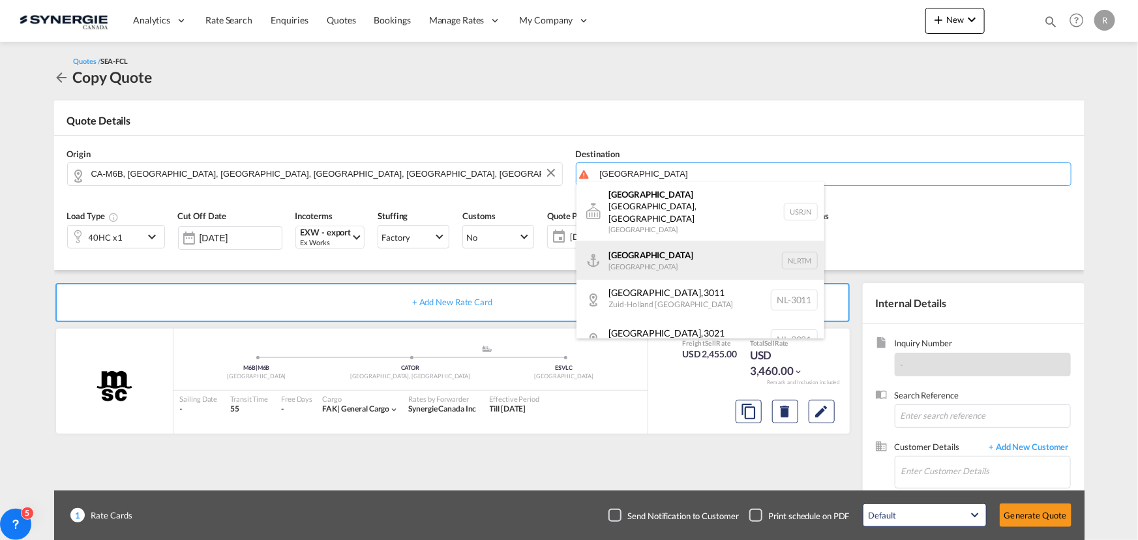
click at [633, 241] on div "[GEOGRAPHIC_DATA] [GEOGRAPHIC_DATA] NLRTM" at bounding box center [701, 260] width 248 height 39
type input "[GEOGRAPHIC_DATA], NLRTM"
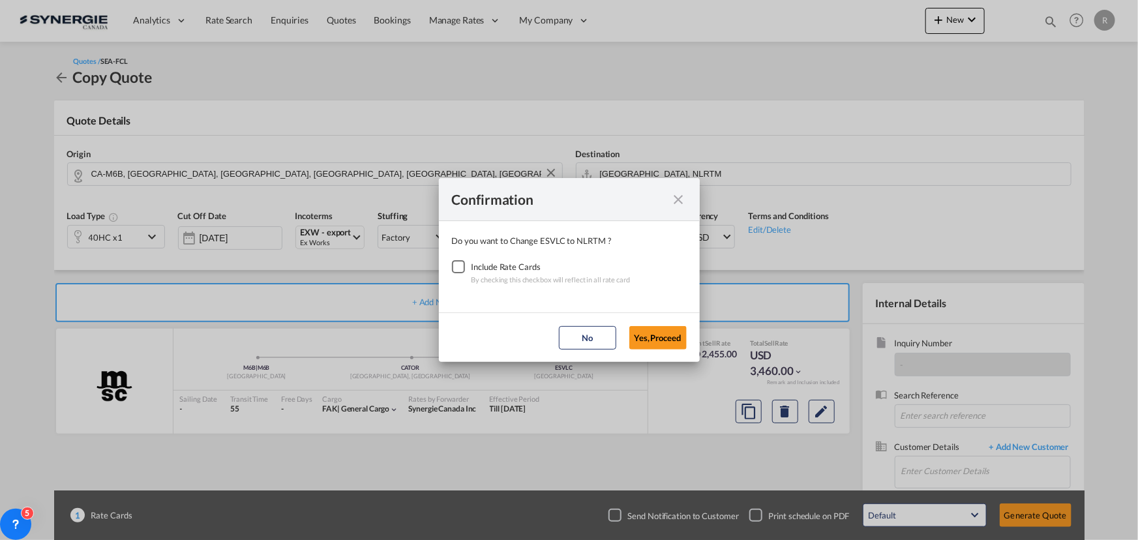
click at [457, 266] on div "Checkbox No Ink" at bounding box center [458, 266] width 13 height 13
click at [666, 340] on button "Yes,Proceed" at bounding box center [657, 337] width 57 height 23
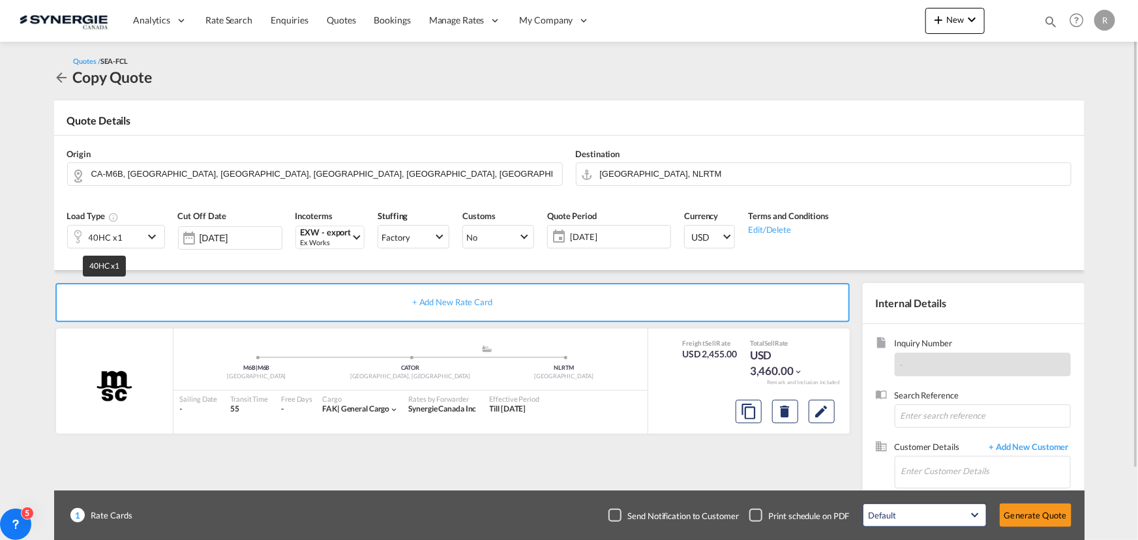
click at [109, 236] on div "40HC x1" at bounding box center [106, 237] width 34 height 18
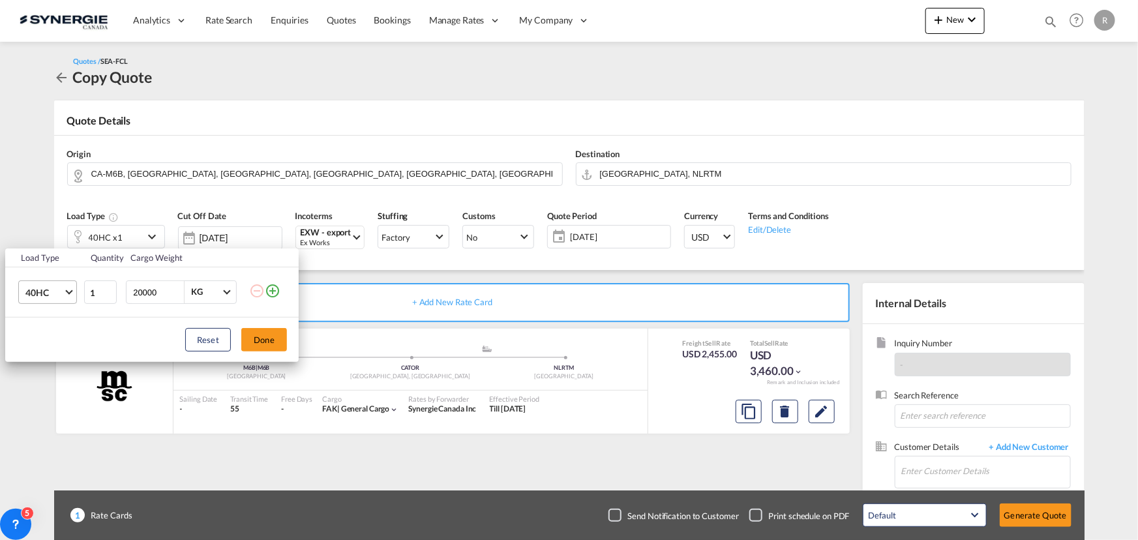
click at [47, 289] on span "40HC" at bounding box center [44, 292] width 38 height 13
click at [35, 230] on div "20GP" at bounding box center [36, 229] width 23 height 13
drag, startPoint x: 160, startPoint y: 291, endPoint x: 33, endPoint y: 266, distance: 130.2
click at [75, 285] on tr "20GP 1 20000 KG KG" at bounding box center [152, 292] width 294 height 50
type input "16000"
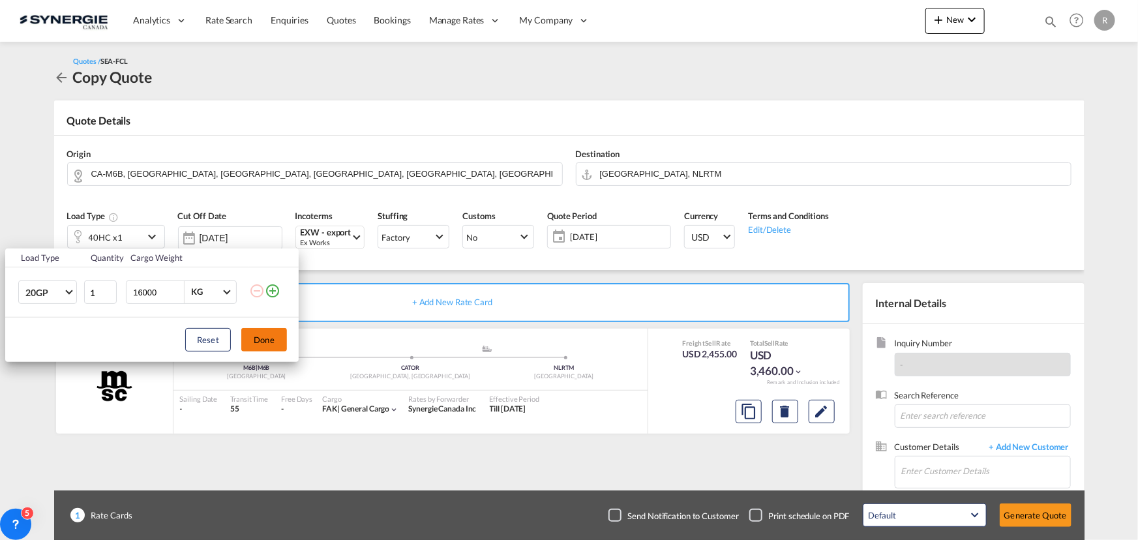
click at [271, 341] on button "Done" at bounding box center [264, 339] width 46 height 23
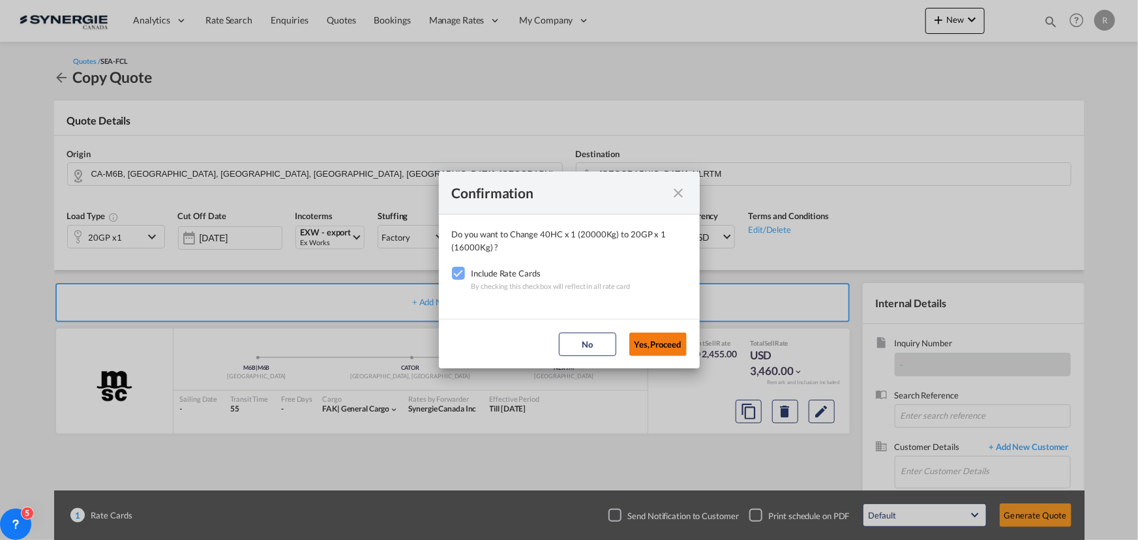
click at [645, 346] on button "Yes,Proceed" at bounding box center [657, 344] width 57 height 23
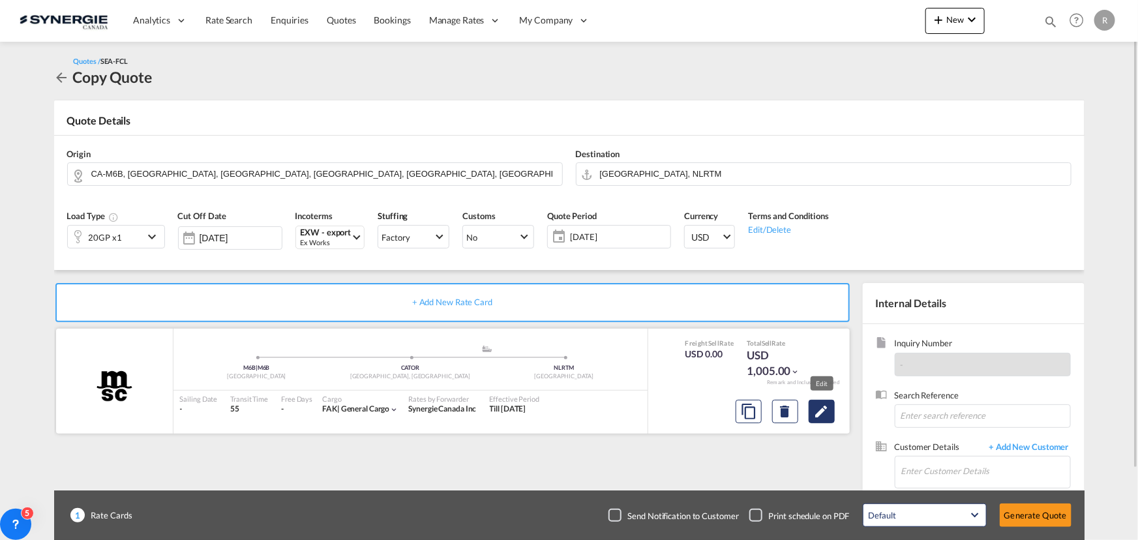
click at [824, 416] on md-icon "Edit" at bounding box center [822, 412] width 16 height 16
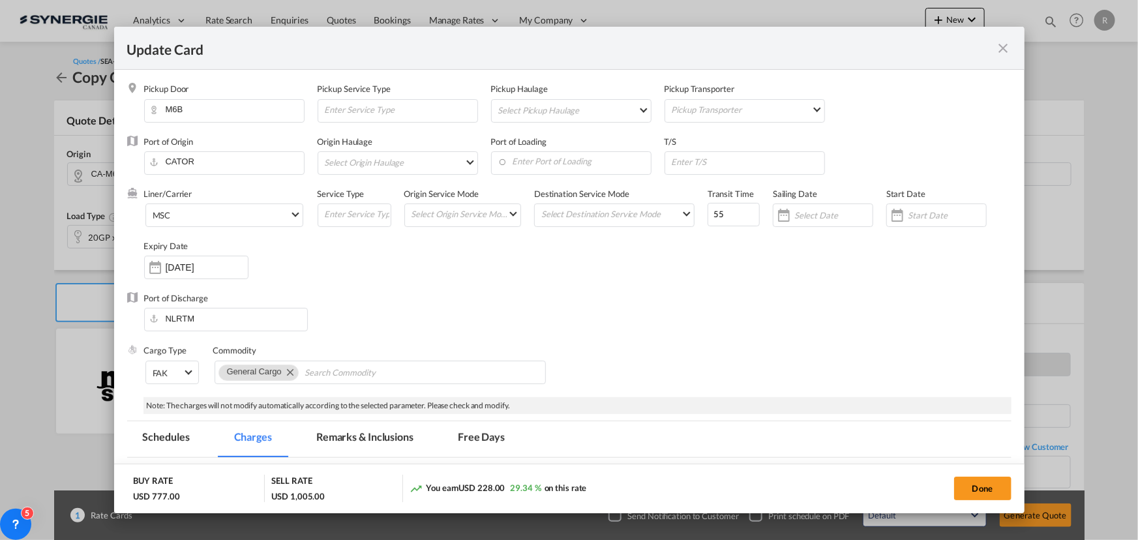
select select "per container"
select select "per B/L"
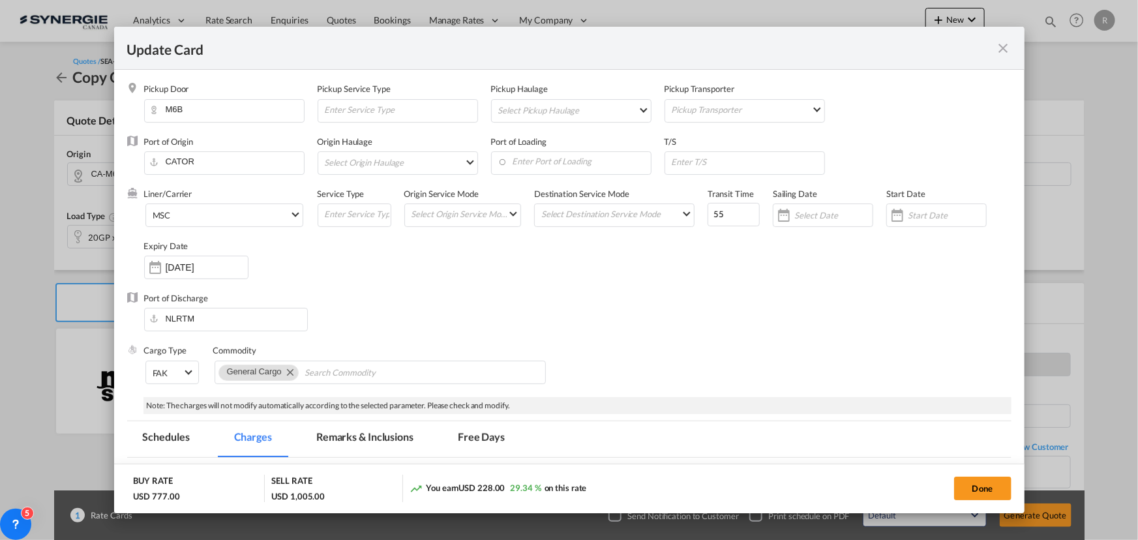
select select "per B/L"
select select "per shipment"
drag, startPoint x: 726, startPoint y: 209, endPoint x: 673, endPoint y: 204, distance: 53.7
click at [673, 204] on div "Liner/Carrier MSC 2HM LOGISTICS D.O.O AAXL GLOBAL SHIPPING LINES LLC ABDUL MUHS…" at bounding box center [578, 240] width 868 height 104
type input "25"
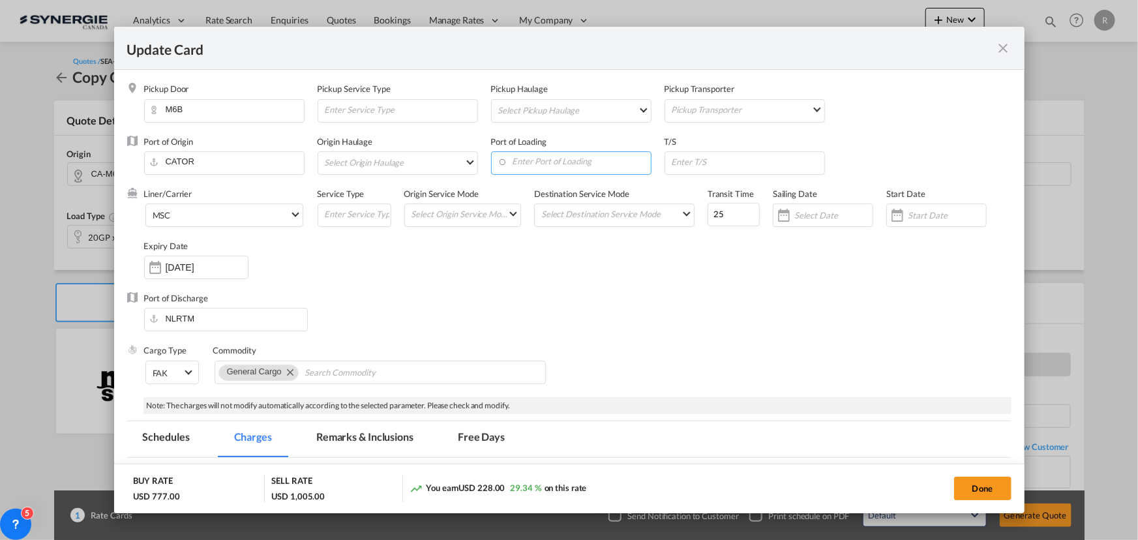
click at [541, 163] on input "Enter Port of Loading" at bounding box center [574, 162] width 153 height 20
click at [507, 229] on div "[GEOGRAPHIC_DATA]" at bounding box center [613, 227] width 230 height 10
type input "Montreal, QC, CAMTR"
click at [714, 166] on input "Update Card Pickup ..." at bounding box center [748, 162] width 154 height 20
type input "a"
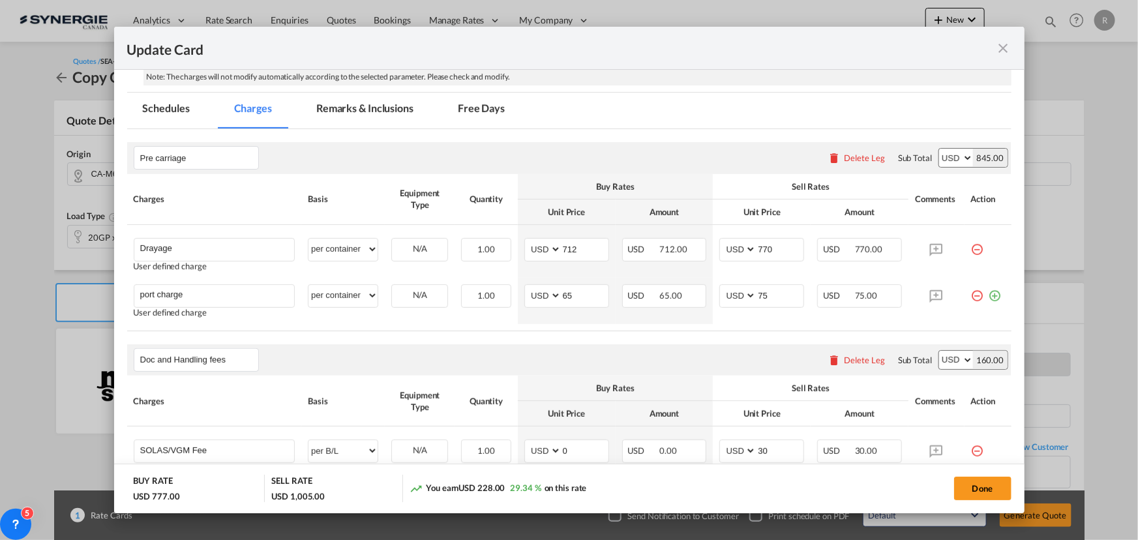
scroll to position [355, 0]
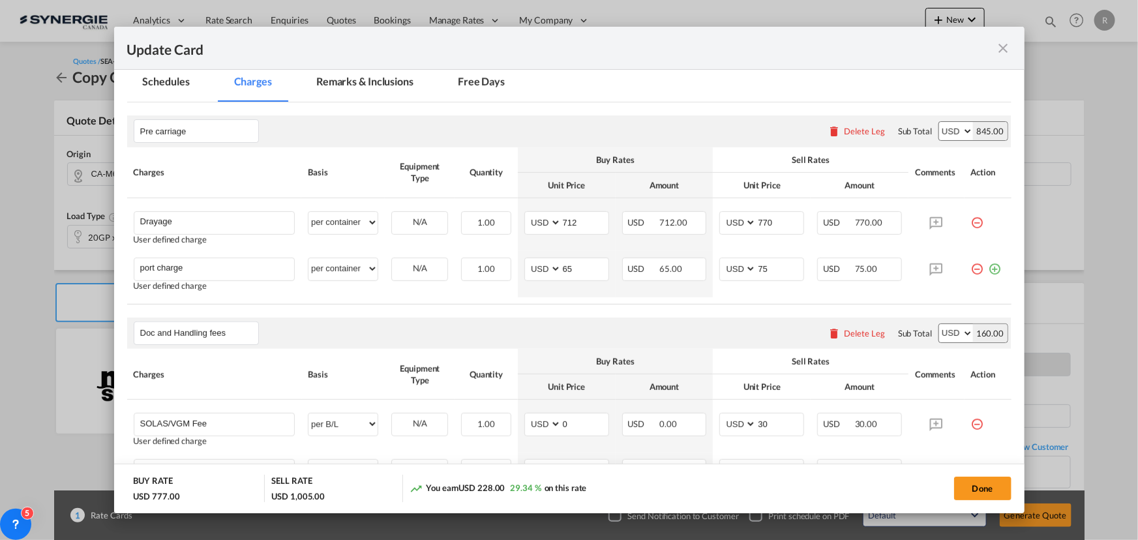
type input "Antwerp"
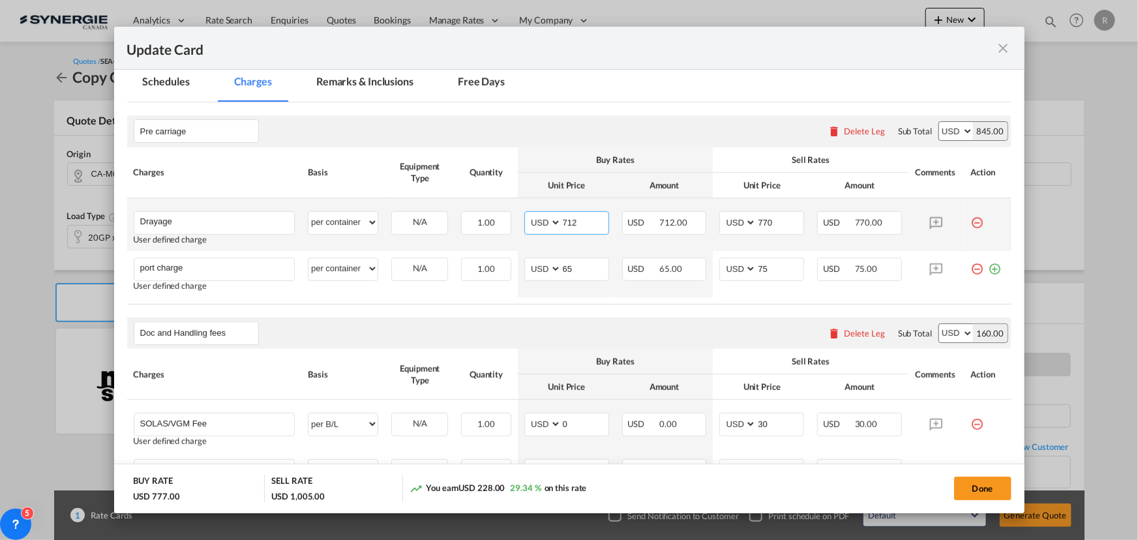
drag, startPoint x: 586, startPoint y: 215, endPoint x: 483, endPoint y: 209, distance: 103.9
click at [483, 209] on tr "Drayage Please Enter User Defined Charges Cannot Be Published User defined char…" at bounding box center [569, 224] width 884 height 53
type input "307"
drag, startPoint x: 708, startPoint y: 209, endPoint x: 689, endPoint y: 205, distance: 19.3
click at [689, 205] on tr "Drayage Please Enter User Defined Charges Cannot Be Published User defined char…" at bounding box center [569, 224] width 884 height 53
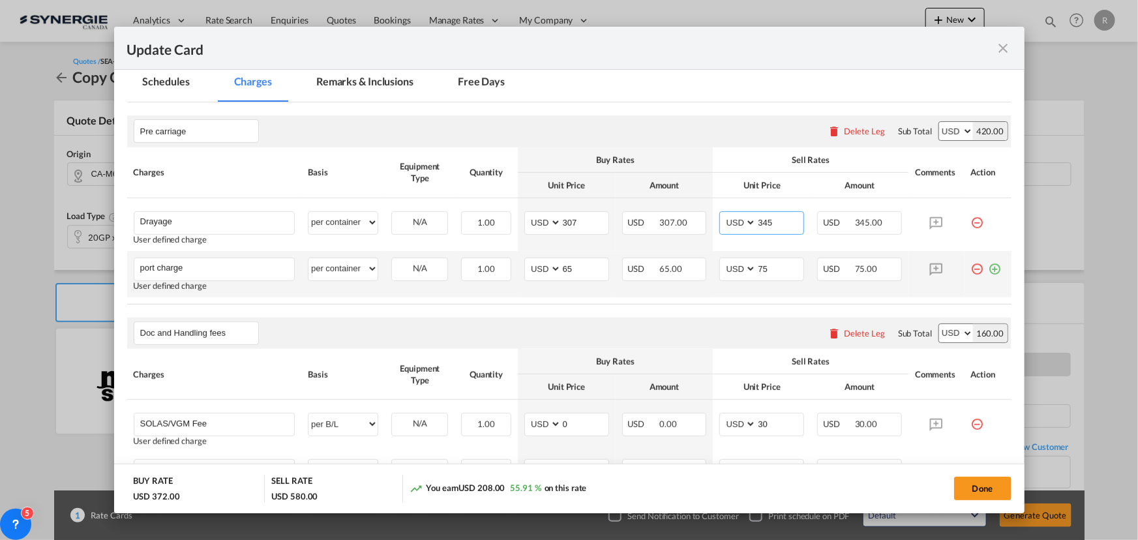
type input "345"
click at [971, 265] on md-icon "icon-minus-circle-outline red-400-fg" at bounding box center [977, 264] width 13 height 13
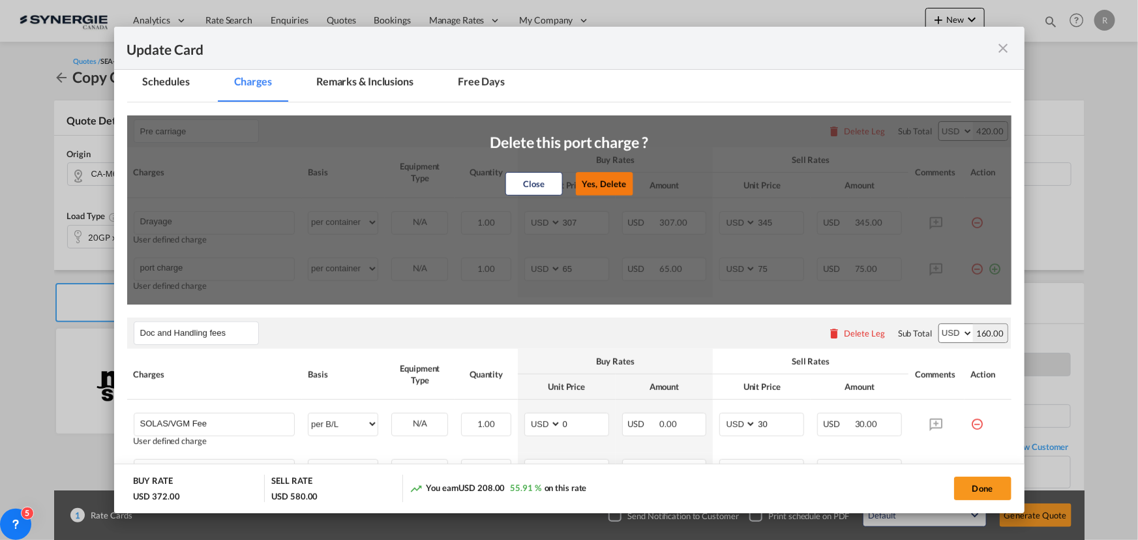
click at [594, 180] on button "Yes, Delete" at bounding box center [603, 183] width 57 height 23
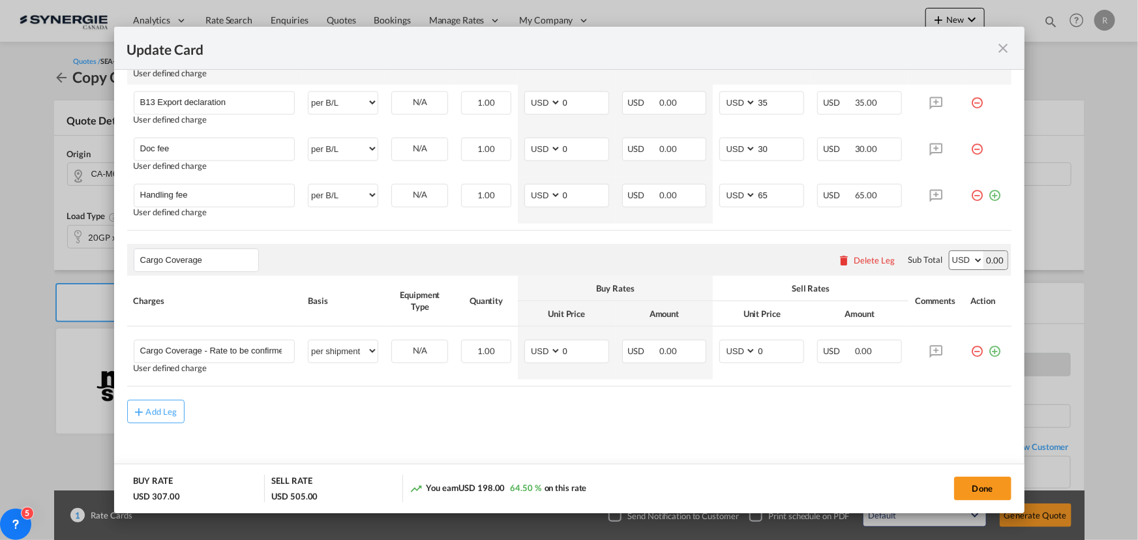
scroll to position [680, 0]
click at [159, 410] on div "Add Leg" at bounding box center [161, 408] width 31 height 8
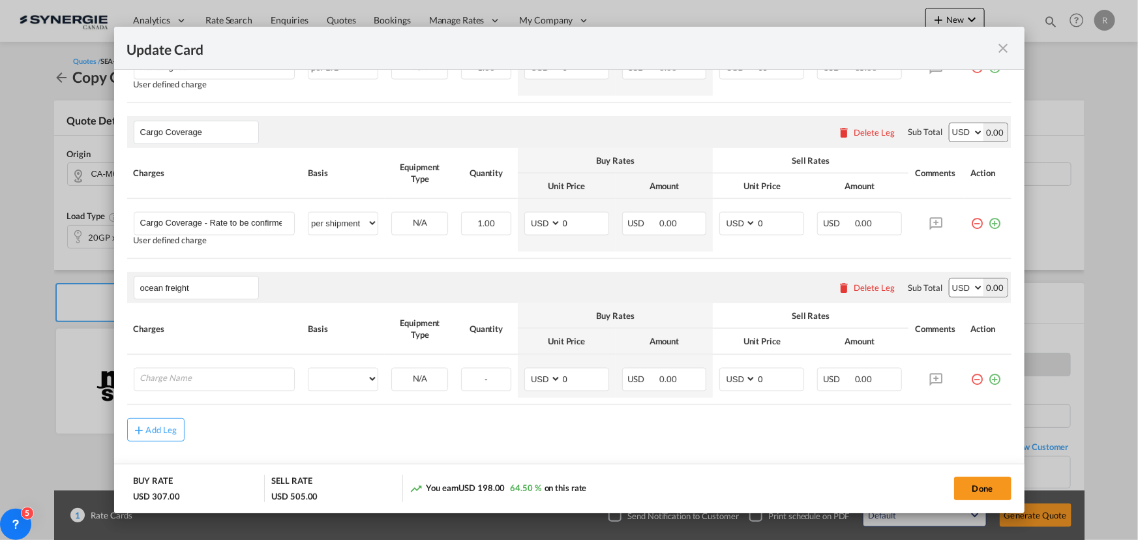
scroll to position [826, 0]
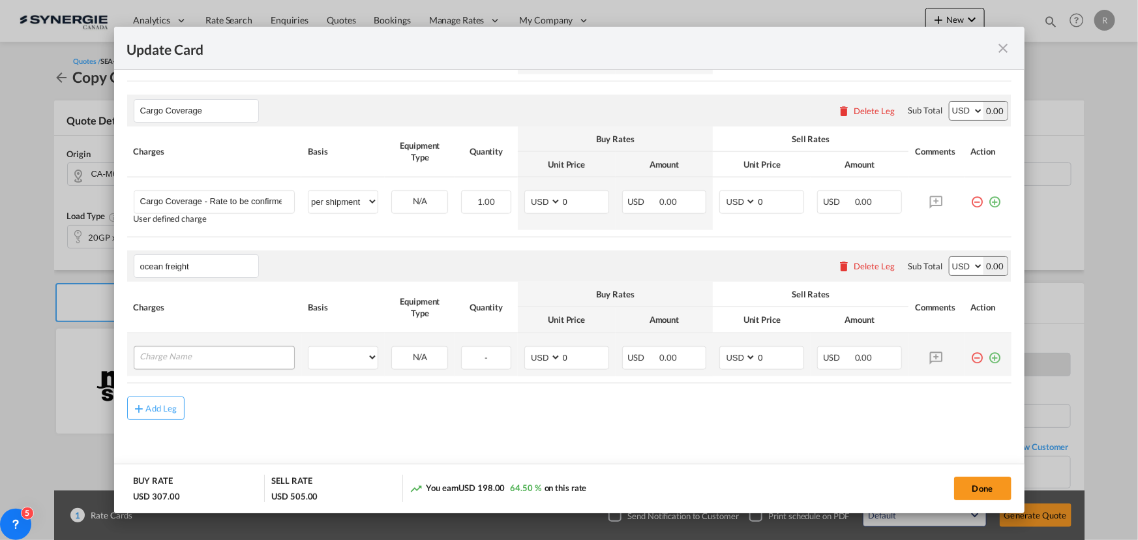
type input "ocean freight"
click at [205, 352] on input "Charge Name" at bounding box center [217, 357] width 155 height 20
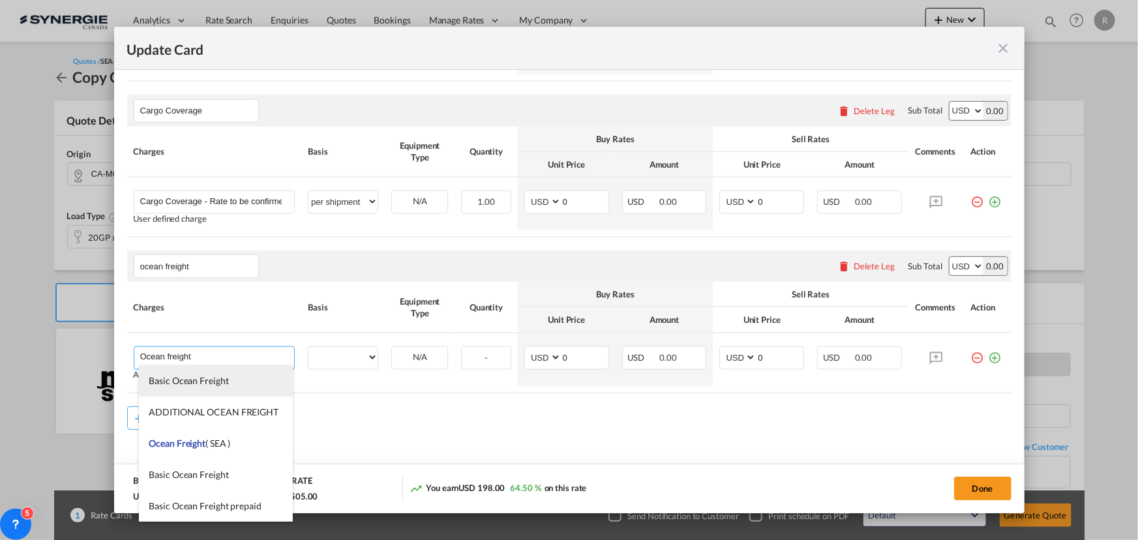
click at [226, 375] on span "Basic Ocean Freight" at bounding box center [189, 380] width 80 height 11
type input "Basic Ocean Freight"
select select "per equipment"
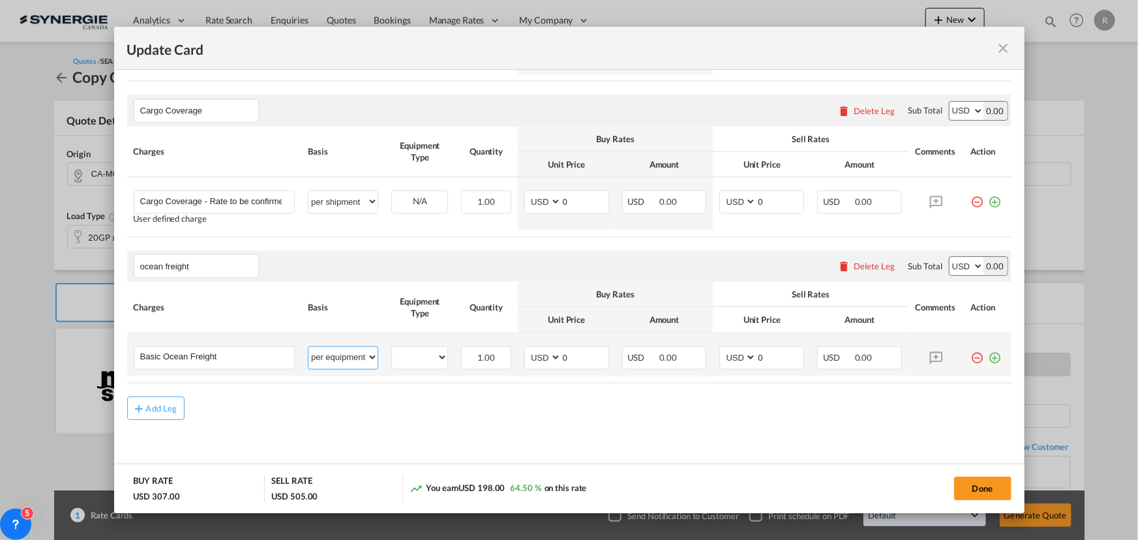
click at [326, 361] on select "per equipment per container per B/L per shipping bill per shipment per pallet p…" at bounding box center [343, 357] width 69 height 21
click at [413, 357] on select "20GP" at bounding box center [419, 358] width 55 height 18
select select "20GP"
click at [392, 349] on select "20GP" at bounding box center [419, 358] width 55 height 18
drag, startPoint x: 558, startPoint y: 359, endPoint x: 511, endPoint y: 355, distance: 47.1
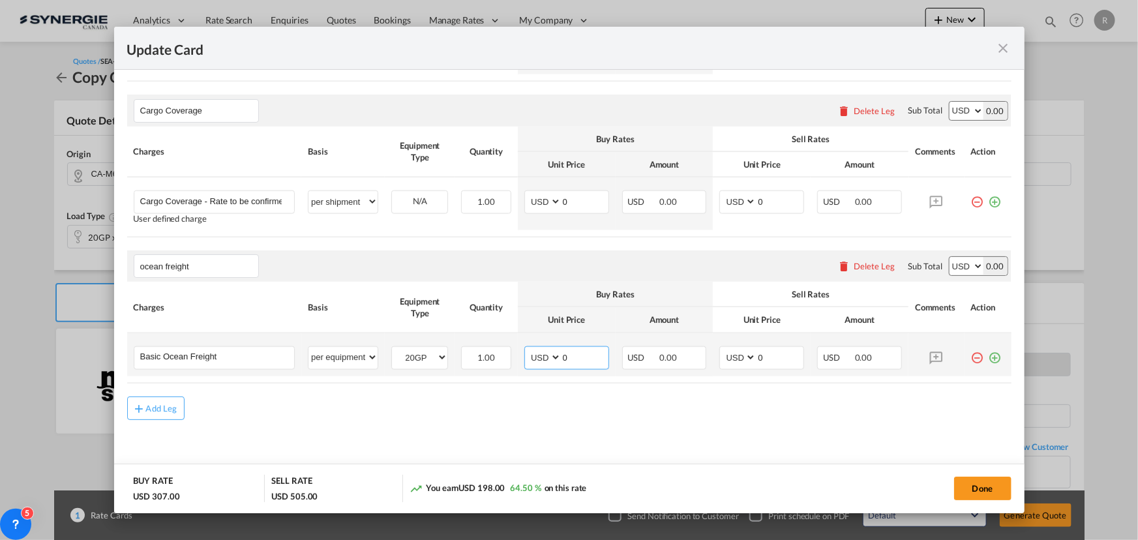
click at [511, 355] on tr "Basic Ocean Freight Please Enter User Defined Charges Cannot Be Published per e…" at bounding box center [569, 354] width 884 height 43
type input "871"
drag, startPoint x: 774, startPoint y: 354, endPoint x: 713, endPoint y: 351, distance: 61.4
click at [713, 351] on td "AED AFN ALL AMD ANG AOA ARS AUD AWG AZN BAM BBD BDT BGN BHD BIF BMD BND BOB BRL…" at bounding box center [762, 354] width 98 height 43
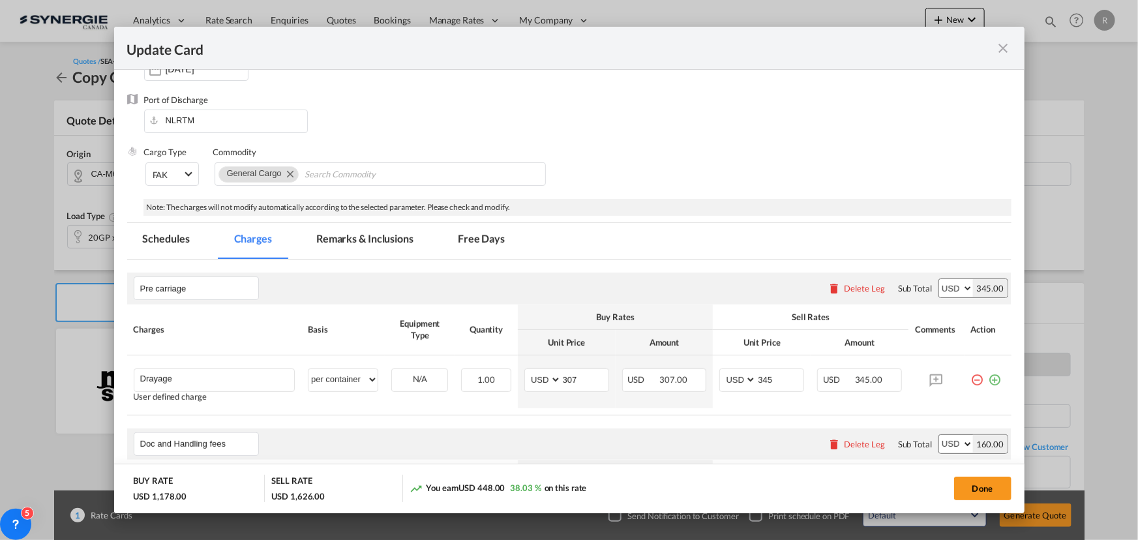
scroll to position [174, 0]
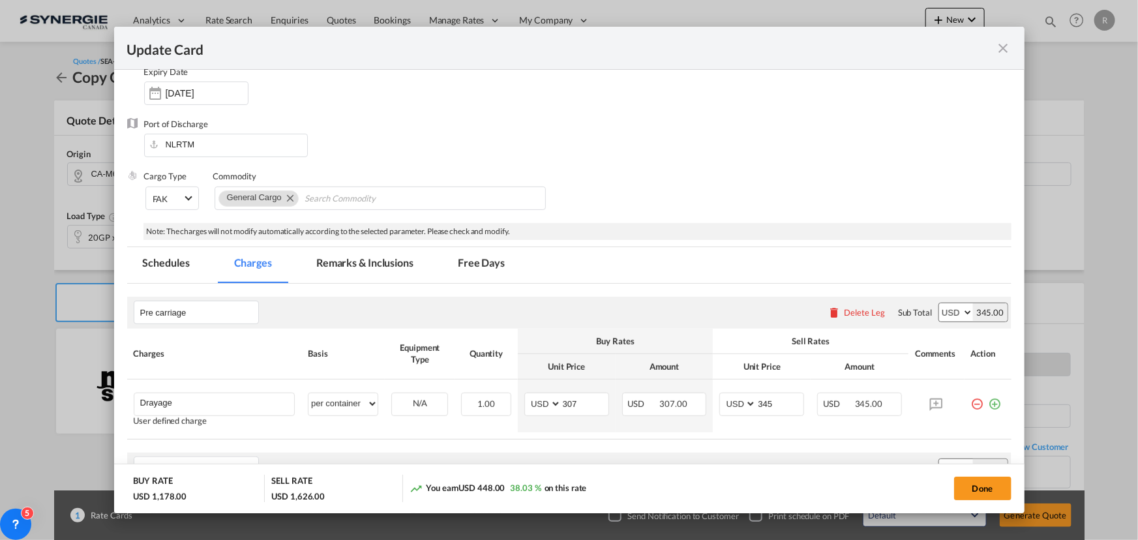
type input "1121"
click at [381, 262] on md-tab-item "Remarks & Inclusions" at bounding box center [365, 265] width 128 height 36
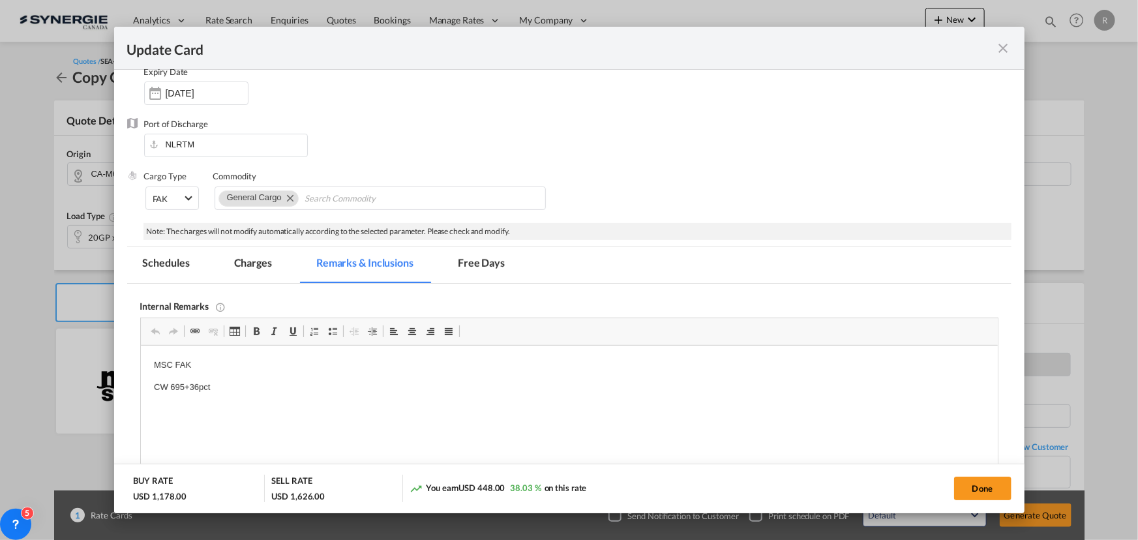
scroll to position [0, 0]
drag, startPoint x: 151, startPoint y: 385, endPoint x: 252, endPoint y: 384, distance: 101.8
click at [223, 383] on p "CW 695+36pct" at bounding box center [568, 388] width 831 height 14
drag, startPoint x: 169, startPoint y: 386, endPoint x: 260, endPoint y: 383, distance: 90.7
click at [260, 383] on p "CW 695+36pct" at bounding box center [568, 388] width 831 height 14
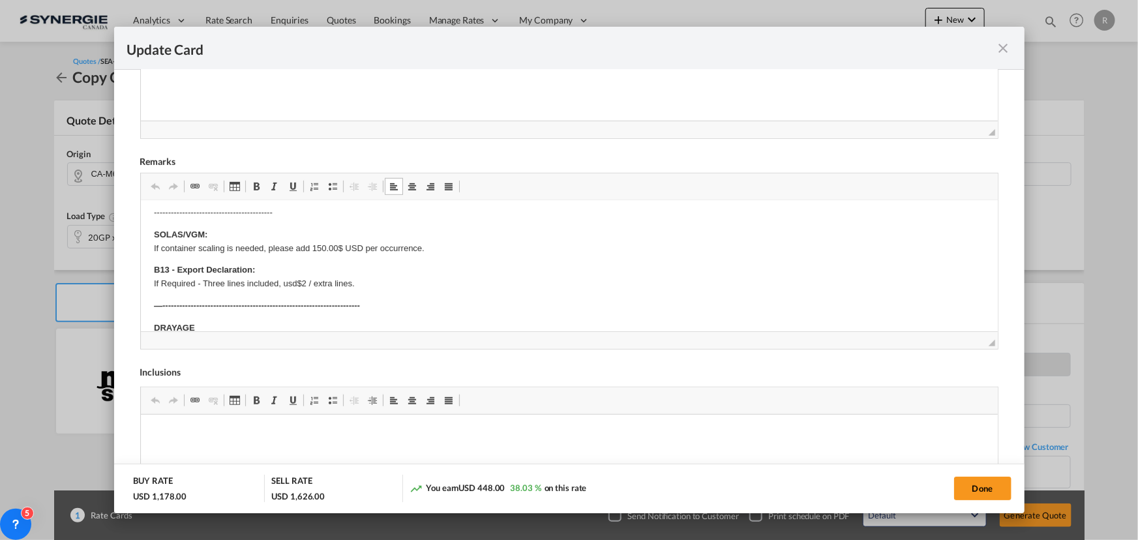
scroll to position [237, 0]
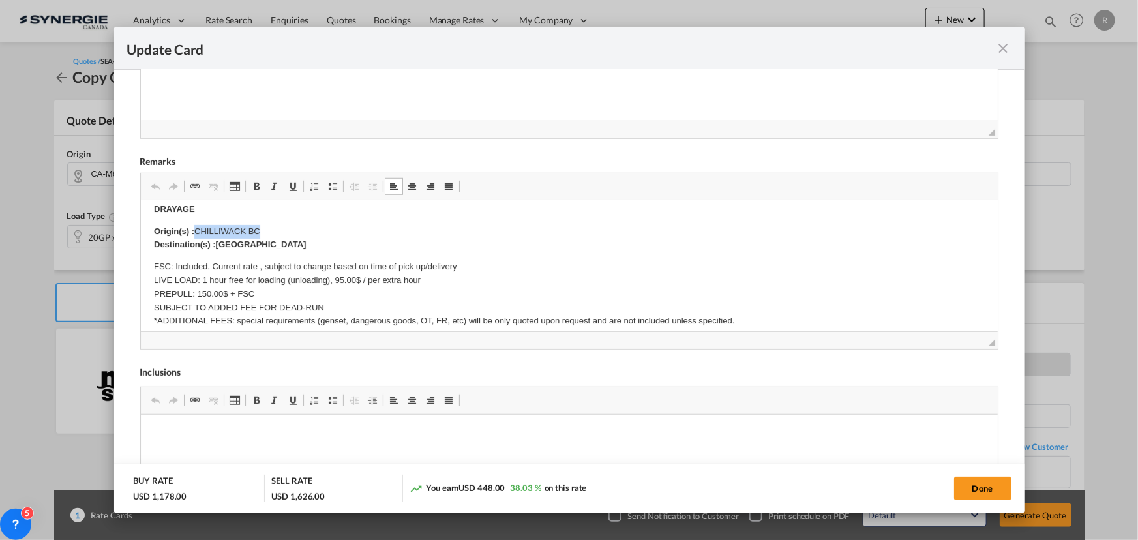
drag, startPoint x: 196, startPoint y: 230, endPoint x: 312, endPoint y: 229, distance: 115.5
click at [312, 229] on p "Origin(s) : CHILLIWACK BC Destination(s) :Vancouver" at bounding box center [568, 238] width 831 height 27
drag, startPoint x: 215, startPoint y: 243, endPoint x: 296, endPoint y: 244, distance: 81.5
click at [296, 244] on p "Origin(s) : North York ON Destination(s) :Vancouver" at bounding box center [568, 238] width 831 height 27
click at [969, 486] on button "Done" at bounding box center [982, 488] width 57 height 23
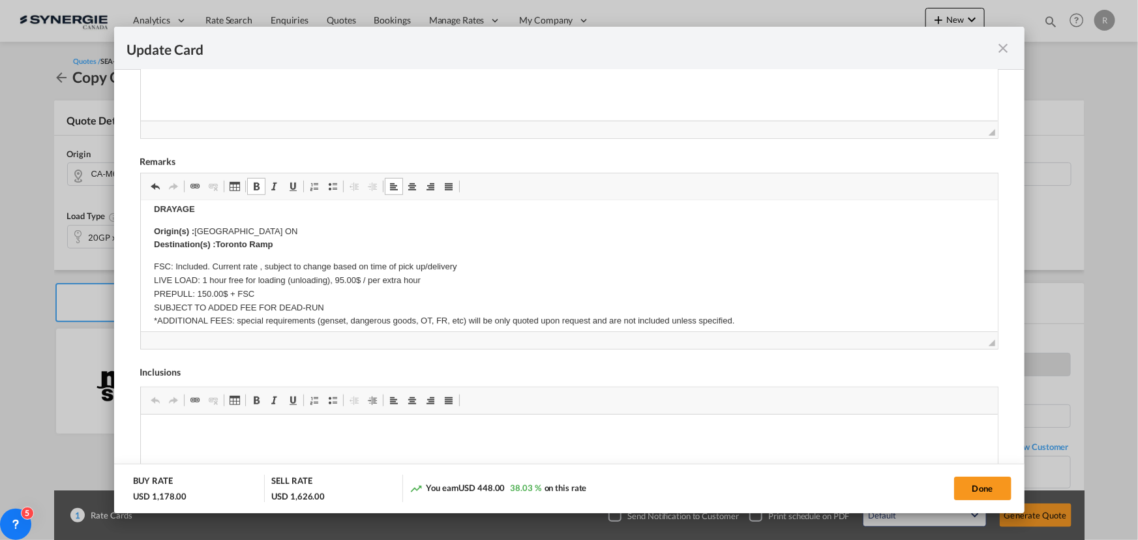
type input "29 Sep 2025"
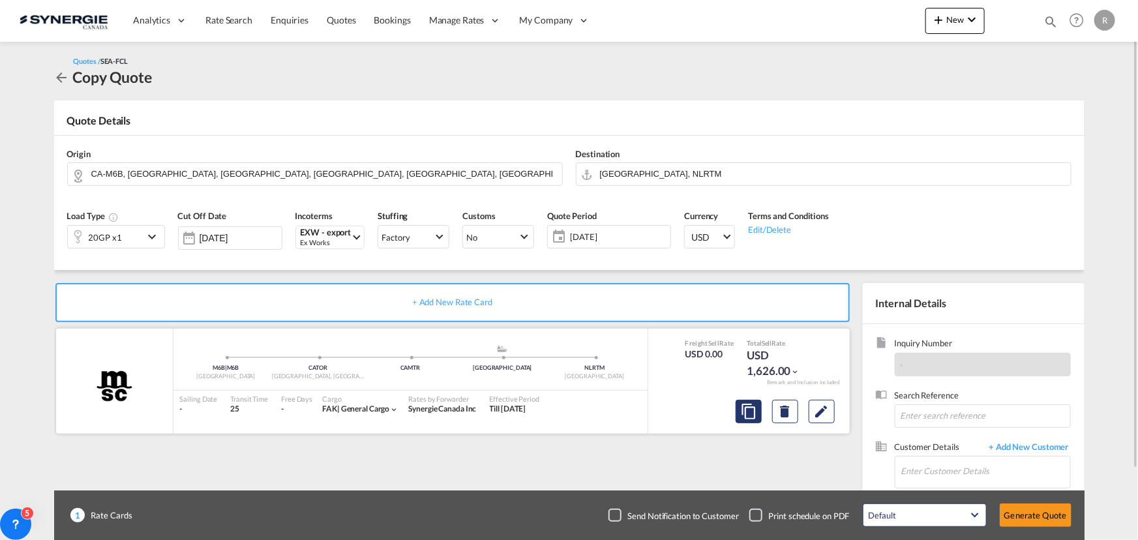
click at [746, 411] on md-icon "assets/icons/custom/copyQuote.svg" at bounding box center [749, 412] width 16 height 16
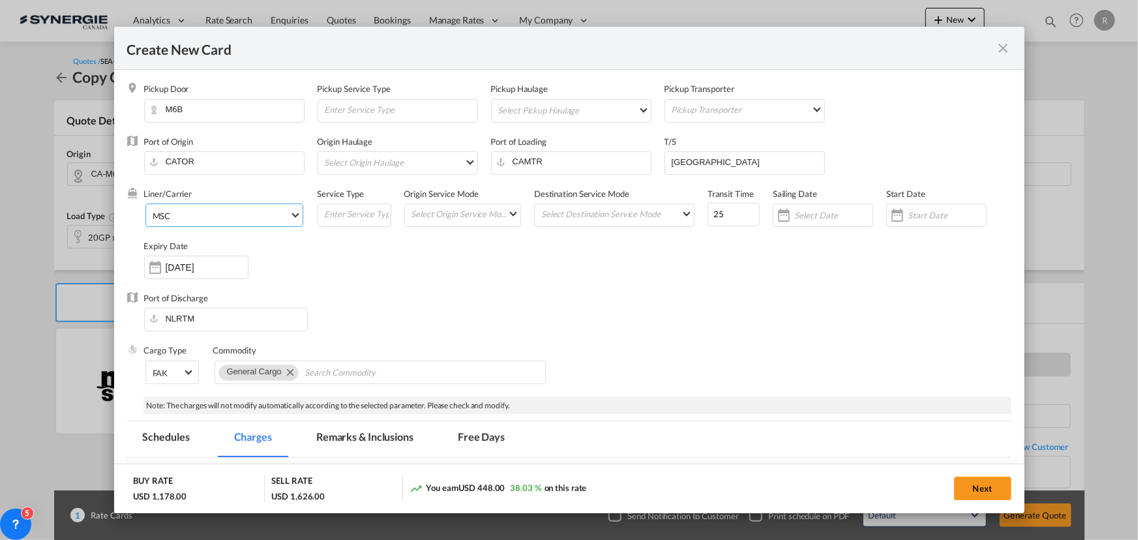
click at [225, 215] on span "MSC" at bounding box center [221, 216] width 137 height 12
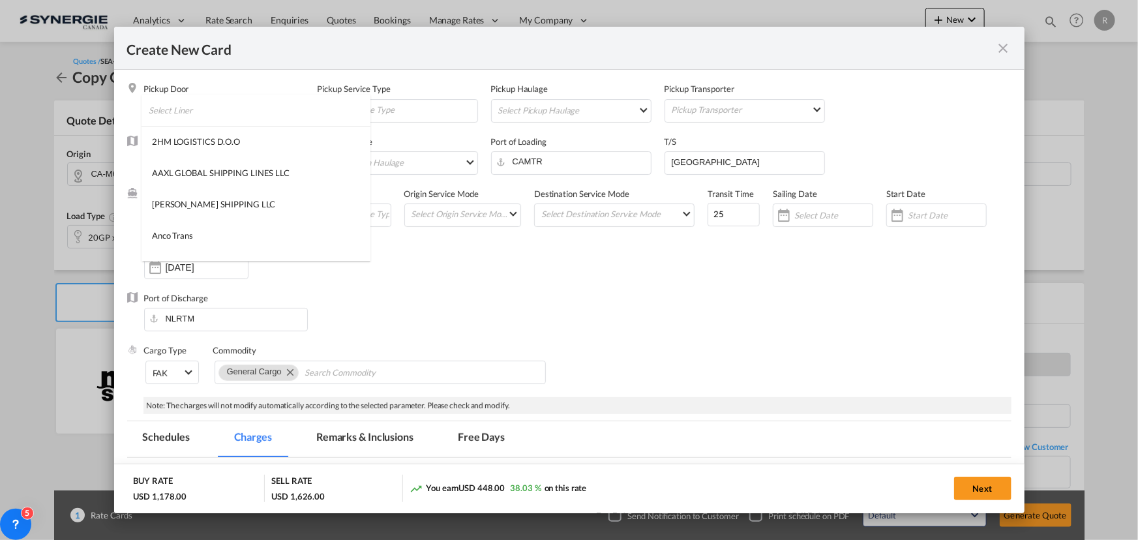
click at [294, 112] on input "search" at bounding box center [260, 110] width 222 height 31
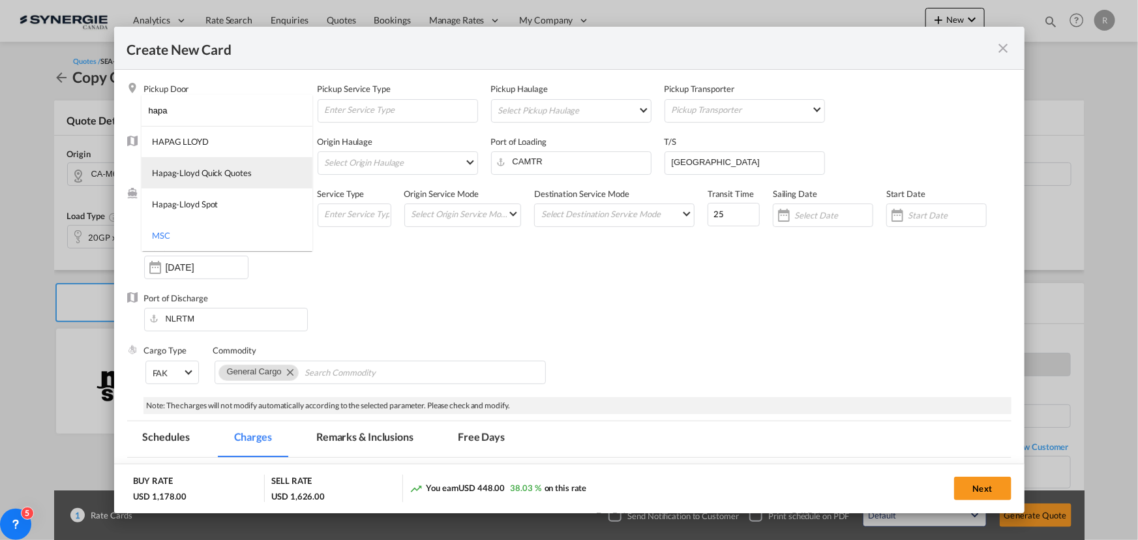
type input "hapa"
click at [189, 171] on div "Hapag-Lloyd Quick Quotes" at bounding box center [202, 173] width 100 height 12
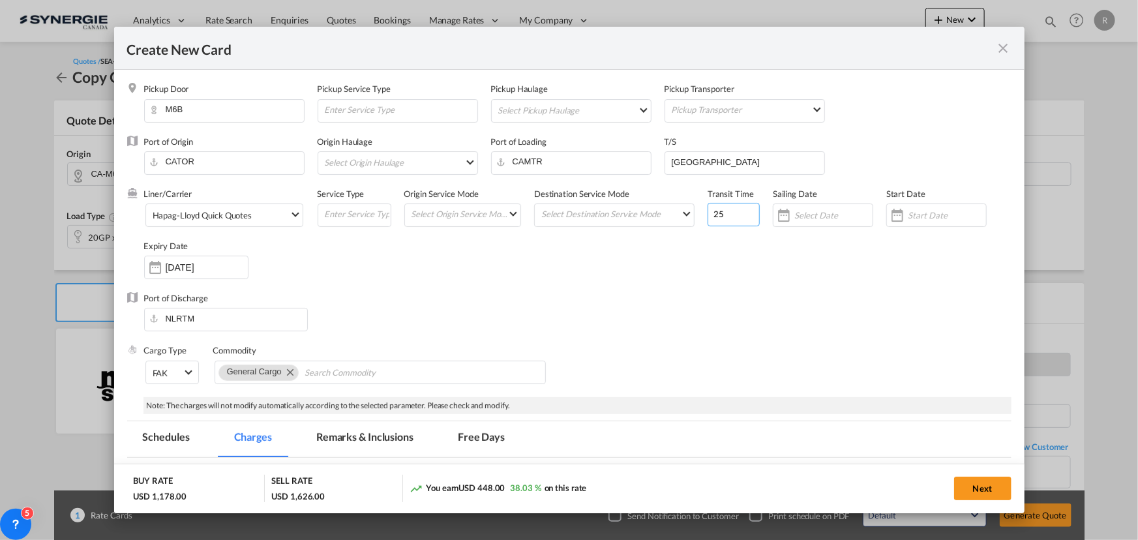
drag, startPoint x: 731, startPoint y: 215, endPoint x: 639, endPoint y: 202, distance: 93.5
click at [639, 202] on div "Liner/Carrier Hapag-Lloyd Quick Quotes Service Type Origin Service Mode Select …" at bounding box center [578, 240] width 868 height 104
type input "28"
drag, startPoint x: 547, startPoint y: 161, endPoint x: 370, endPoint y: 151, distance: 177.1
click at [370, 151] on div "Port of Origin CATOR Origin Haulage Select Origin Haulage rail road barge truck…" at bounding box center [578, 162] width 868 height 52
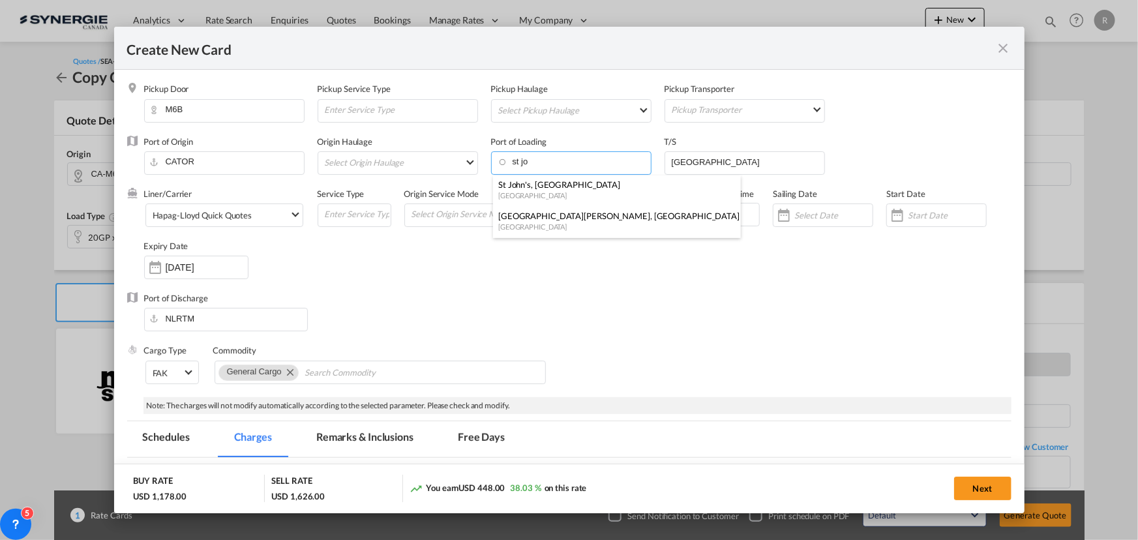
click at [517, 187] on div "St John's, NL" at bounding box center [613, 185] width 230 height 12
type input "St John's, NL, CASJF"
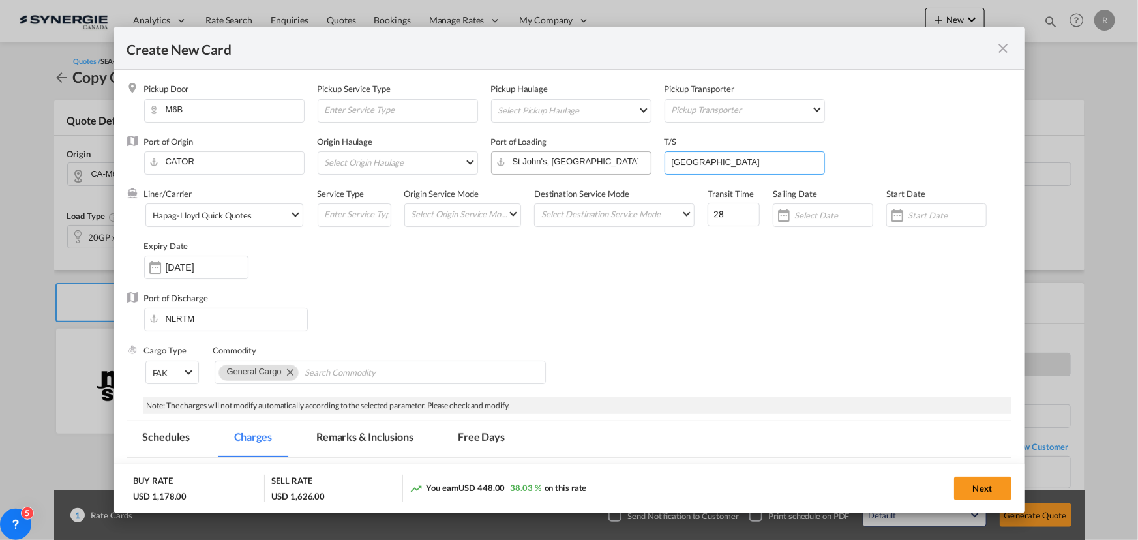
drag, startPoint x: 714, startPoint y: 161, endPoint x: 603, endPoint y: 162, distance: 110.9
click at [603, 162] on div "Port of Origin CATOR Origin Haulage Select Origin Haulage rail road barge truck…" at bounding box center [578, 162] width 868 height 52
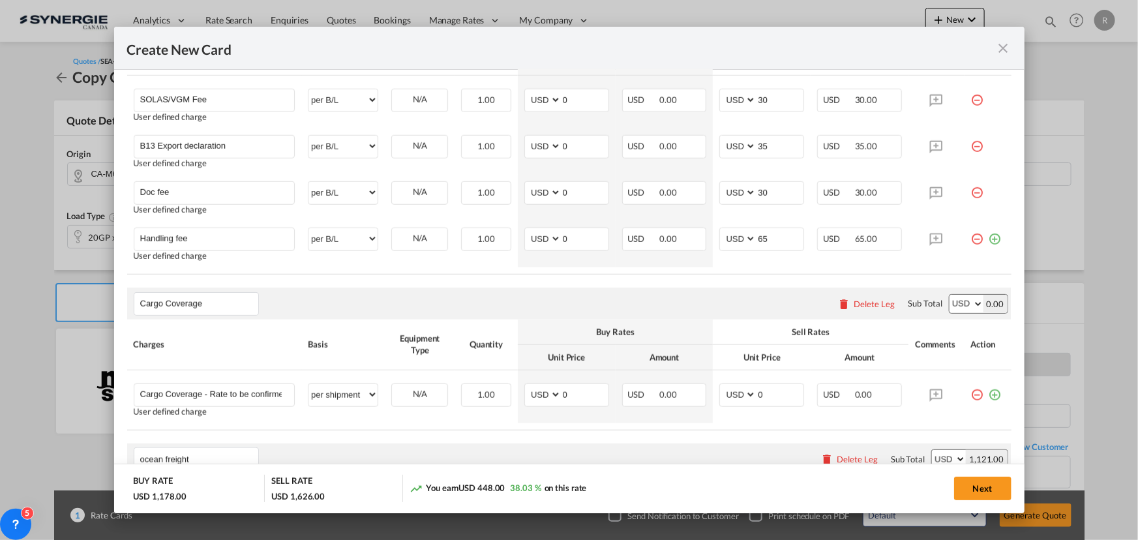
scroll to position [652, 0]
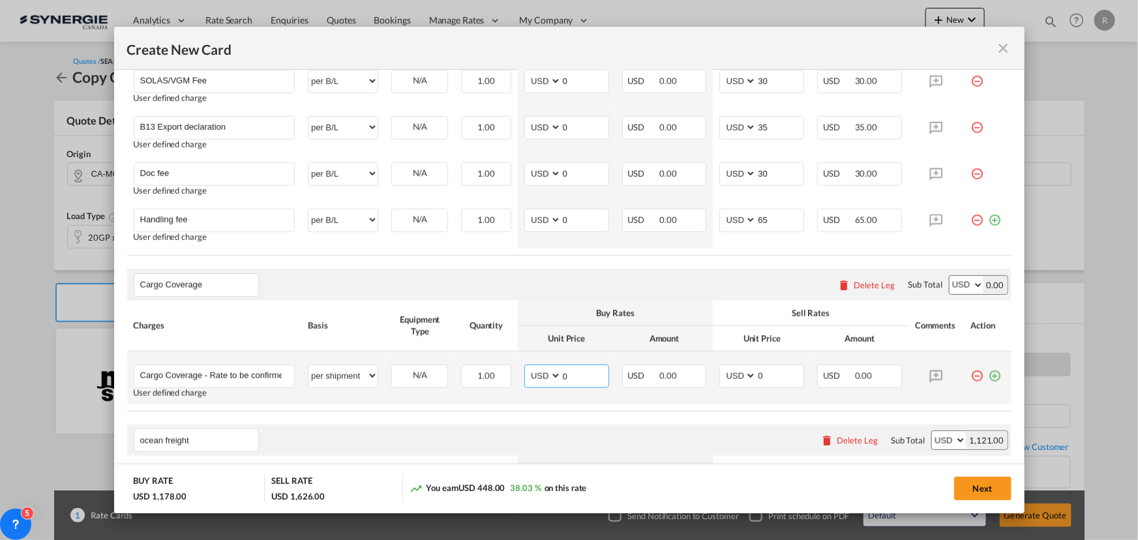
click at [573, 375] on input "0" at bounding box center [585, 375] width 47 height 20
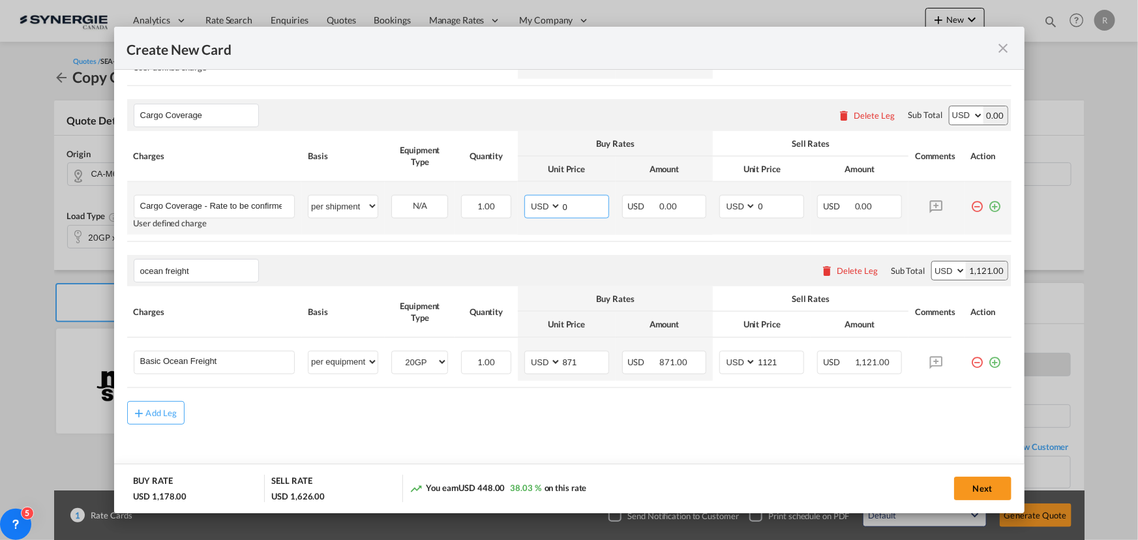
scroll to position [826, 0]
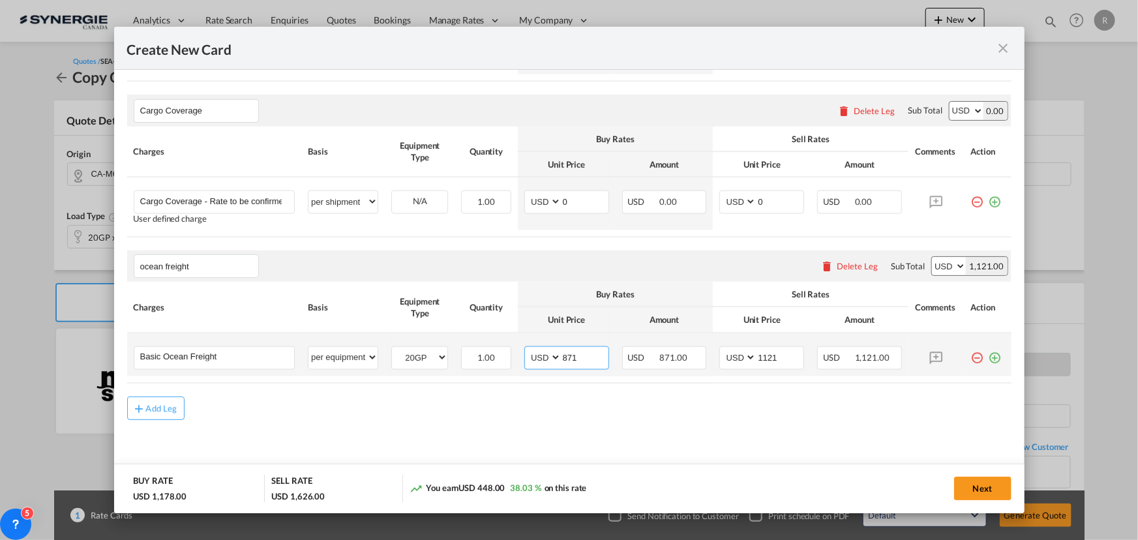
drag, startPoint x: 585, startPoint y: 361, endPoint x: 519, endPoint y: 354, distance: 66.9
click at [519, 354] on td "AED AFN ALL AMD ANG AOA ARS AUD AWG AZN BAM BBD BDT BGN BHD BIF BMD BND BOB BRL…" at bounding box center [567, 354] width 98 height 43
type input "830"
click at [781, 358] on input "1121" at bounding box center [780, 357] width 47 height 20
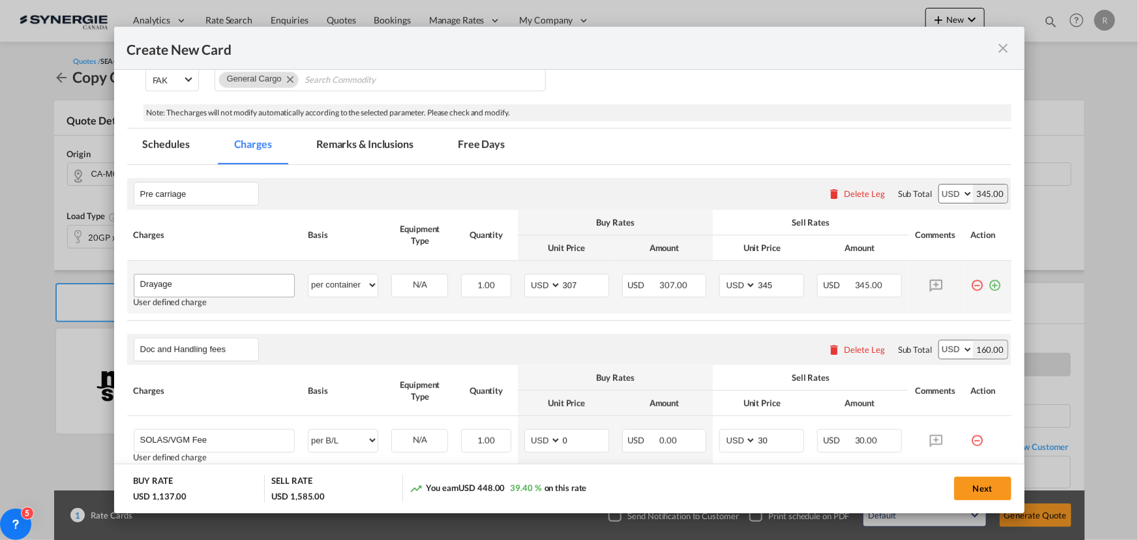
scroll to position [55, 0]
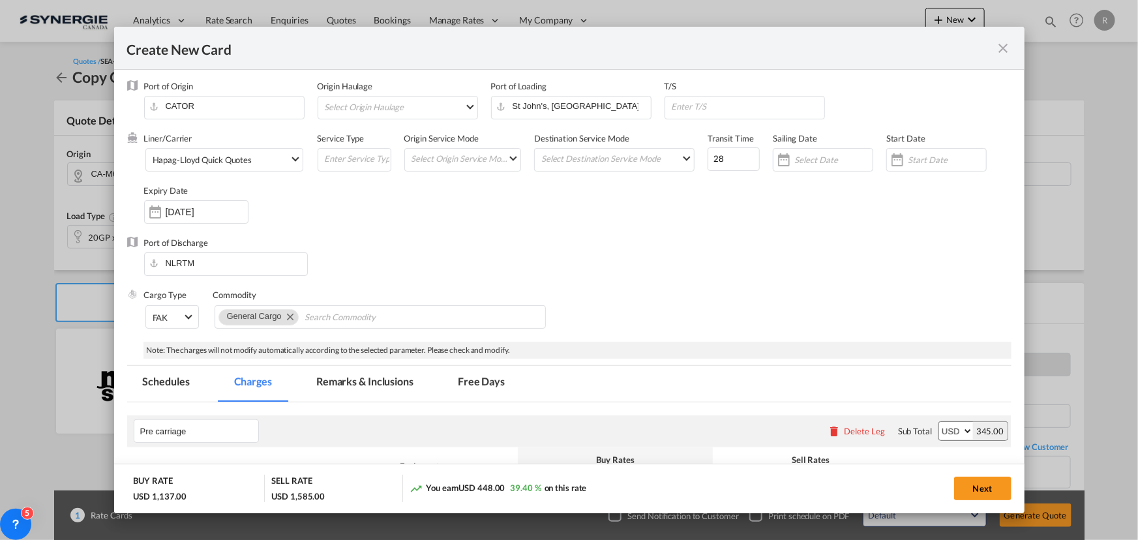
type input "1080"
click at [359, 373] on md-tab-item "Remarks & Inclusions" at bounding box center [365, 384] width 128 height 36
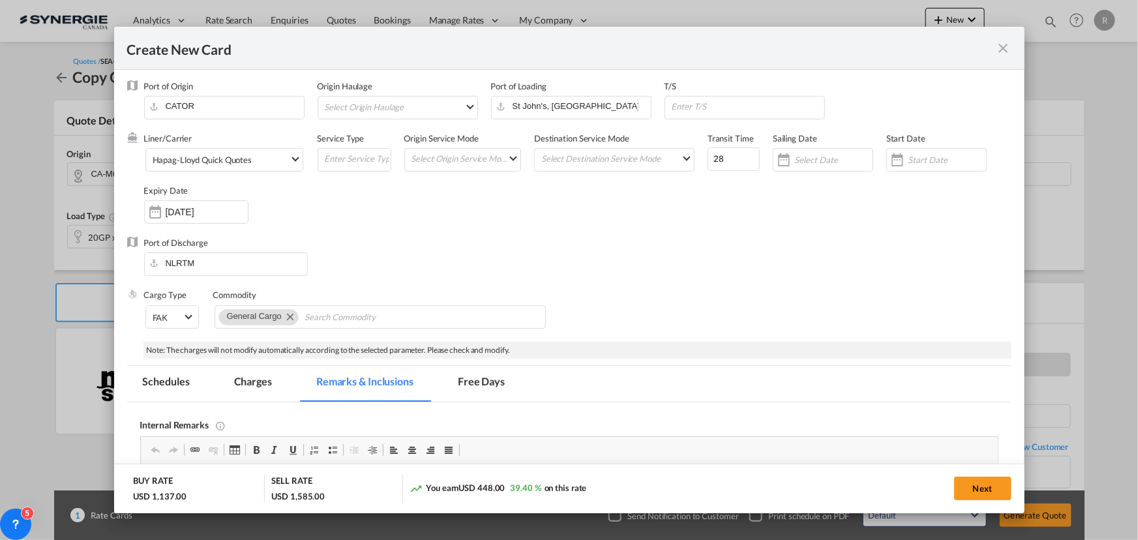
scroll to position [234, 0]
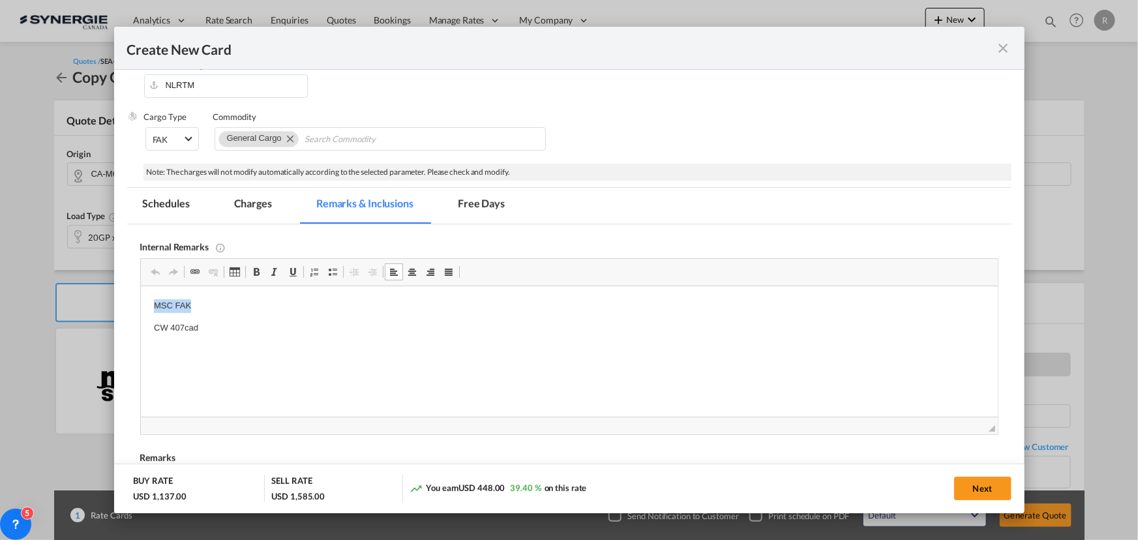
drag, startPoint x: 149, startPoint y: 306, endPoint x: 219, endPoint y: 306, distance: 69.1
click at [213, 305] on p "Hapag" at bounding box center [568, 303] width 831 height 9
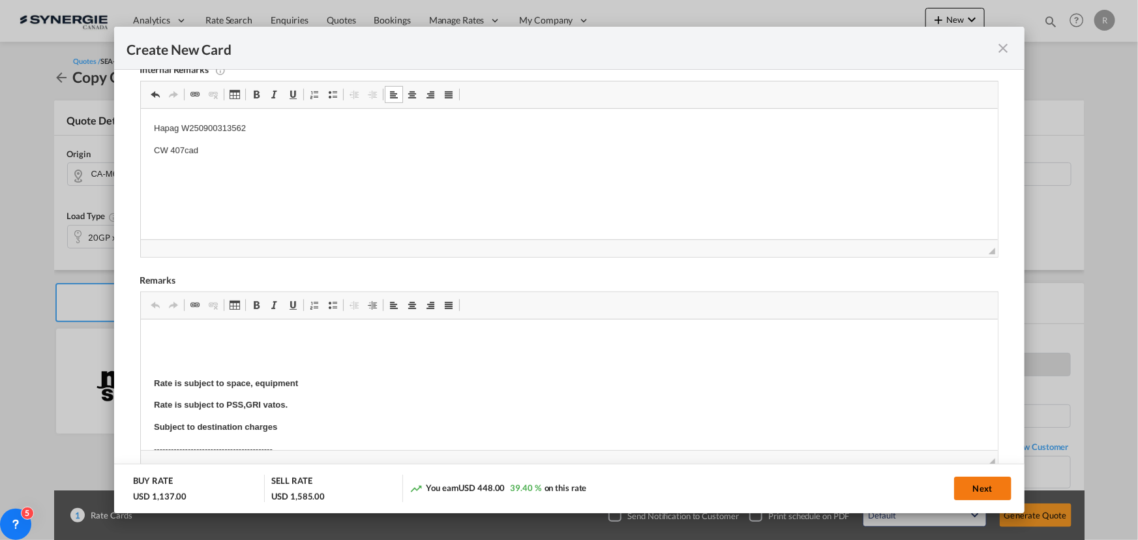
click at [987, 492] on button "Next" at bounding box center [982, 488] width 57 height 23
type input "29 Sep 2025"
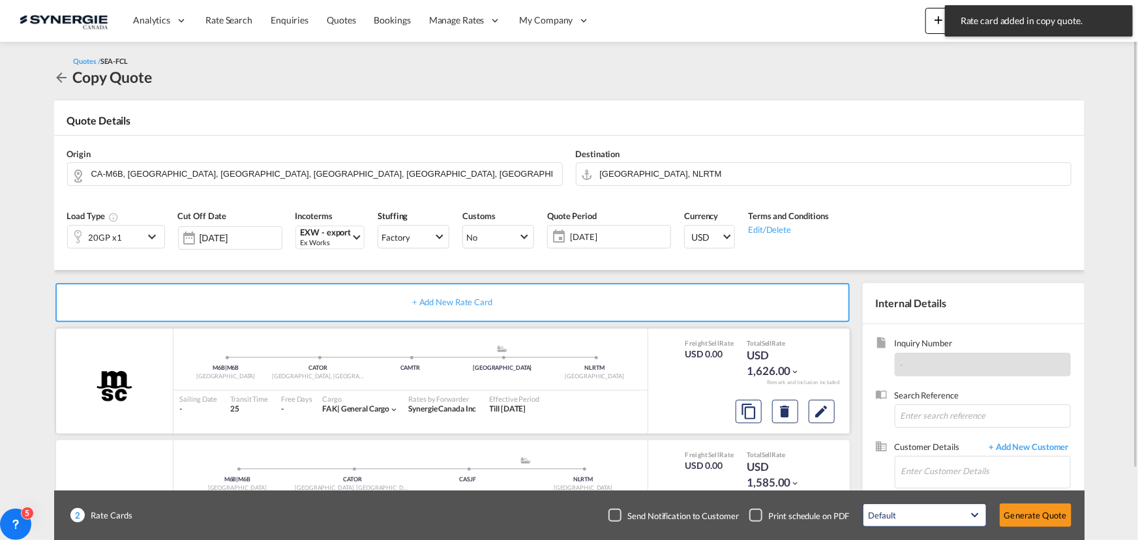
scroll to position [81, 0]
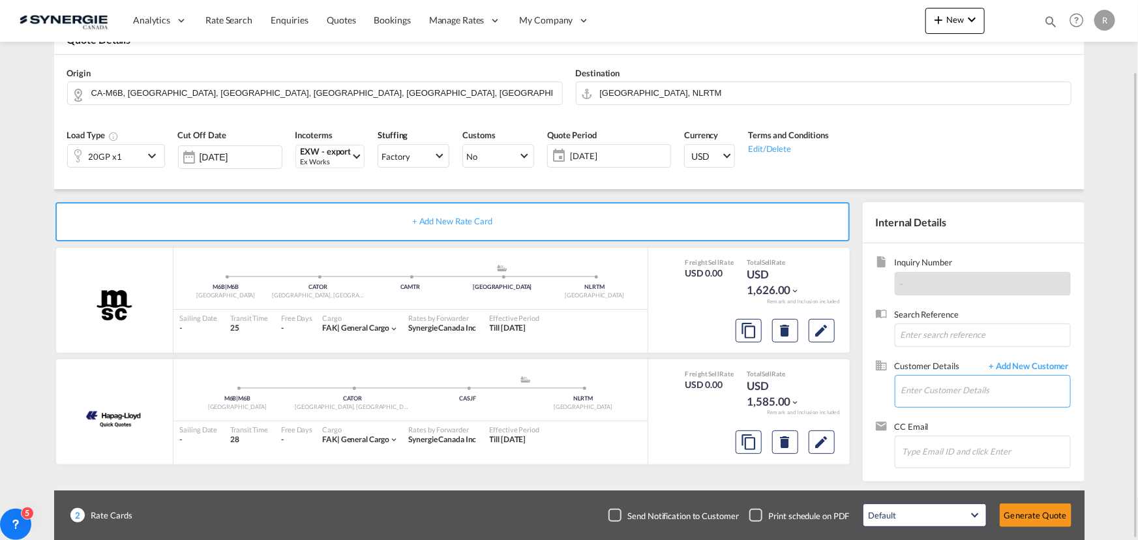
click at [973, 394] on input "Enter Customer Details" at bounding box center [985, 390] width 169 height 29
paste input "j.fellner@gosynergie.com"
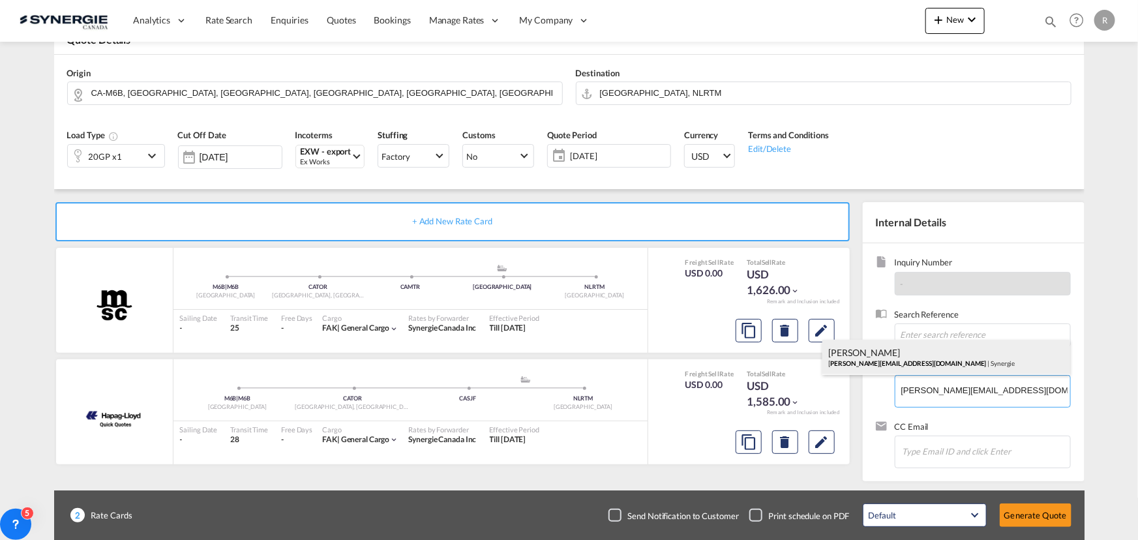
click at [869, 361] on div "Jesse Fellner j.fellner@gosynergie.com | Synergie" at bounding box center [947, 357] width 248 height 35
type input "Synergie, Jesse Fellner, j.fellner@gosynergie.com"
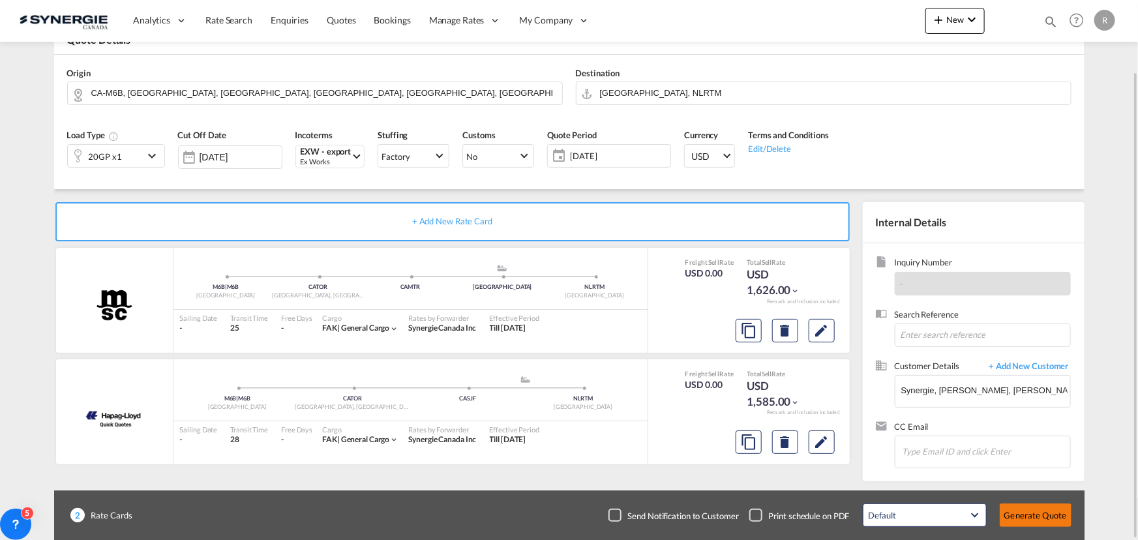
click at [1033, 513] on button "Generate Quote" at bounding box center [1036, 515] width 72 height 23
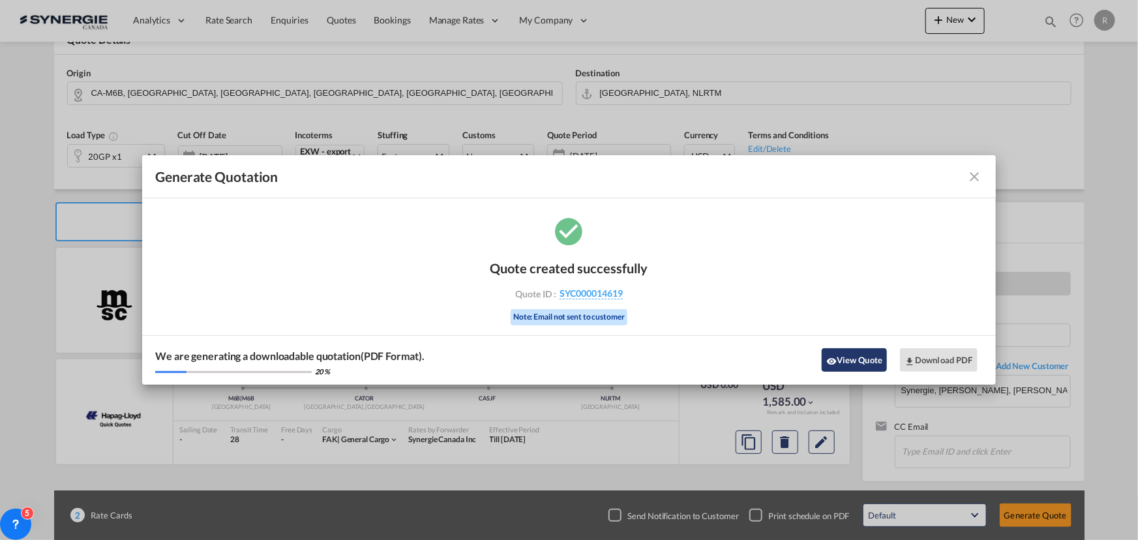
click at [852, 359] on button "View Quote" at bounding box center [854, 359] width 65 height 23
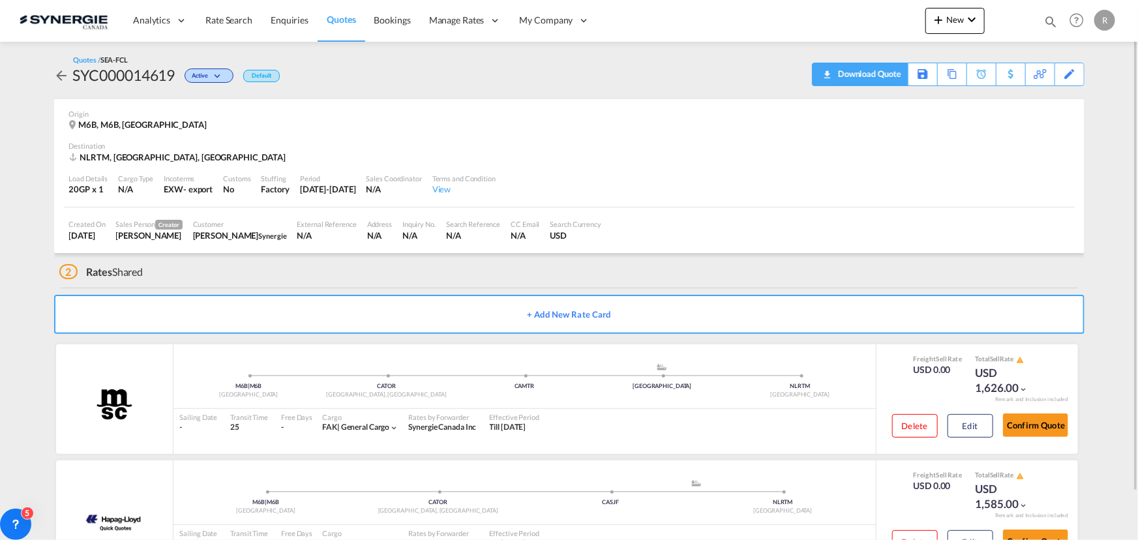
click at [884, 76] on div "Download Quote" at bounding box center [868, 73] width 67 height 21
click at [976, 423] on button "Edit" at bounding box center [971, 425] width 46 height 23
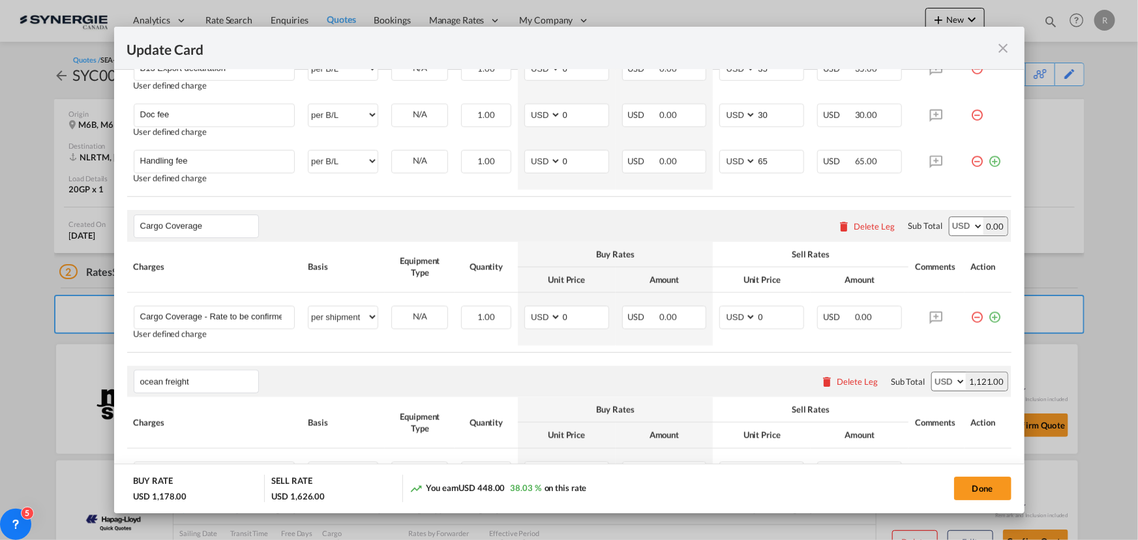
scroll to position [826, 0]
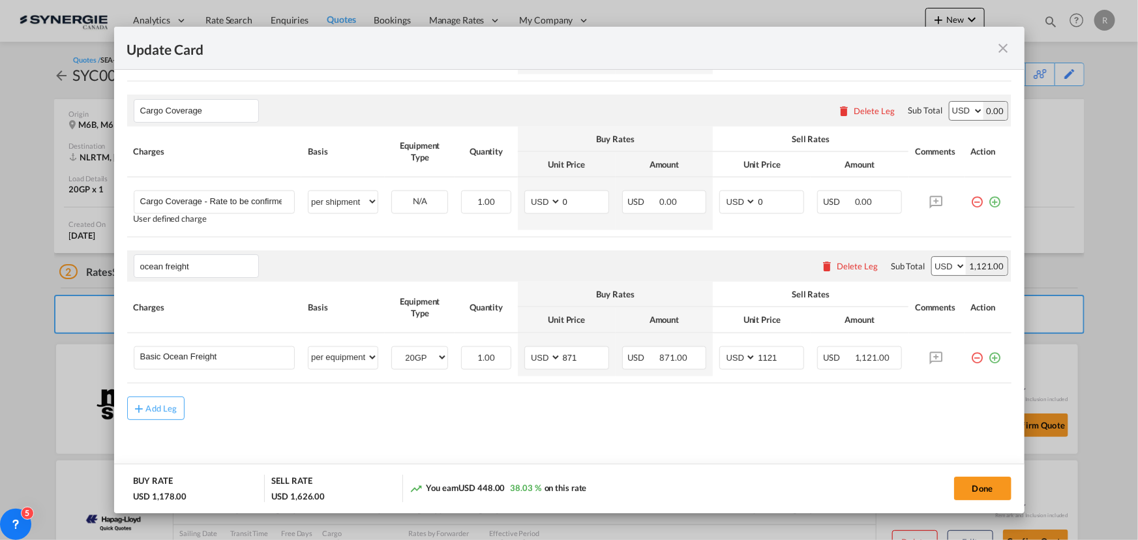
click at [703, 411] on div "Add Leg" at bounding box center [569, 408] width 884 height 23
click at [778, 357] on input "1121" at bounding box center [780, 357] width 47 height 20
type input "1070"
click at [969, 489] on button "Done" at bounding box center [982, 488] width 57 height 23
type input "29 Sep 2025"
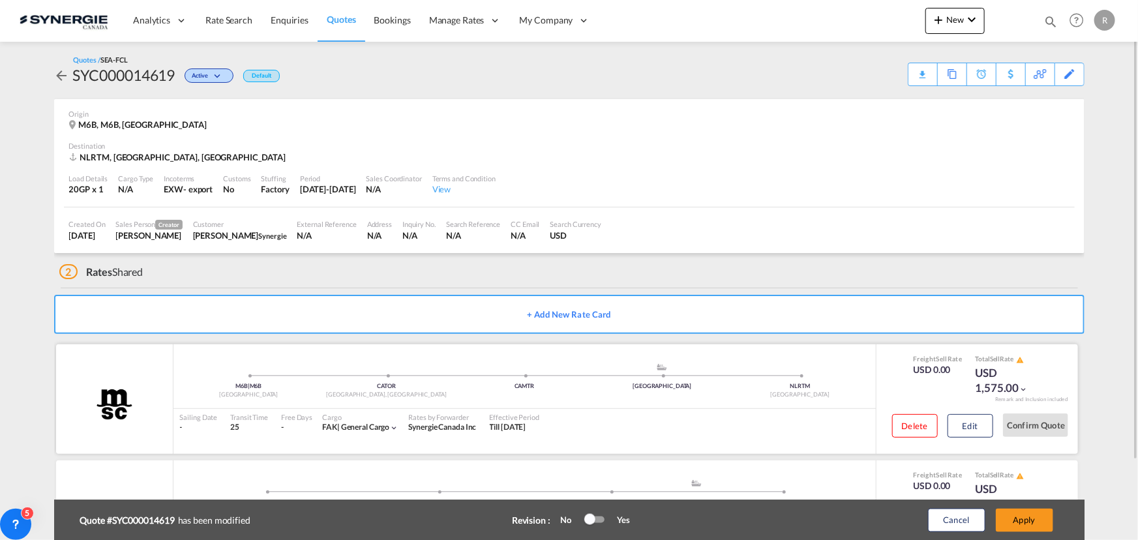
scroll to position [92, 0]
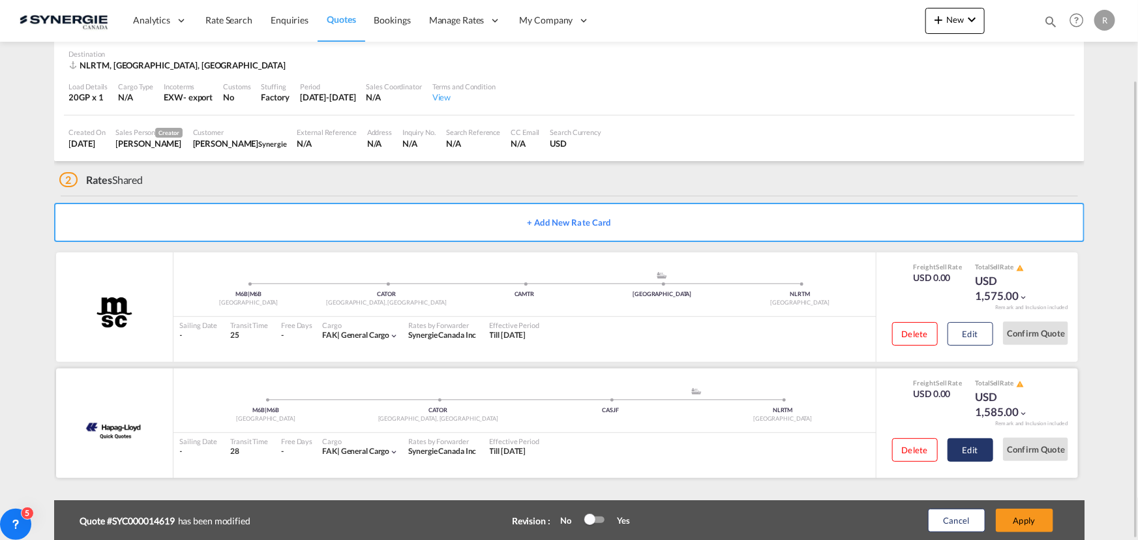
click at [972, 451] on button "Edit" at bounding box center [971, 449] width 46 height 23
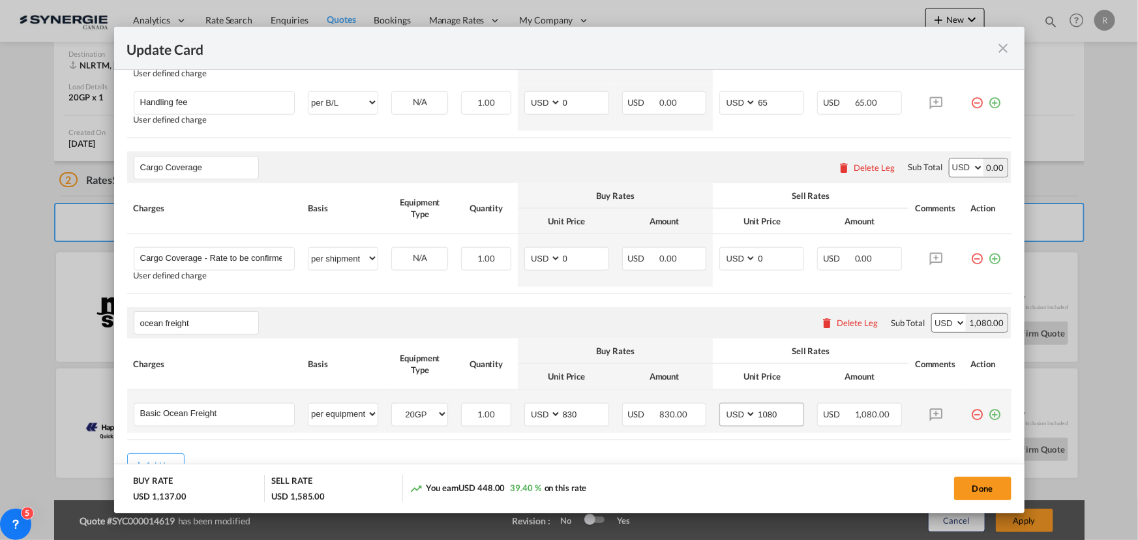
scroll to position [770, 0]
click at [782, 415] on input "1080" at bounding box center [780, 413] width 47 height 20
type input "1025"
click at [997, 492] on button "Done" at bounding box center [982, 488] width 57 height 23
type input "29 Sep 2025"
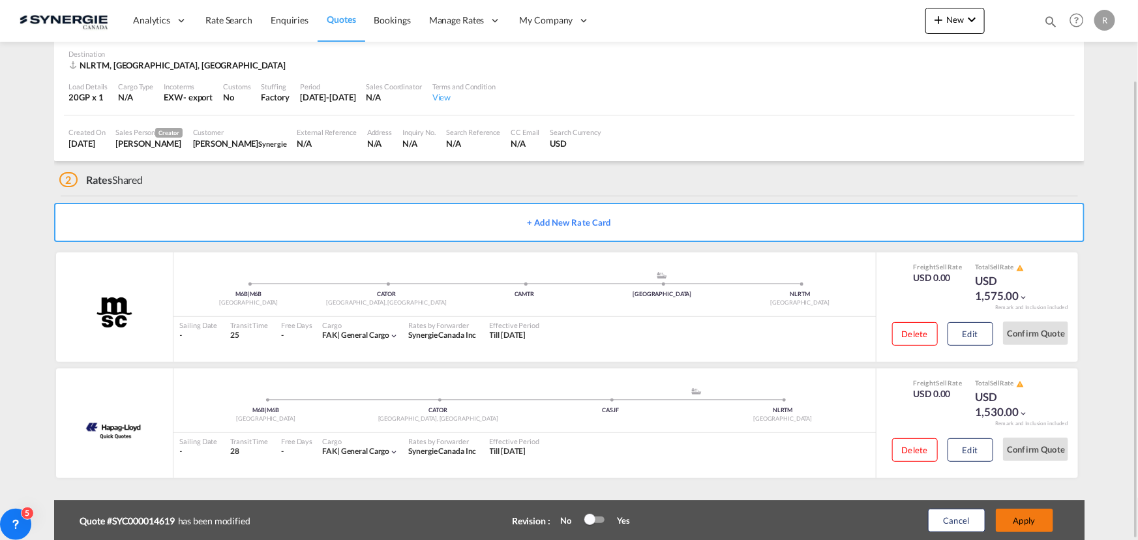
click at [1018, 520] on button "Apply" at bounding box center [1024, 520] width 57 height 23
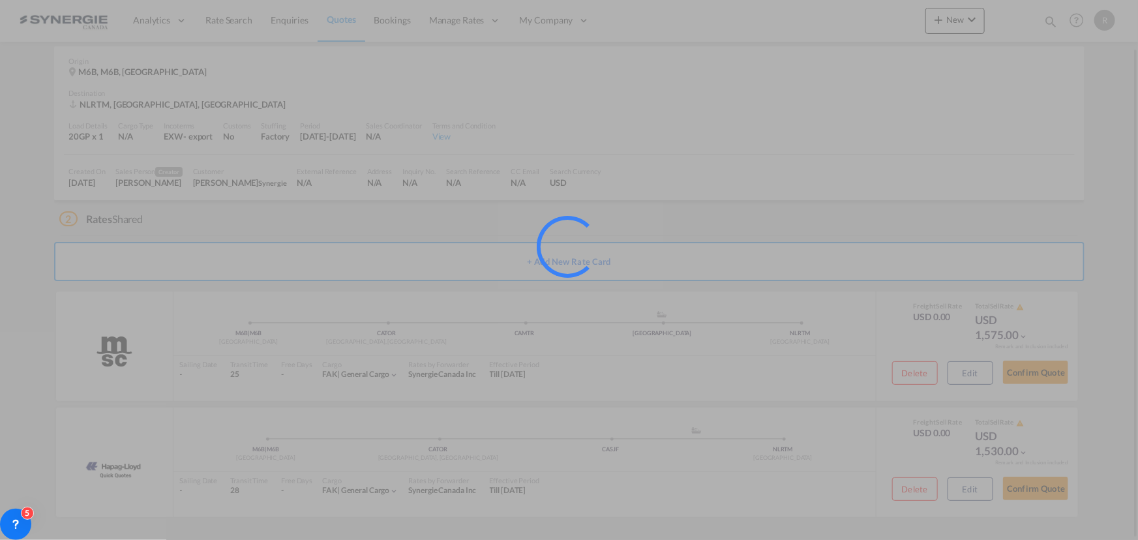
scroll to position [52, 0]
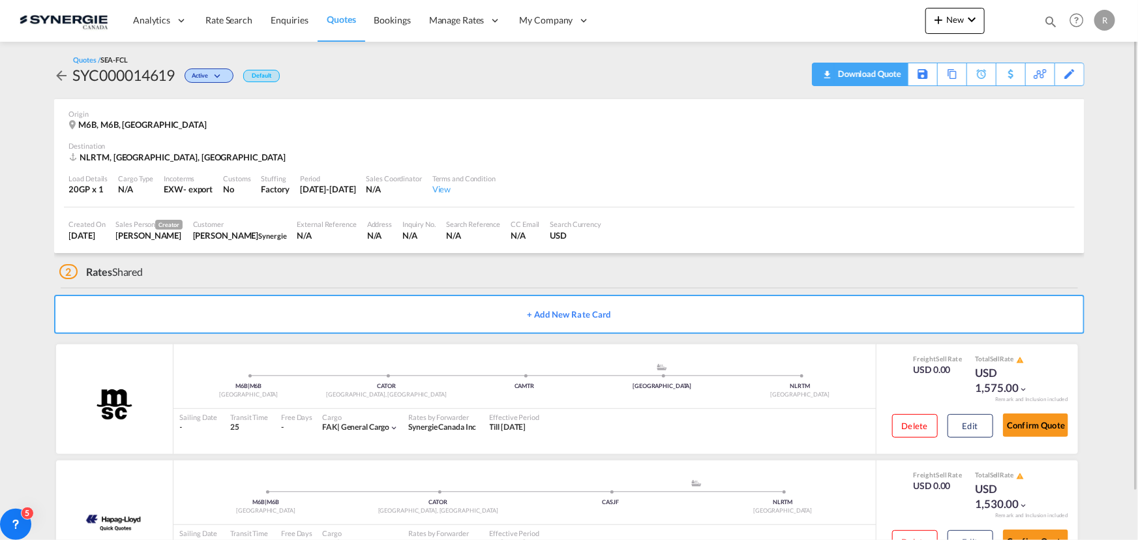
click at [886, 76] on div "Download Quote" at bounding box center [868, 73] width 67 height 21
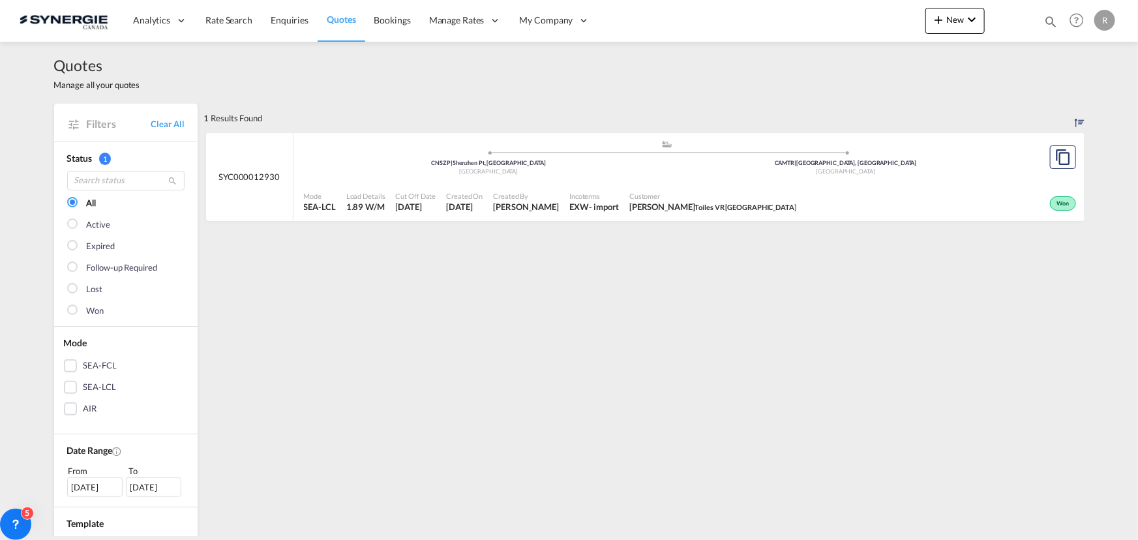
click at [346, 14] on span "Quotes" at bounding box center [341, 19] width 29 height 11
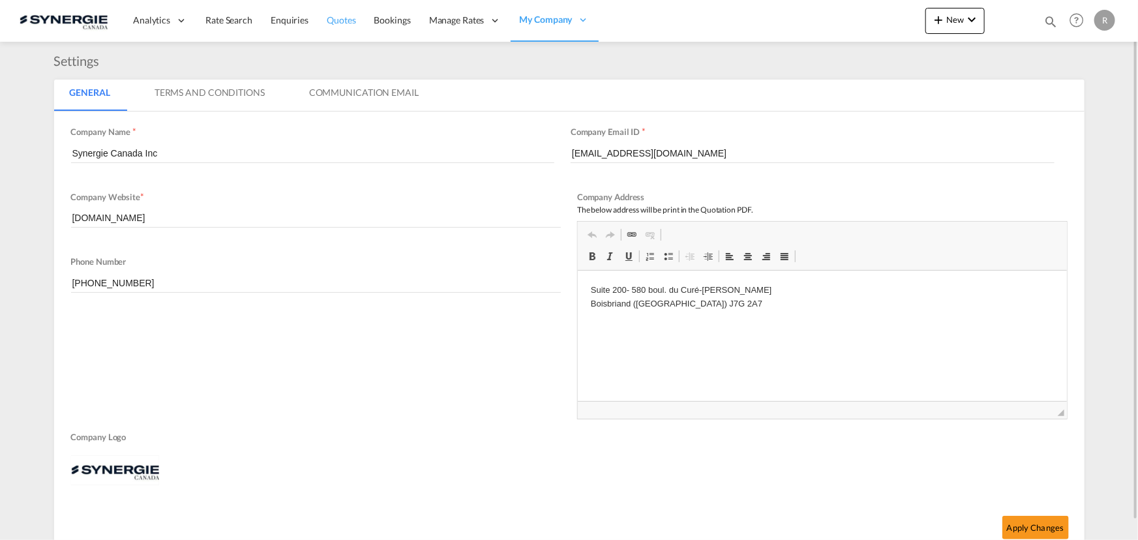
click at [337, 18] on span "Quotes" at bounding box center [341, 19] width 29 height 11
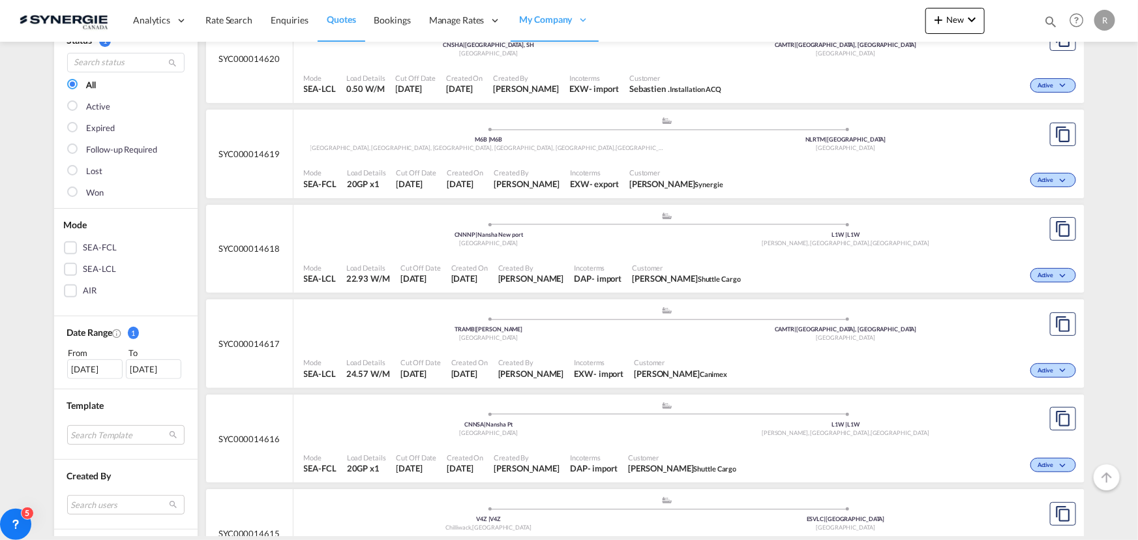
scroll to position [177, 0]
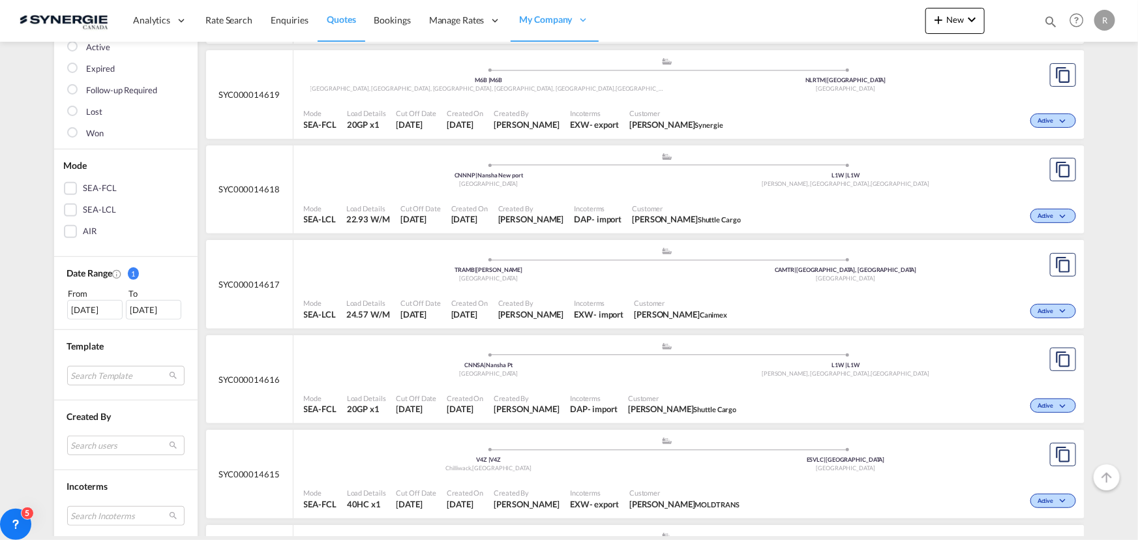
click at [569, 385] on div "Mode SEA-FCL Load Details 20GP x1 Cut Off Date [DATE] Created On [DATE] Created…" at bounding box center [689, 404] width 791 height 39
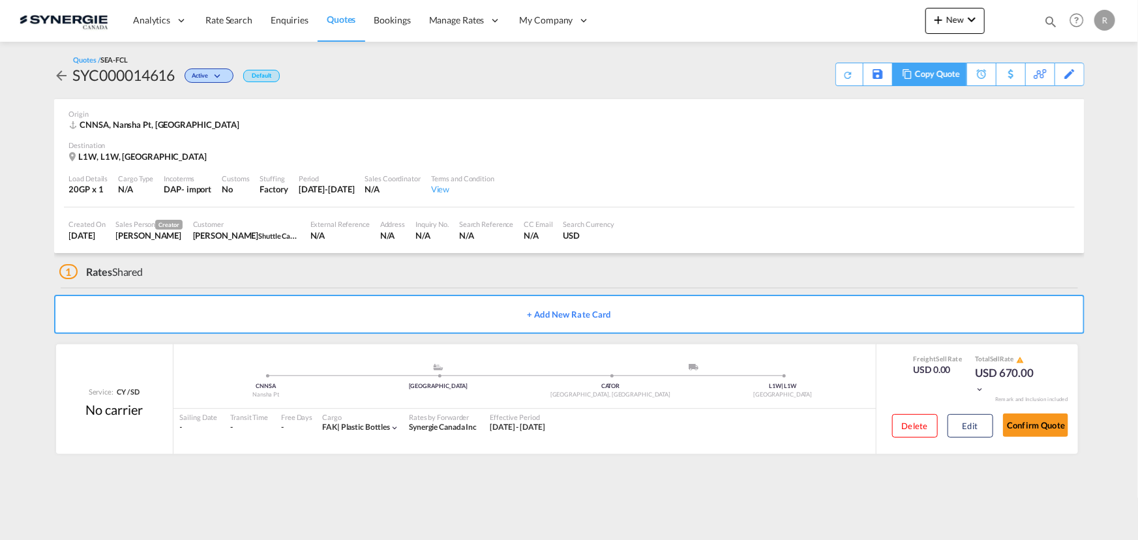
click at [912, 77] on md-icon at bounding box center [907, 74] width 16 height 10
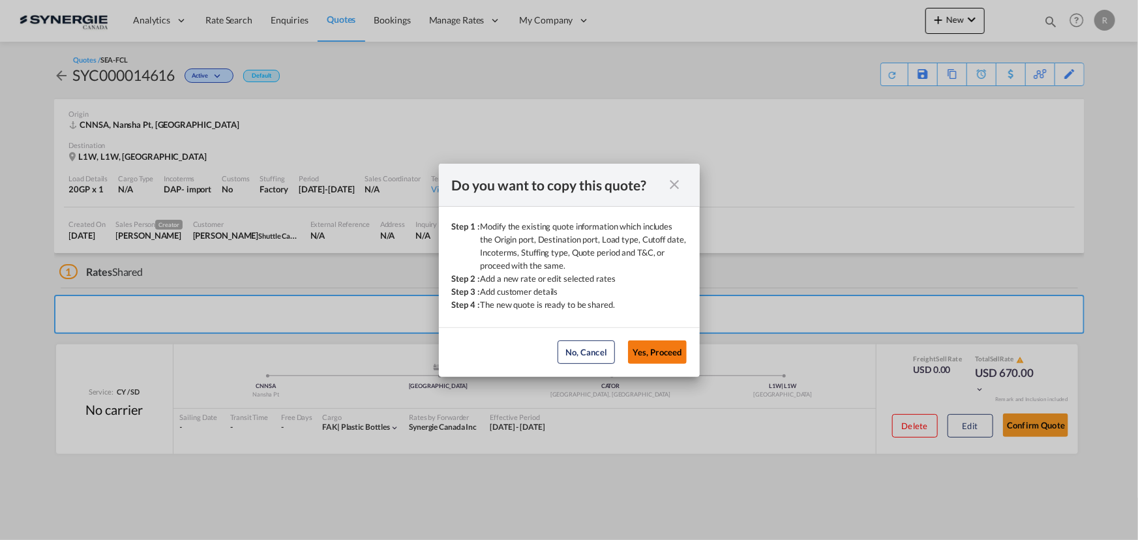
click at [663, 353] on button "Yes, Proceed" at bounding box center [657, 351] width 59 height 23
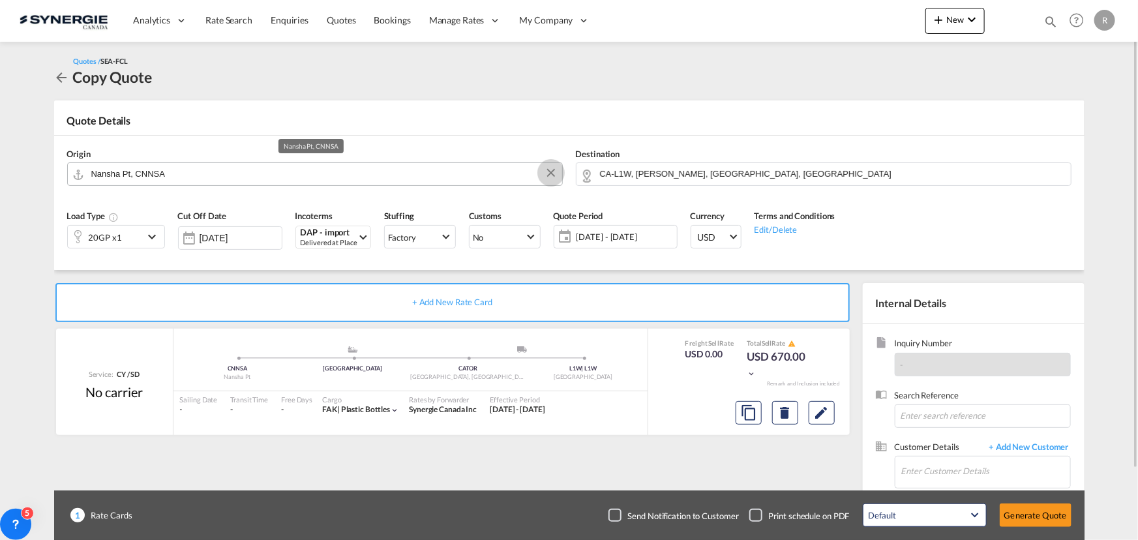
click at [550, 173] on button "Clear Input" at bounding box center [551, 173] width 20 height 20
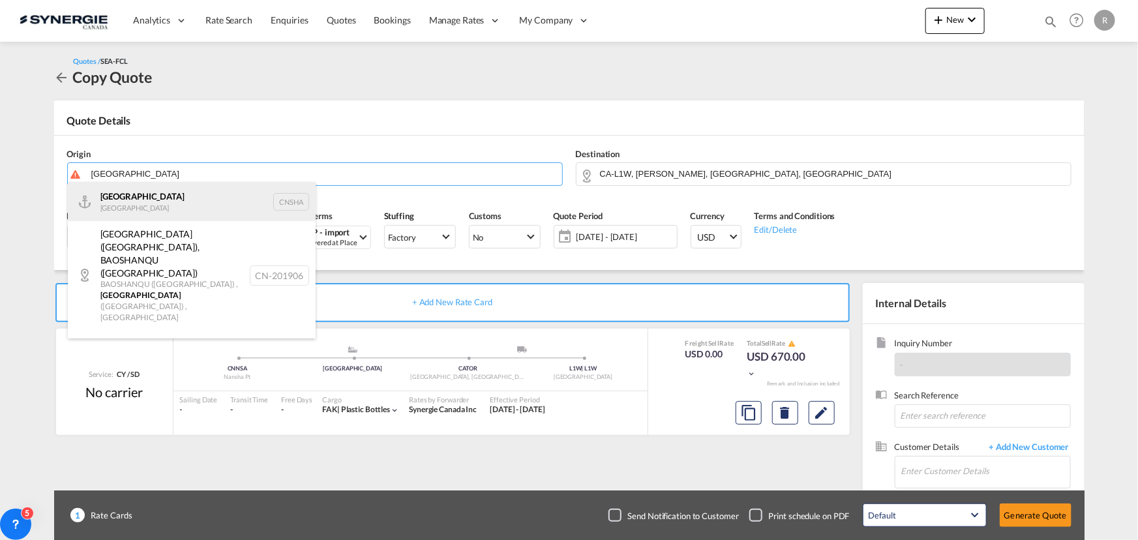
click at [95, 206] on div "Shanghai [GEOGRAPHIC_DATA] CNSHA" at bounding box center [192, 201] width 248 height 39
type input "[GEOGRAPHIC_DATA], [GEOGRAPHIC_DATA]"
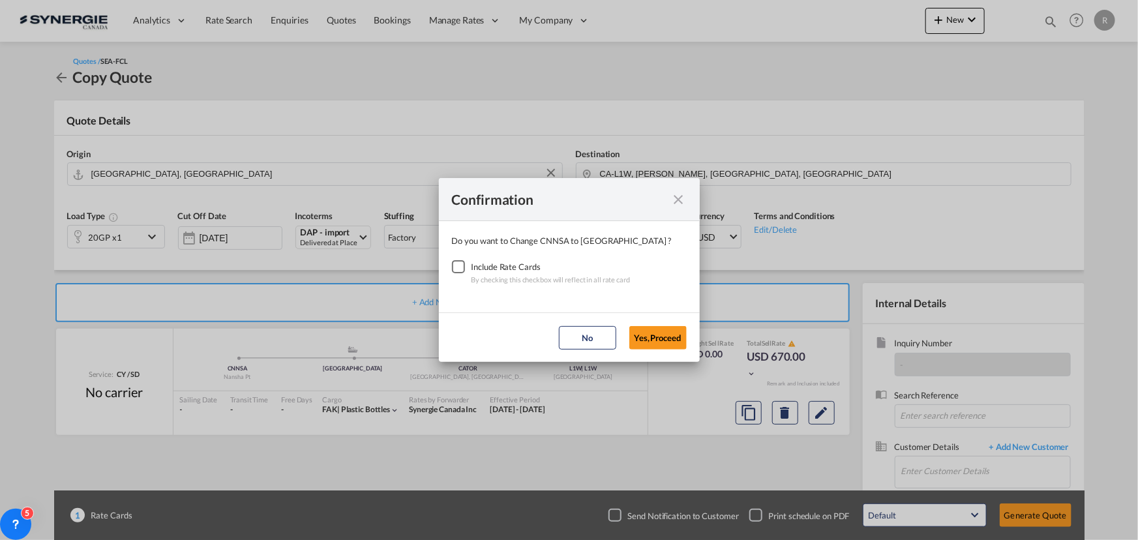
drag, startPoint x: 461, startPoint y: 265, endPoint x: 479, endPoint y: 271, distance: 19.2
click at [461, 265] on div "Checkbox No Ink" at bounding box center [458, 266] width 13 height 13
click at [669, 348] on button "Yes,Proceed" at bounding box center [657, 337] width 57 height 23
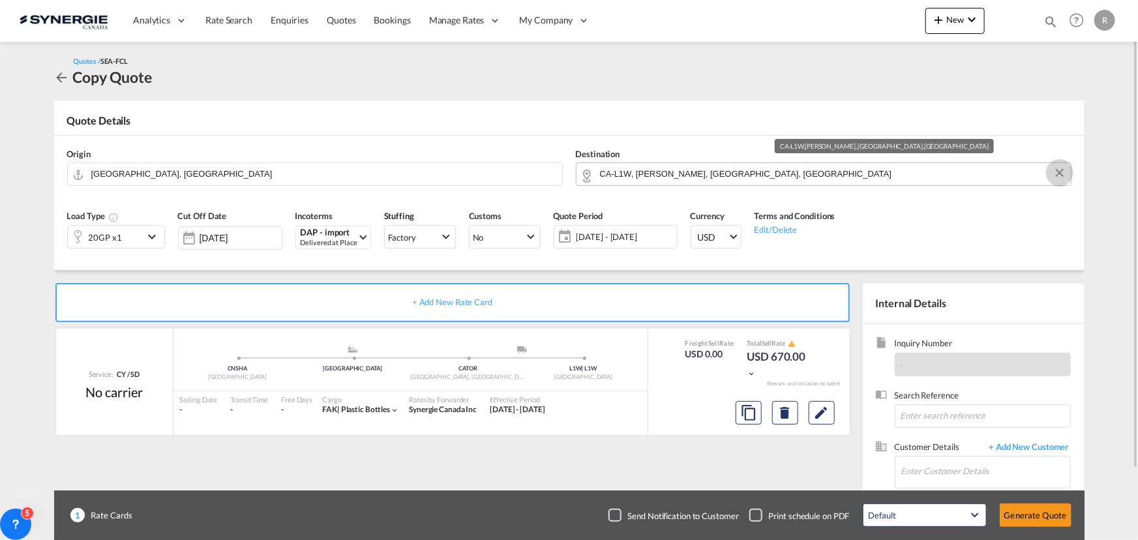
click at [1061, 174] on button "Clear Input" at bounding box center [1060, 173] width 20 height 20
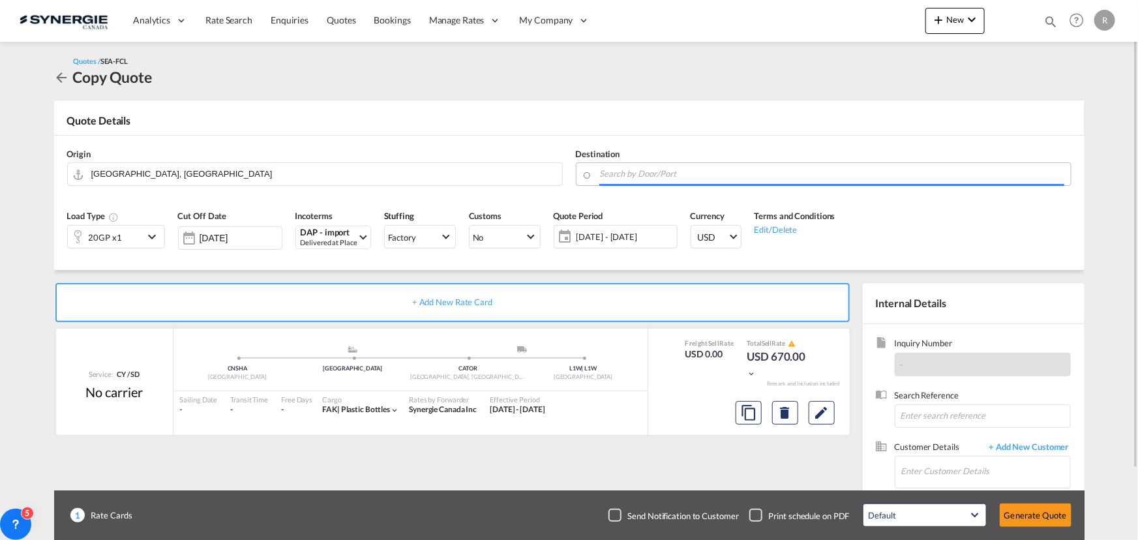
click at [946, 173] on input "Search by Door/Port" at bounding box center [832, 173] width 464 height 23
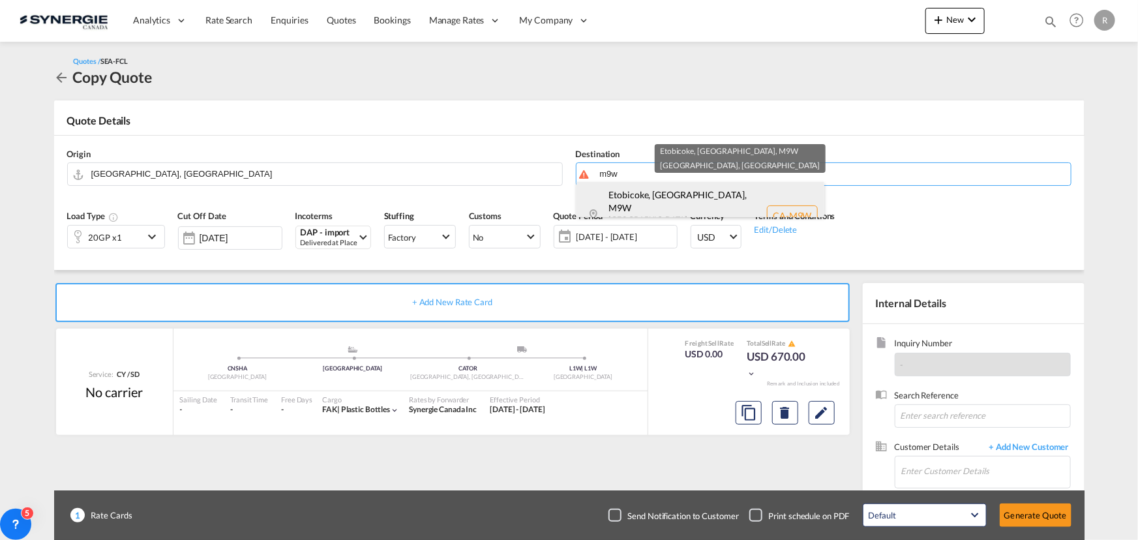
click at [655, 202] on div "Etobicoke, [GEOGRAPHIC_DATA] , M9W [GEOGRAPHIC_DATA] [GEOGRAPHIC_DATA] [GEOGRAP…" at bounding box center [701, 215] width 248 height 67
type input "CA-M9W, [GEOGRAPHIC_DATA], [GEOGRAPHIC_DATA], [GEOGRAPHIC_DATA]"
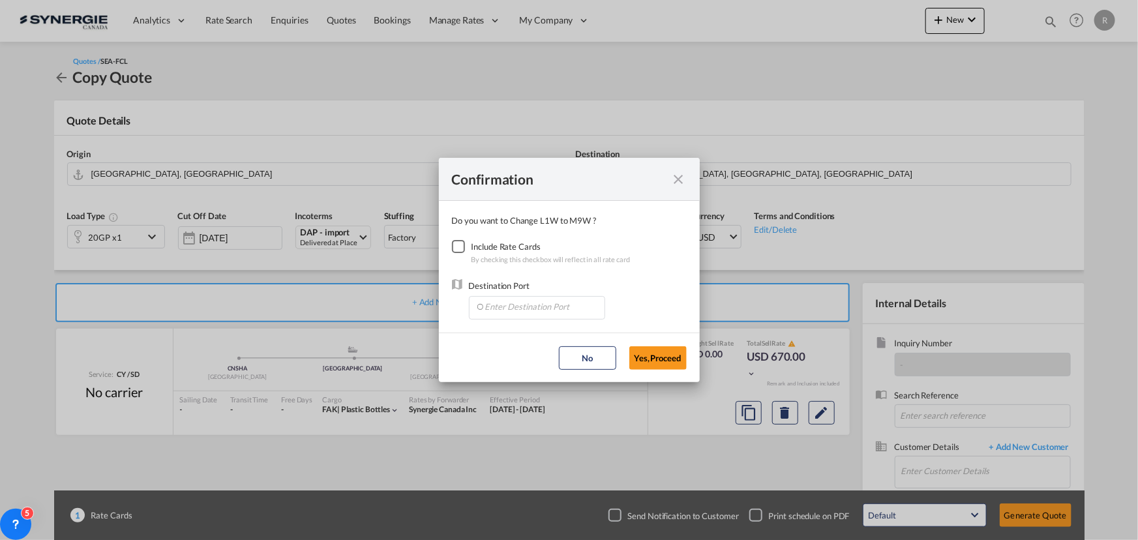
click at [459, 244] on div "Checkbox No Ink" at bounding box center [458, 246] width 13 height 13
click at [524, 303] on input "Enter Destination Port" at bounding box center [540, 307] width 129 height 20
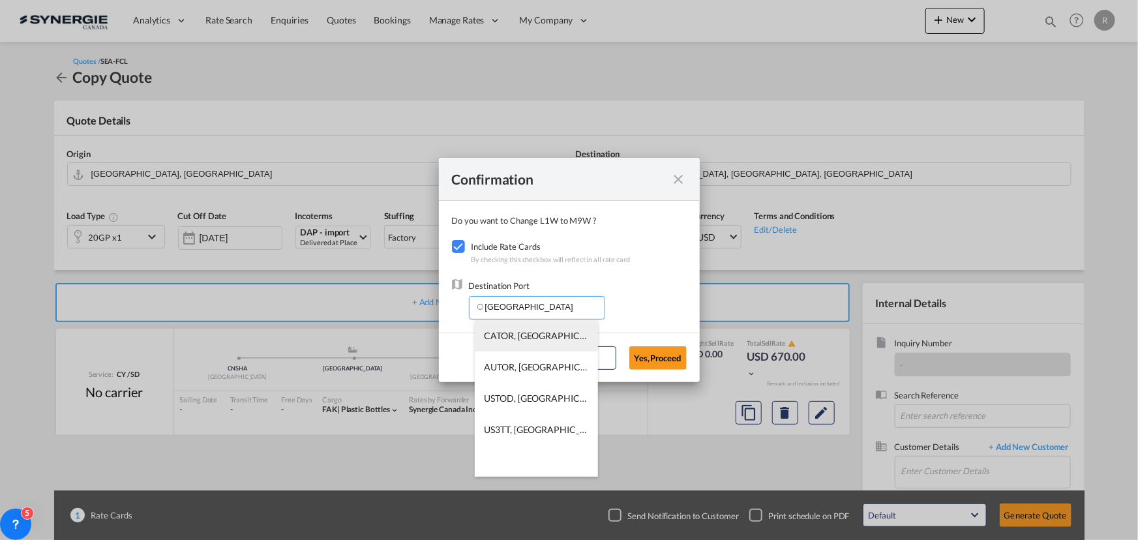
click at [520, 332] on span "CATOR, [GEOGRAPHIC_DATA], [GEOGRAPHIC_DATA], [GEOGRAPHIC_DATA], [GEOGRAPHIC_DAT…" at bounding box center [739, 335] width 509 height 11
type input "CATOR, [GEOGRAPHIC_DATA], [GEOGRAPHIC_DATA], [GEOGRAPHIC_DATA], [GEOGRAPHIC_DAT…"
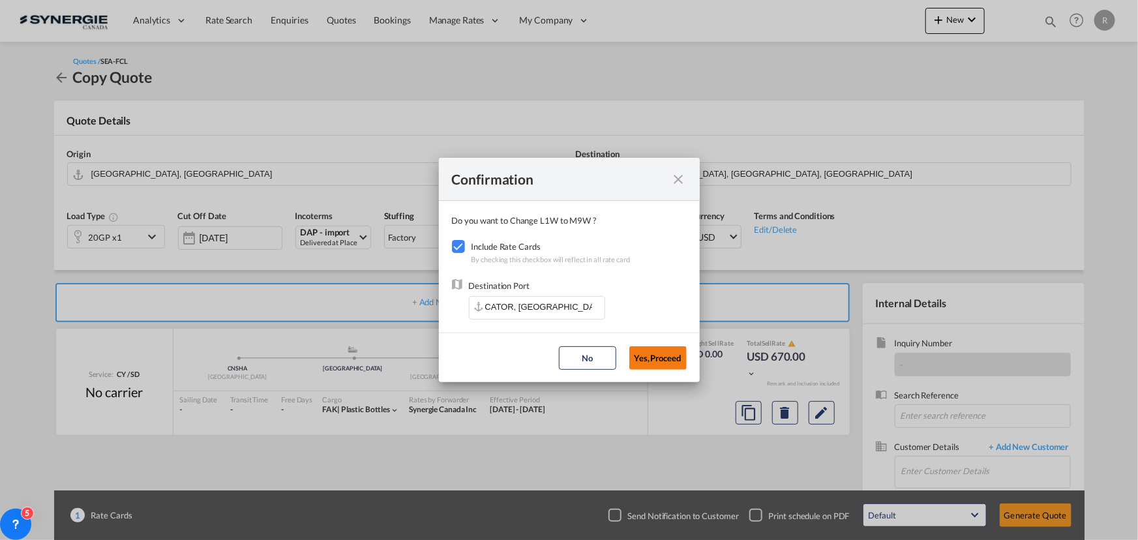
click at [671, 356] on button "Yes,Proceed" at bounding box center [657, 357] width 57 height 23
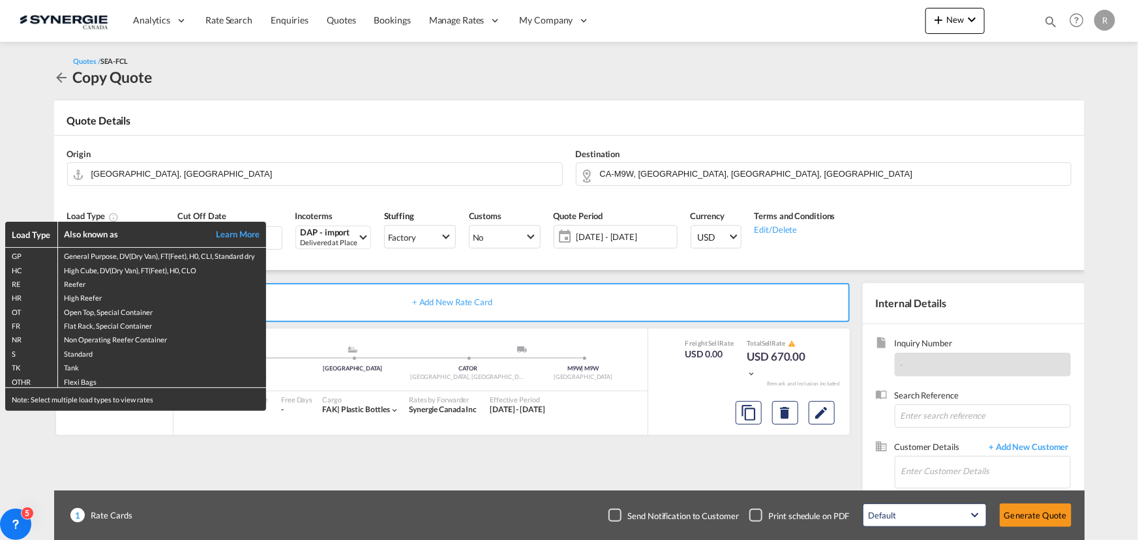
click at [350, 269] on div "Load Type Also known as Learn More GP General Purpose, DV(Dry Van), FT(Feet), H…" at bounding box center [569, 270] width 1138 height 540
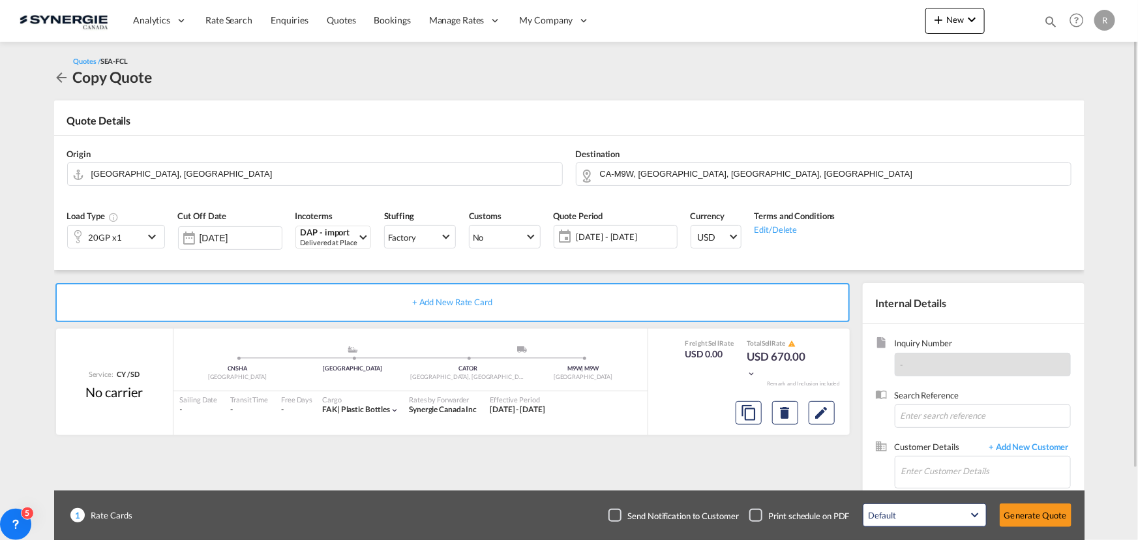
click at [137, 239] on div "20GP x1" at bounding box center [106, 237] width 76 height 22
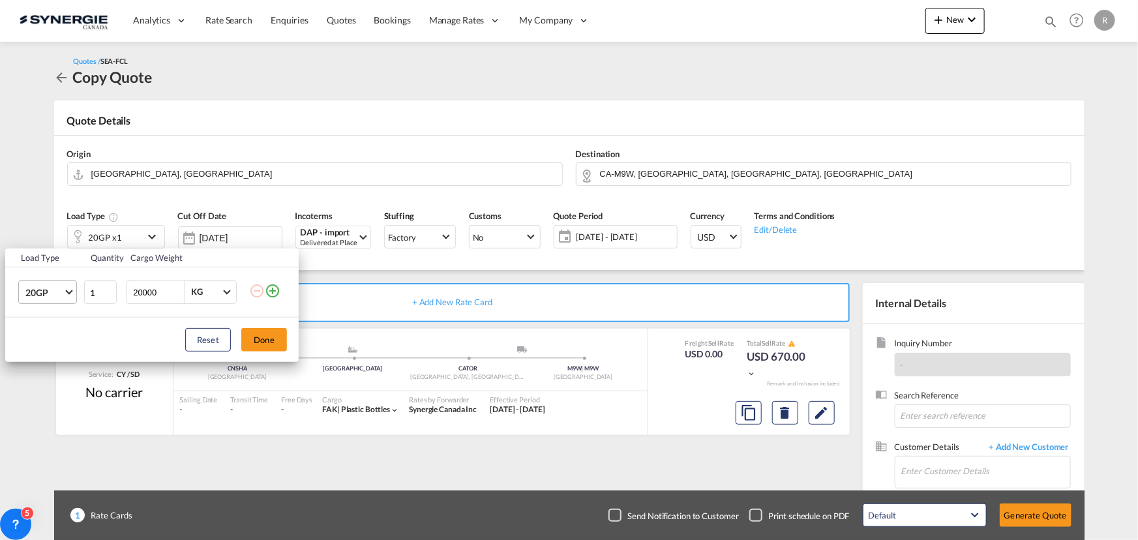
click at [50, 293] on span "20GP" at bounding box center [44, 292] width 38 height 13
click at [43, 351] on div "40HC" at bounding box center [37, 354] width 24 height 13
click at [291, 336] on div "Reset Done" at bounding box center [152, 340] width 294 height 44
click at [261, 337] on button "Done" at bounding box center [264, 339] width 46 height 23
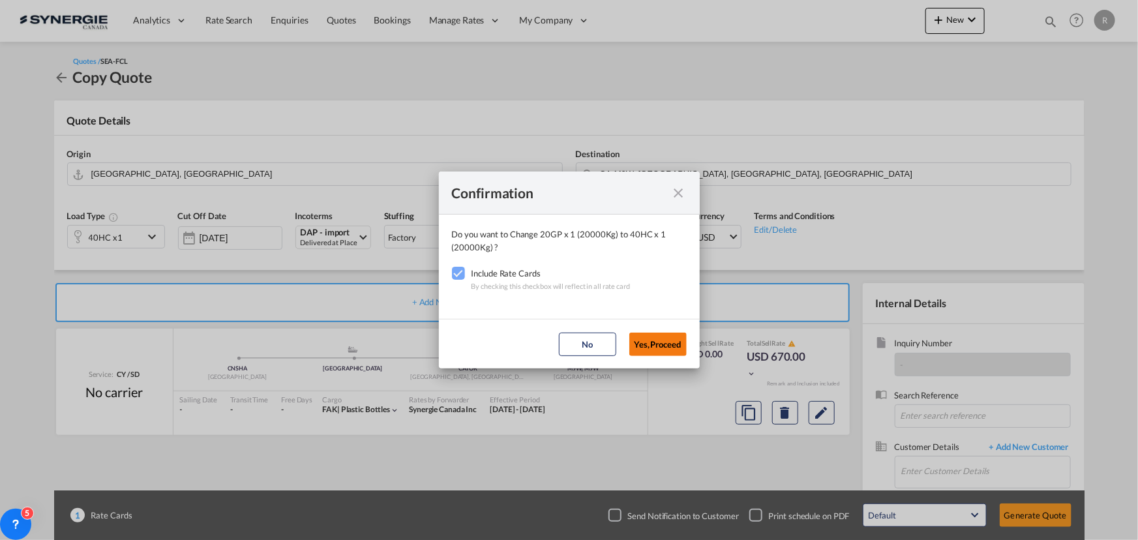
click at [652, 341] on button "Yes,Proceed" at bounding box center [657, 344] width 57 height 23
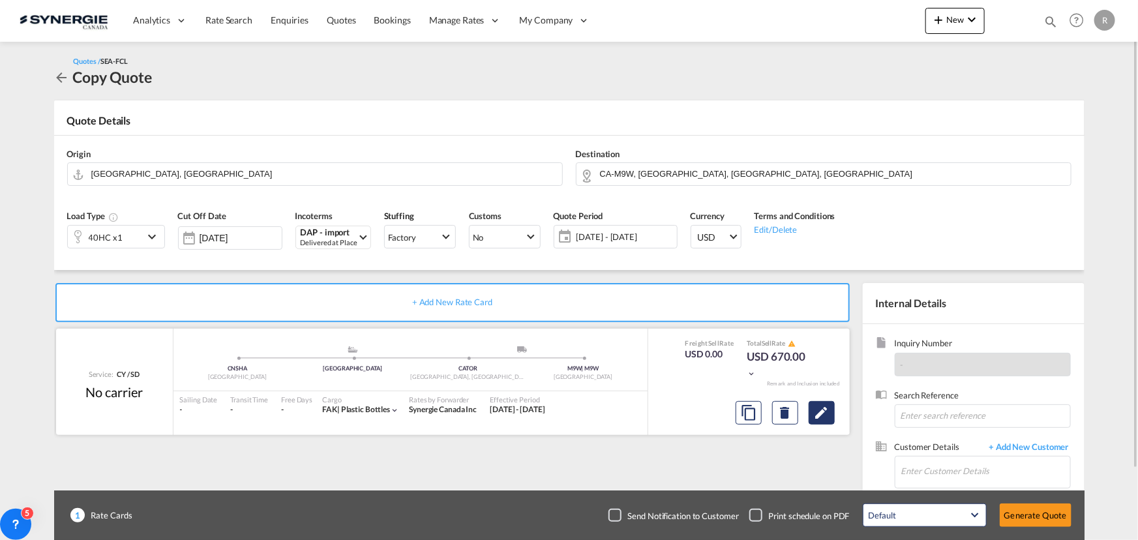
click at [826, 414] on md-icon "Edit" at bounding box center [822, 413] width 16 height 16
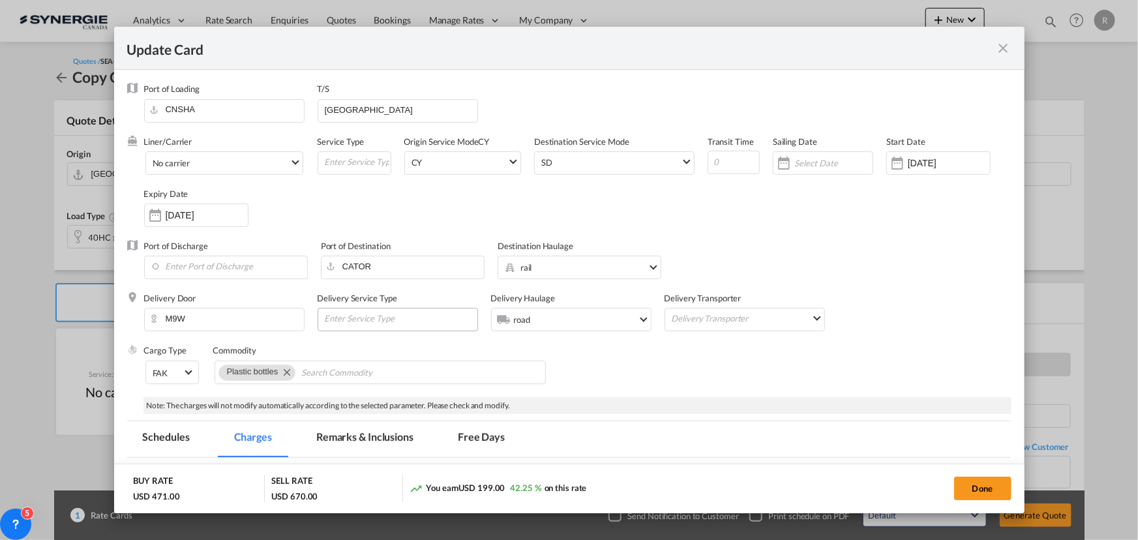
select select "per container"
select select "per B/L"
select select "per shipment"
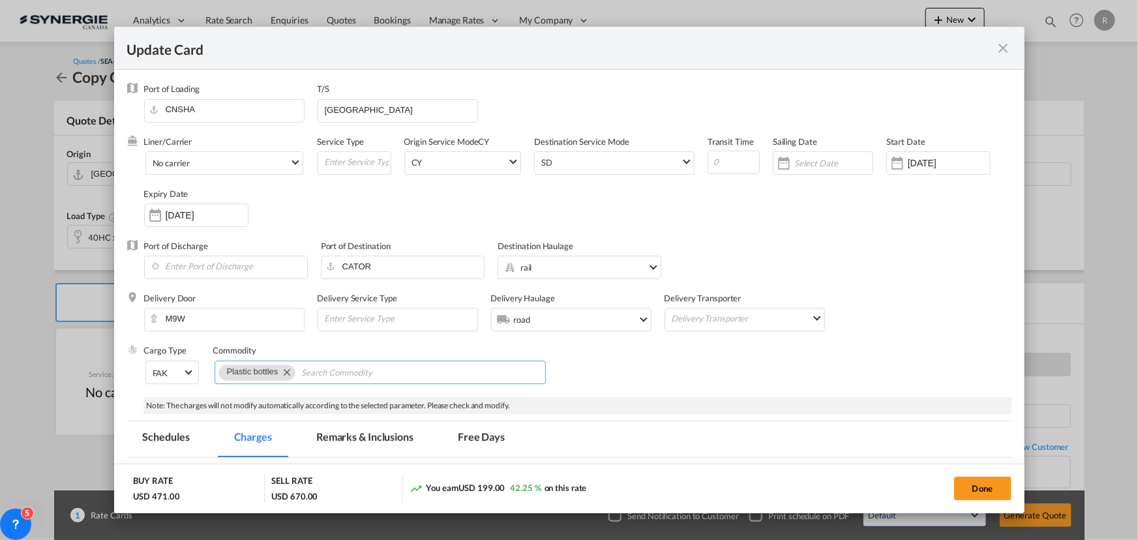
click at [286, 372] on md-icon "Remove Plastic bottles" at bounding box center [287, 372] width 16 height 16
click at [295, 369] on input "Chips input." at bounding box center [278, 373] width 119 height 21
type input "h"
type input "general cargo"
click at [583, 358] on div "Cargo Type FAK FAK GCR GDSM General Cargo Hazardous Cargo Ambient Foodstuff Chi…" at bounding box center [578, 370] width 868 height 52
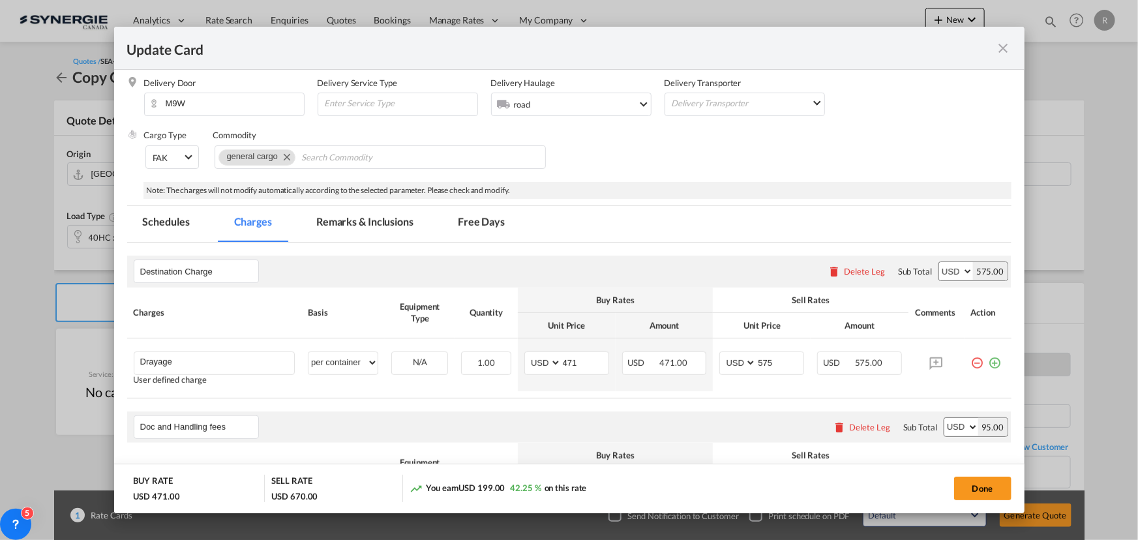
scroll to position [296, 0]
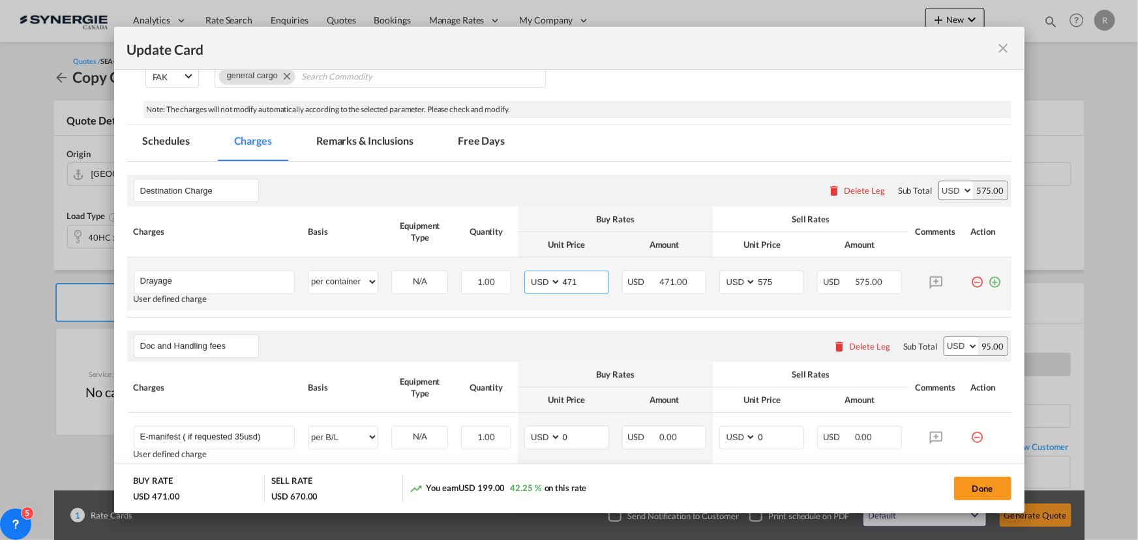
drag, startPoint x: 582, startPoint y: 280, endPoint x: 406, endPoint y: 265, distance: 176.7
click at [408, 265] on tr "Drayage Please Enter User Defined Charges Cannot Be Published User defined char…" at bounding box center [569, 284] width 884 height 53
type input "275"
drag, startPoint x: 775, startPoint y: 280, endPoint x: 679, endPoint y: 266, distance: 96.9
click at [679, 266] on tr "Drayage Please Enter User Defined Charges Cannot Be Published User defined char…" at bounding box center [569, 284] width 884 height 53
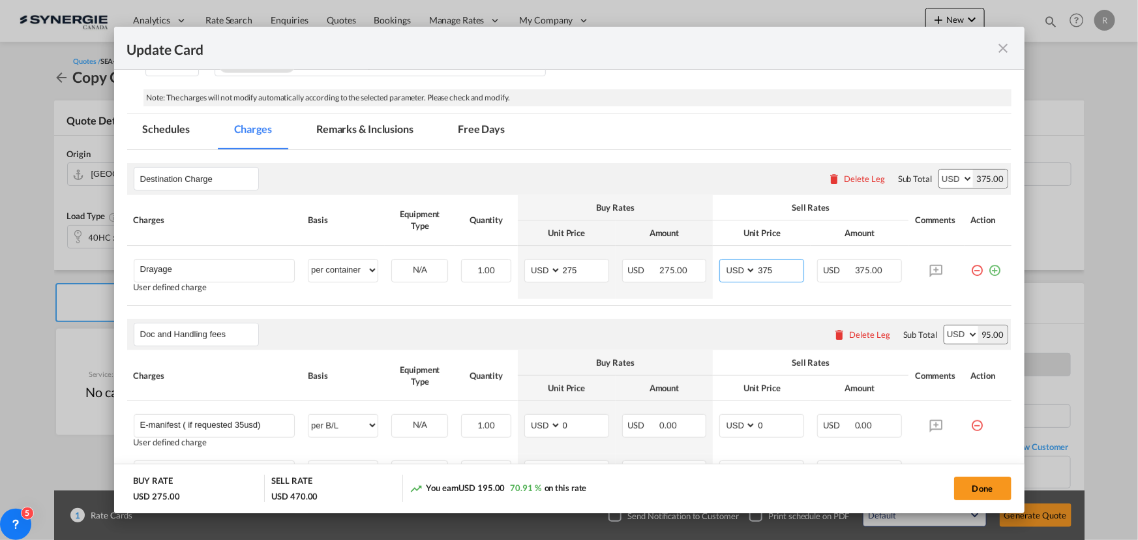
scroll to position [219, 0]
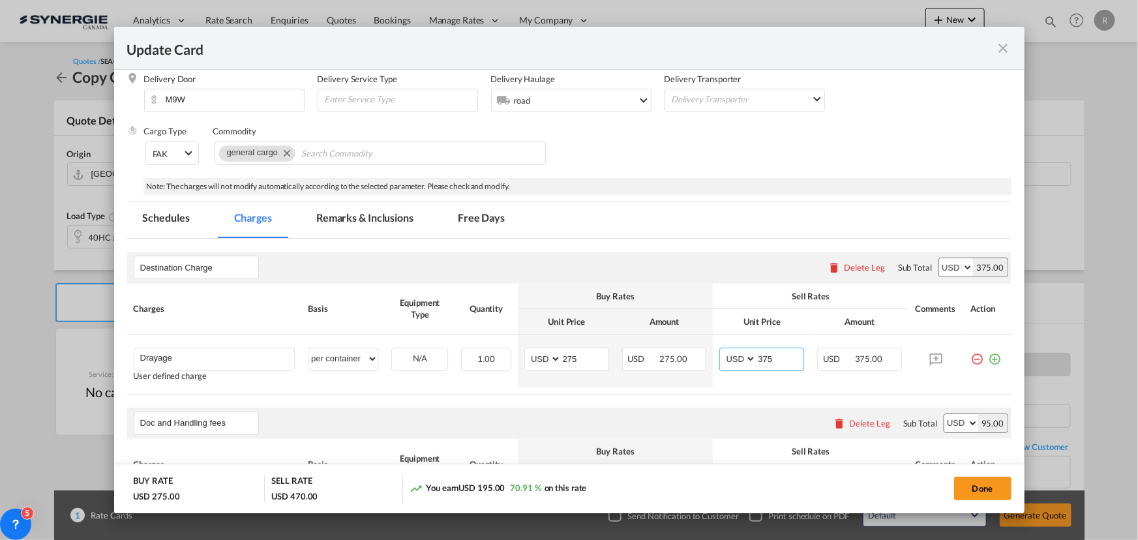
type input "375"
click at [344, 213] on md-tab-item "Remarks & Inclusions" at bounding box center [365, 220] width 128 height 36
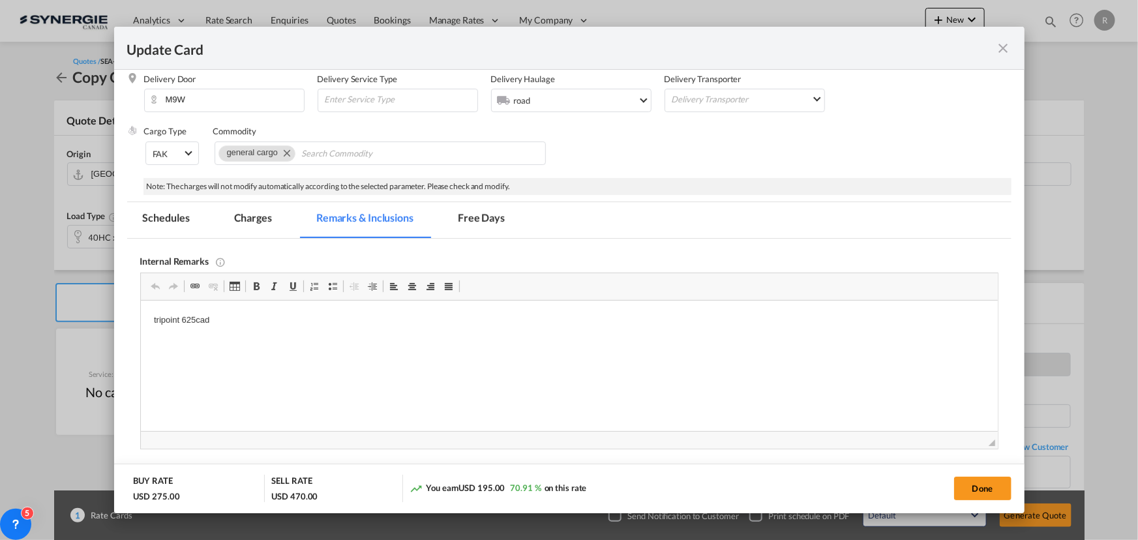
scroll to position [0, 0]
drag, startPoint x: 180, startPoint y: 318, endPoint x: 275, endPoint y: 316, distance: 95.3
click at [247, 324] on p "tripoint 625cad" at bounding box center [568, 321] width 831 height 14
drag, startPoint x: 179, startPoint y: 320, endPoint x: 256, endPoint y: 314, distance: 77.2
click at [256, 314] on p "tripoint 625cad" at bounding box center [568, 321] width 831 height 14
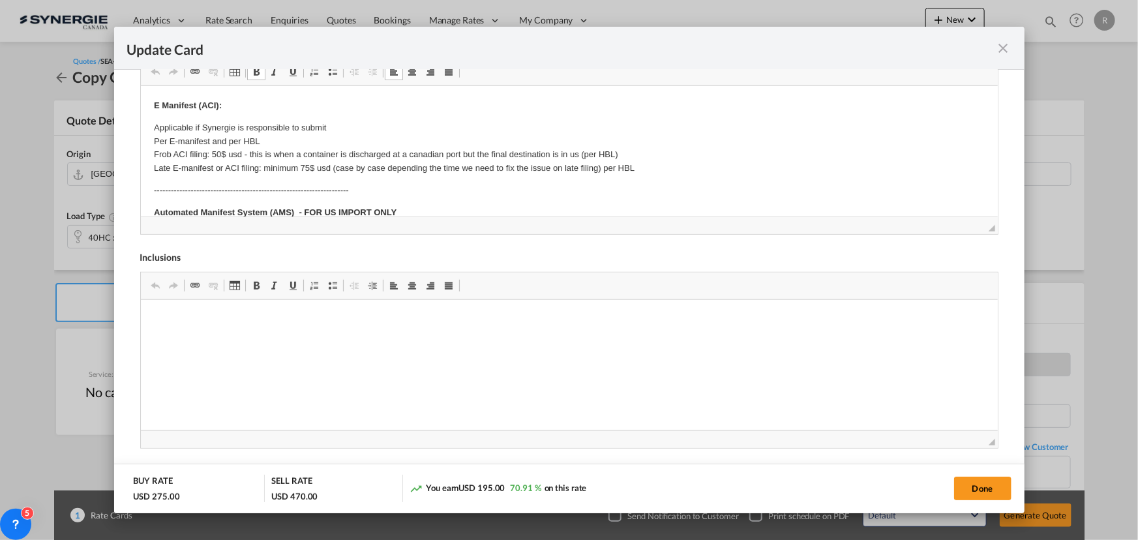
scroll to position [177, 0]
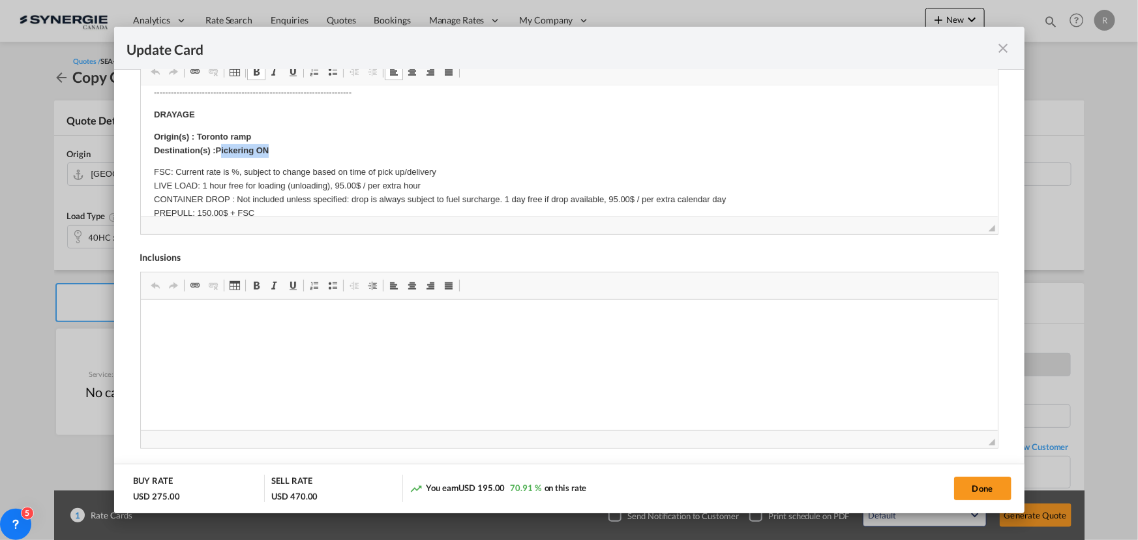
drag, startPoint x: 218, startPoint y: 146, endPoint x: 314, endPoint y: 145, distance: 96.5
click at [314, 145] on p "Origin(s) : [GEOGRAPHIC_DATA] ramp Destination(s) :[PERSON_NAME] ON" at bounding box center [568, 143] width 831 height 27
click at [979, 495] on button "Done" at bounding box center [982, 488] width 57 height 23
type input "[DATE]"
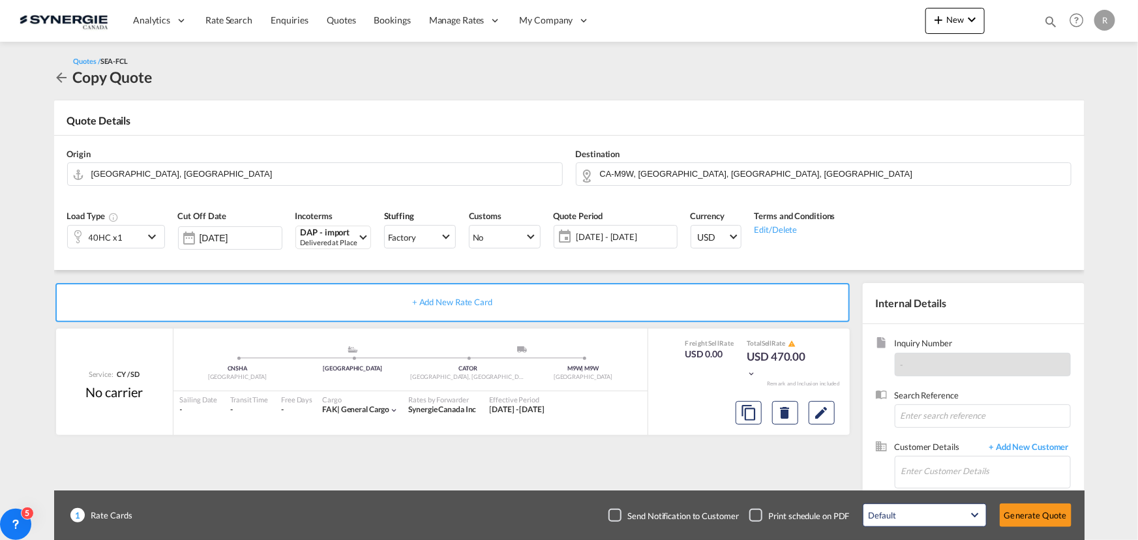
scroll to position [248, 0]
click at [912, 470] on input "Enter Customer Details" at bounding box center [985, 471] width 169 height 29
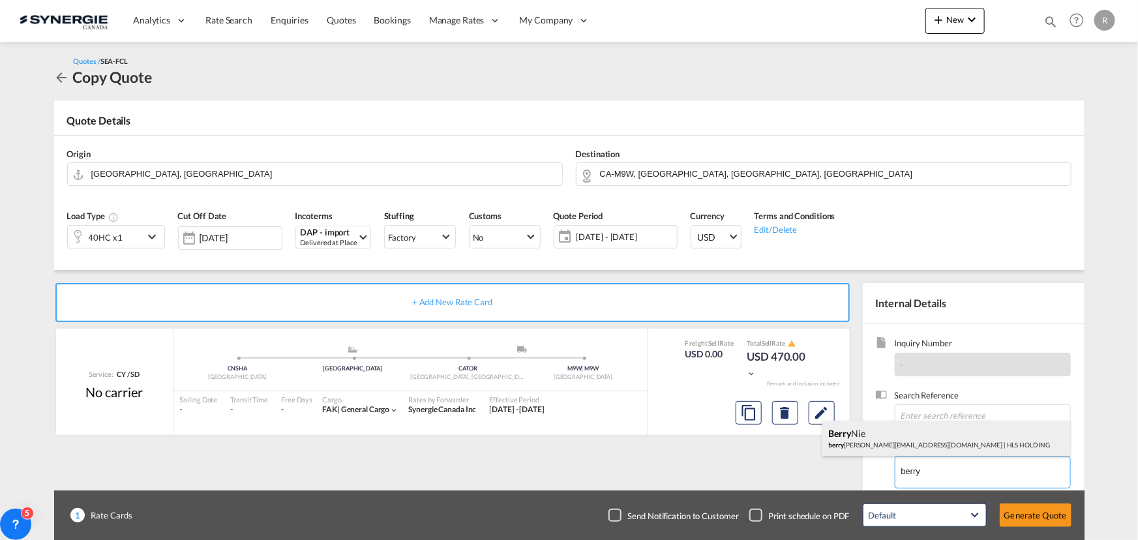
click at [878, 436] on div "[PERSON_NAME] Nie berry [EMAIL_ADDRESS][DOMAIN_NAME] | HLS HOLDING" at bounding box center [947, 438] width 248 height 35
type input "HLS HOLDING, [PERSON_NAME], [EMAIL_ADDRESS][DOMAIN_NAME]"
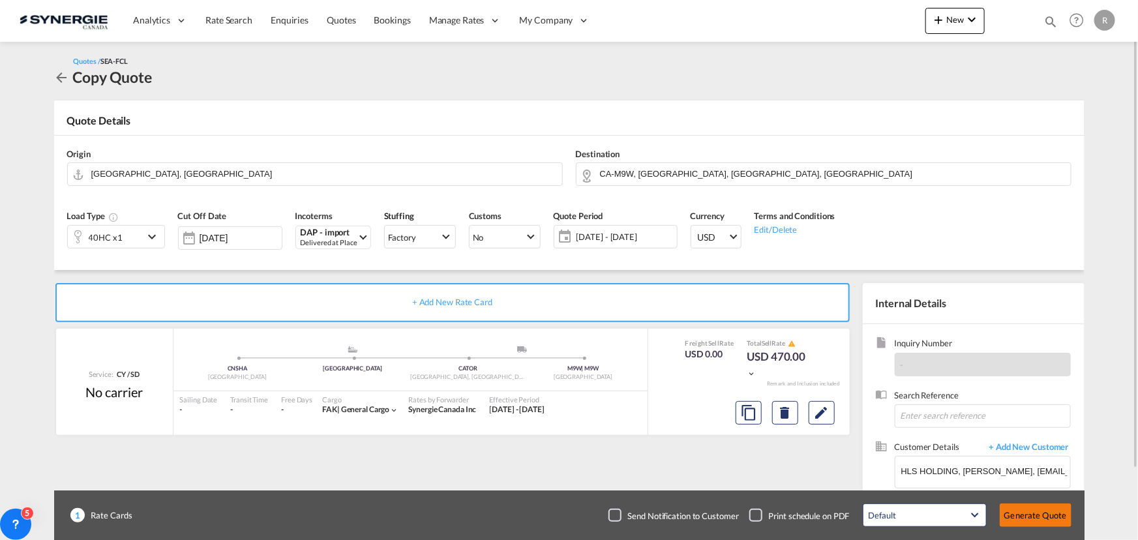
click at [1037, 515] on button "Generate Quote" at bounding box center [1036, 515] width 72 height 23
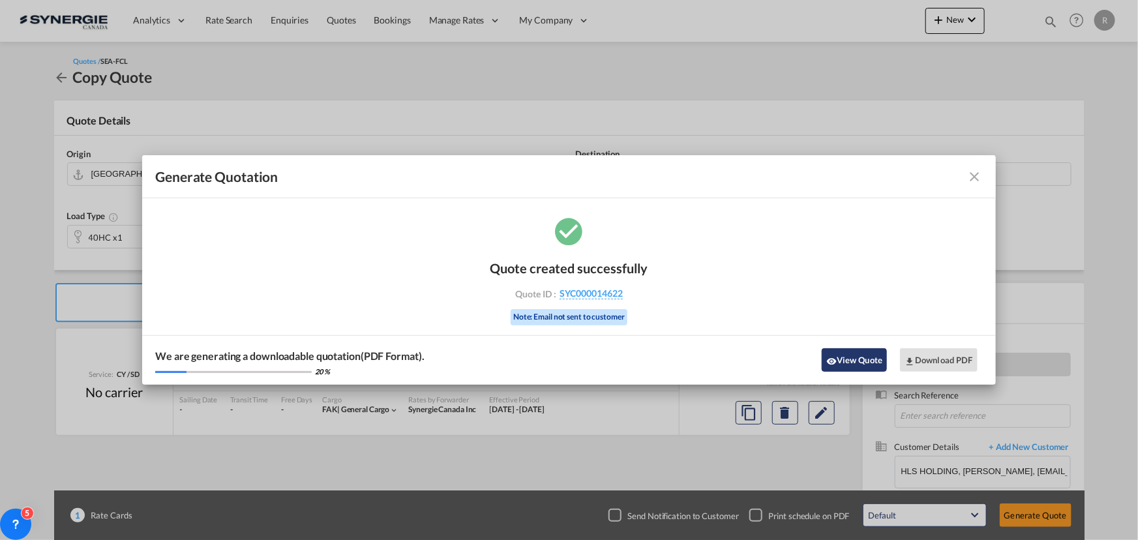
click at [835, 359] on md-icon "icon-eye" at bounding box center [831, 361] width 10 height 10
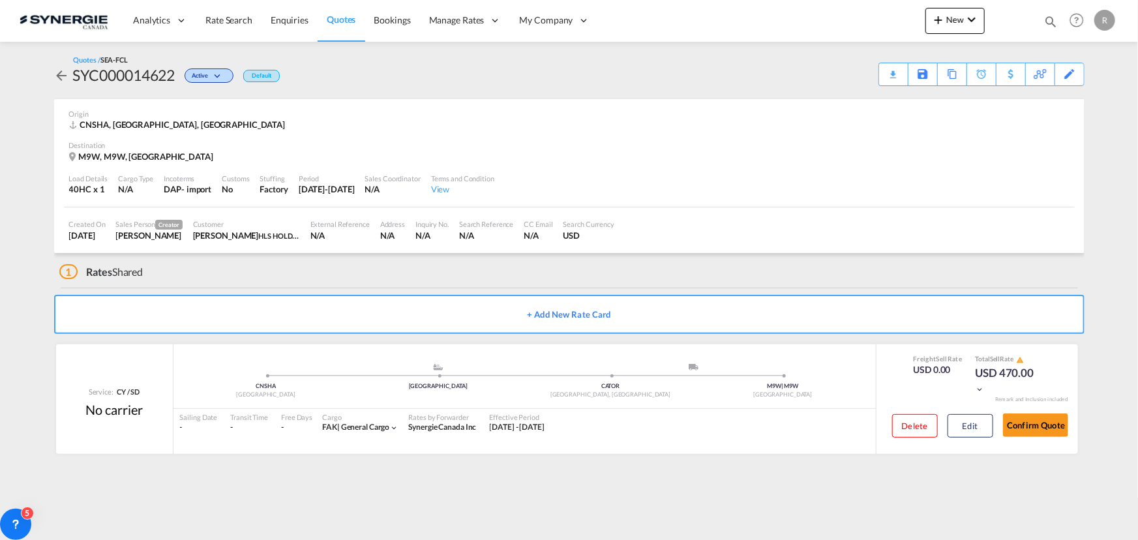
click at [0, 0] on div "Download Quote" at bounding box center [0, 0] width 0 height 0
click at [339, 21] on span "Quotes" at bounding box center [341, 19] width 29 height 11
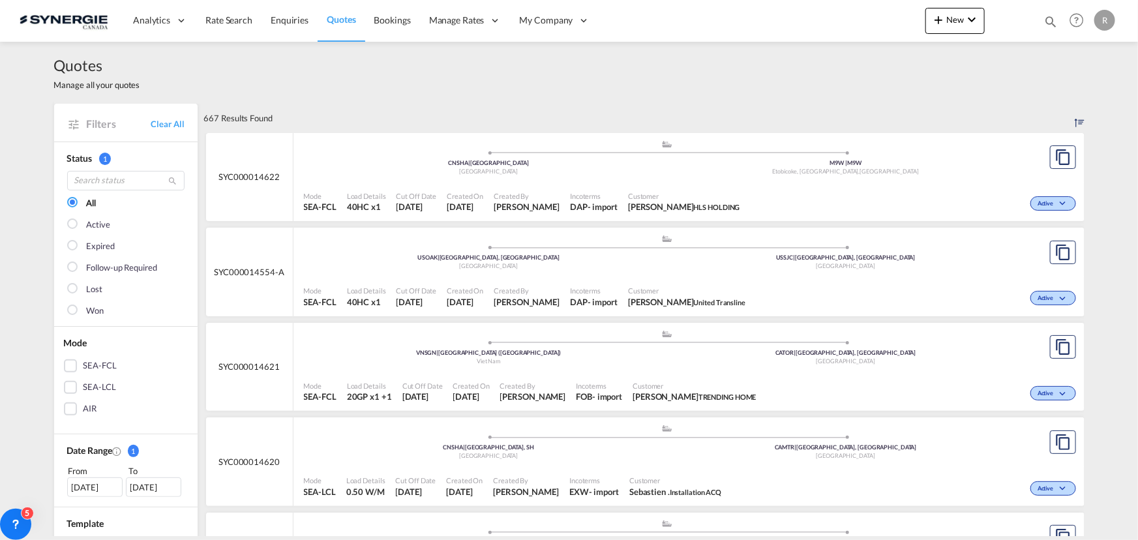
scroll to position [177, 0]
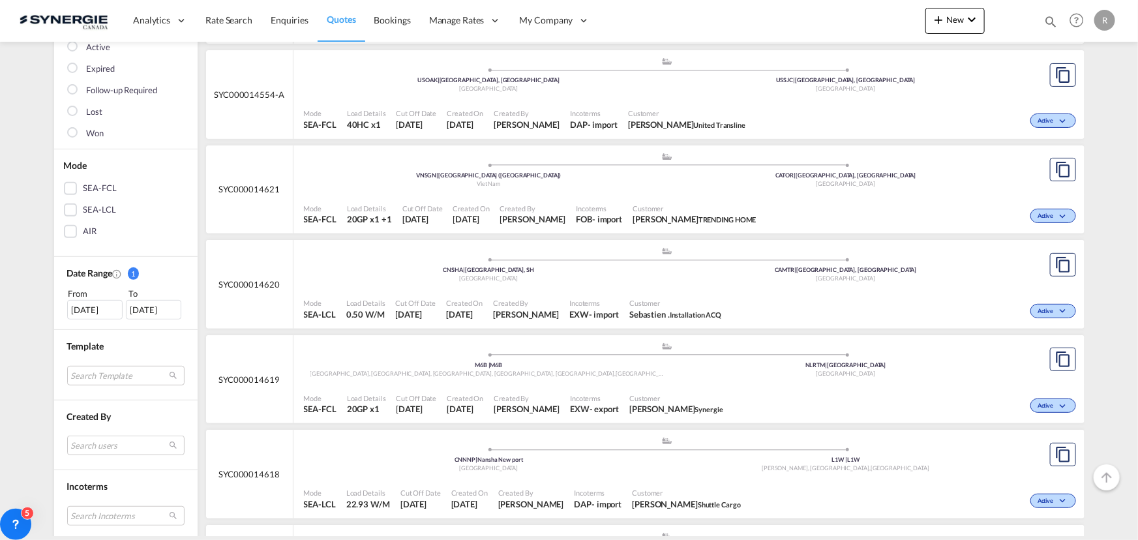
click at [83, 316] on div "[DATE]" at bounding box center [94, 310] width 55 height 20
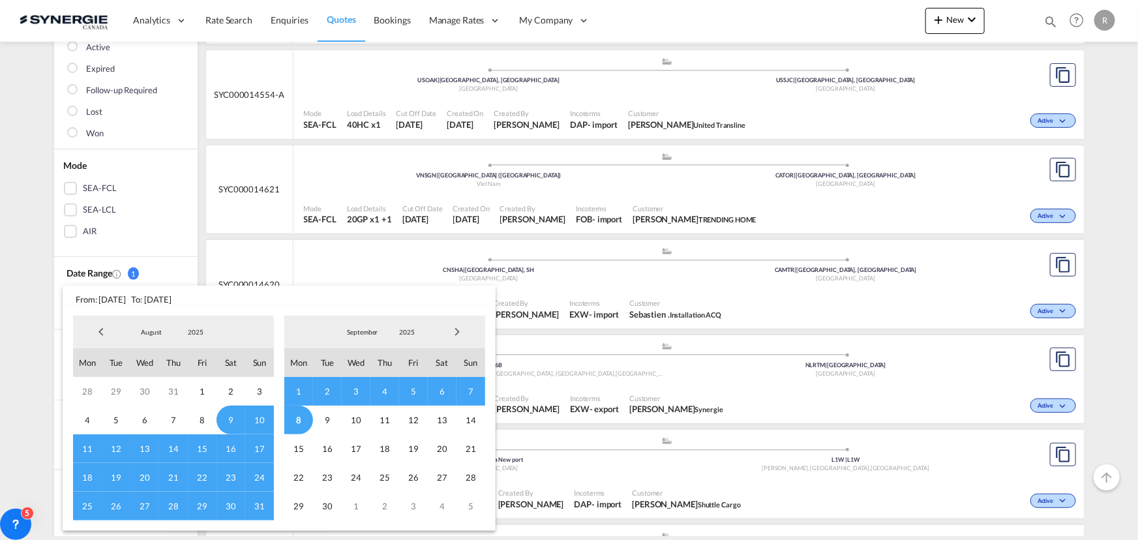
click at [103, 332] on span "Previous Month" at bounding box center [101, 332] width 26 height 26
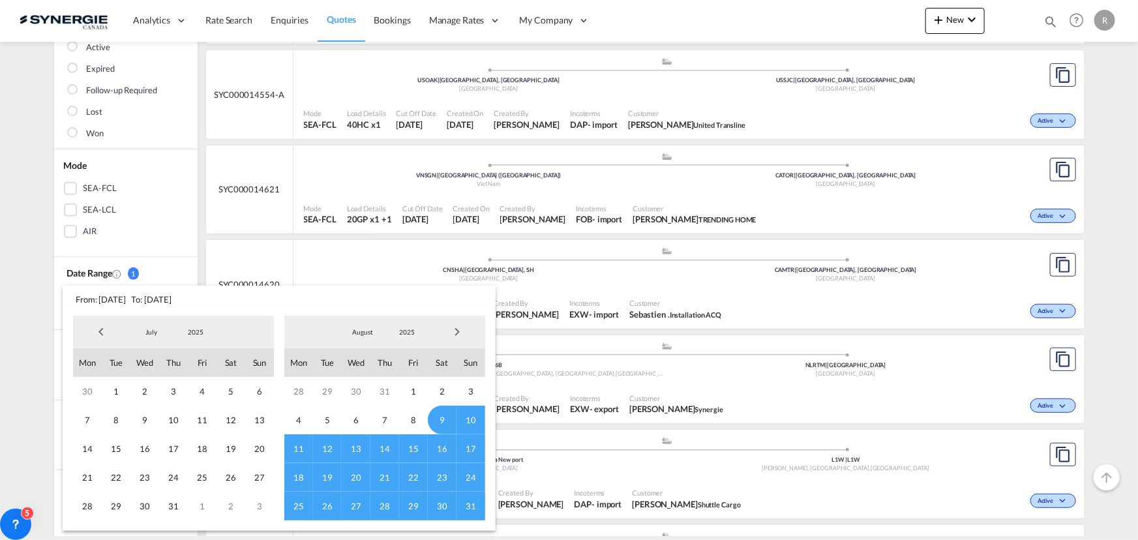
click at [103, 332] on span "Previous Month" at bounding box center [101, 332] width 26 height 26
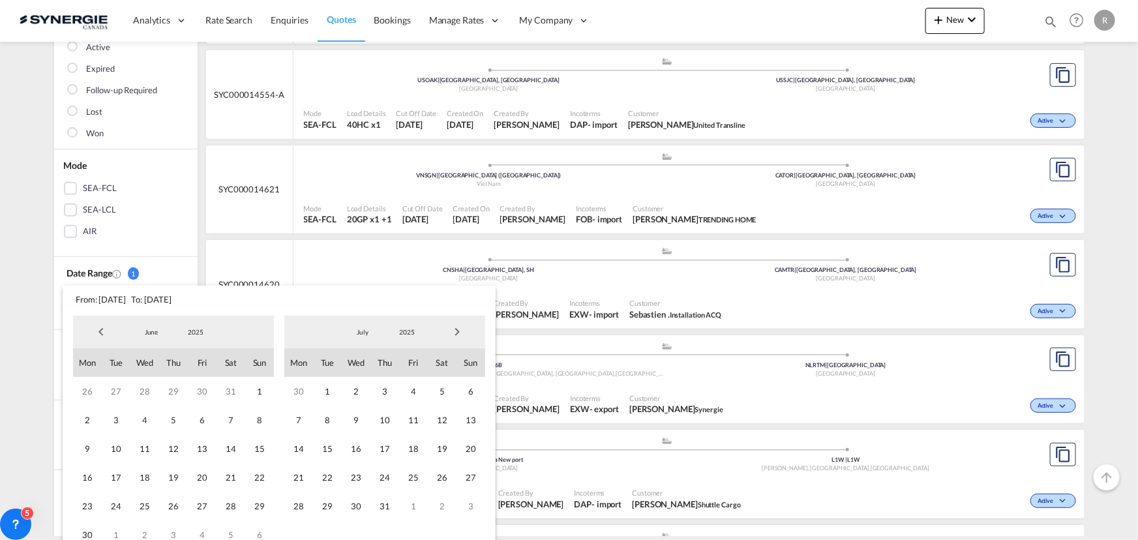
click at [103, 332] on span "Previous Month" at bounding box center [101, 332] width 26 height 26
click at [226, 386] on span "1" at bounding box center [231, 391] width 29 height 29
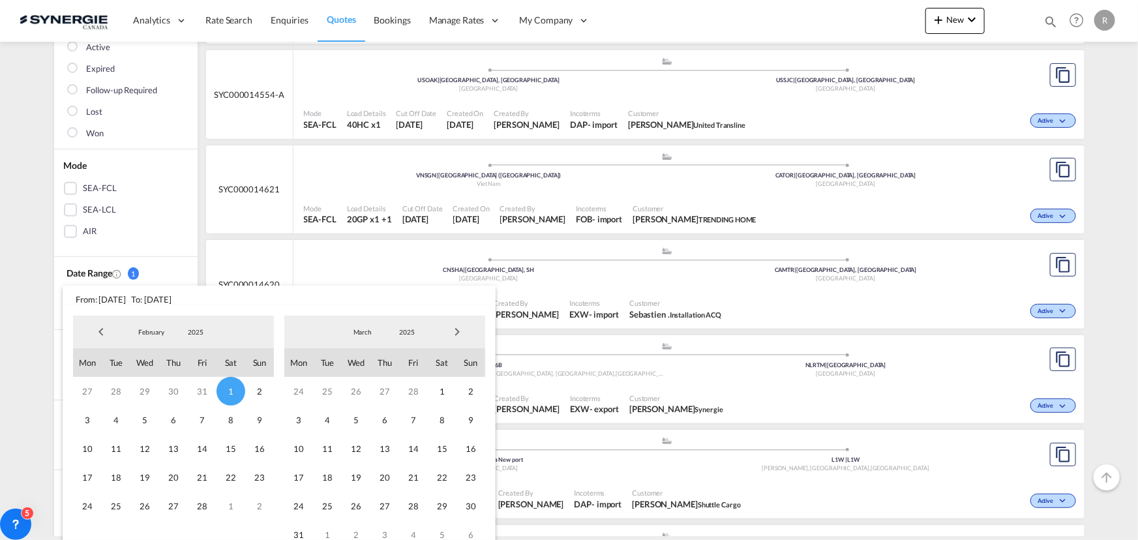
click at [460, 332] on span "Next Month" at bounding box center [457, 332] width 26 height 26
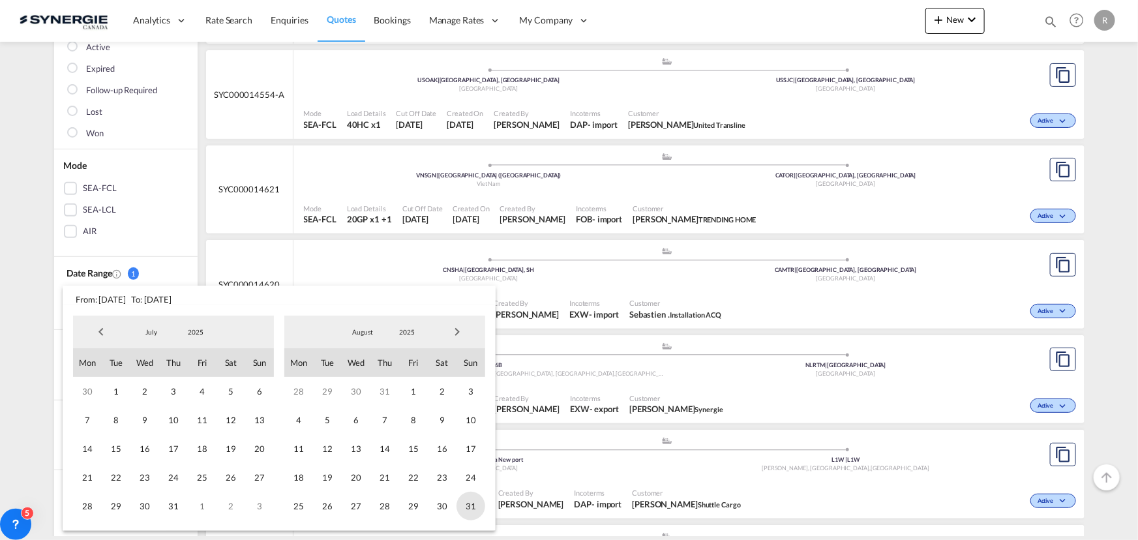
click at [474, 504] on span "31" at bounding box center [471, 506] width 29 height 29
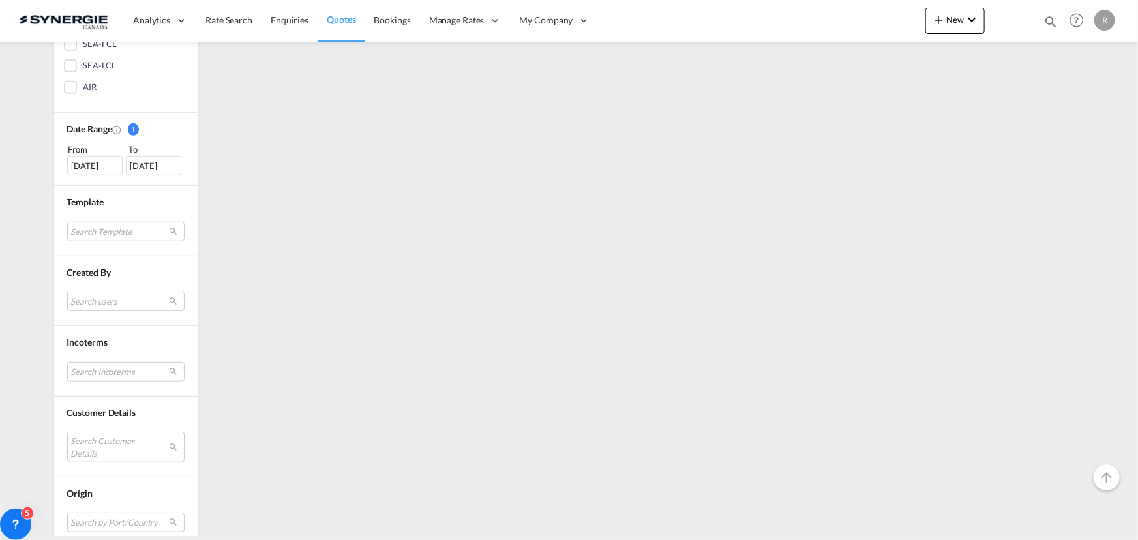
scroll to position [355, 0]
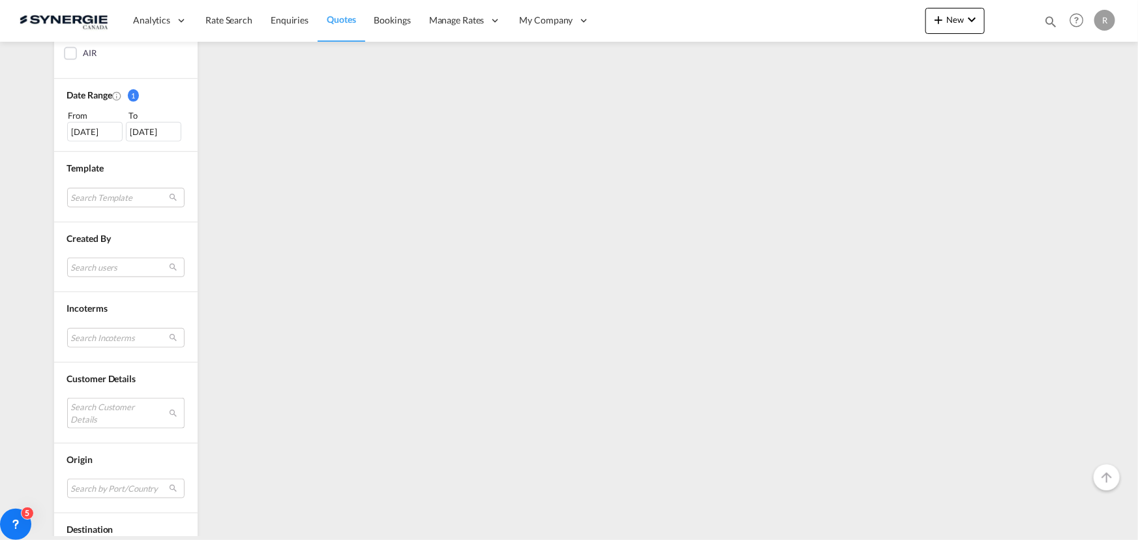
drag, startPoint x: 90, startPoint y: 411, endPoint x: 88, endPoint y: 404, distance: 6.8
click at [89, 411] on md-select "Search Customer Details user name user david MURRAY trendinghomecountertops@gma…" at bounding box center [125, 413] width 117 height 30
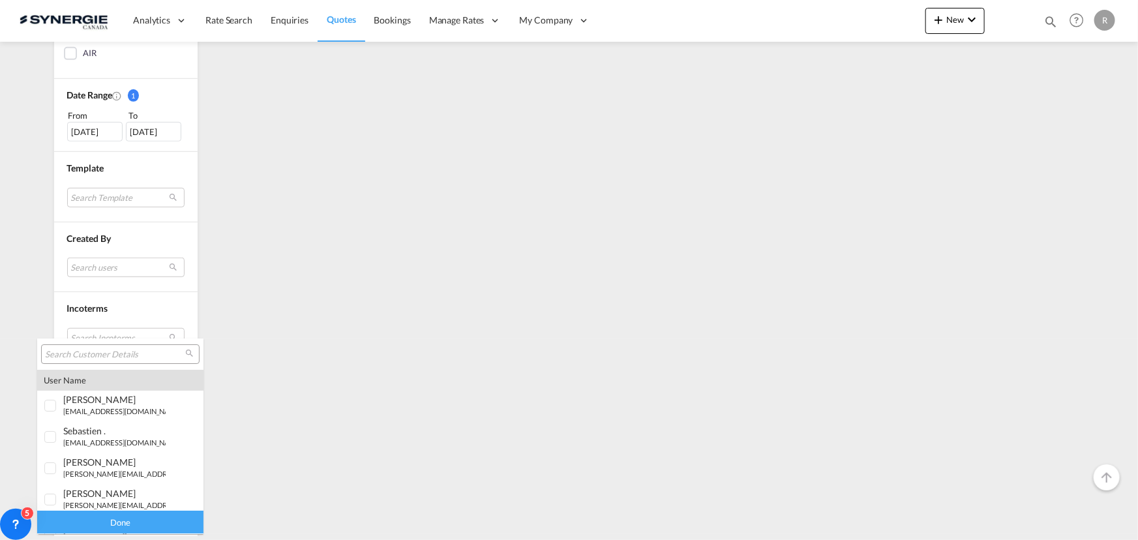
click at [95, 354] on input "search" at bounding box center [115, 355] width 140 height 12
paste input "NEUTRAL POSTURE"
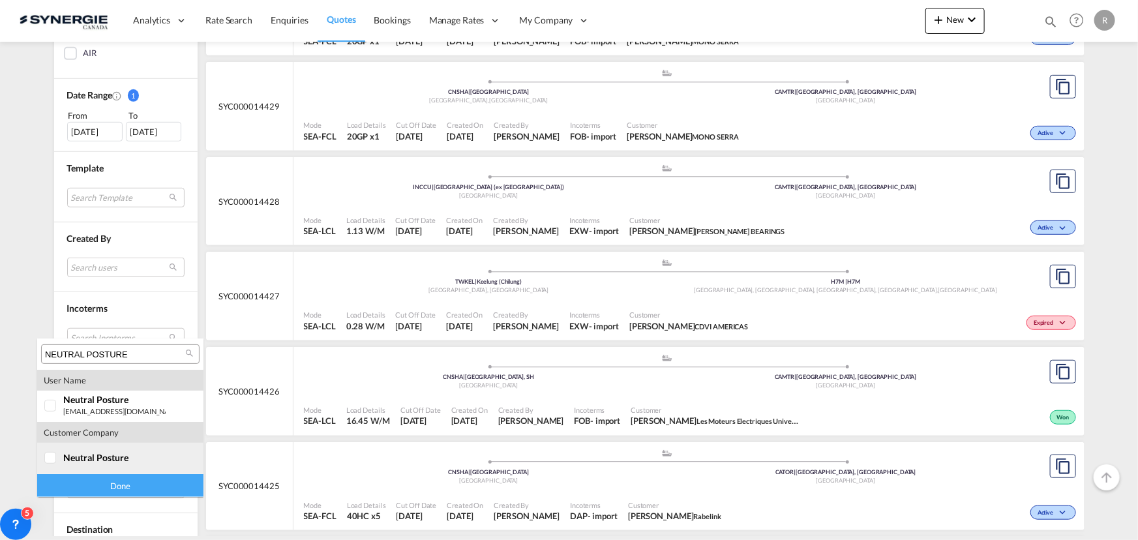
type input "NEUTRAL POSTURE"
click at [57, 456] on div at bounding box center [50, 458] width 13 height 13
click at [117, 491] on div "Done" at bounding box center [120, 485] width 166 height 23
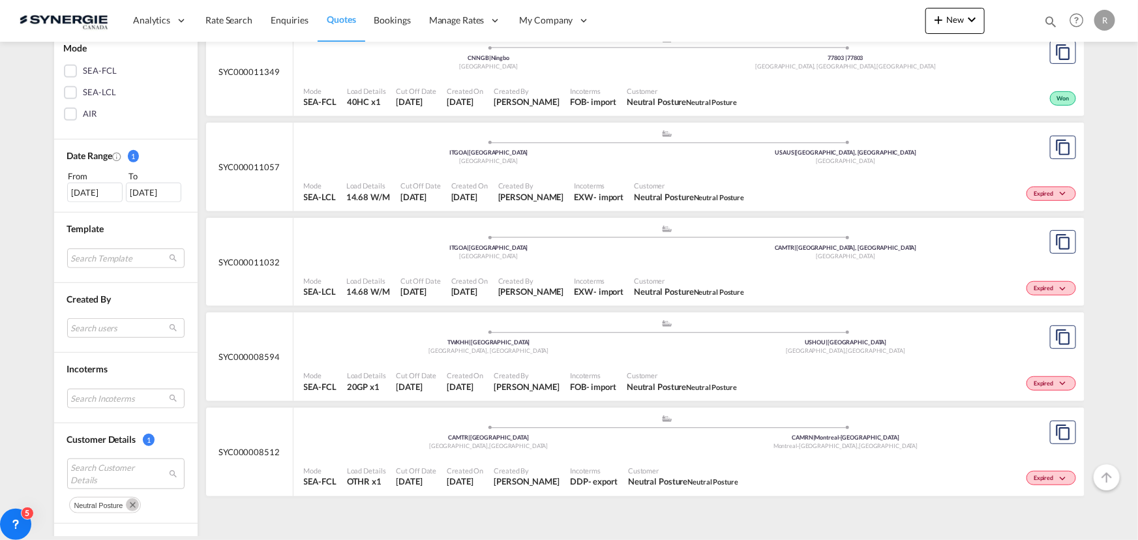
scroll to position [296, 0]
click at [570, 377] on span "Incoterms" at bounding box center [593, 374] width 46 height 10
click at [888, 358] on div ".a{fill:#aaa8ad;} .a{fill:#aaa8ad;} TWKHH | Kaohsiung Taiwan, Province of China…" at bounding box center [667, 339] width 727 height 42
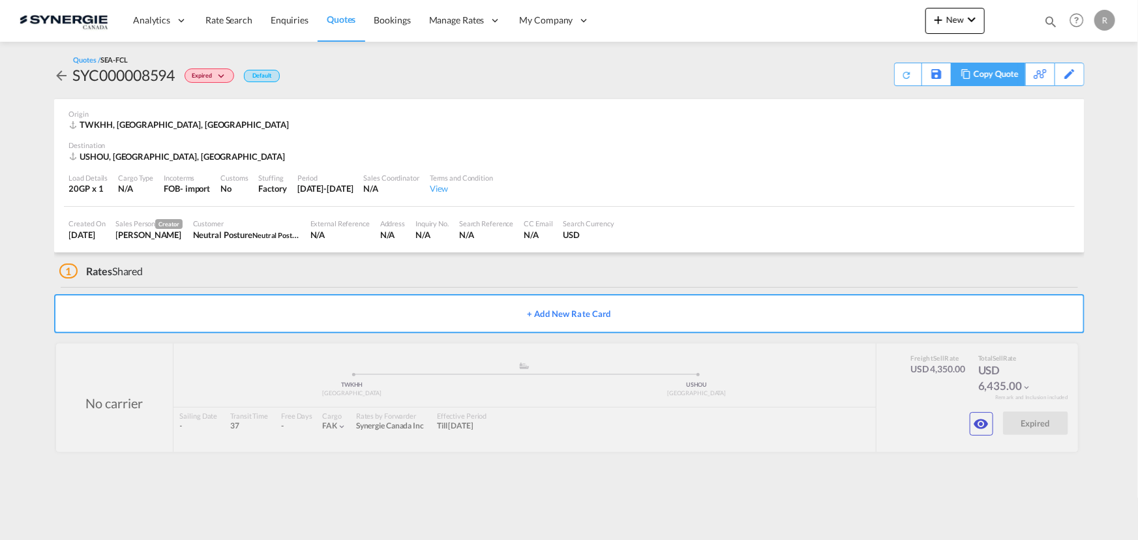
click at [1000, 76] on div "Copy Quote" at bounding box center [996, 74] width 44 height 22
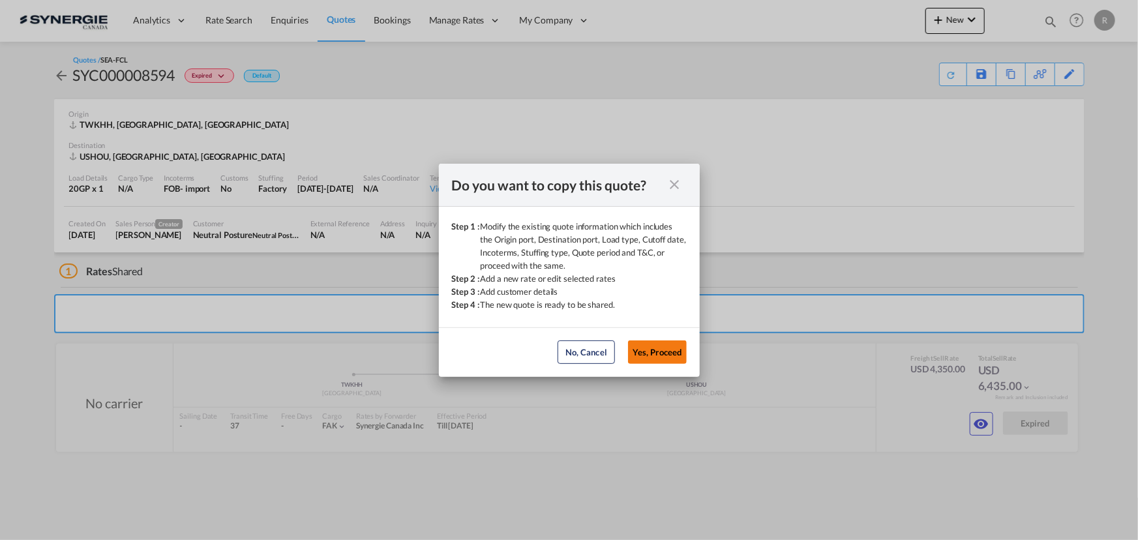
click at [670, 355] on button "Yes, Proceed" at bounding box center [657, 351] width 59 height 23
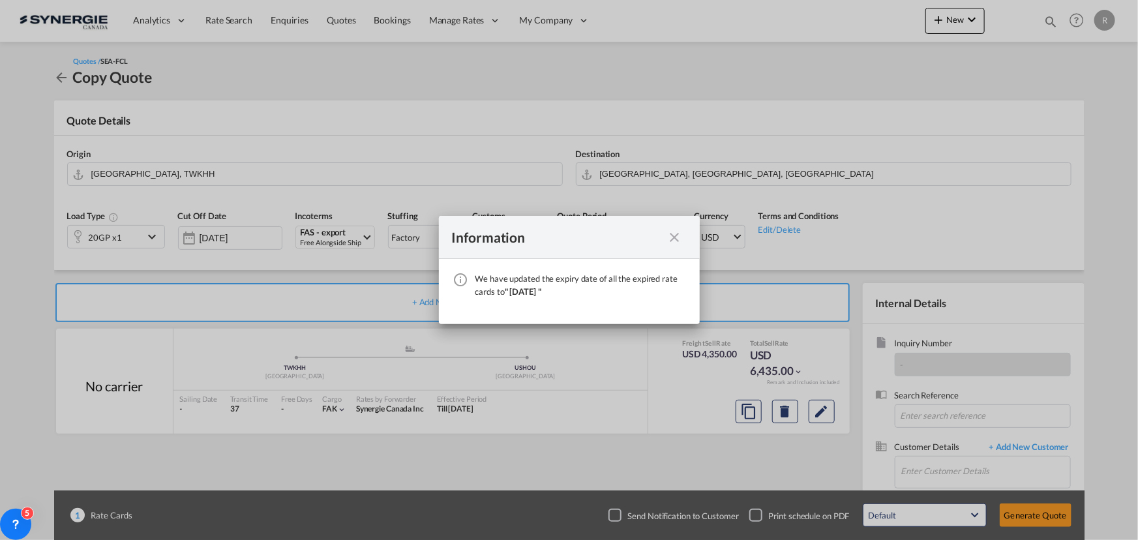
click at [672, 237] on md-icon "icon-close fg-AAA8AD cursor" at bounding box center [675, 238] width 16 height 16
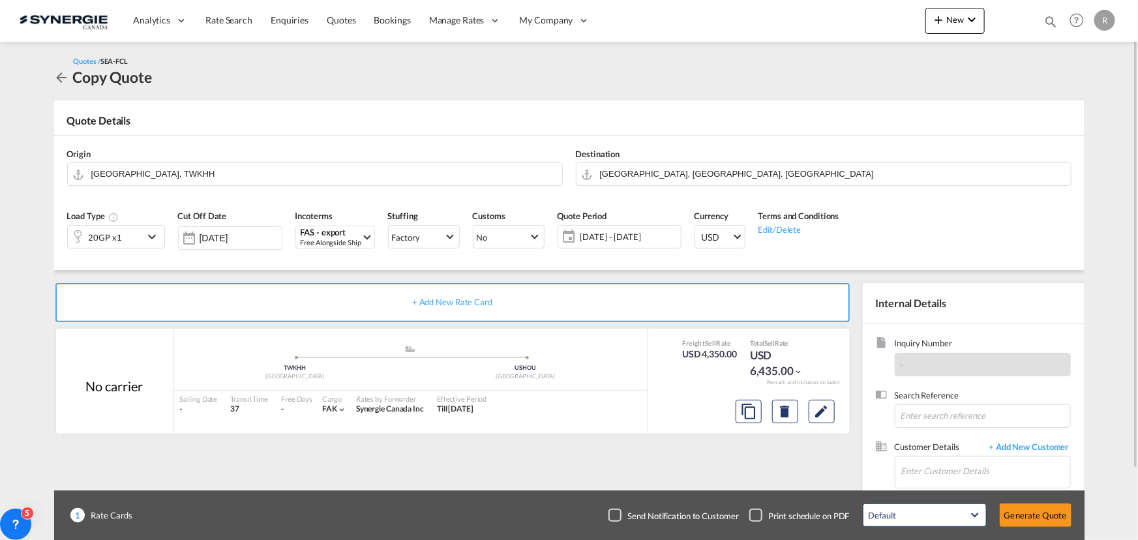
click at [631, 235] on span "[DATE] - [DATE]" at bounding box center [629, 237] width 97 height 12
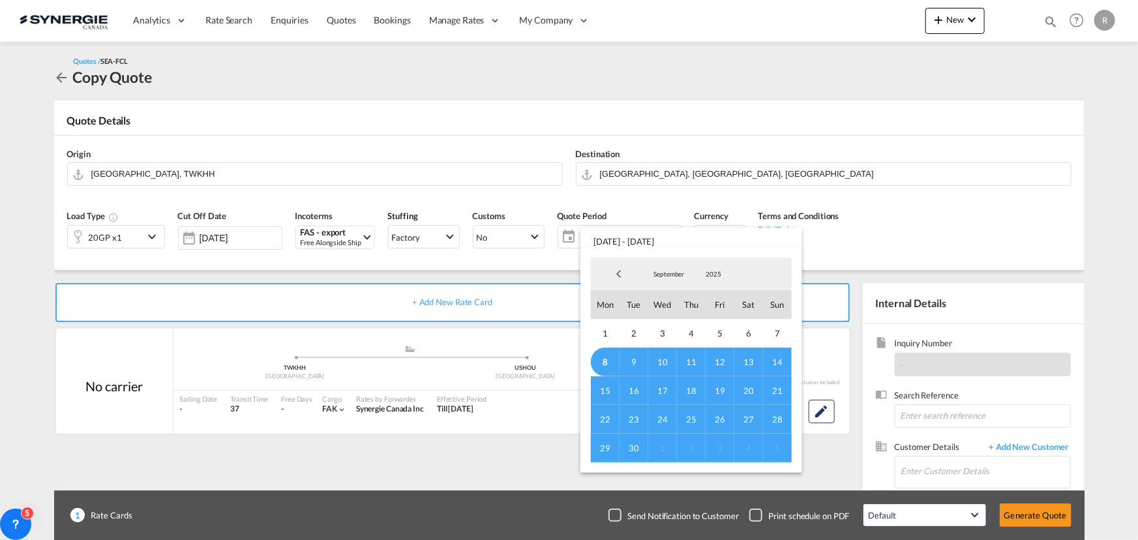
click at [778, 361] on span "14" at bounding box center [777, 362] width 29 height 29
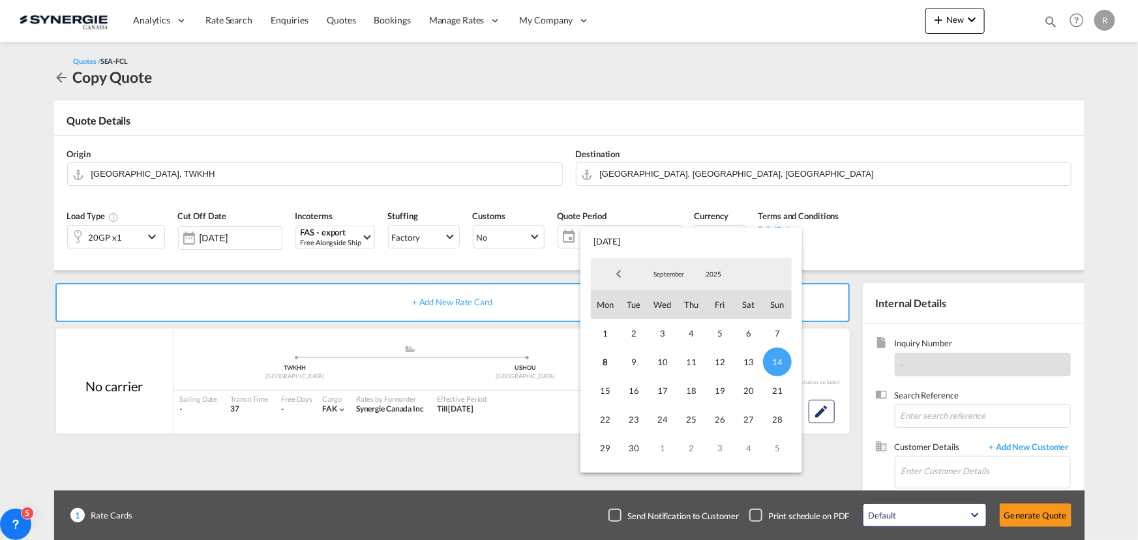
click at [821, 417] on md-backdrop at bounding box center [569, 270] width 1138 height 540
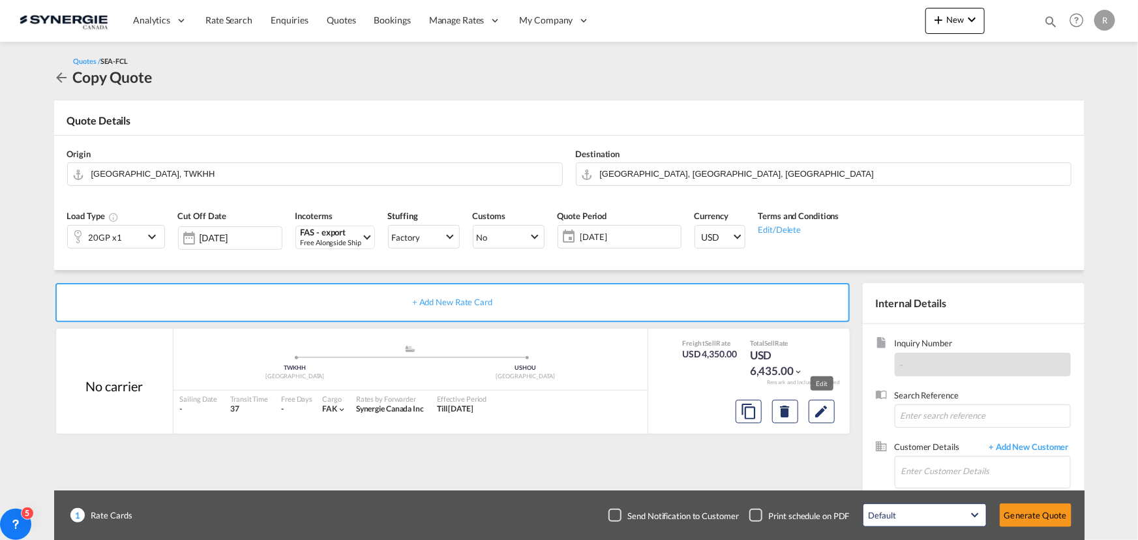
click at [821, 417] on md-icon "Edit" at bounding box center [822, 412] width 16 height 16
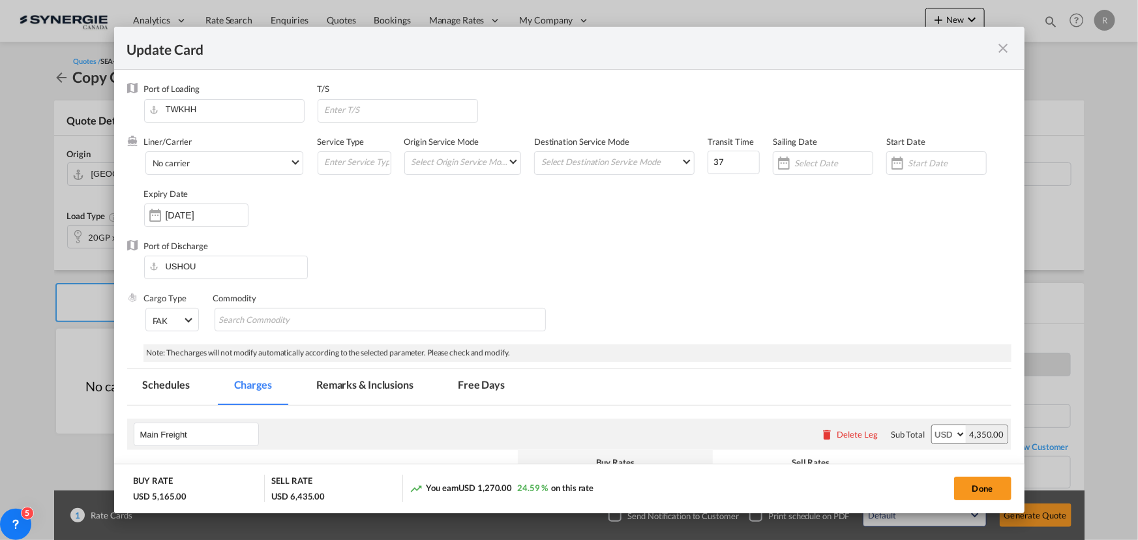
select select "per equipment"
select select "per container"
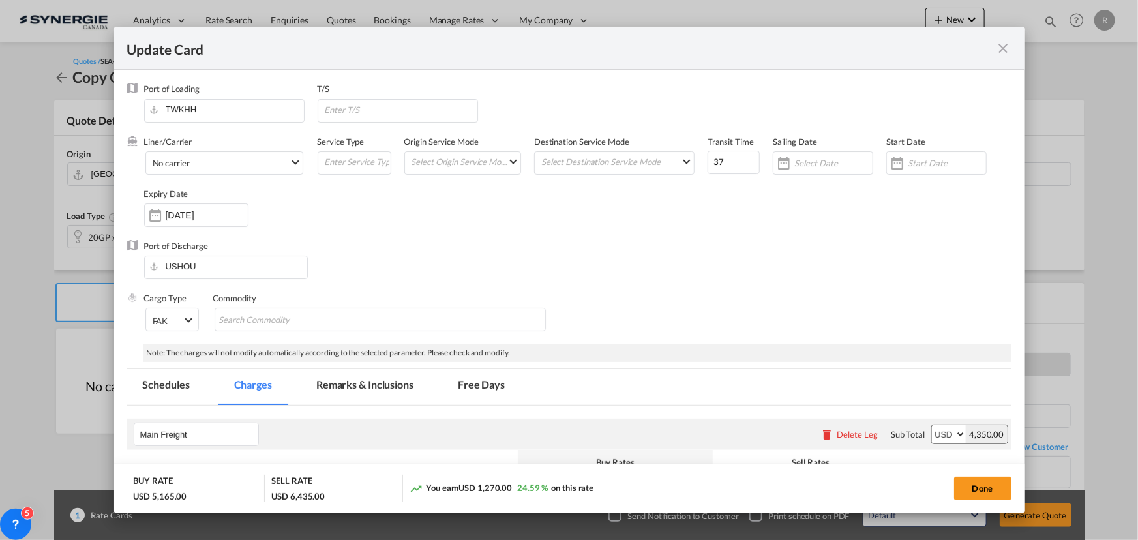
select select "per container"
click at [215, 218] on input "08 Oct 2025" at bounding box center [207, 215] width 82 height 10
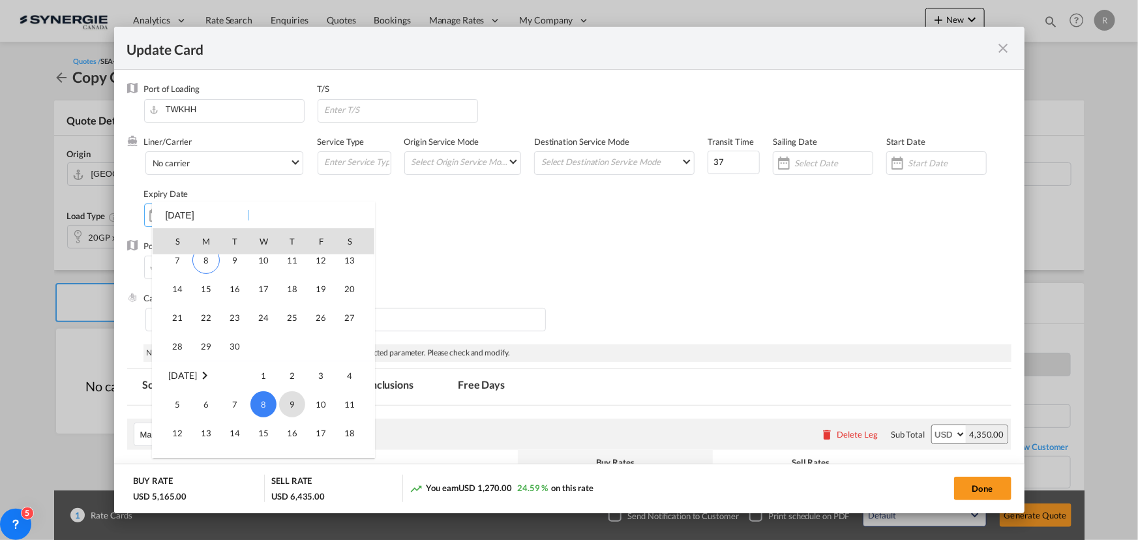
scroll to position [302205, 0]
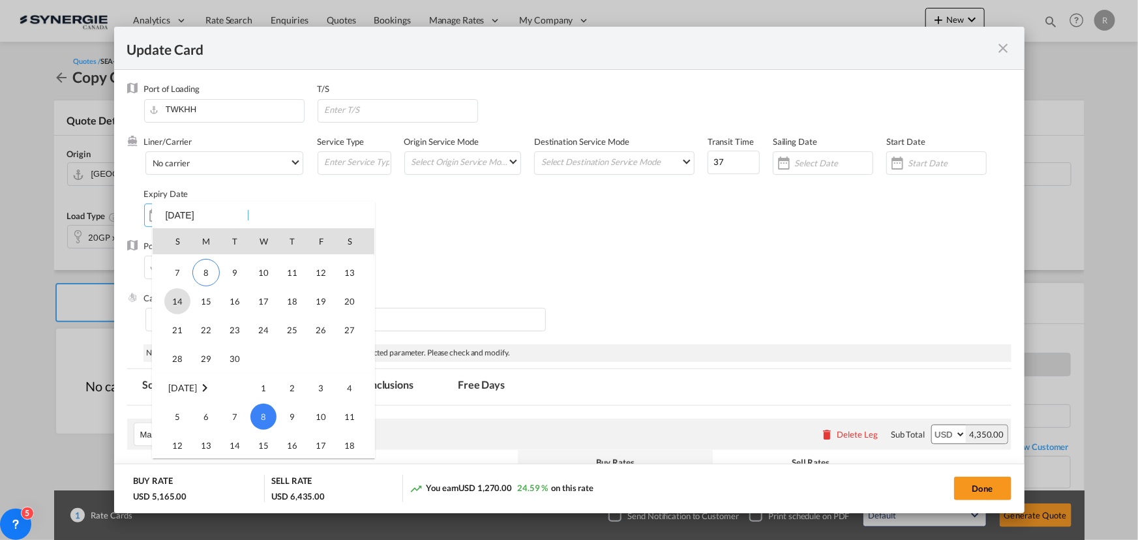
click at [176, 304] on span "14" at bounding box center [177, 301] width 26 height 26
type input "14 Sep 2025"
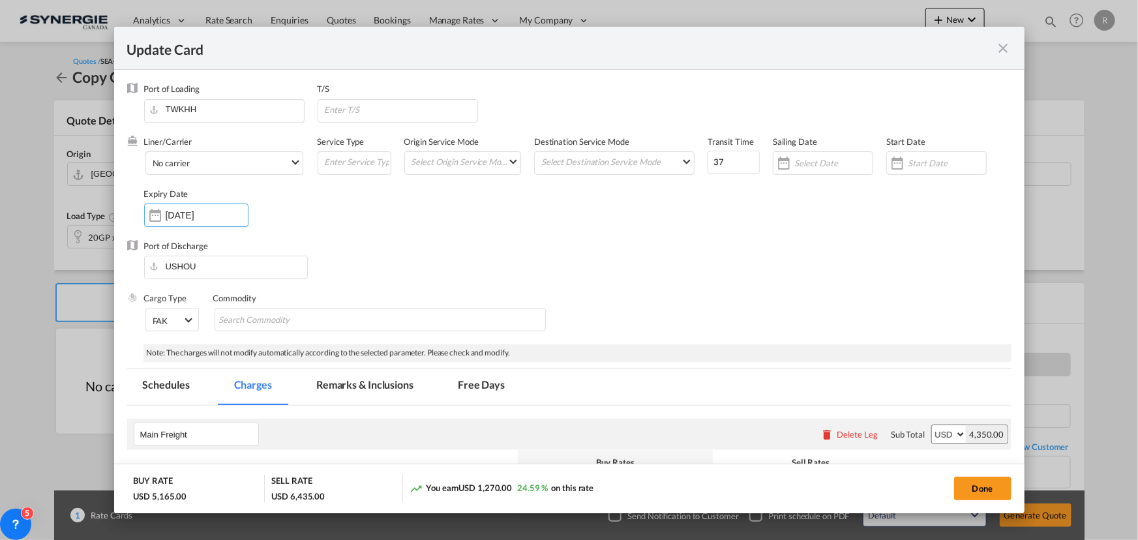
click at [699, 304] on div "Cargo Type FAK FAK GCR GDSM General Cargo Hazardous Cargo Ambient Foodstuff Chi…" at bounding box center [578, 318] width 868 height 52
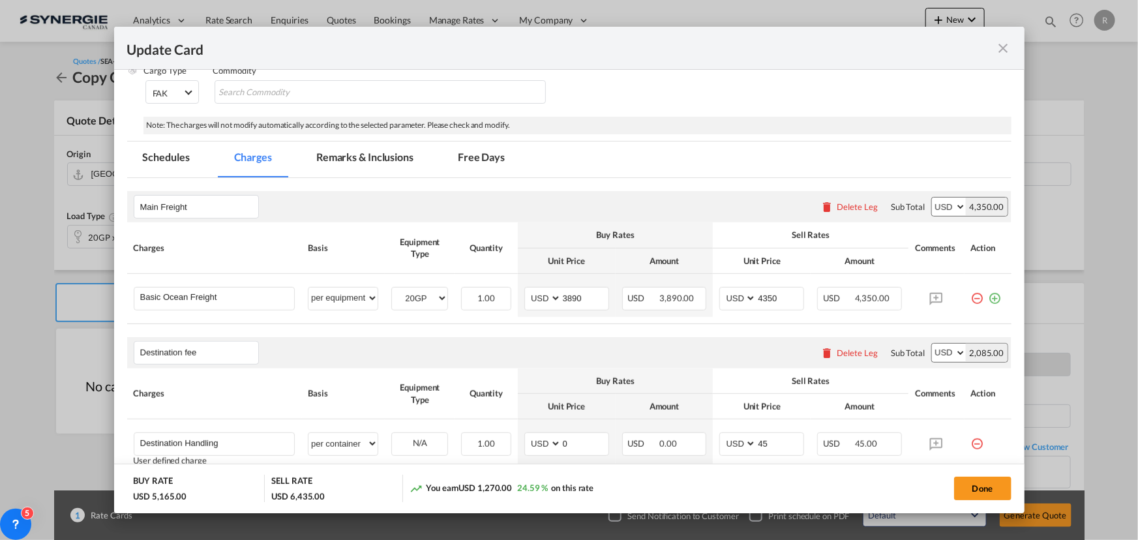
scroll to position [237, 0]
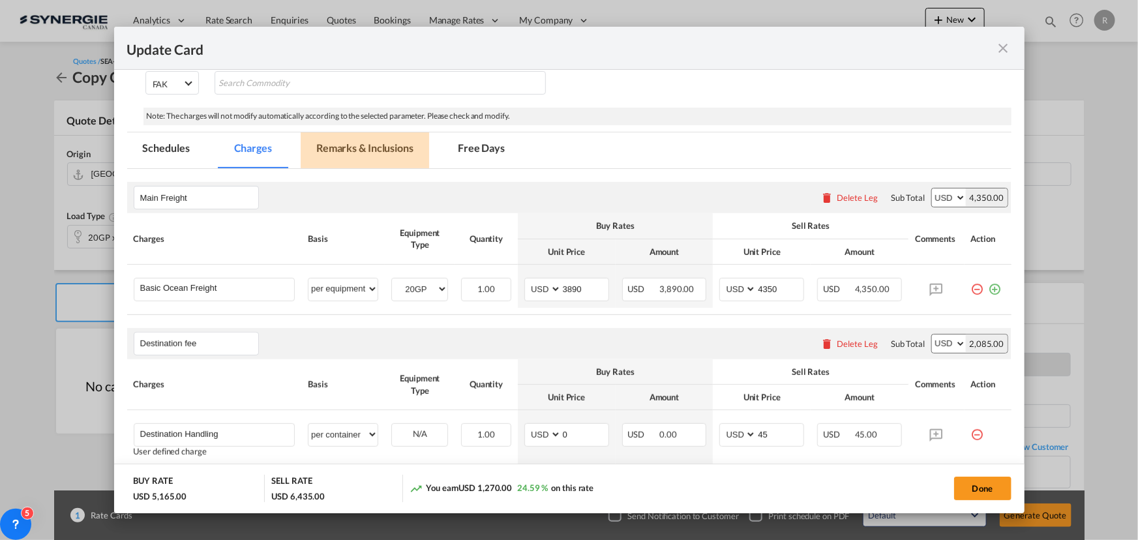
click at [348, 147] on md-tab-item "Remarks & Inclusions" at bounding box center [365, 150] width 128 height 36
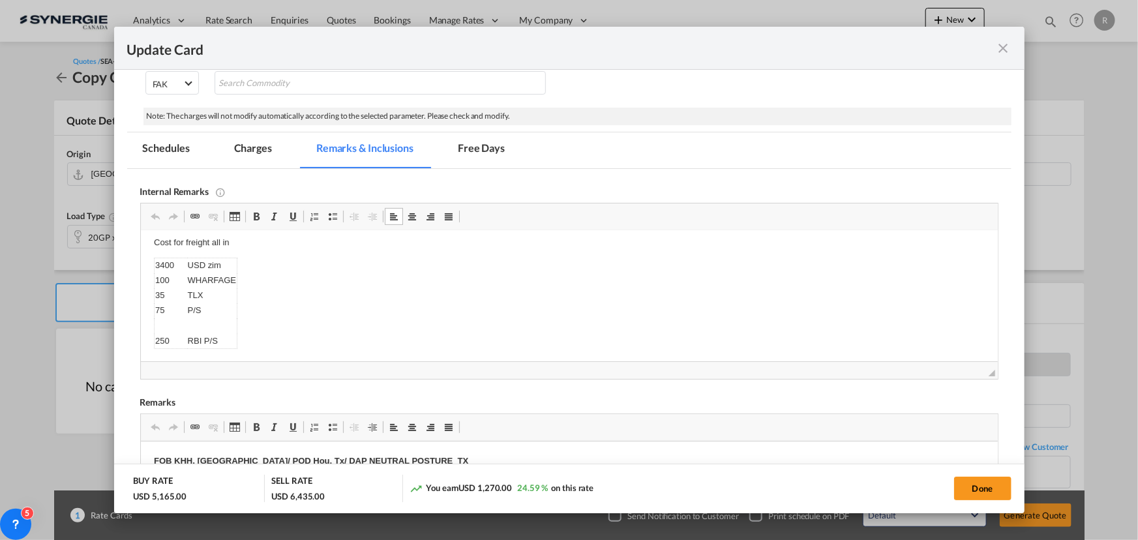
scroll to position [0, 0]
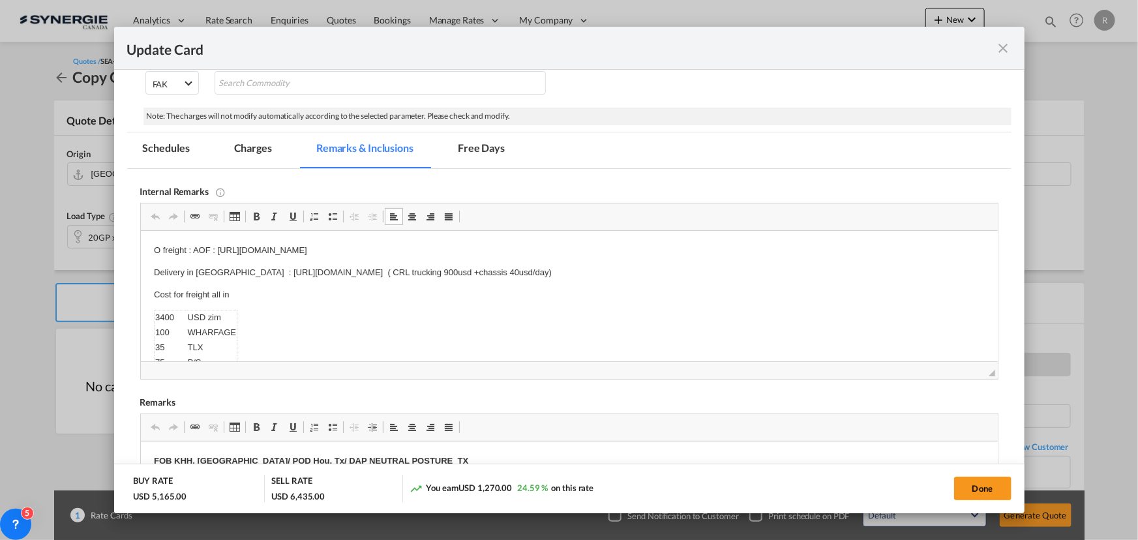
click at [166, 316] on td "3400" at bounding box center [170, 317] width 33 height 15
drag, startPoint x: 174, startPoint y: 317, endPoint x: 256, endPoint y: 538, distance: 235.9
click at [140, 314] on html "O freight : AOF : https://app.frontapp.com/open/msg_1cpbpnnz?key=L-wHa4XJMBNTD2…" at bounding box center [568, 322] width 857 height 183
click at [232, 316] on td "USD zim" at bounding box center [212, 317] width 50 height 15
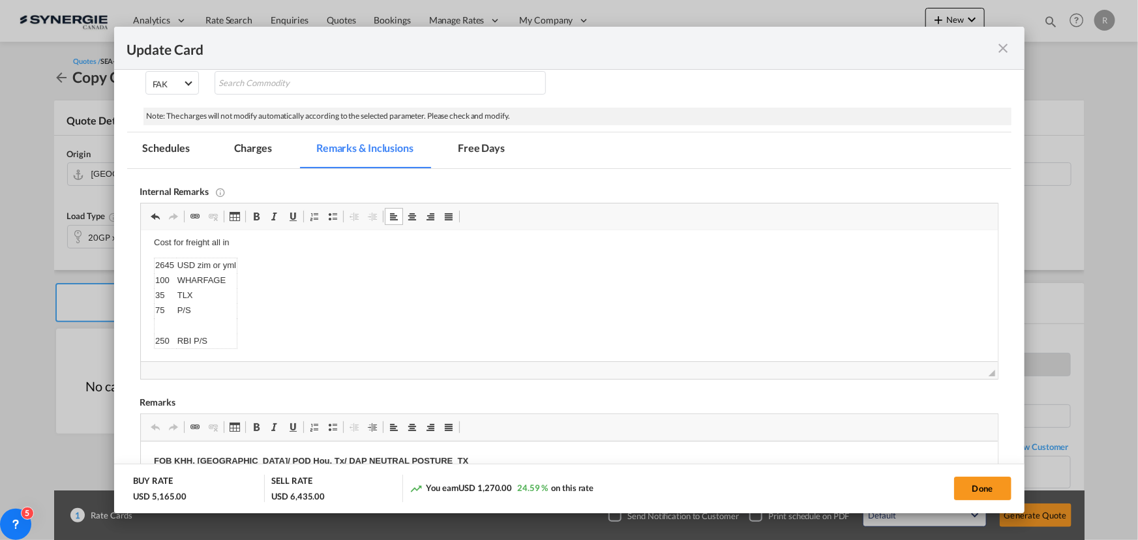
click at [72, 348] on div "Update Card Port of Loading TWKHH T/S Liner/Carrier No carrier 2HM LOGISTICS D.…" at bounding box center [569, 270] width 1138 height 540
click at [251, 149] on md-tab-item "Charges" at bounding box center [253, 150] width 69 height 36
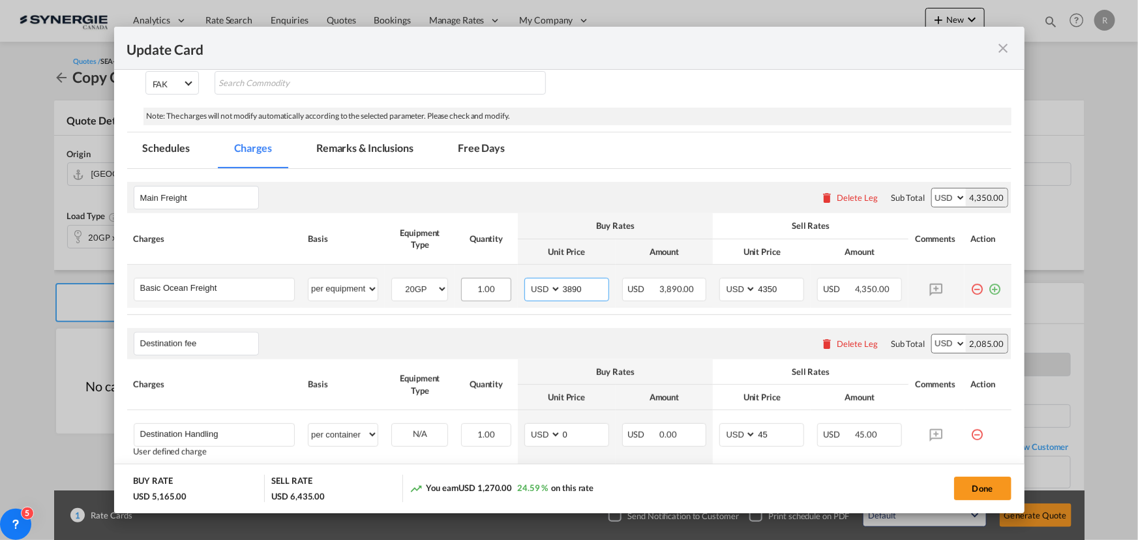
drag, startPoint x: 547, startPoint y: 286, endPoint x: 484, endPoint y: 278, distance: 63.2
click at [509, 286] on tr "Basic Ocean Freight Please Enter User Defined Charges Cannot Be Published per e…" at bounding box center [569, 286] width 884 height 43
type input "3105"
drag, startPoint x: 780, startPoint y: 289, endPoint x: 706, endPoint y: 283, distance: 73.9
click at [706, 283] on tr "Basic Ocean Freight Please Enter User Defined Charges Cannot Be Published per e…" at bounding box center [569, 286] width 884 height 43
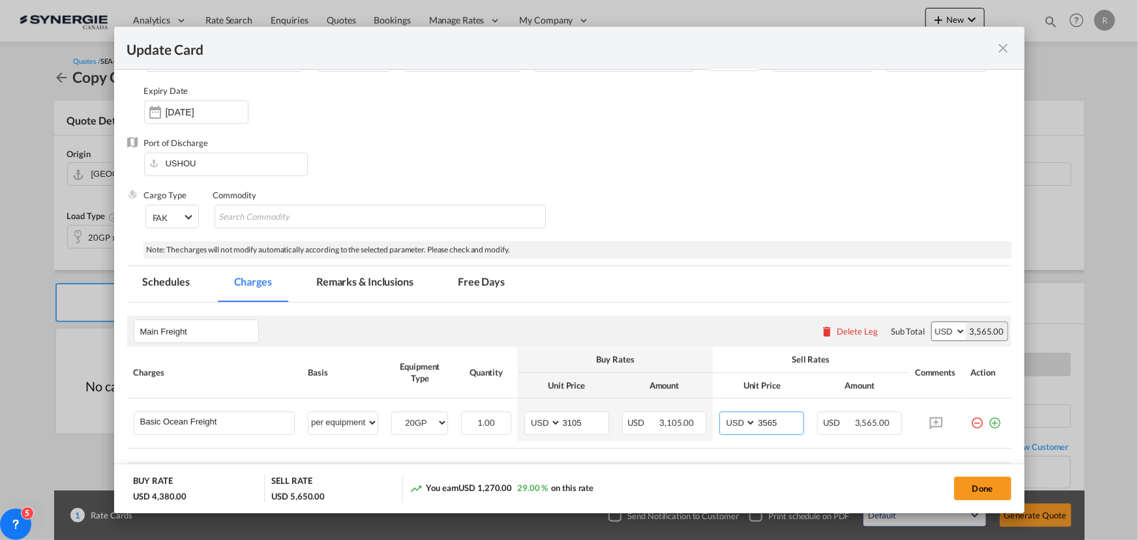
scroll to position [35, 0]
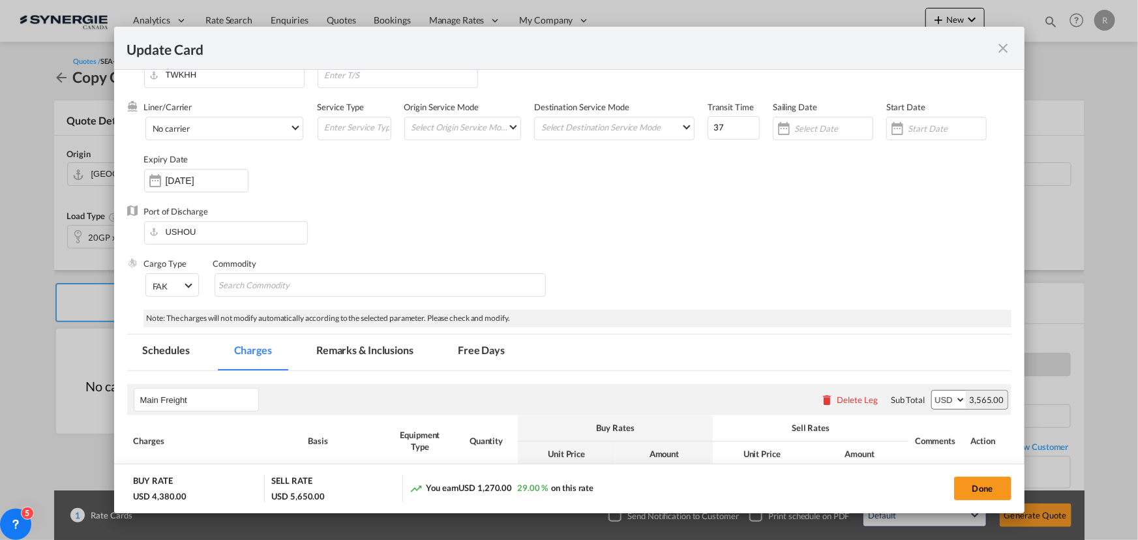
type input "3565"
click at [373, 350] on md-tab-item "Remarks & Inclusions" at bounding box center [365, 353] width 128 height 36
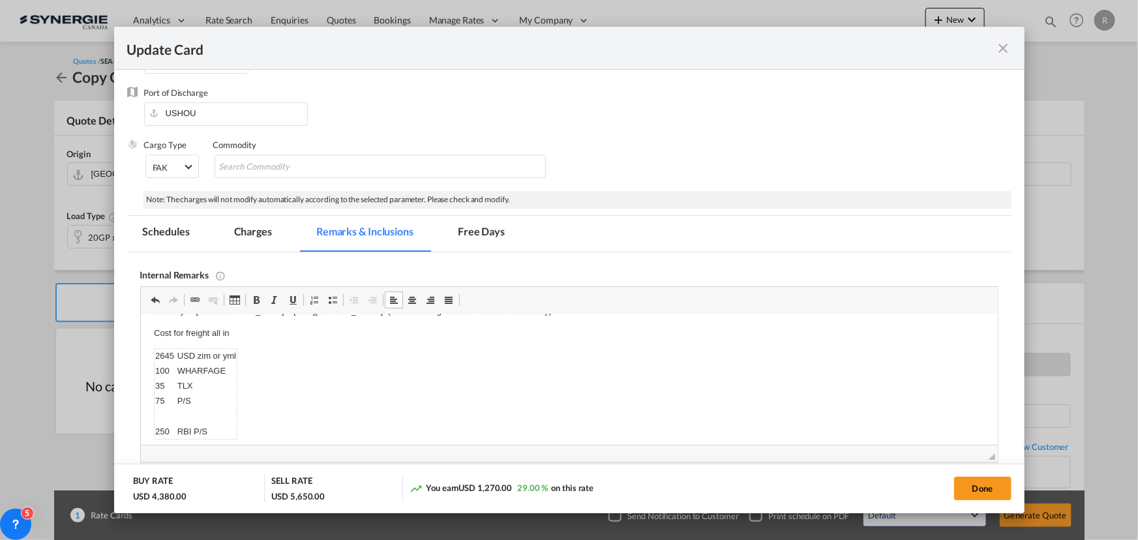
scroll to position [0, 0]
click at [215, 331] on p "O freight : AOF : https://app.frontapp.com/open/msg_1cpbpnnz?key=L-wHa4XJMBNTD2…" at bounding box center [568, 334] width 831 height 14
click at [220, 332] on p "O freight : AOF : https://app.frontapp.com/open/msg_1cpbpnnz?key=L-wHa4XJMBNTD2…" at bounding box center [568, 334] width 831 height 14
drag, startPoint x: 218, startPoint y: 332, endPoint x: 630, endPoint y: 333, distance: 412.2
click at [630, 333] on p "O freight : AOF : https://app.frontapp.com/open/msg_1cpbpnnz?key=L-wHa4XJMBNTD2…" at bounding box center [568, 334] width 831 height 14
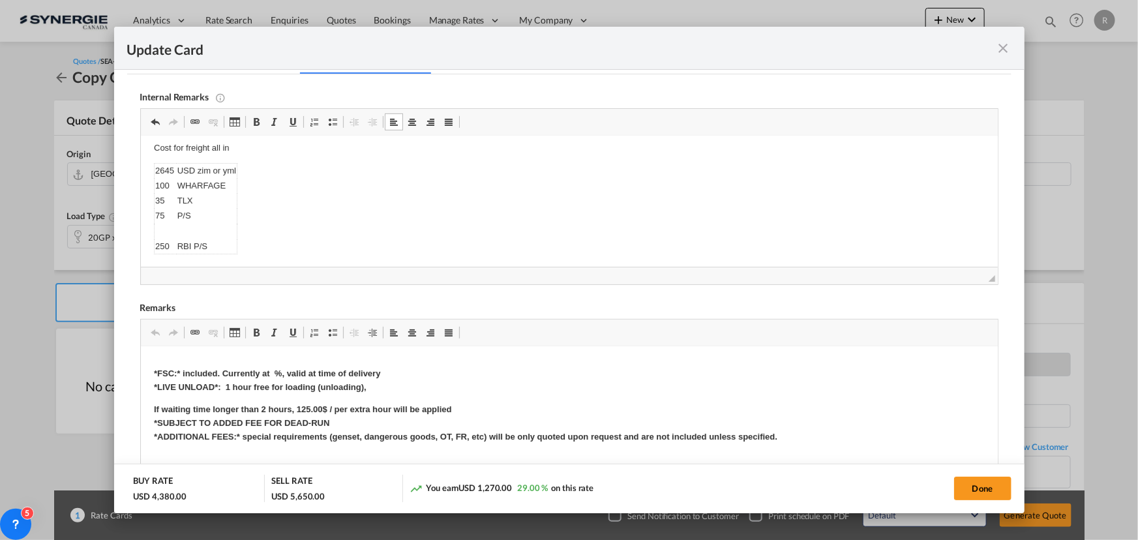
scroll to position [237, 0]
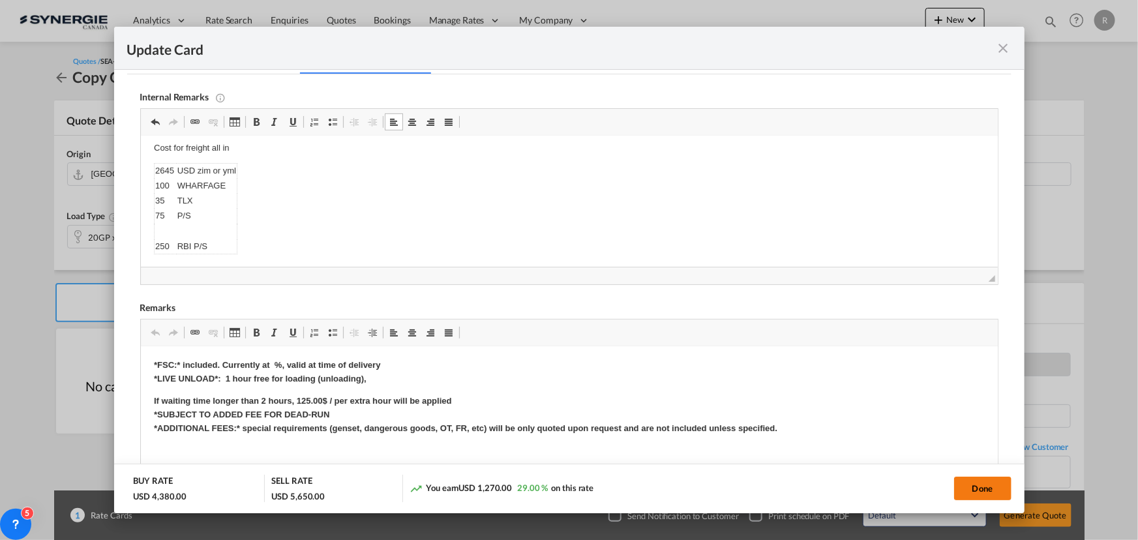
click at [997, 491] on button "Done" at bounding box center [982, 488] width 57 height 23
type input "13 Sep 2025"
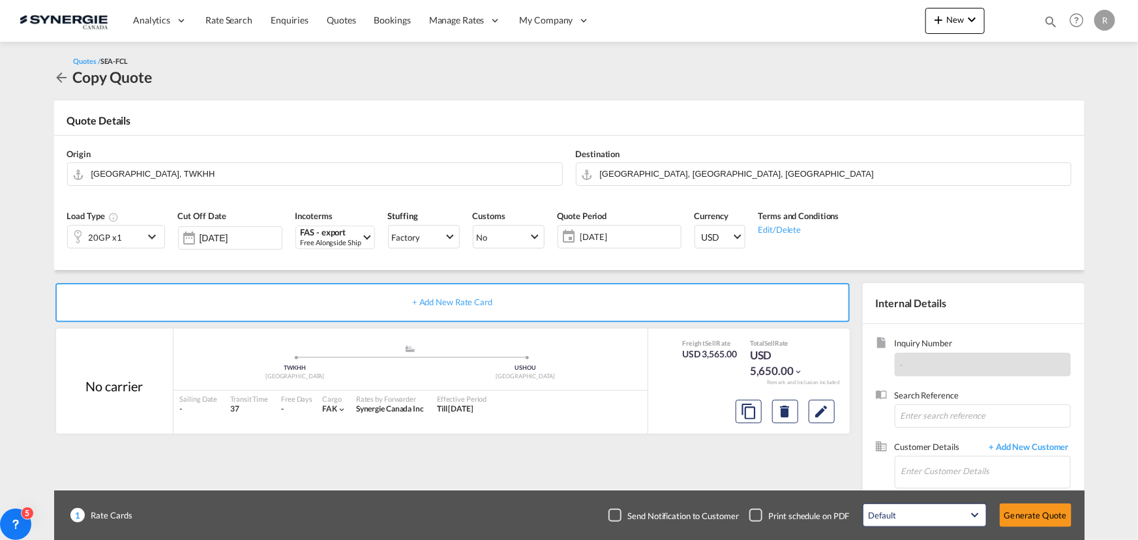
scroll to position [196, 0]
click at [931, 467] on input "Enter Customer Details" at bounding box center [985, 471] width 169 height 29
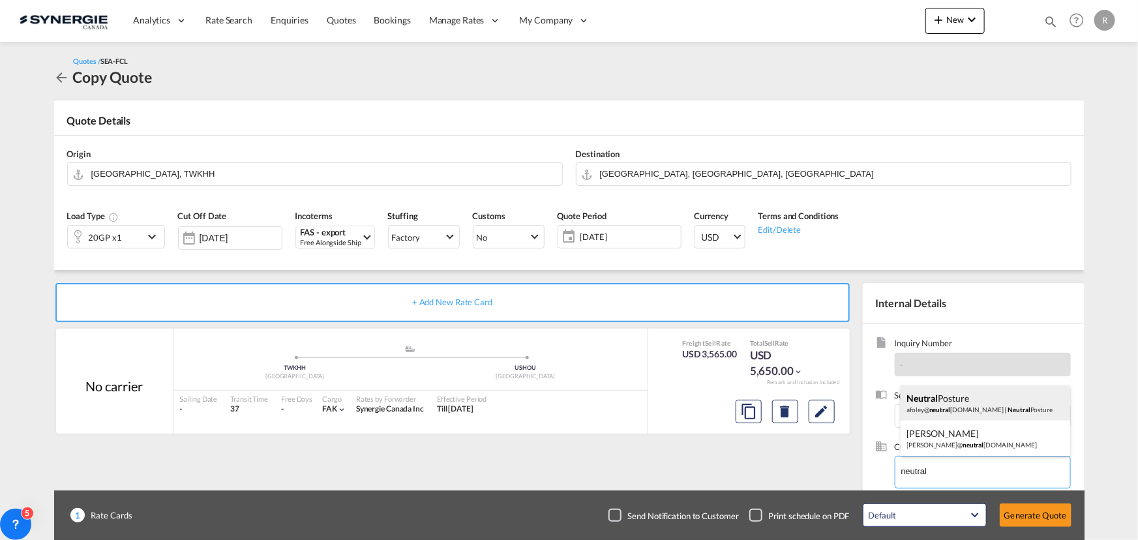
click at [929, 405] on div "Neutral Posture afoley@ neutral posture.com | Neutral Posture" at bounding box center [986, 402] width 170 height 35
type input "Neutral Posture, Neutral Posture, afoley@neutralposture.com"
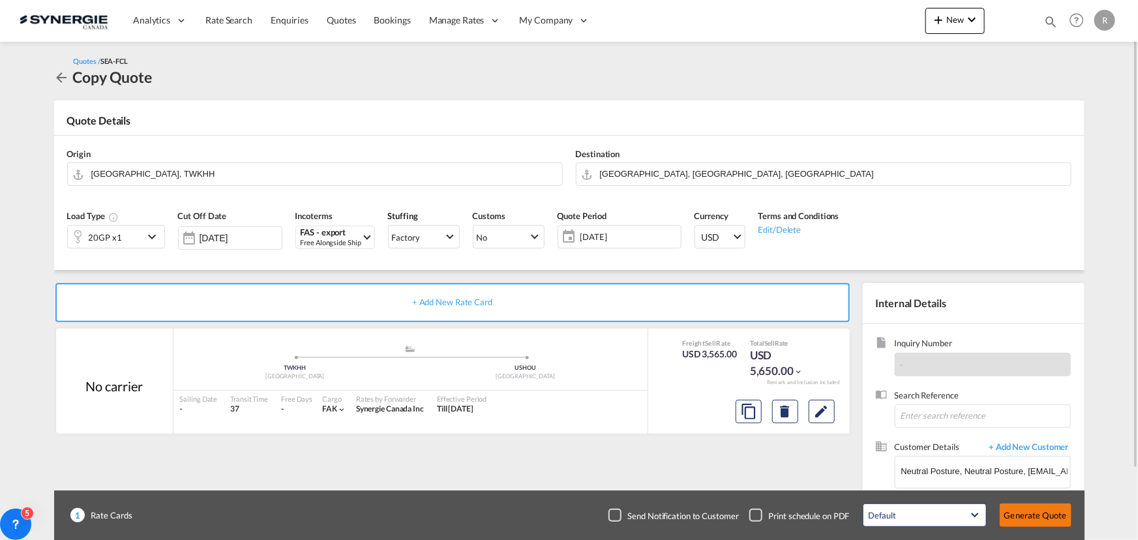
click at [1042, 516] on button "Generate Quote" at bounding box center [1036, 515] width 72 height 23
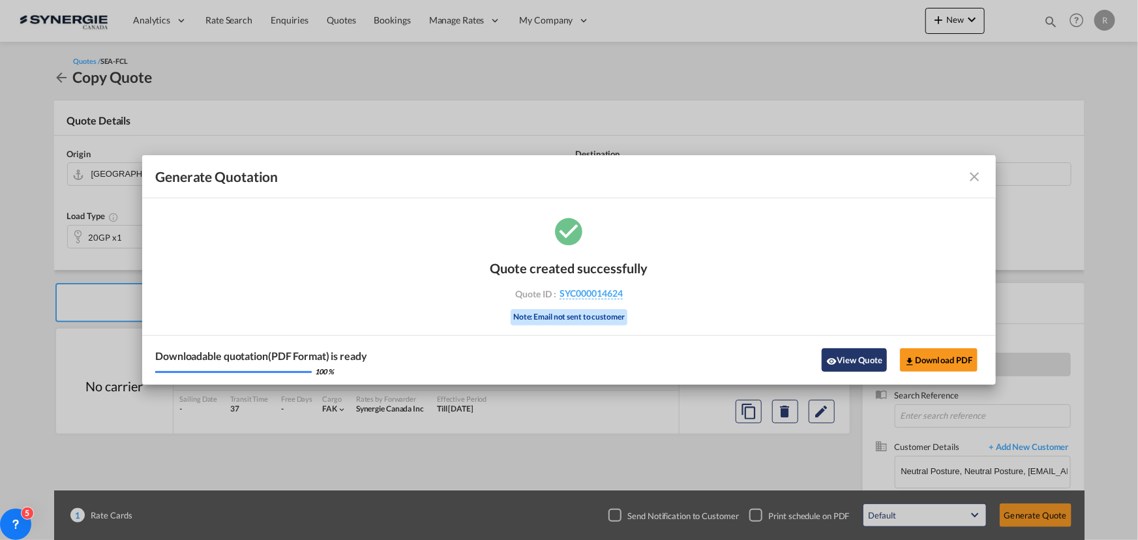
click at [854, 363] on button "View Quote" at bounding box center [854, 359] width 65 height 23
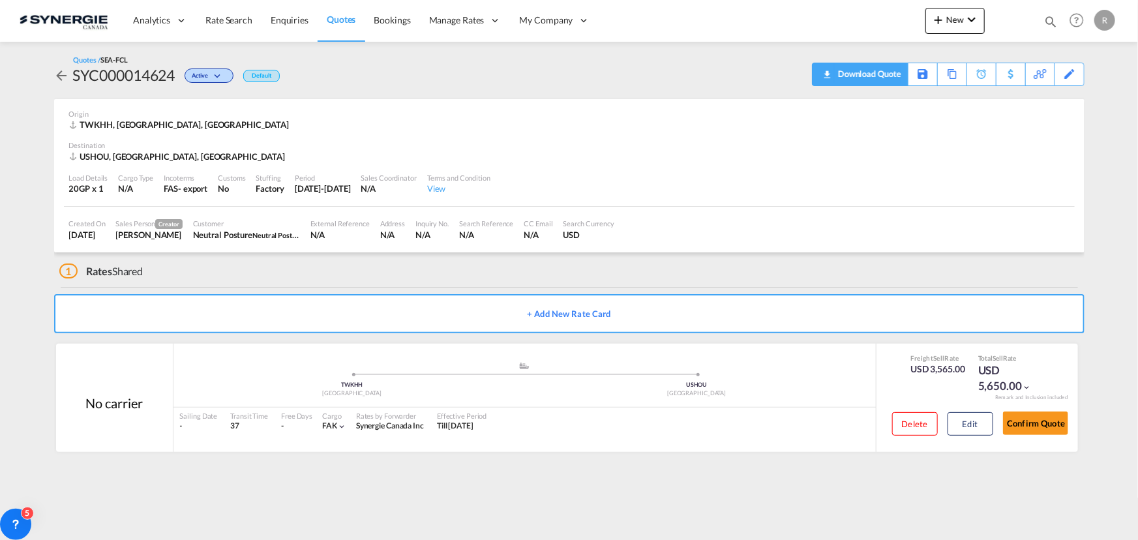
click at [887, 79] on div "Download Quote" at bounding box center [868, 73] width 67 height 21
click at [968, 424] on button "Edit" at bounding box center [971, 423] width 46 height 23
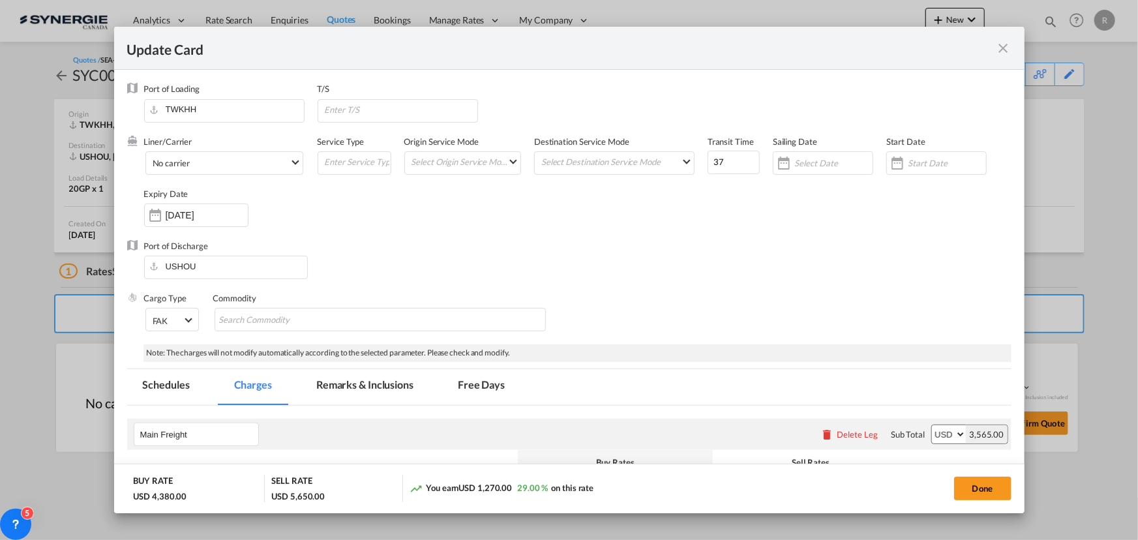
click at [374, 395] on md-tab-item "Remarks & Inclusions" at bounding box center [365, 387] width 128 height 36
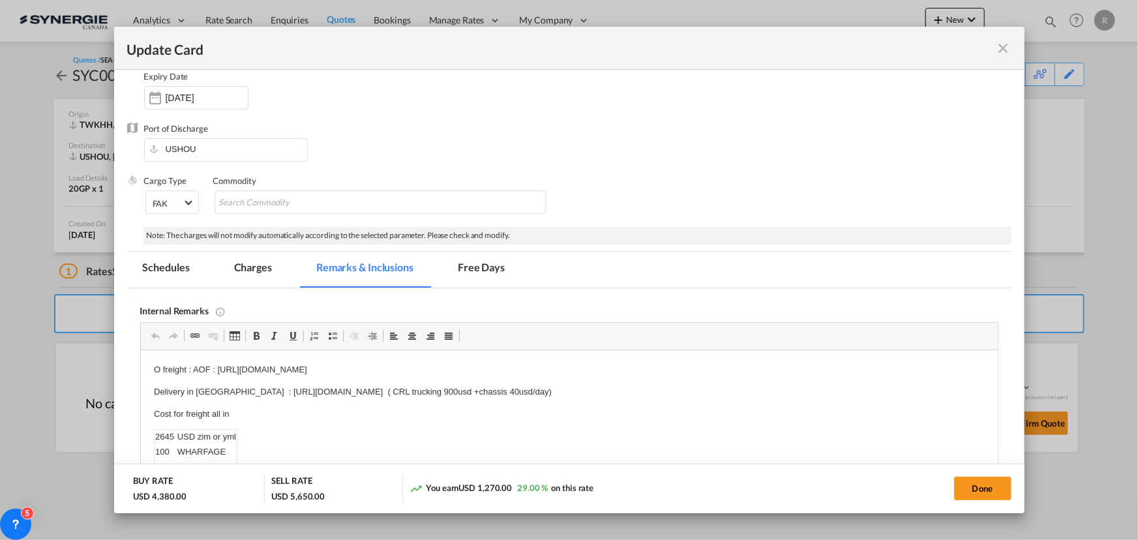
scroll to position [118, 0]
click at [597, 356] on html "O freight : AOF : https://app.frontapp.com/open/msg_1hhjvcpb?key=BjXh2c-RZ9UxPQ…" at bounding box center [568, 441] width 857 height 183
click at [984, 493] on button "Done" at bounding box center [982, 488] width 57 height 23
type input "13 Sep 2025"
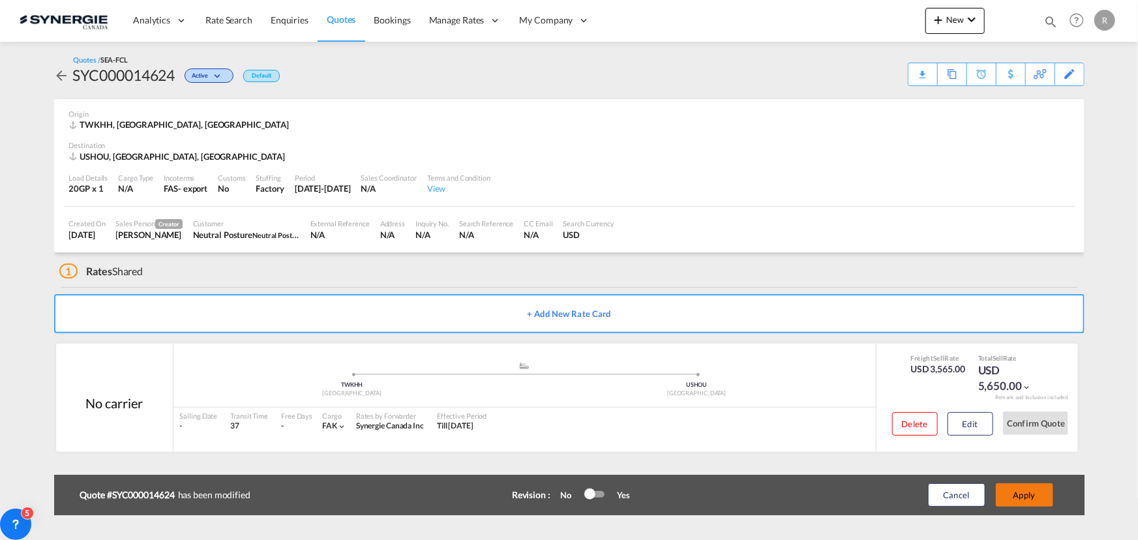
click at [1017, 499] on button "Apply" at bounding box center [1024, 494] width 57 height 23
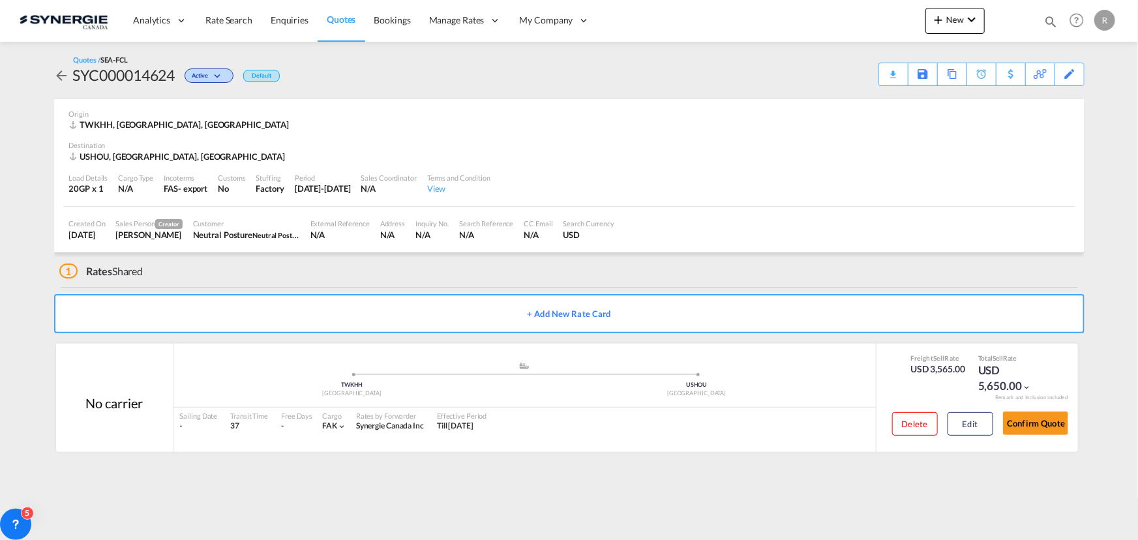
click at [1048, 19] on md-icon "icon-magnify" at bounding box center [1051, 21] width 14 height 14
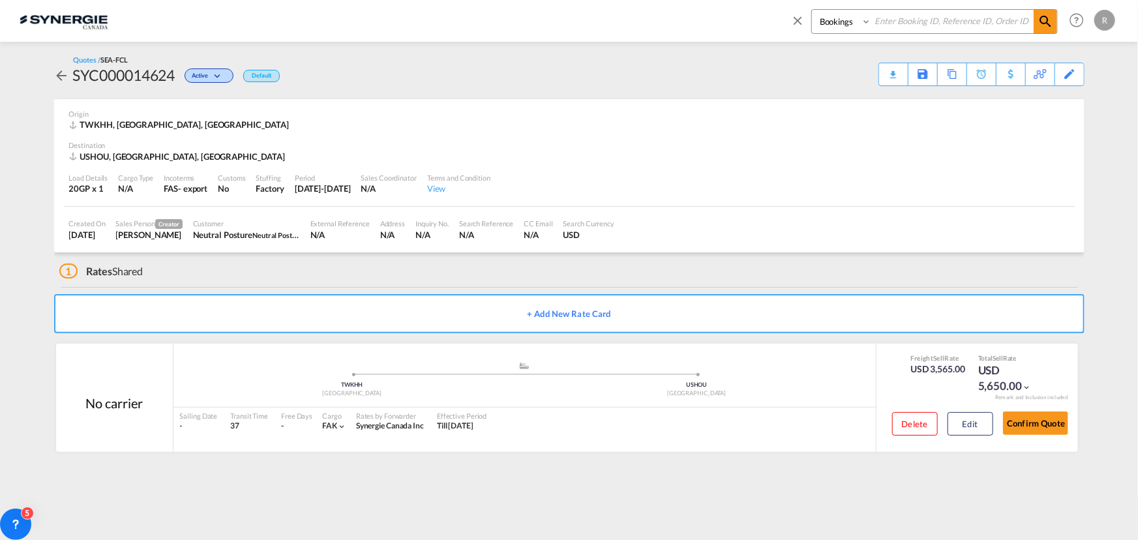
click at [834, 27] on select "Bookings Quotes Enquiries" at bounding box center [843, 21] width 62 height 23
select select "Quotes"
click at [812, 10] on select "Bookings Quotes Enquiries" at bounding box center [843, 21] width 62 height 23
click at [923, 23] on input at bounding box center [952, 21] width 162 height 23
type input "13594"
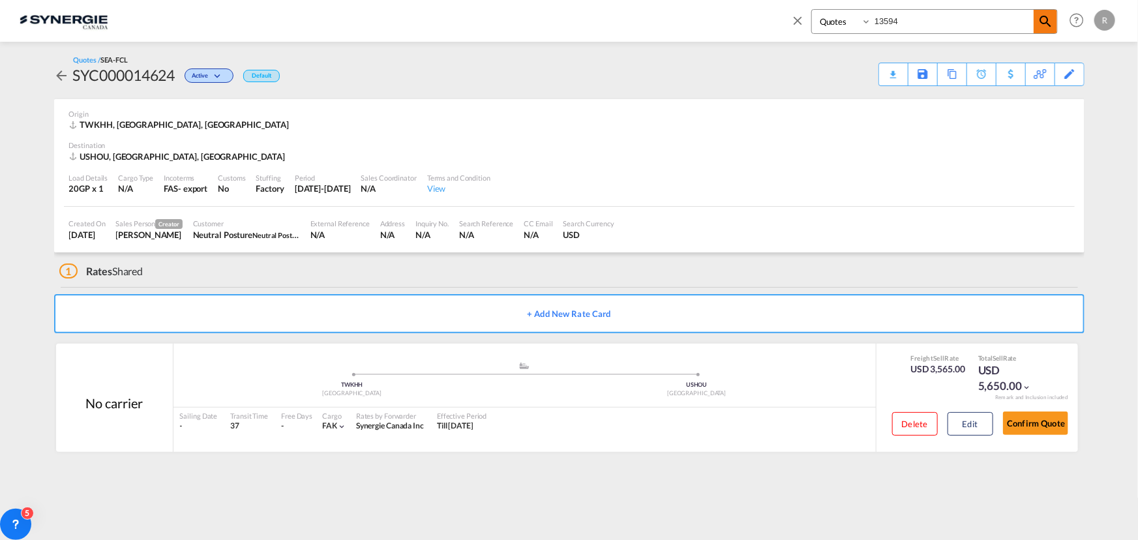
click at [1044, 14] on md-icon "icon-magnify" at bounding box center [1046, 22] width 16 height 16
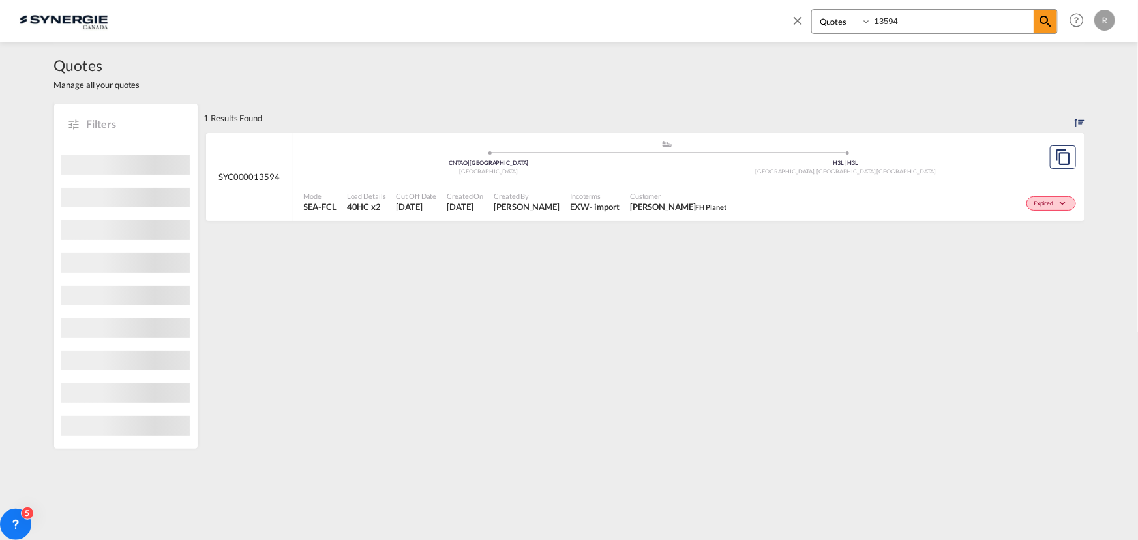
click at [596, 209] on div "- import" at bounding box center [605, 207] width 30 height 12
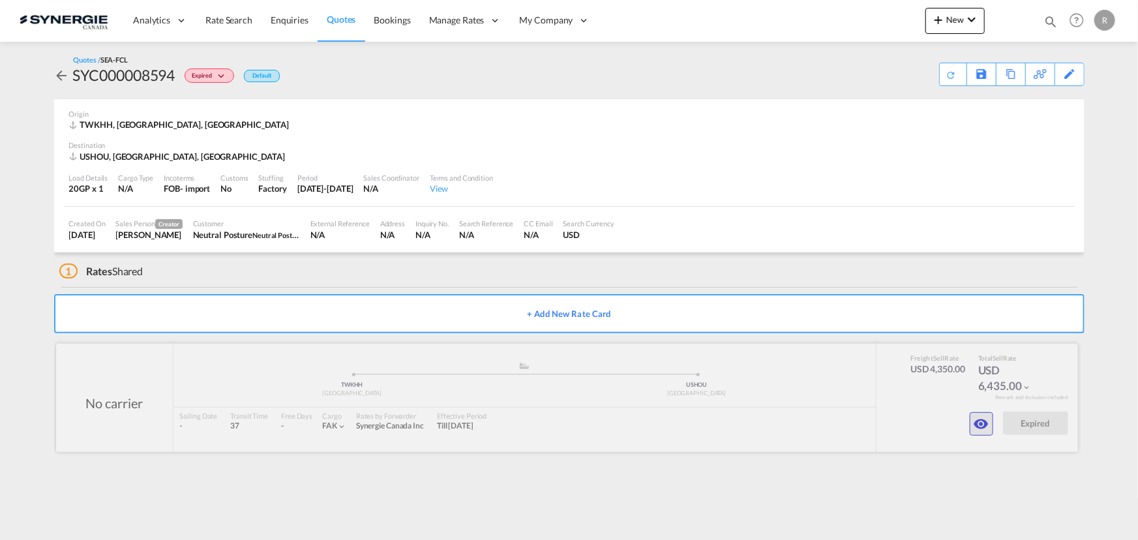
click at [974, 425] on md-icon "icon-eye" at bounding box center [982, 424] width 16 height 16
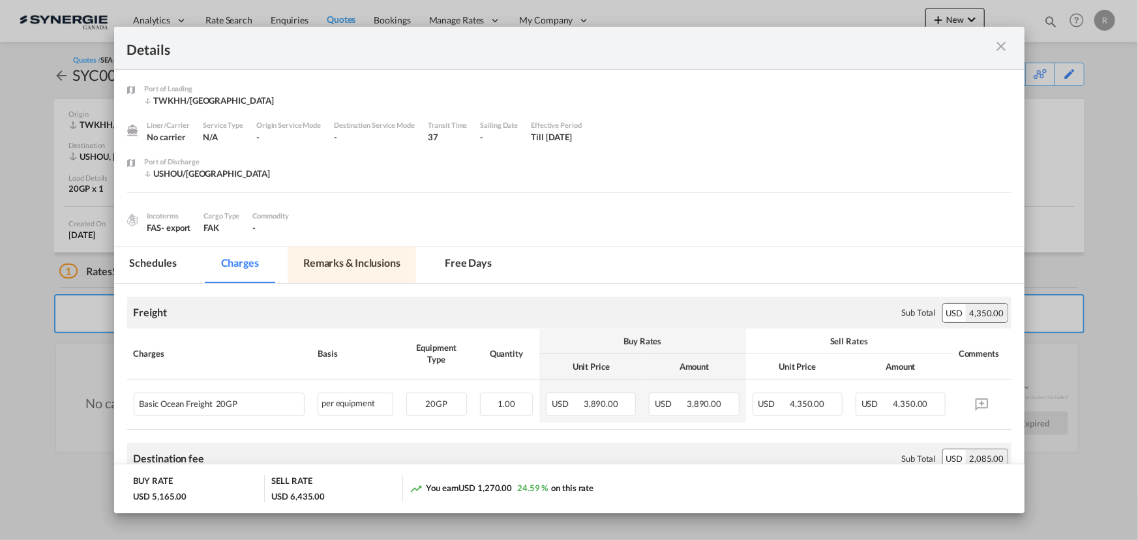
click at [324, 259] on md-tab-item "Remarks & Inclusions" at bounding box center [352, 265] width 128 height 36
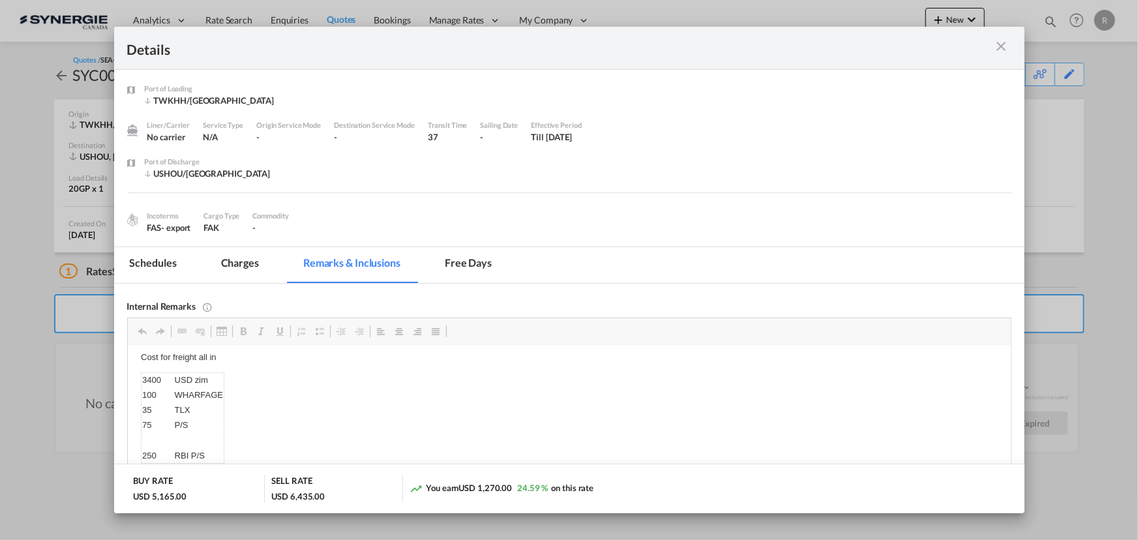
click at [224, 262] on md-tab-item "Charges" at bounding box center [239, 265] width 69 height 36
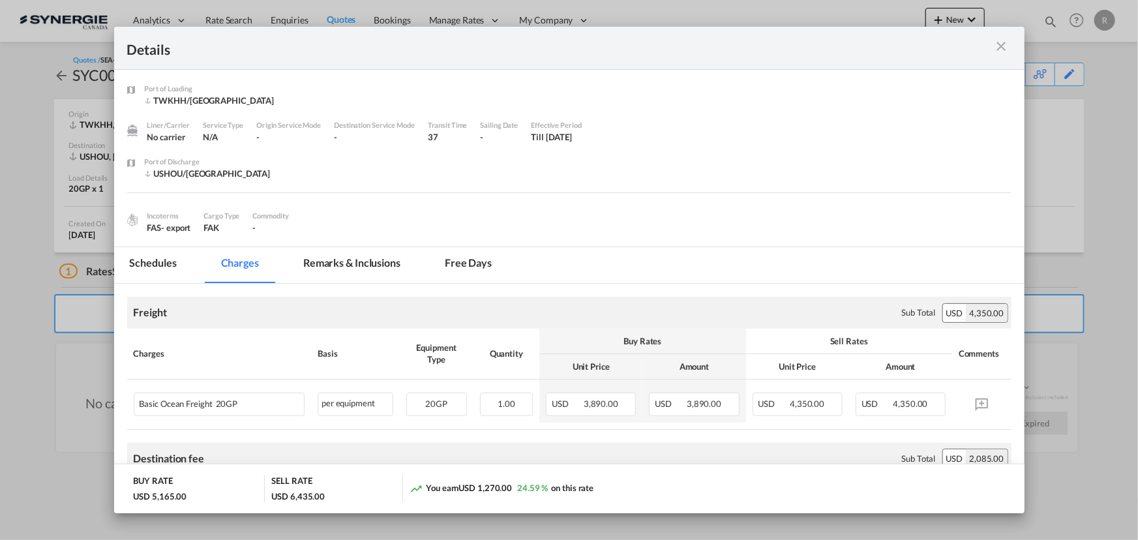
click at [370, 263] on md-tab-item "Remarks & Inclusions" at bounding box center [352, 265] width 128 height 36
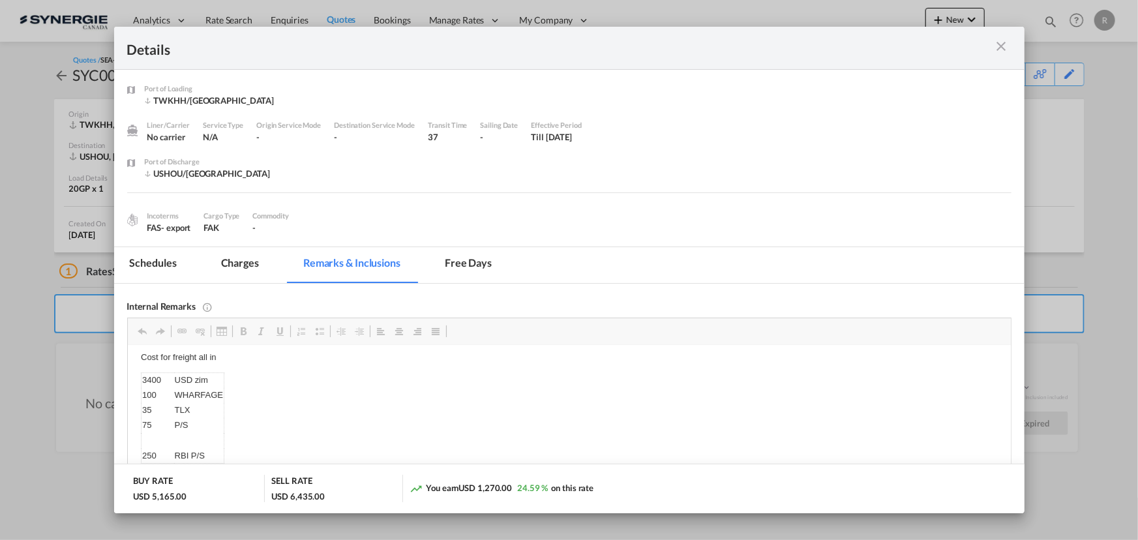
scroll to position [31, 0]
click at [141, 401] on td "3400" at bounding box center [157, 401] width 33 height 15
click at [160, 399] on td "3400" at bounding box center [157, 401] width 33 height 15
click at [153, 403] on td "3400" at bounding box center [157, 401] width 33 height 15
click at [165, 414] on td "100" at bounding box center [157, 416] width 33 height 15
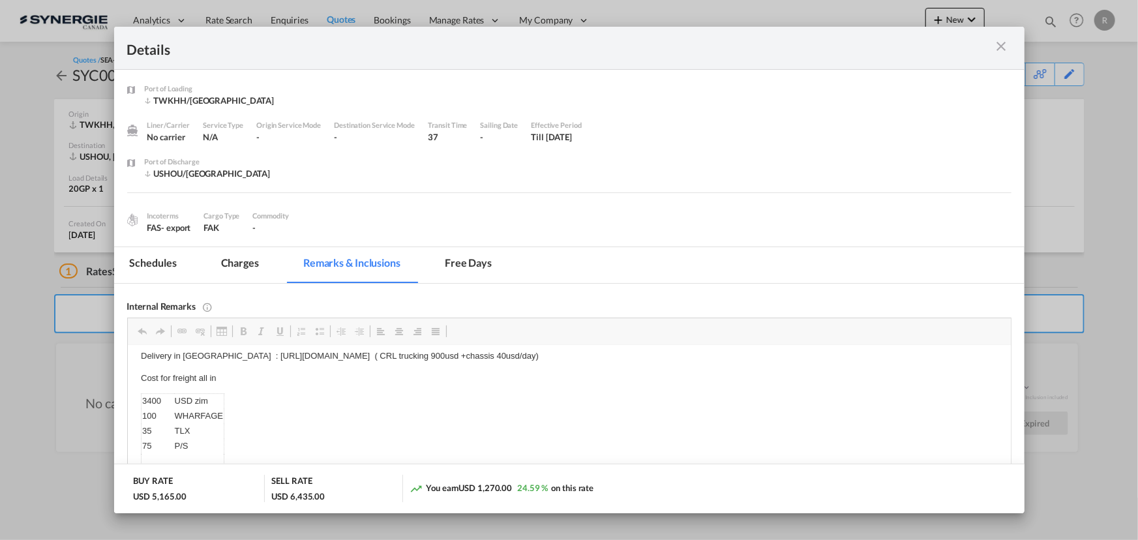
click at [165, 414] on td "100" at bounding box center [157, 416] width 33 height 15
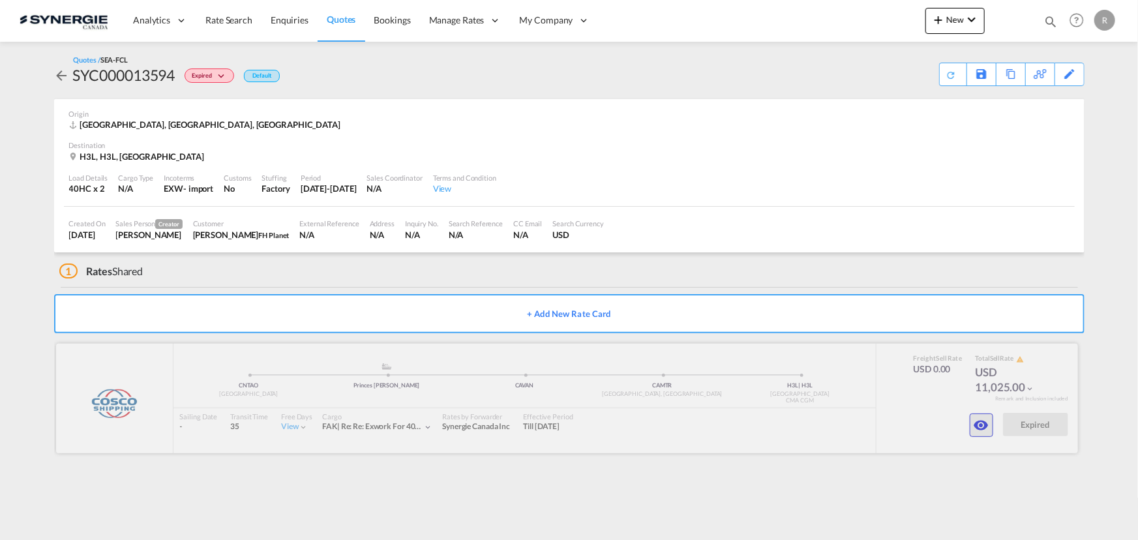
click at [982, 431] on md-icon "icon-eye" at bounding box center [982, 425] width 16 height 16
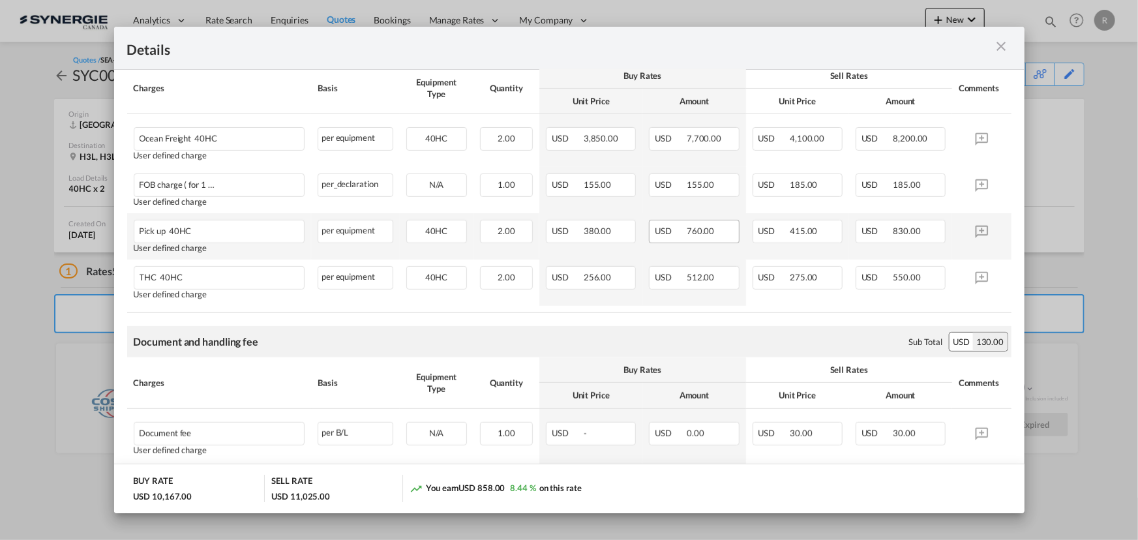
scroll to position [243, 0]
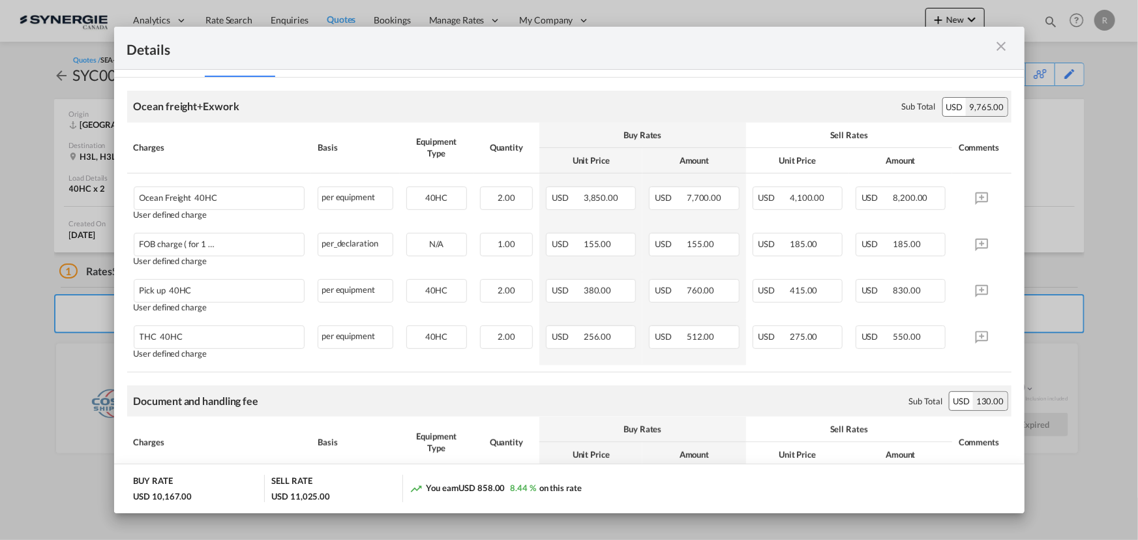
click at [1001, 47] on md-icon "icon-close m-3 fg-AAA8AD cursor" at bounding box center [1002, 46] width 16 height 16
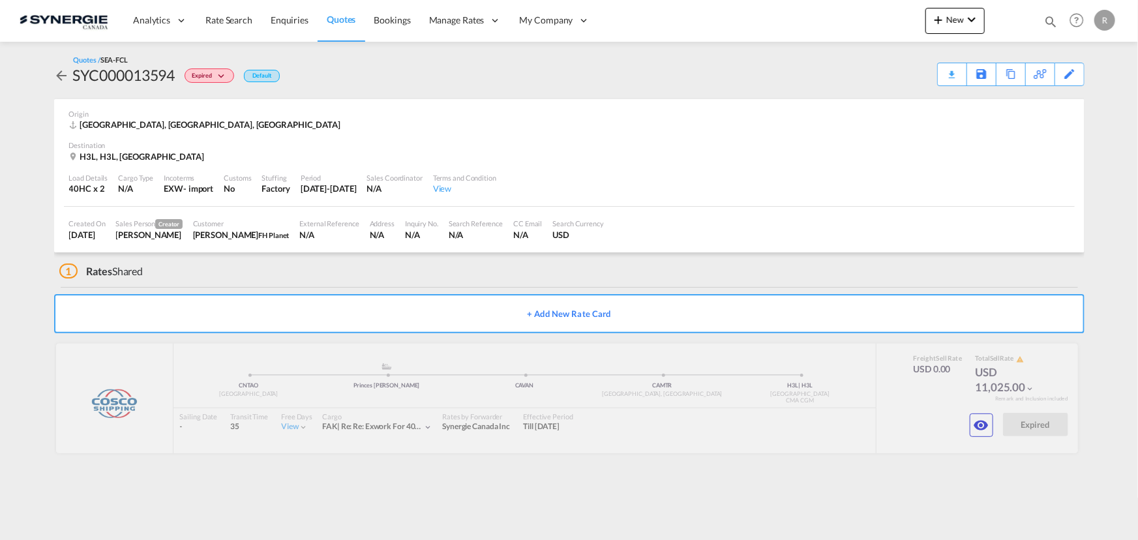
click at [333, 20] on span "Quotes" at bounding box center [341, 19] width 29 height 11
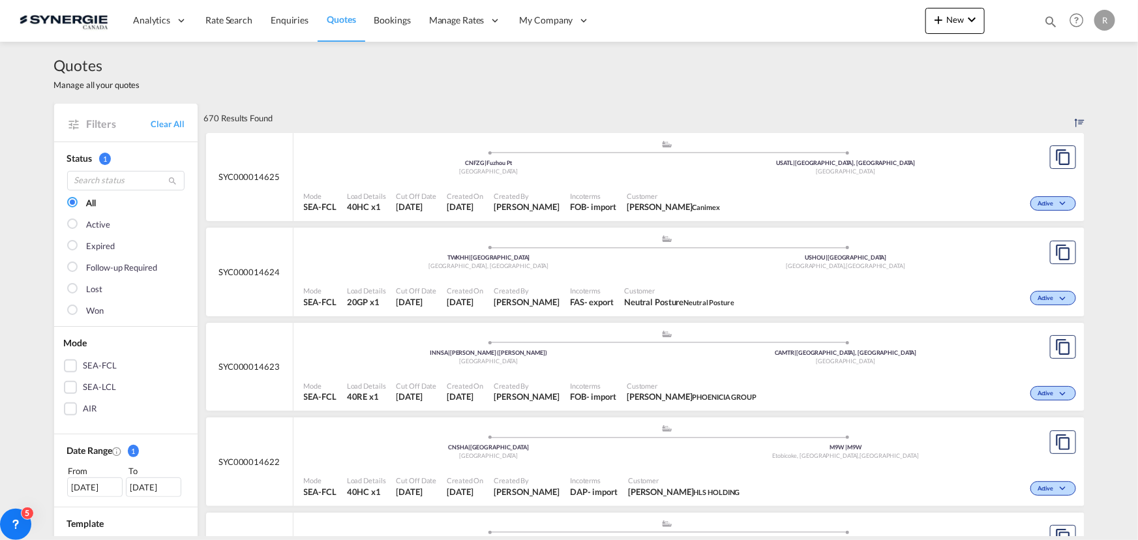
click at [78, 486] on div "[DATE]" at bounding box center [94, 487] width 55 height 20
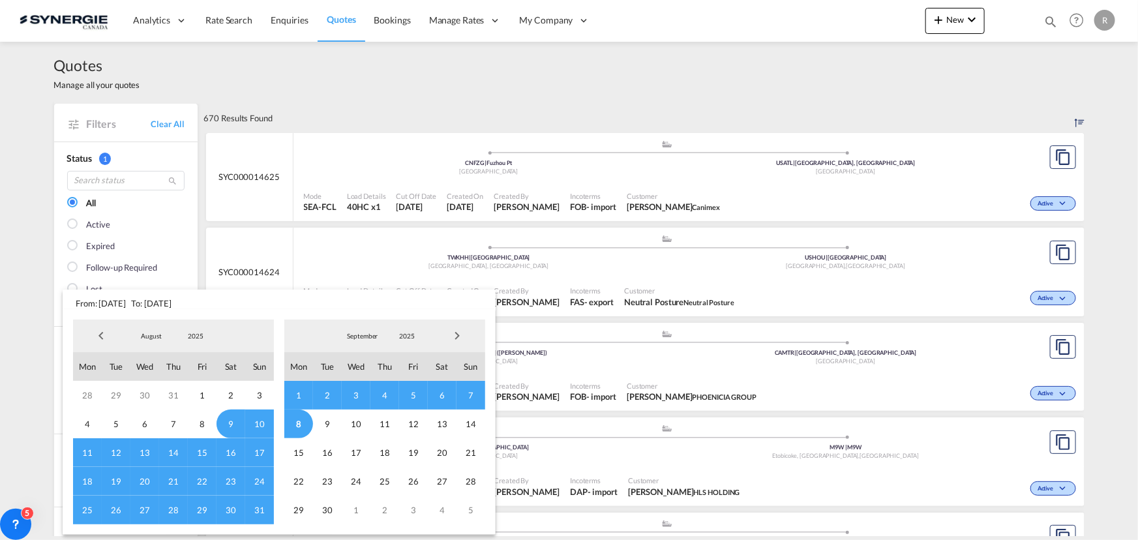
click at [99, 339] on span "Previous Month" at bounding box center [101, 336] width 26 height 26
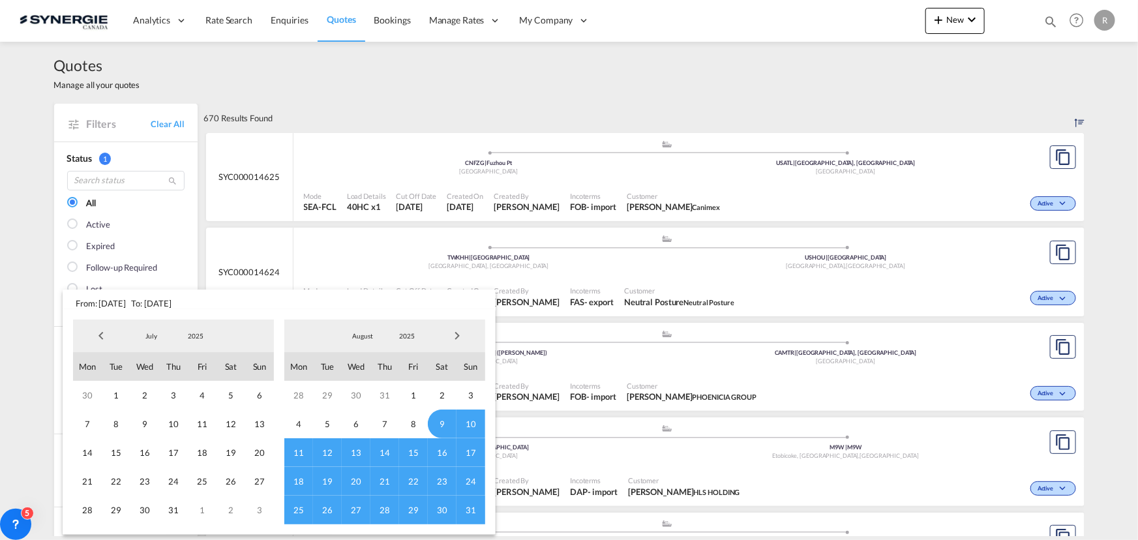
click at [99, 339] on span "Previous Month" at bounding box center [101, 336] width 26 height 26
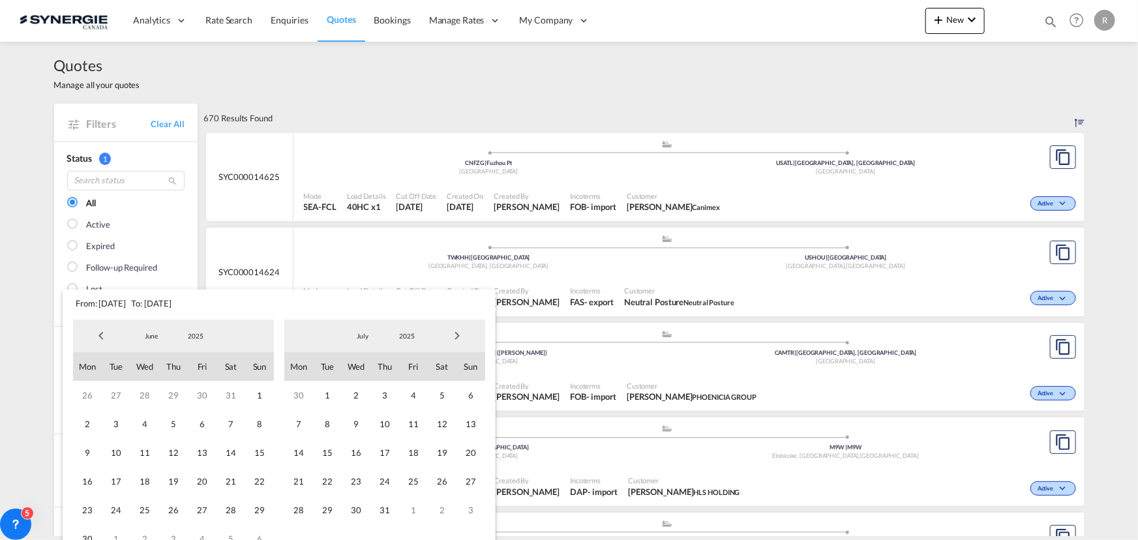
click at [99, 339] on span "Previous Month" at bounding box center [101, 336] width 26 height 26
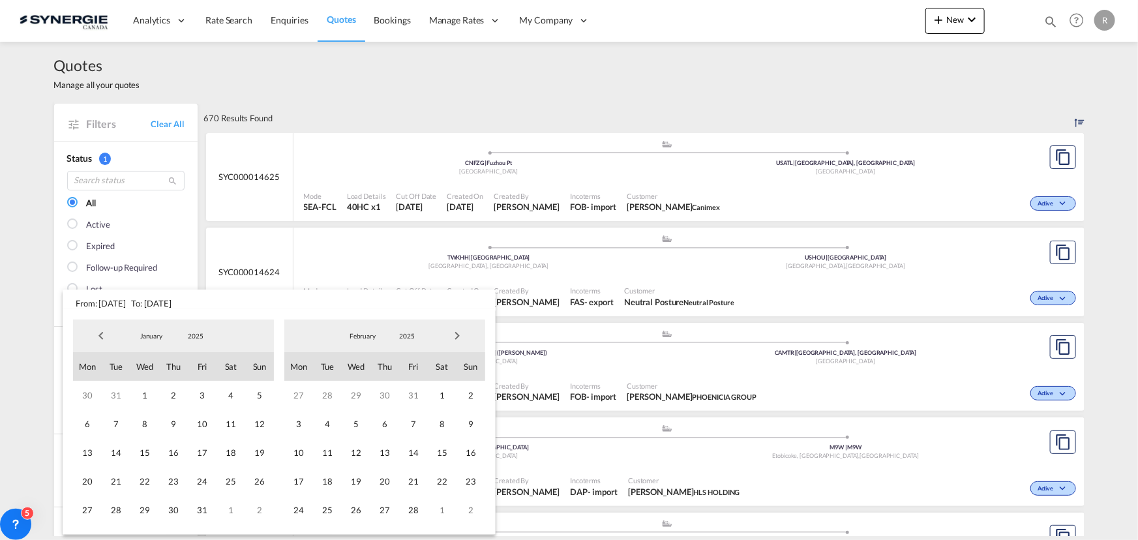
click at [99, 337] on span "Previous Month" at bounding box center [101, 336] width 26 height 26
click at [97, 332] on span "Previous Month" at bounding box center [101, 336] width 26 height 26
click at [194, 392] on span "1" at bounding box center [202, 395] width 29 height 29
click at [455, 335] on span "Next Month" at bounding box center [457, 336] width 26 height 26
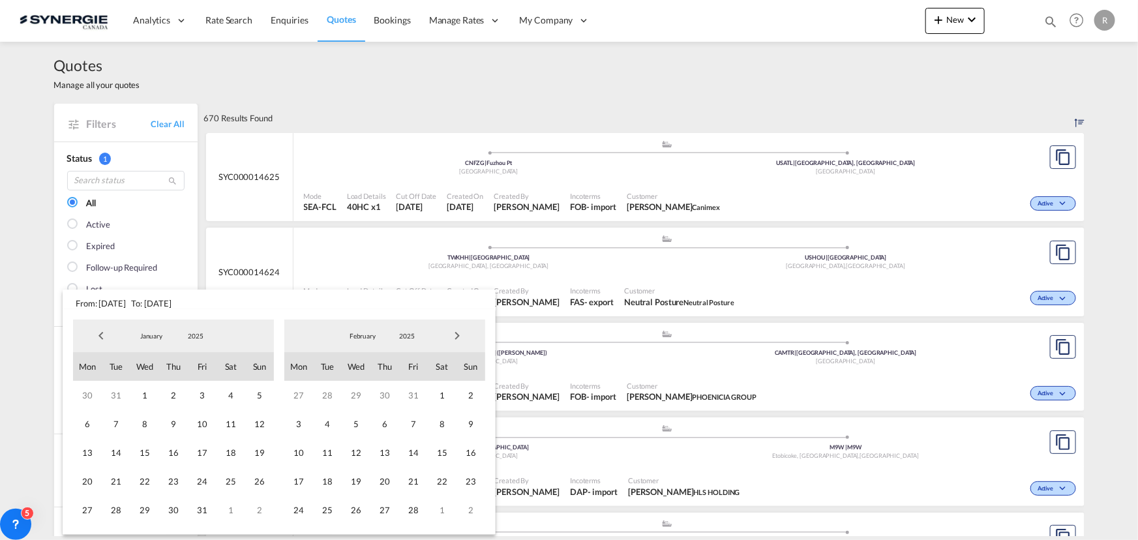
click at [455, 335] on span "Next Month" at bounding box center [457, 336] width 26 height 26
click at [452, 337] on span "Next Month" at bounding box center [457, 336] width 26 height 26
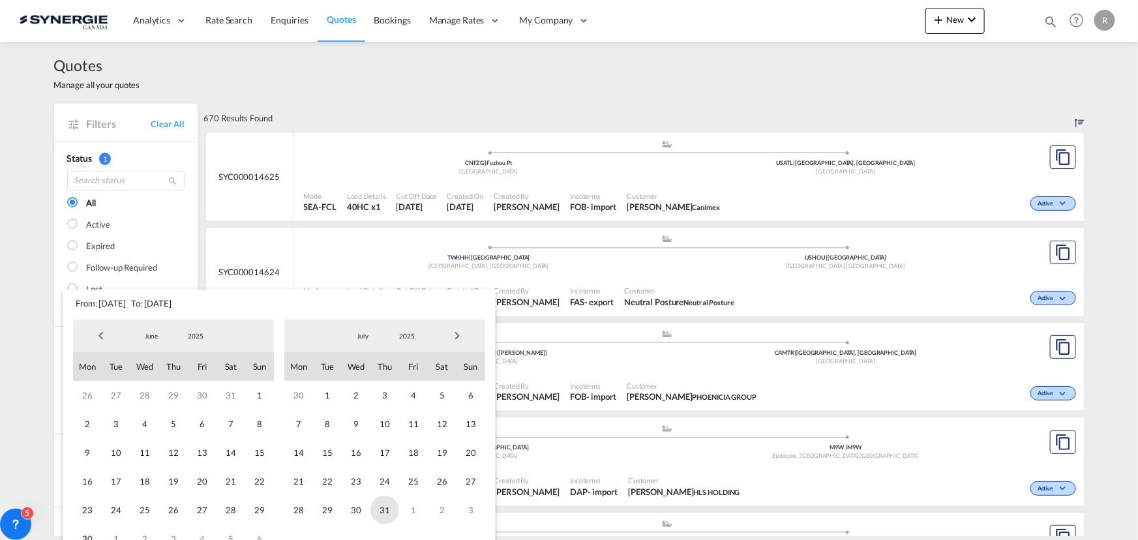
click at [384, 504] on span "31" at bounding box center [384, 510] width 29 height 29
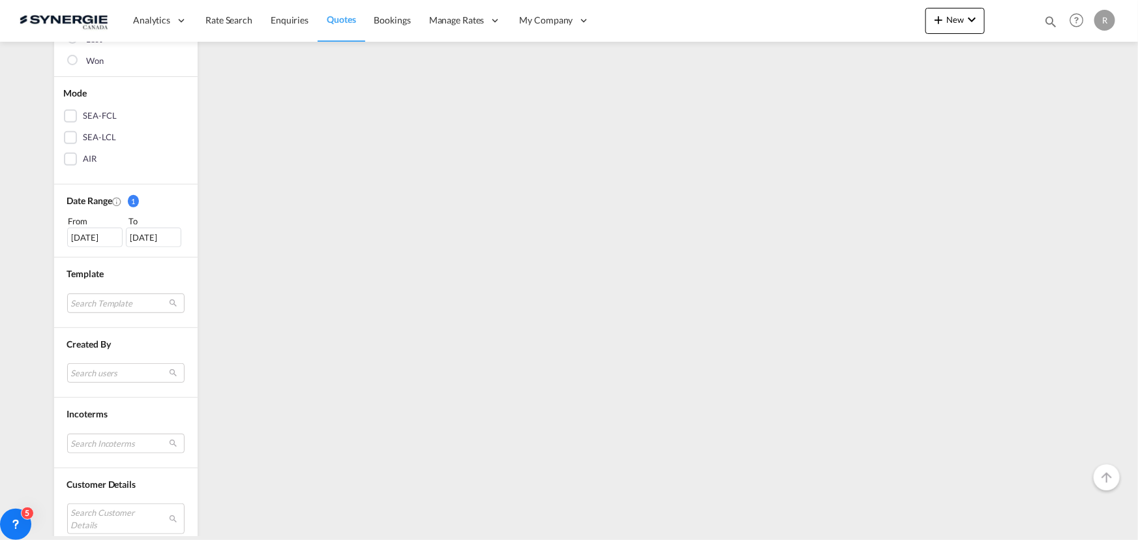
scroll to position [355, 0]
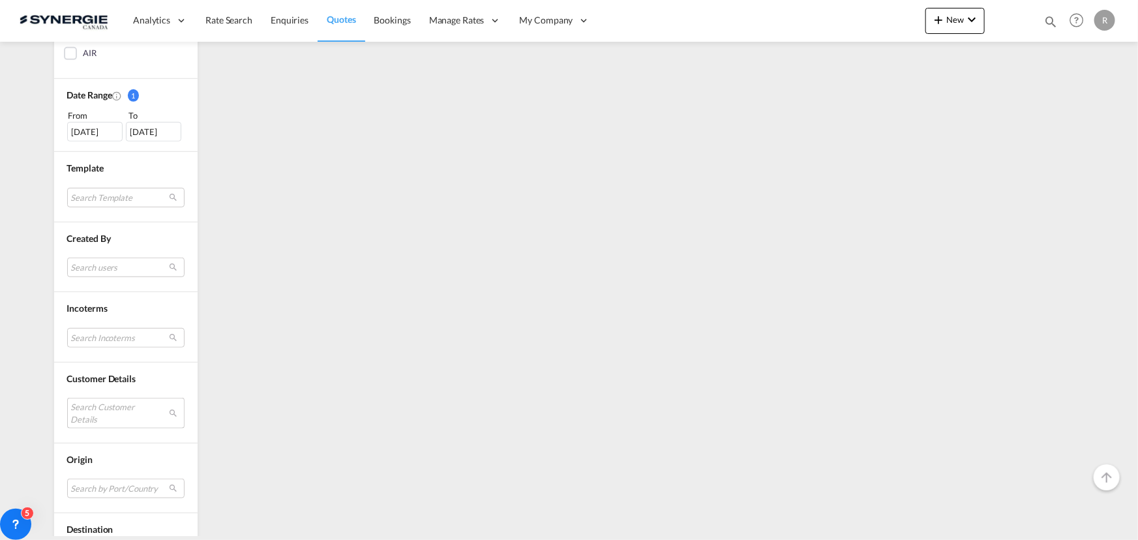
click at [93, 410] on md-select "Search Customer Details user name user david MURRAY trendinghomecountertops@gma…" at bounding box center [125, 413] width 117 height 30
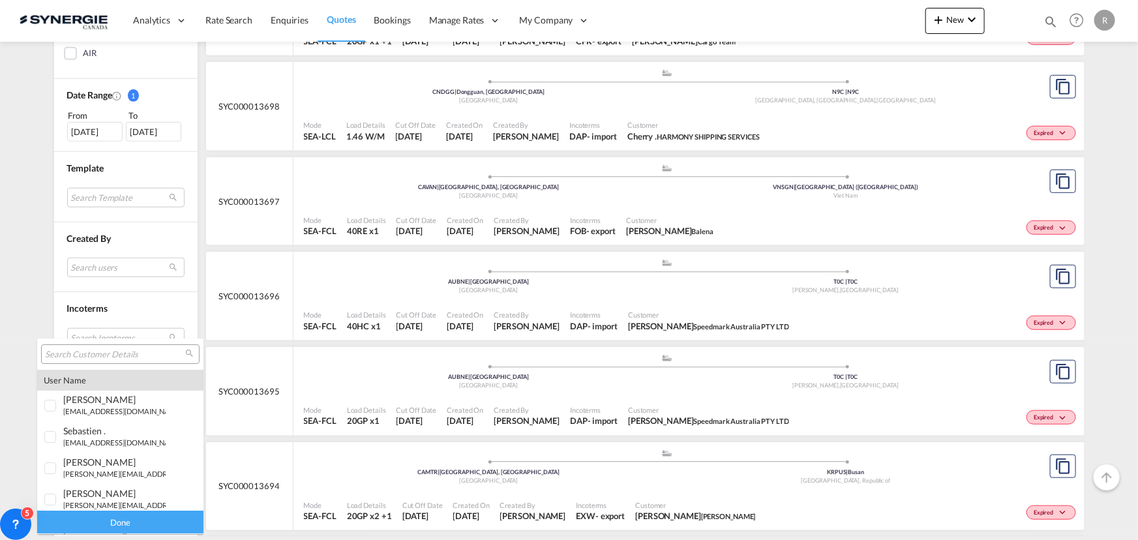
click at [85, 349] on input "search" at bounding box center [115, 355] width 140 height 12
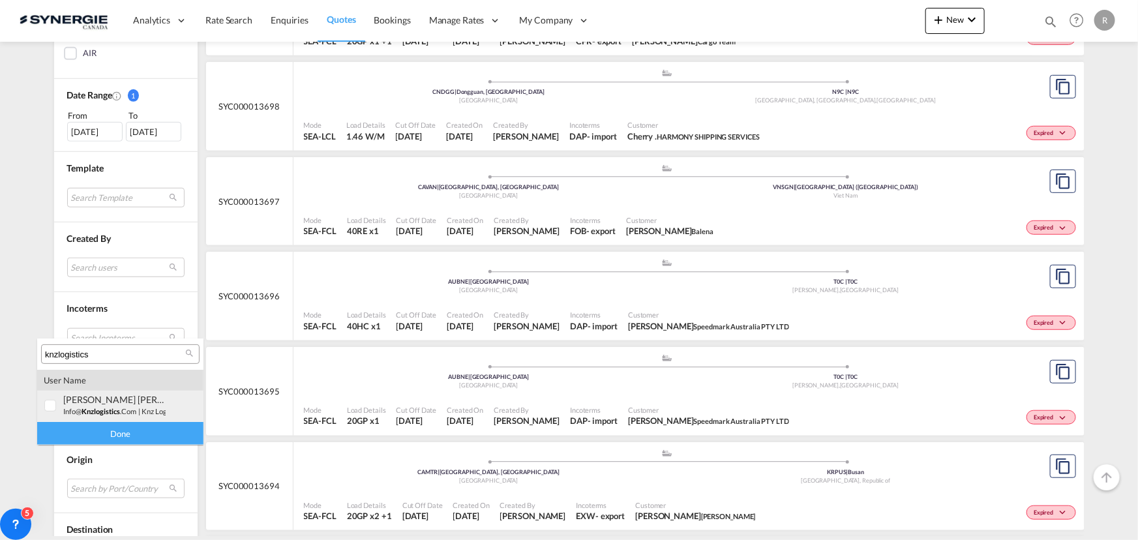
type input "knzlogistics"
click at [52, 406] on div at bounding box center [50, 406] width 13 height 13
click at [91, 432] on div "Done" at bounding box center [120, 433] width 166 height 23
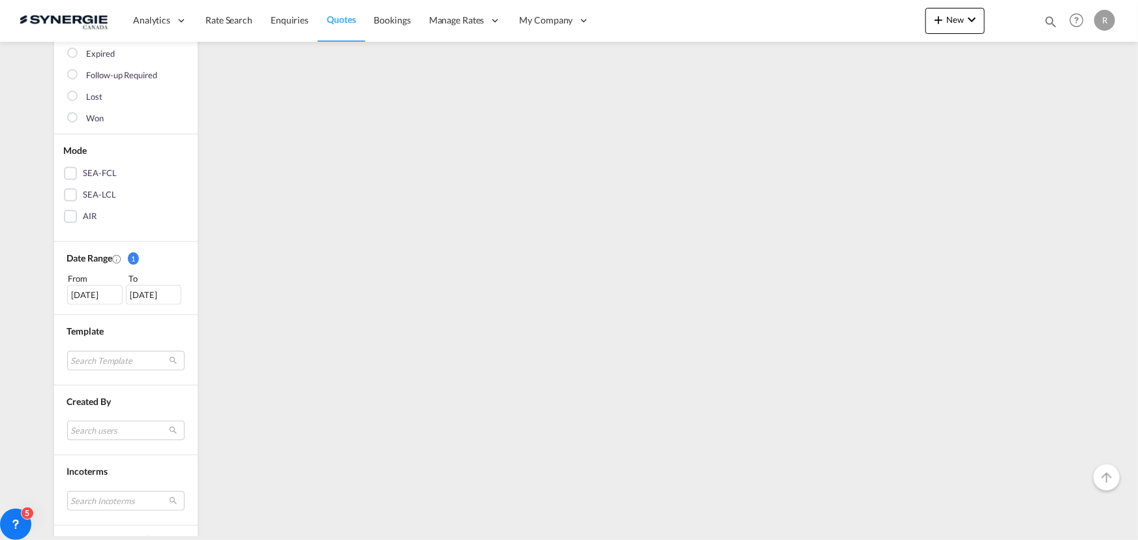
scroll to position [0, 0]
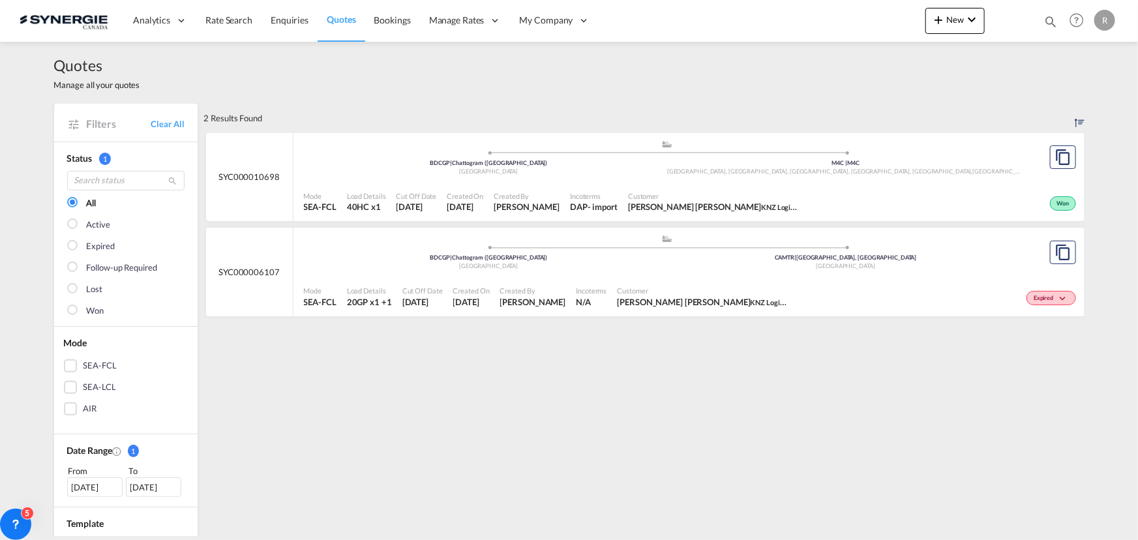
click at [684, 183] on div "Mode SEA-FCL Load Details 40HC x1 Cut Off Date 23 Apr 2025 Created On 23 Apr 20…" at bounding box center [689, 202] width 791 height 39
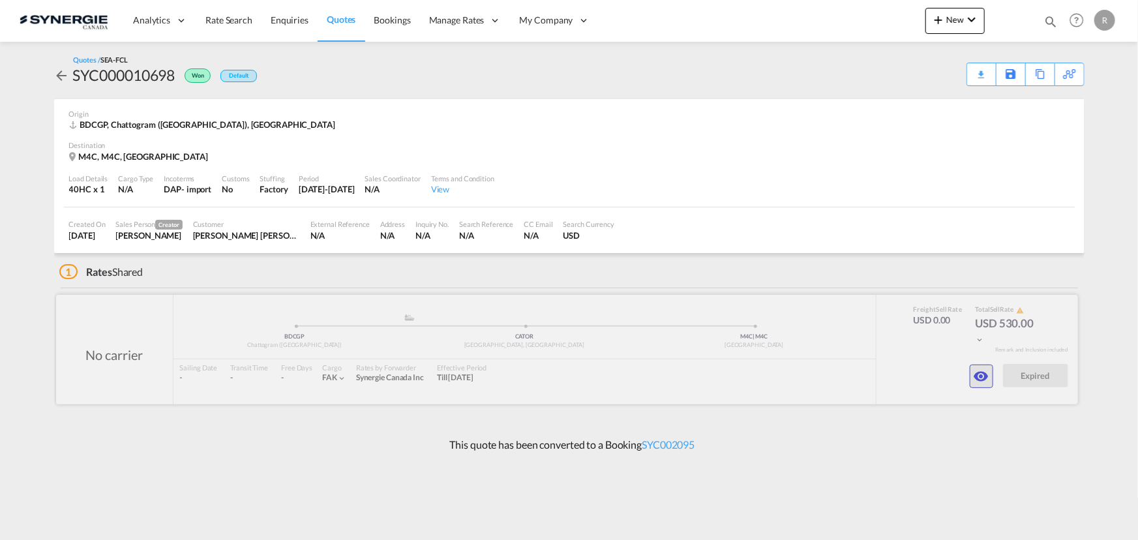
click at [981, 372] on md-icon "icon-eye" at bounding box center [982, 377] width 16 height 16
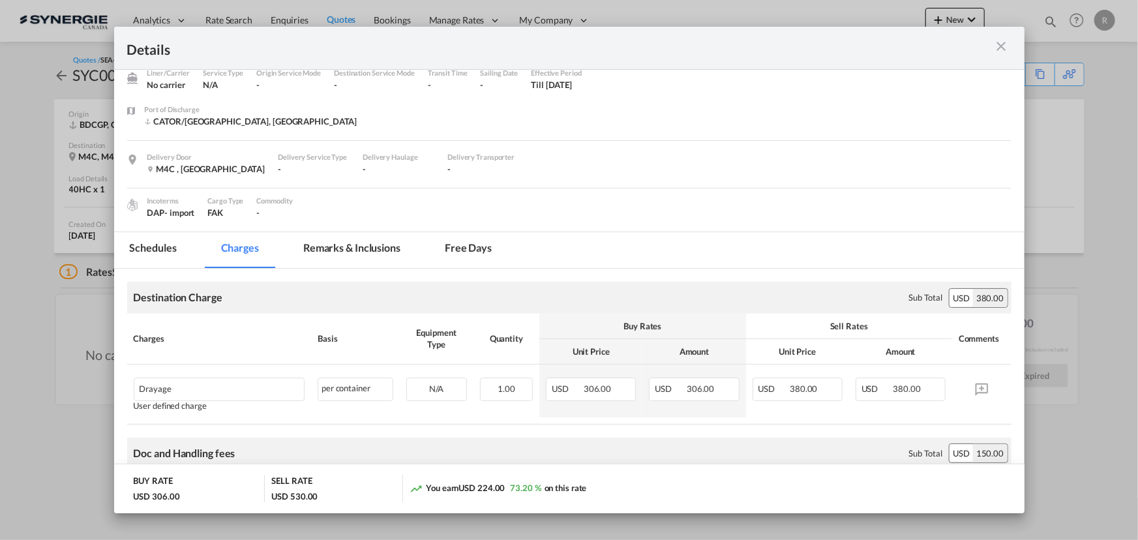
scroll to position [118, 0]
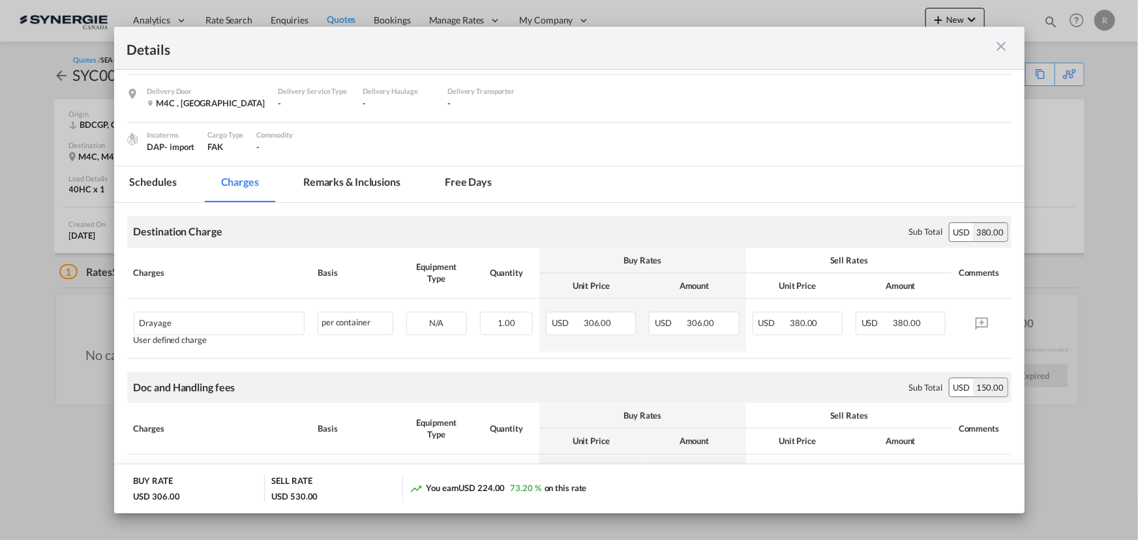
click at [345, 183] on md-tab-item "Remarks & Inclusions" at bounding box center [352, 184] width 128 height 36
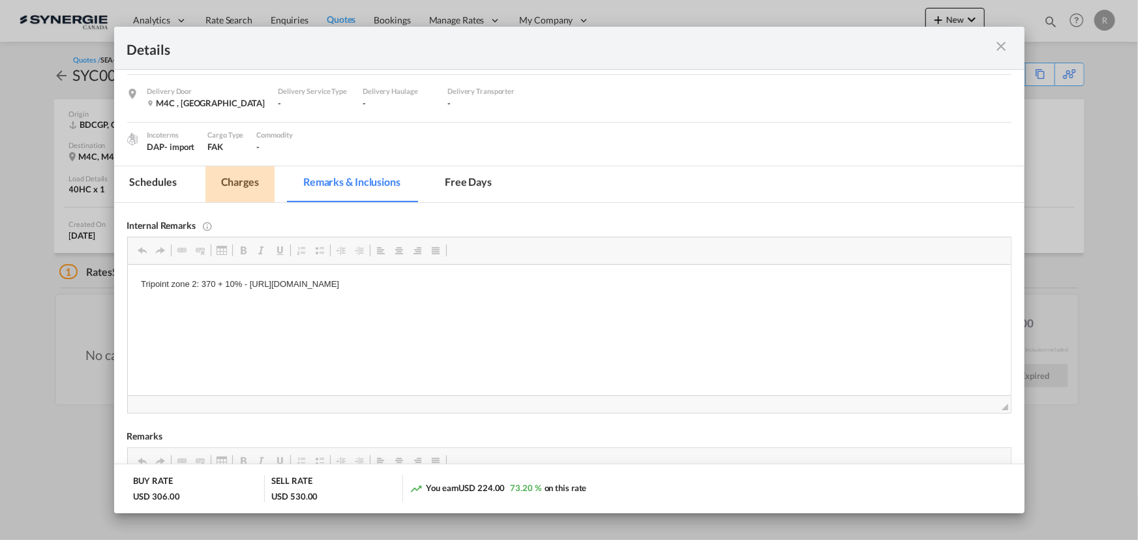
click at [236, 177] on md-tab-item "Charges" at bounding box center [239, 184] width 69 height 36
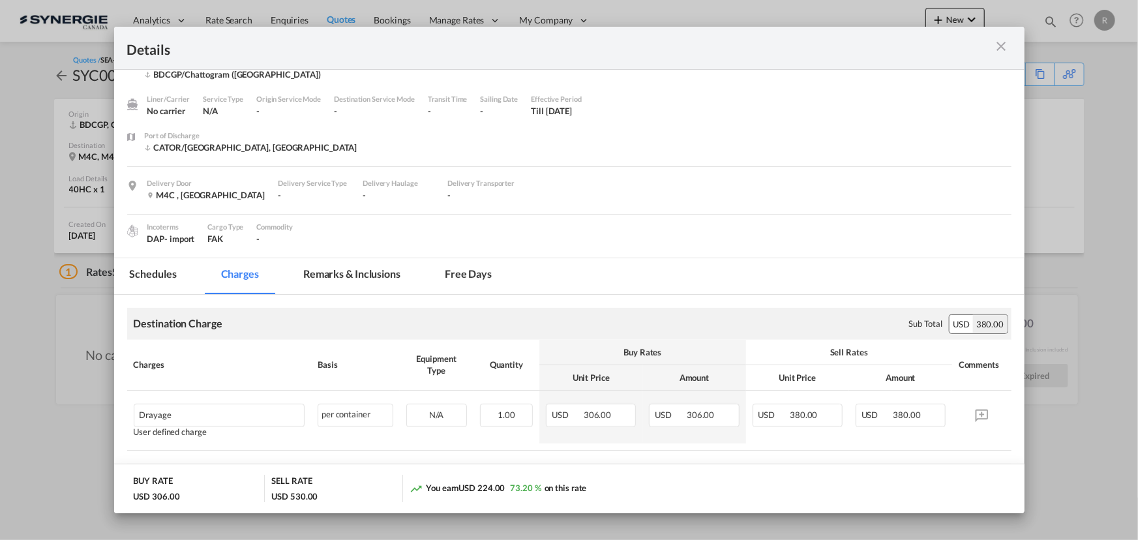
scroll to position [0, 0]
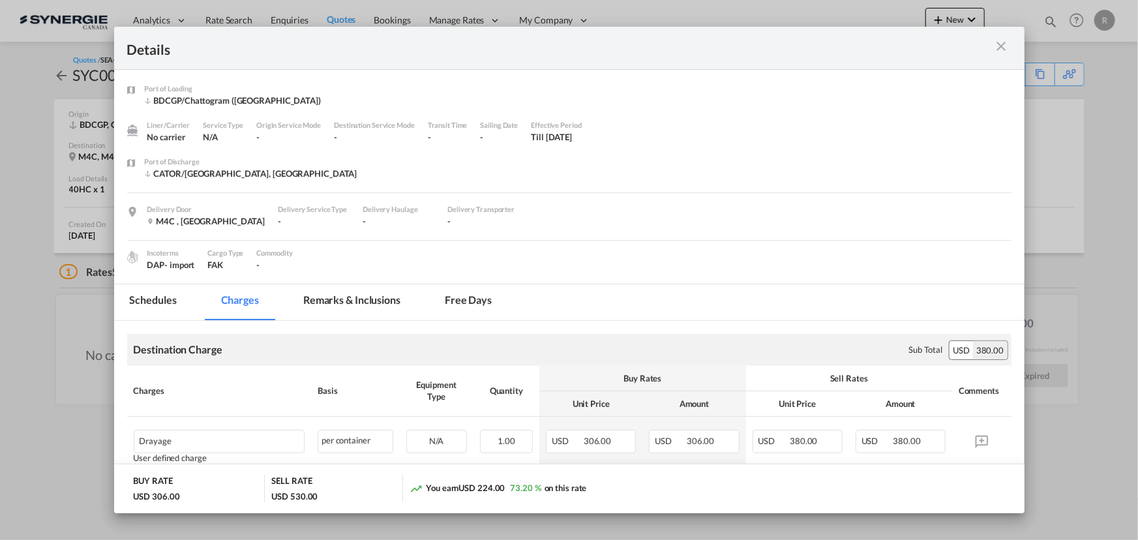
click at [1006, 49] on md-icon "icon-close m-3 fg-AAA8AD cursor" at bounding box center [1002, 46] width 16 height 16
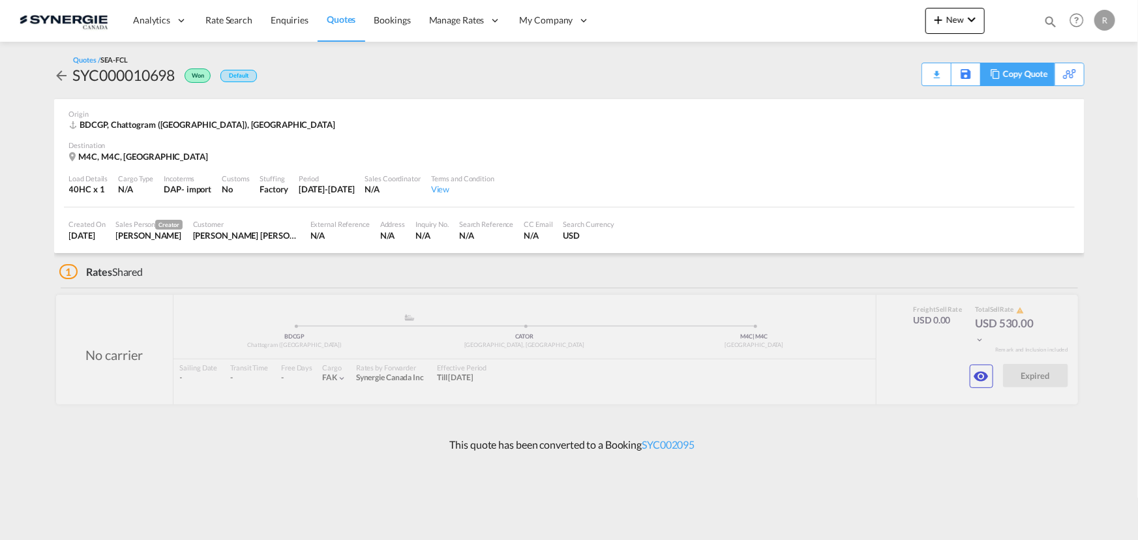
click at [1041, 77] on div "Copy Quote" at bounding box center [1025, 74] width 44 height 22
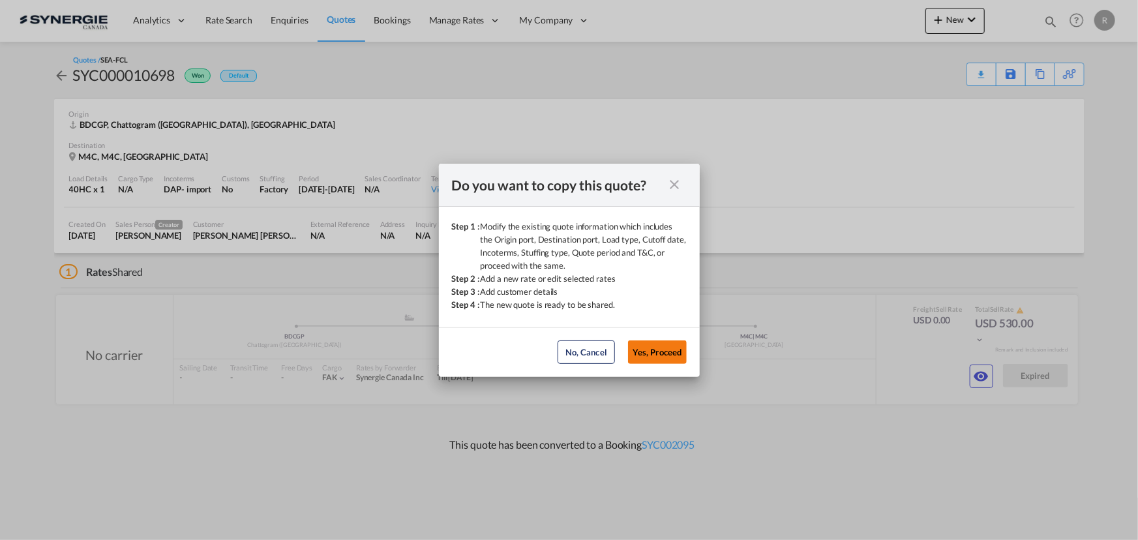
click at [652, 355] on button "Yes, Proceed" at bounding box center [657, 351] width 59 height 23
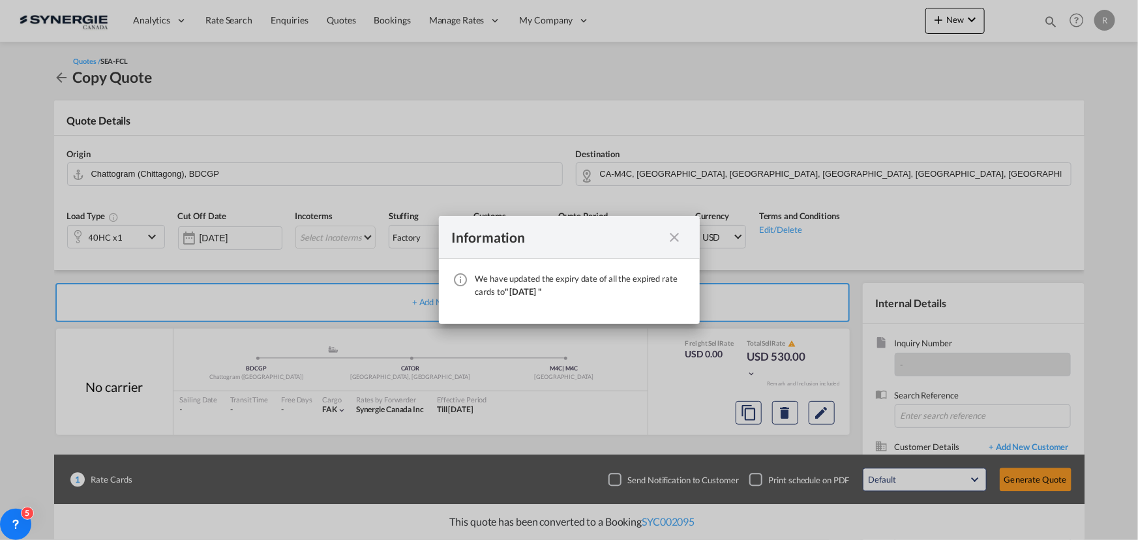
click at [676, 237] on md-icon "icon-close fg-AAA8AD cursor" at bounding box center [675, 238] width 16 height 16
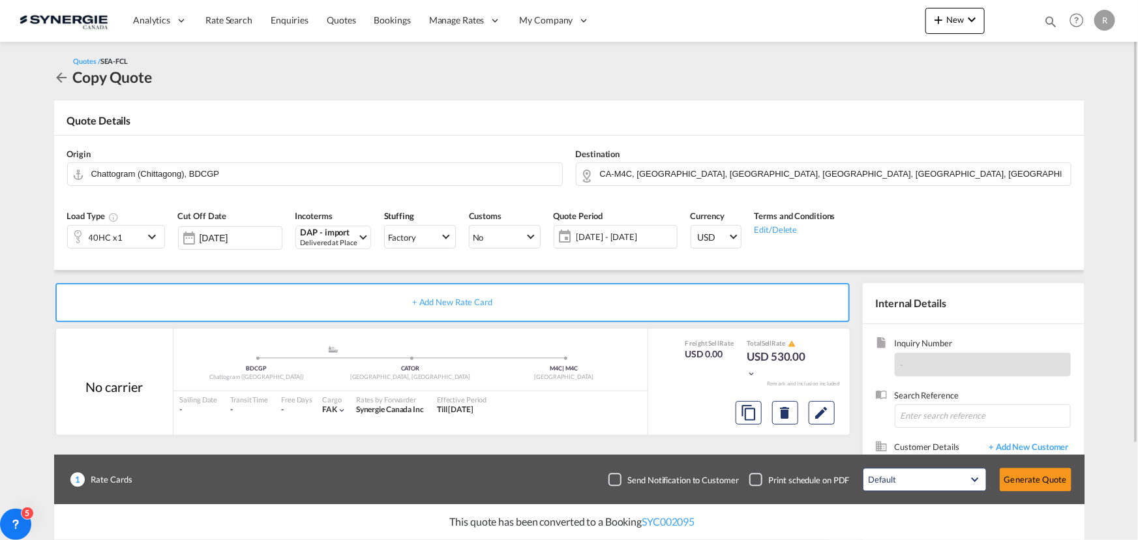
scroll to position [59, 0]
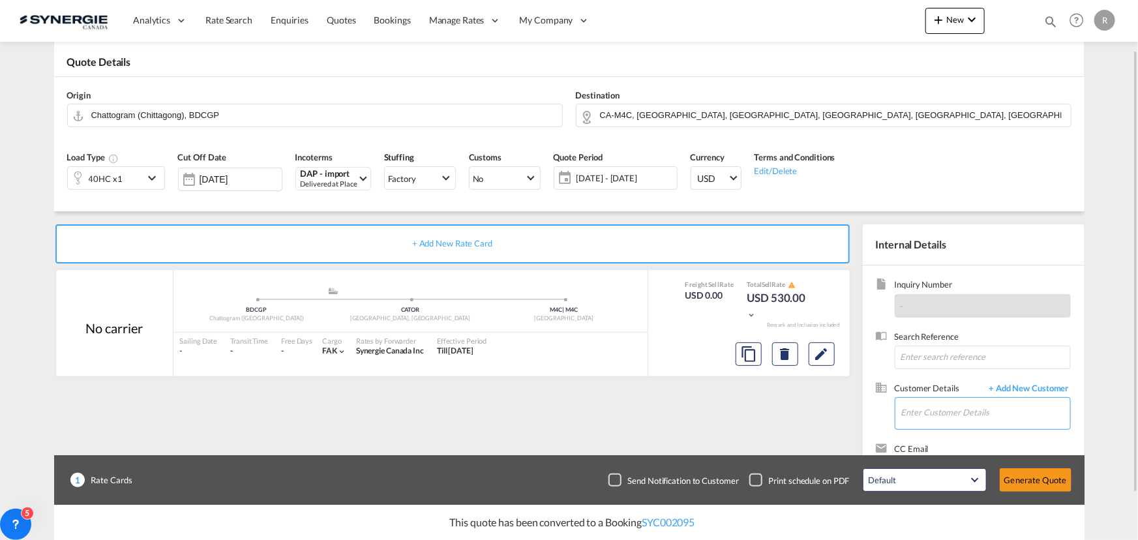
click at [945, 406] on input "Enter Customer Details" at bounding box center [985, 412] width 169 height 29
click at [915, 387] on div "[PERSON_NAME] [PERSON_NAME] info@ knzlogistics .com | KNZ Logistics" at bounding box center [986, 379] width 170 height 35
type input "KNZ Logistics, [PERSON_NAME] [PERSON_NAME], [EMAIL_ADDRESS][DOMAIN_NAME]"
click at [1017, 476] on button "Generate Quote" at bounding box center [1036, 479] width 72 height 23
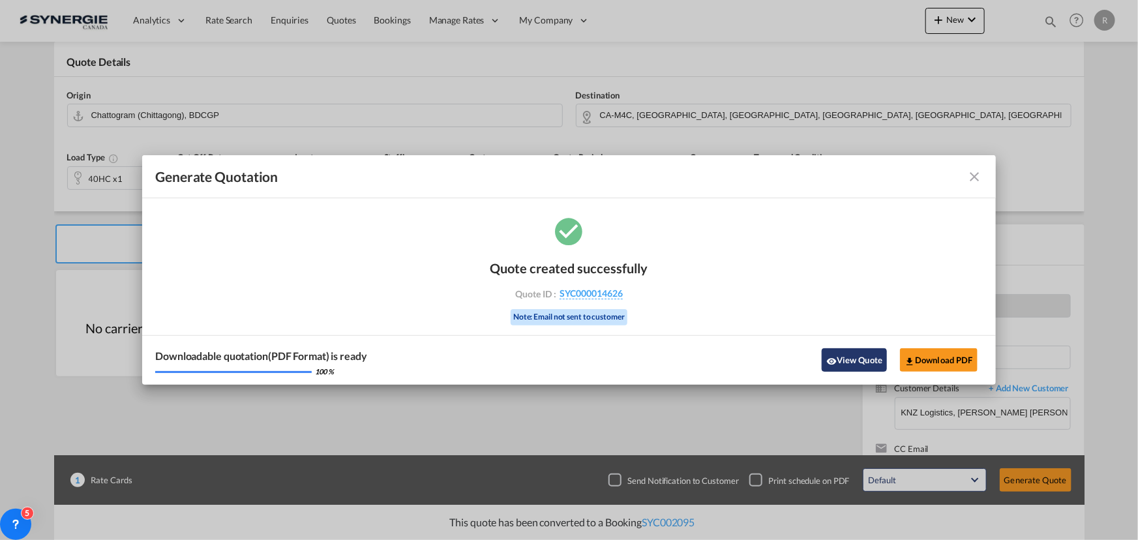
click at [860, 359] on button "View Quote" at bounding box center [854, 359] width 65 height 23
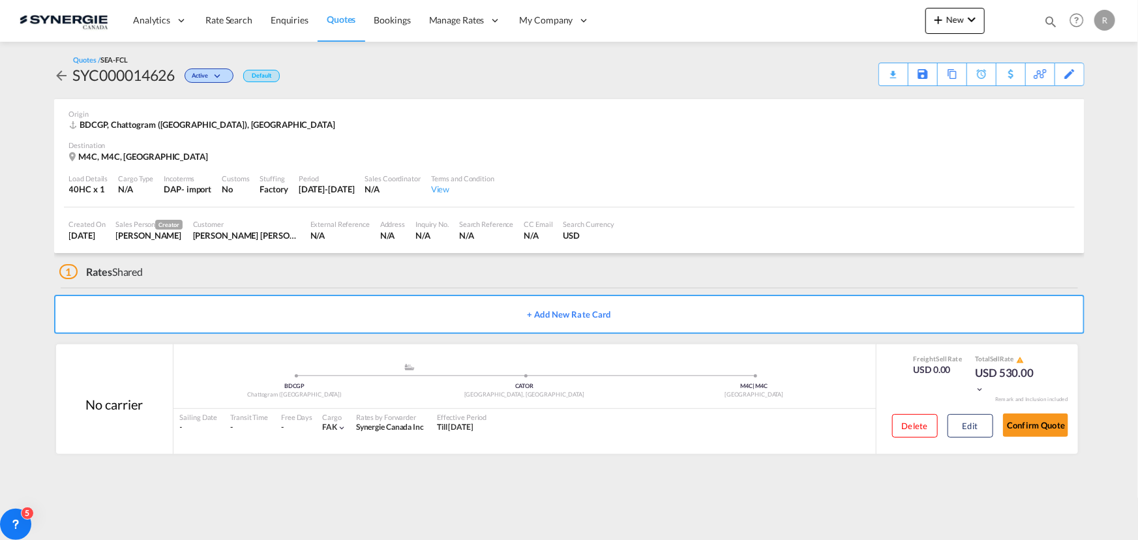
click at [0, 0] on div "Download Quote" at bounding box center [0, 0] width 0 height 0
